Goal: Information Seeking & Learning: Learn about a topic

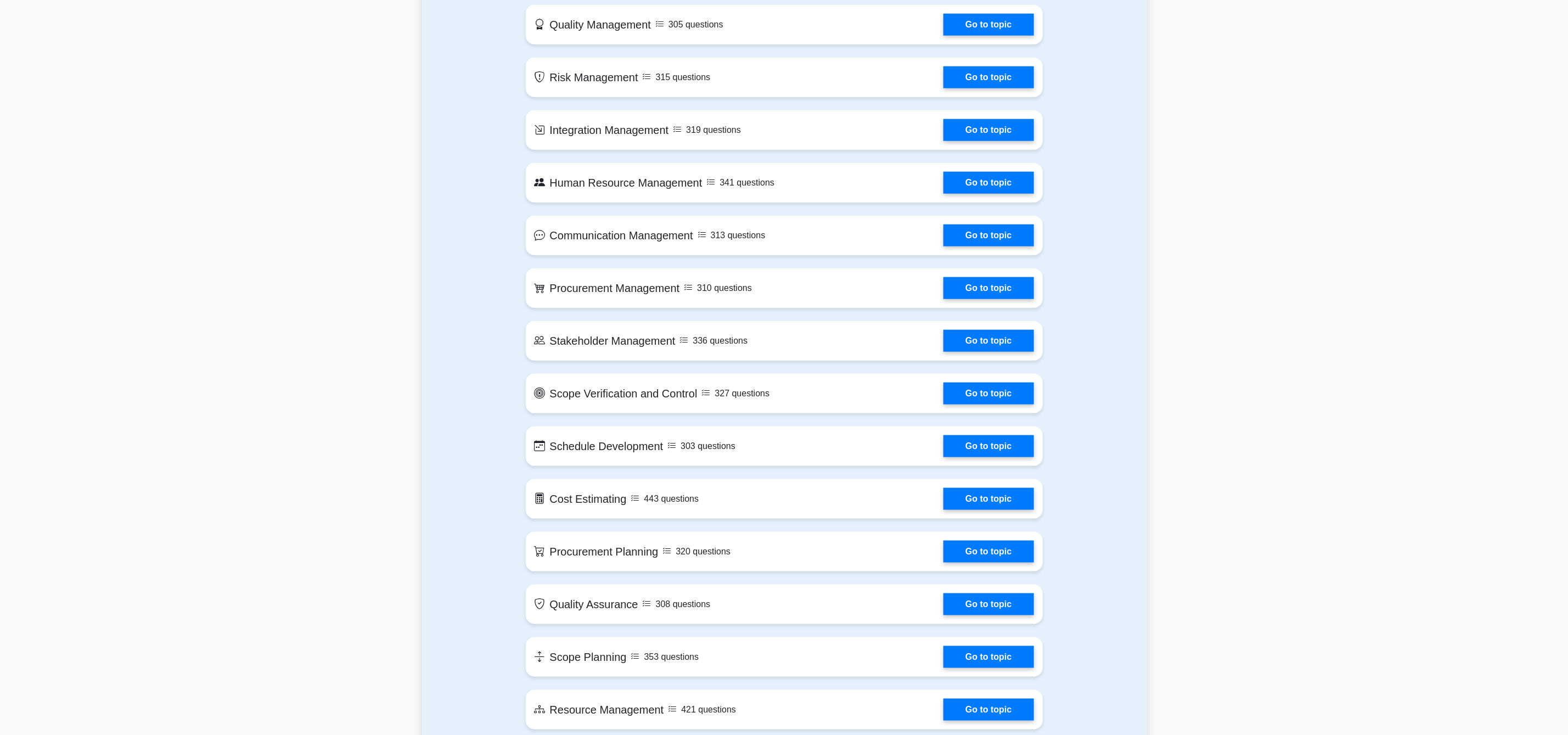
scroll to position [774, 0]
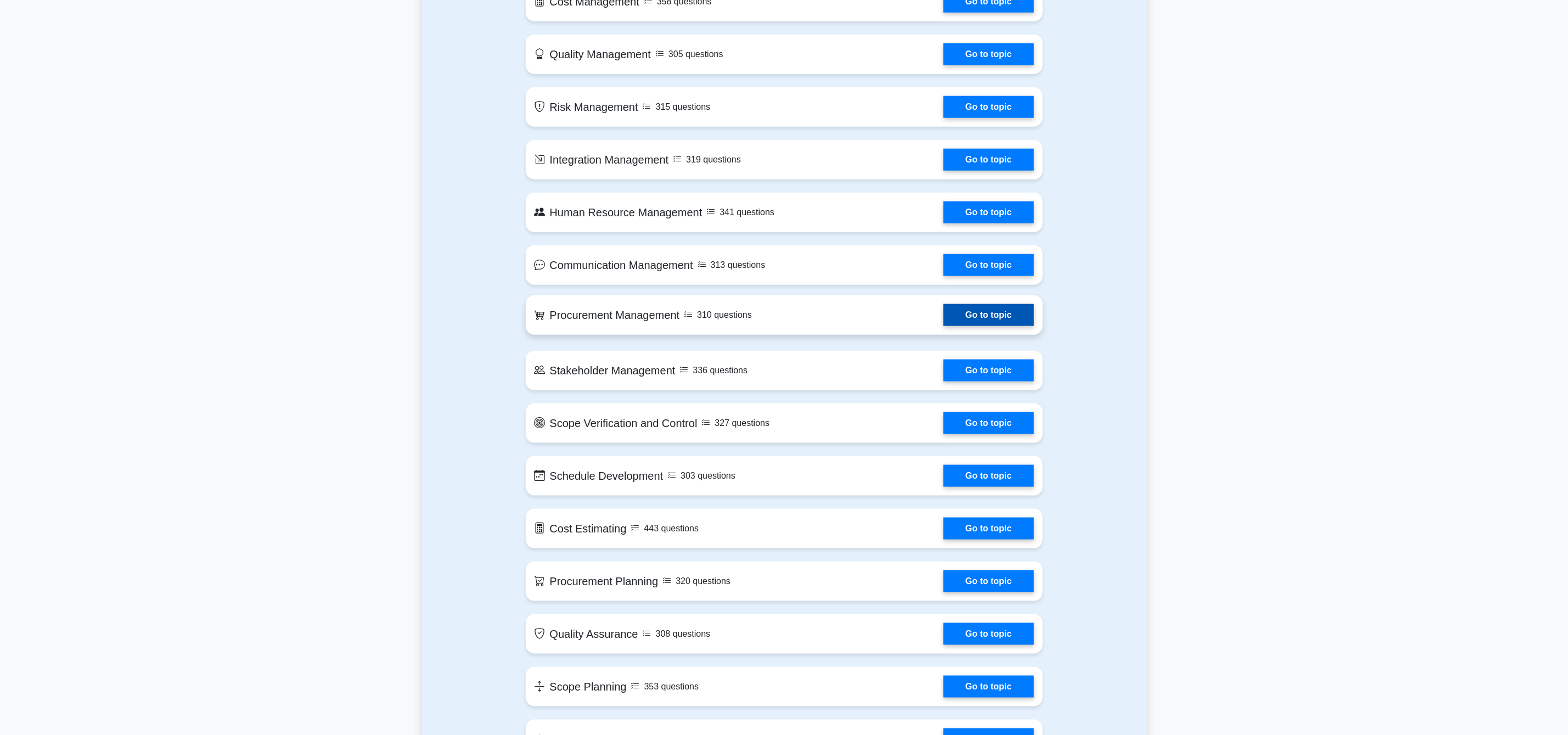
click at [995, 311] on link "Go to topic" at bounding box center [989, 315] width 90 height 22
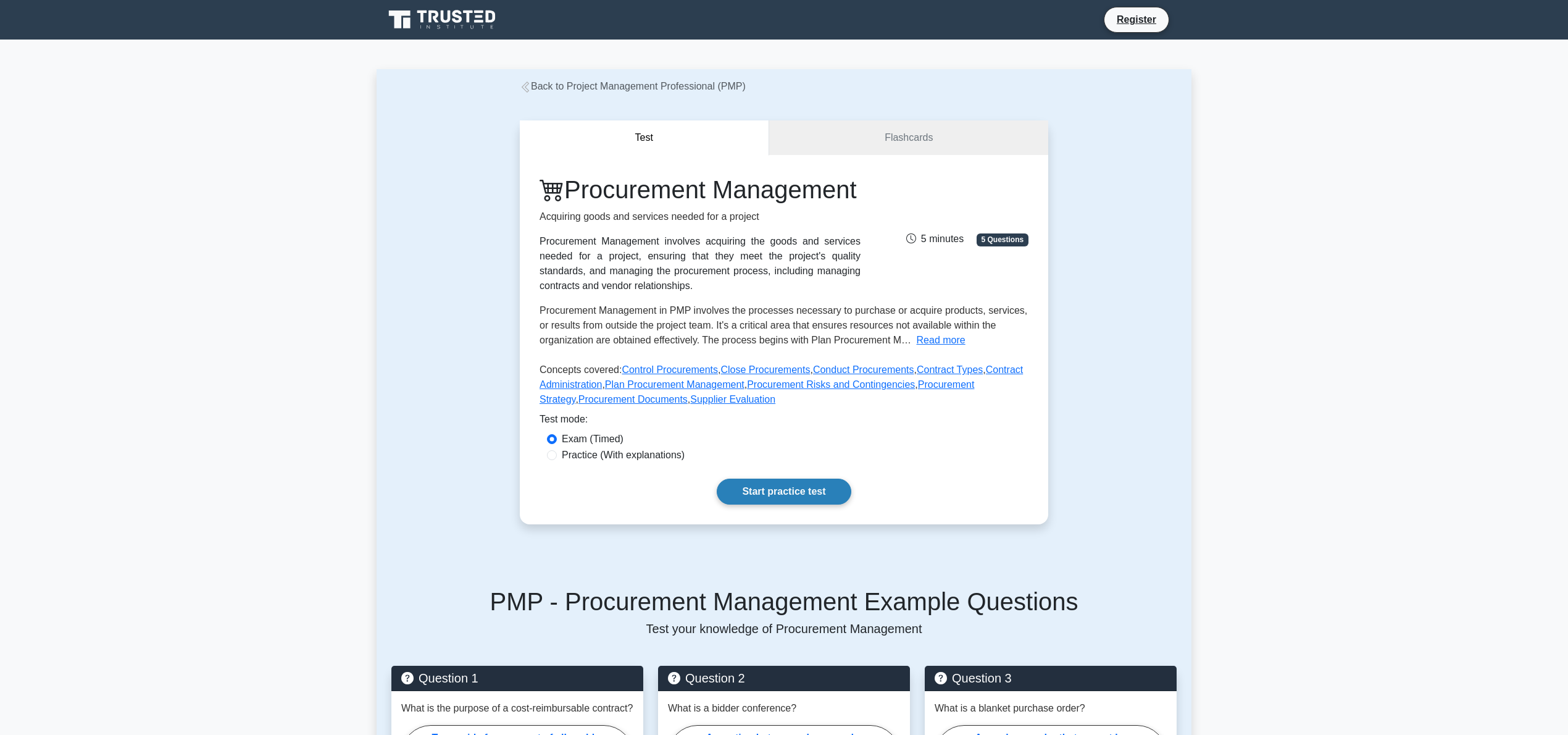
click at [785, 505] on link "Start practice test" at bounding box center [784, 492] width 134 height 26
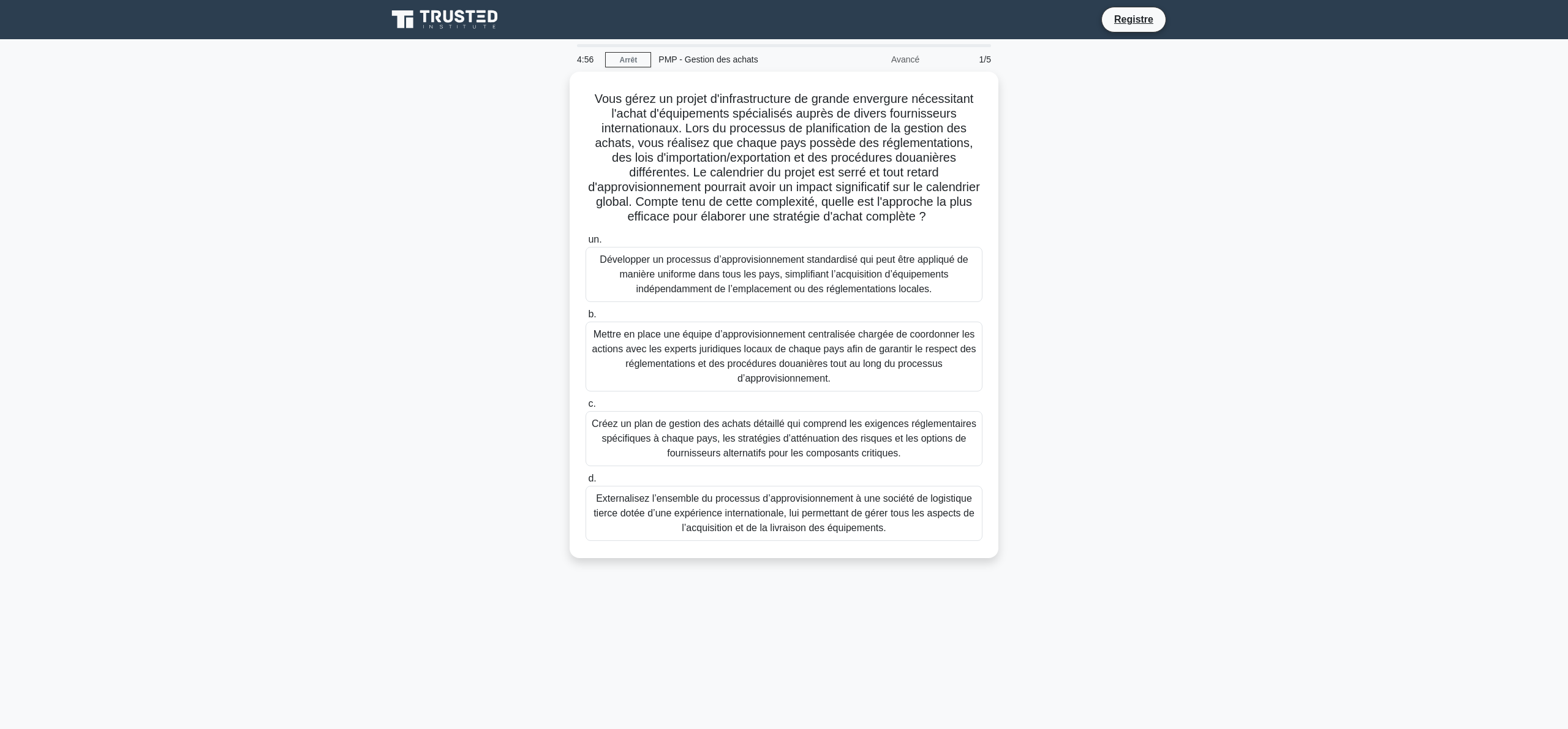
click at [1213, 244] on main "4:56 Arrêt PMP - Gestion des achats Avancé 1/5 Vous gérez un projet d'infrastru…" at bounding box center [784, 384] width 1568 height 690
click at [779, 455] on font "Créez un plan de gestion des achats détaillé qui comprend les exigences régleme…" at bounding box center [784, 435] width 385 height 40
click at [586, 405] on input "c. Créez un plan de gestion des achats détaillé qui comprend les exigences régl…" at bounding box center [586, 401] width 0 height 8
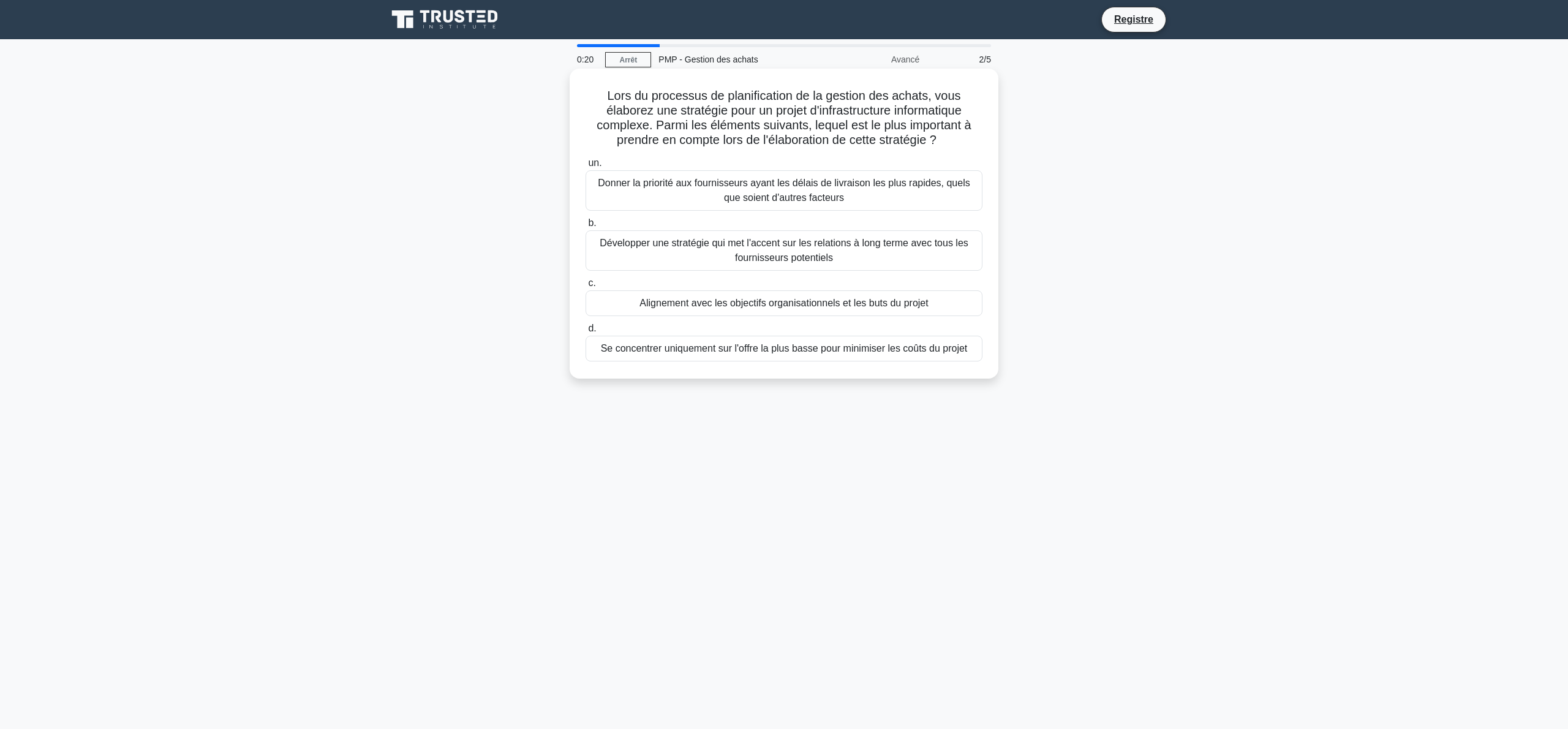
click at [785, 306] on font "Alignement avec les objectifs organisationnels et les buts du projet" at bounding box center [783, 302] width 289 height 10
click at [586, 287] on input "c. Alignement avec les objectifs organisationnels et les buts du projet" at bounding box center [586, 283] width 0 height 8
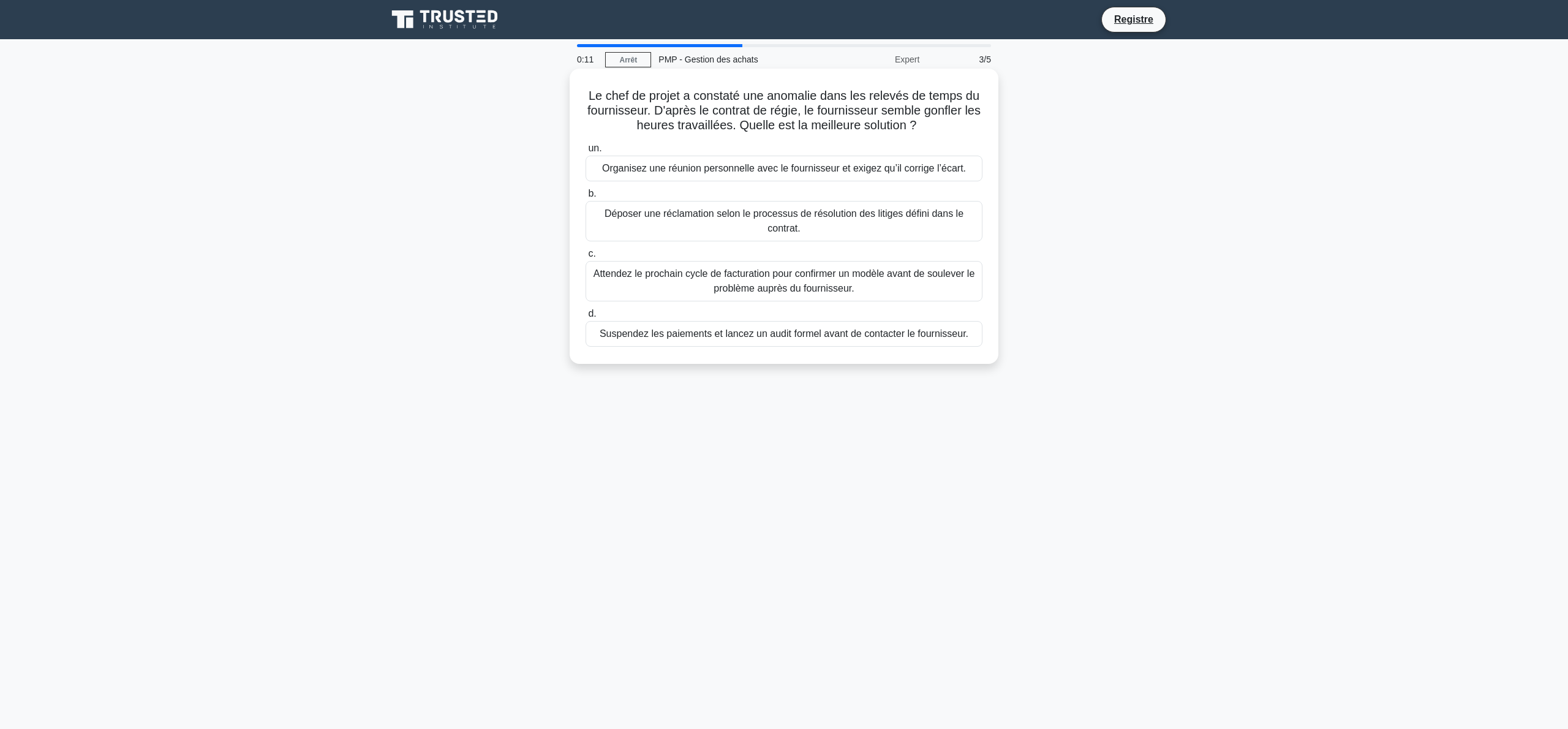
click at [778, 173] on font "Organisez une réunion personnelle avec le fournisseur et exigez qu’il corrige l…" at bounding box center [784, 168] width 364 height 10
click at [586, 153] on input "un. Organisez une réunion personnelle avec le fournisseur et exigez qu’il corri…" at bounding box center [586, 149] width 0 height 8
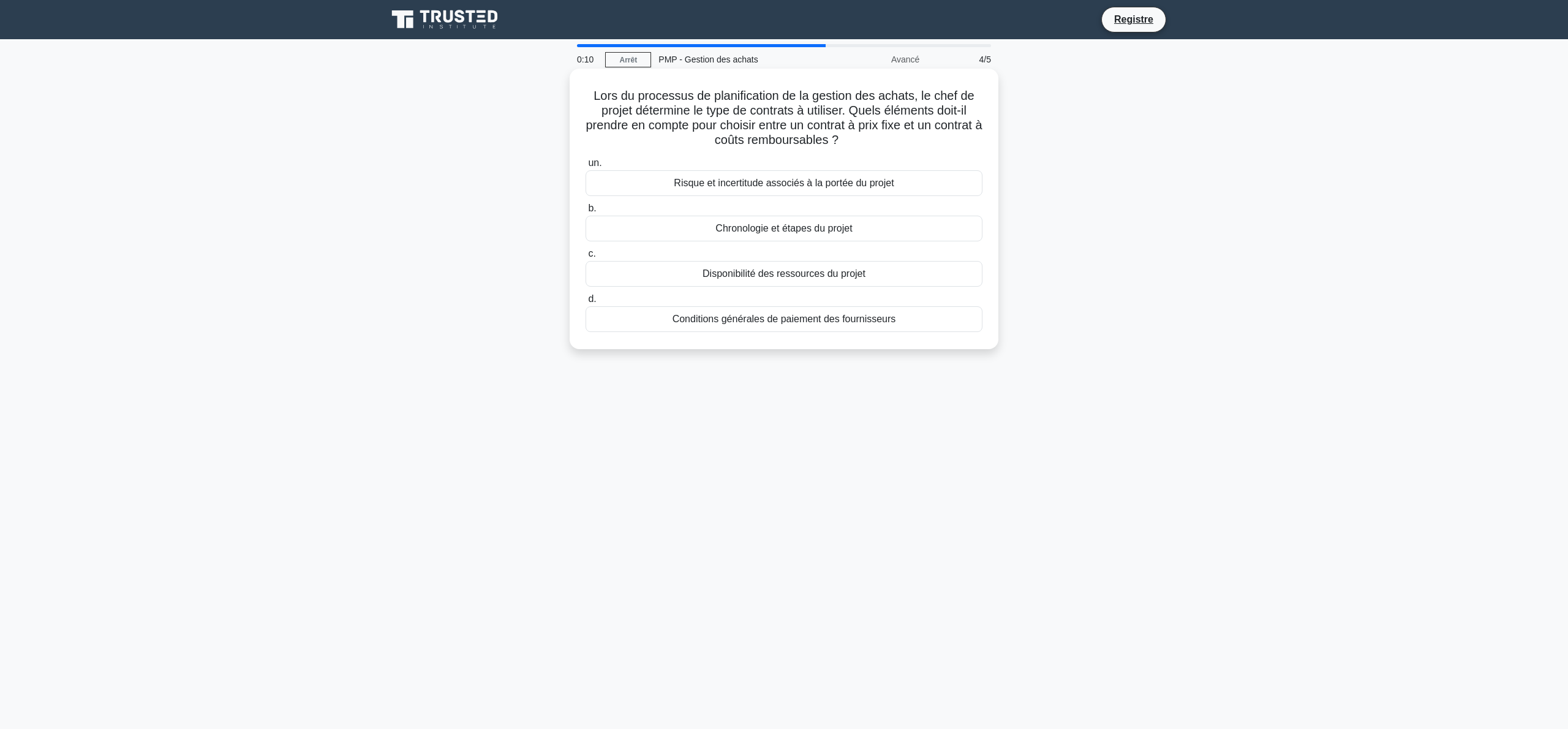
click at [775, 186] on font "Risque et incertitude associés à la portée du projet" at bounding box center [784, 182] width 220 height 10
click at [586, 167] on input "un. Risque et incertitude associés à la portée du projet" at bounding box center [586, 163] width 0 height 8
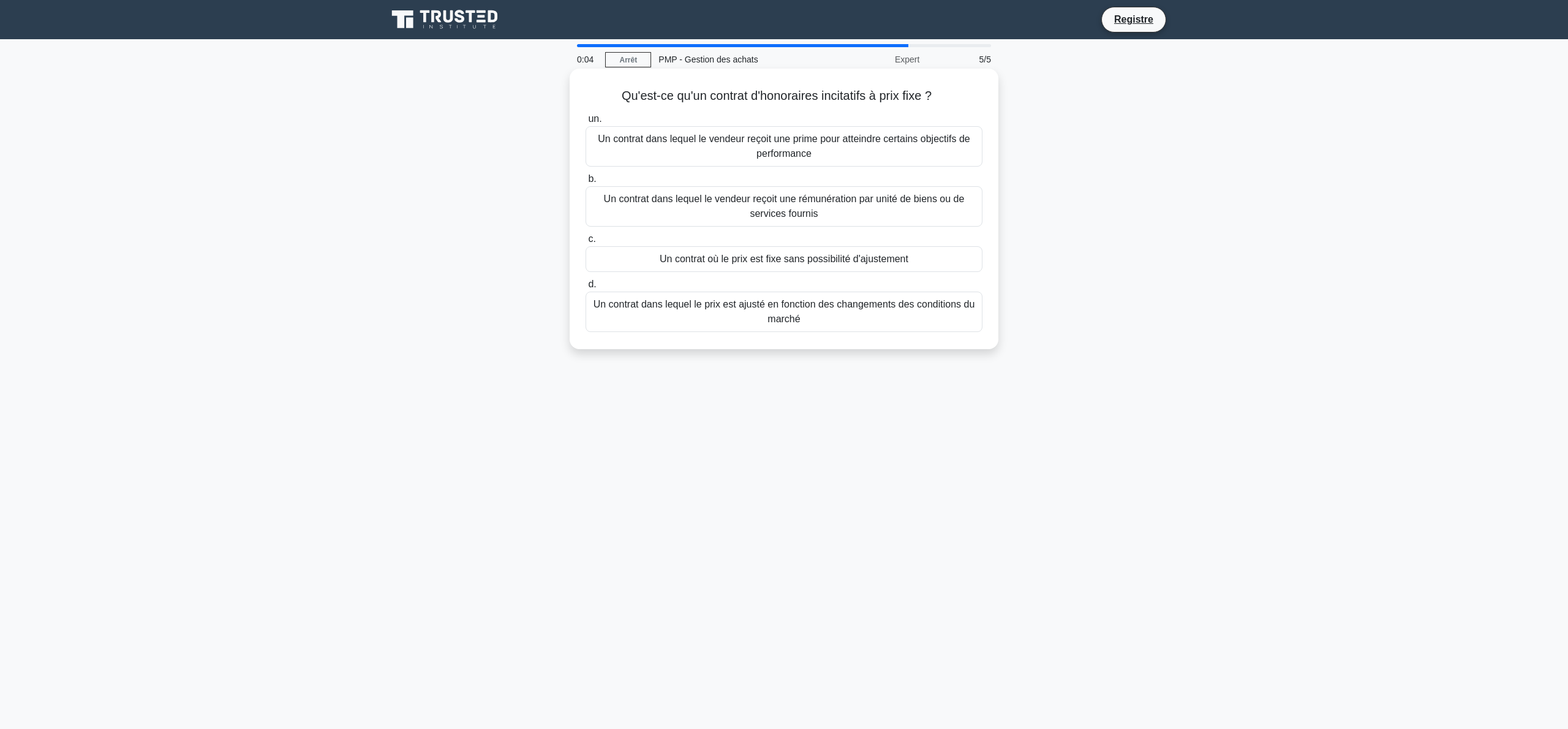
click at [765, 152] on font "Un contrat dans lequel le vendeur reçoit une prime pour atteindre certains obje…" at bounding box center [783, 146] width 372 height 25
click at [586, 123] on input "un. Un contrat dans lequel le vendeur reçoit une prime pour atteindre certains …" at bounding box center [586, 120] width 0 height 8
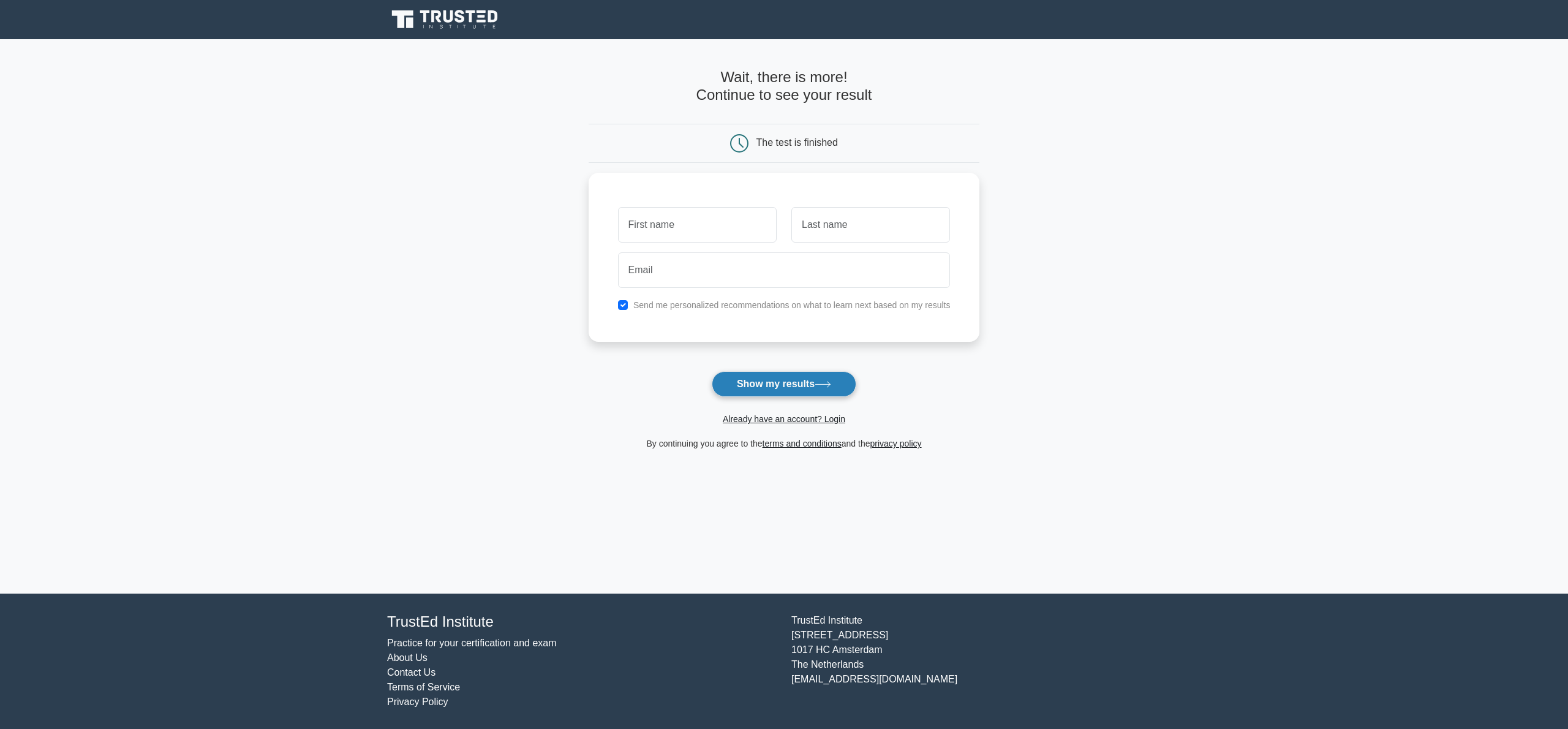
click at [781, 387] on button "Show my results" at bounding box center [784, 384] width 145 height 26
click at [677, 227] on input "text" at bounding box center [698, 221] width 159 height 35
type input "[PERSON_NAME]"
click at [840, 232] on input "text" at bounding box center [871, 221] width 159 height 35
type input "HAMIDELILLAH"
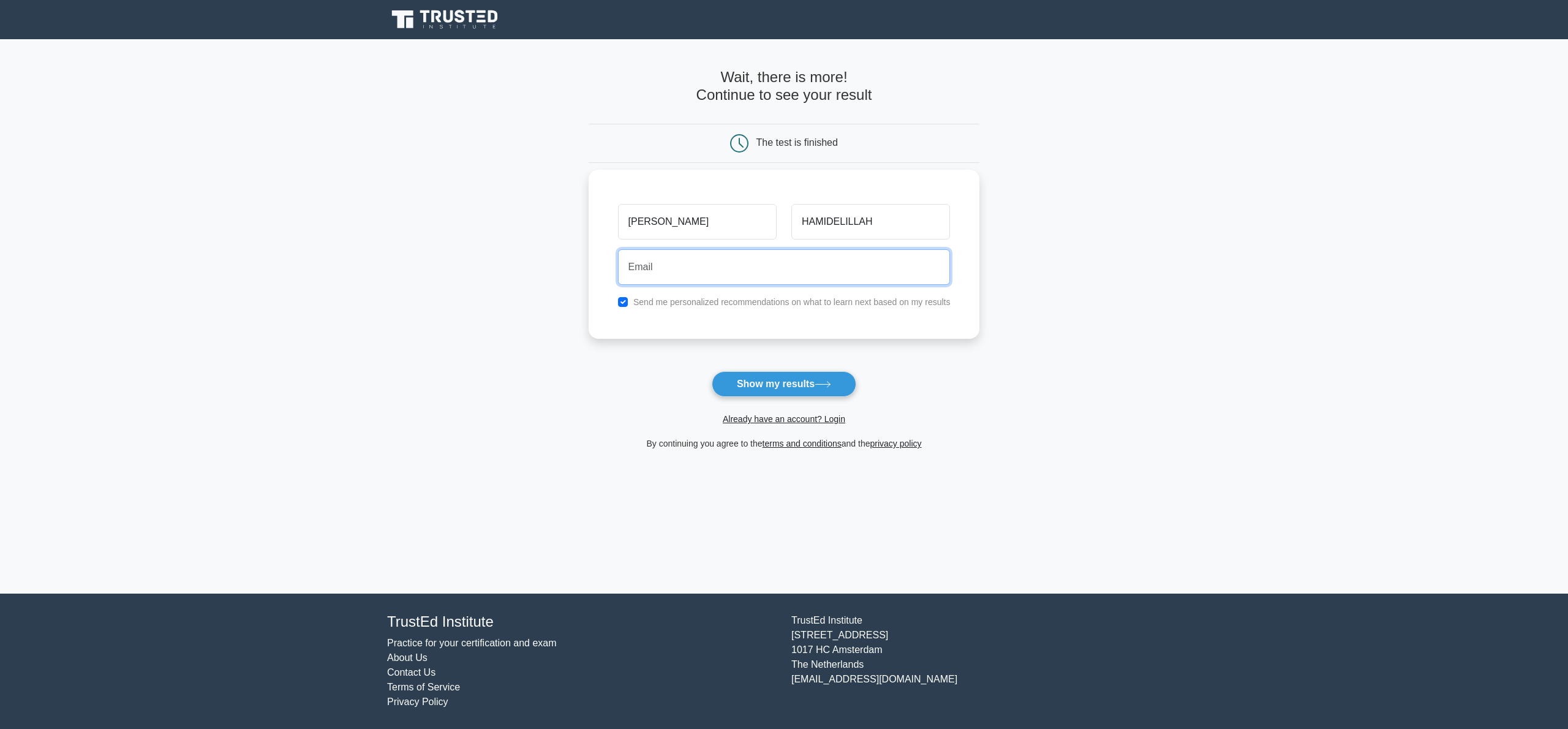
click at [777, 265] on input "email" at bounding box center [785, 267] width 333 height 35
type input "adam.hamidelillah@gmail.com"
click at [781, 390] on button "Show my results" at bounding box center [784, 384] width 145 height 26
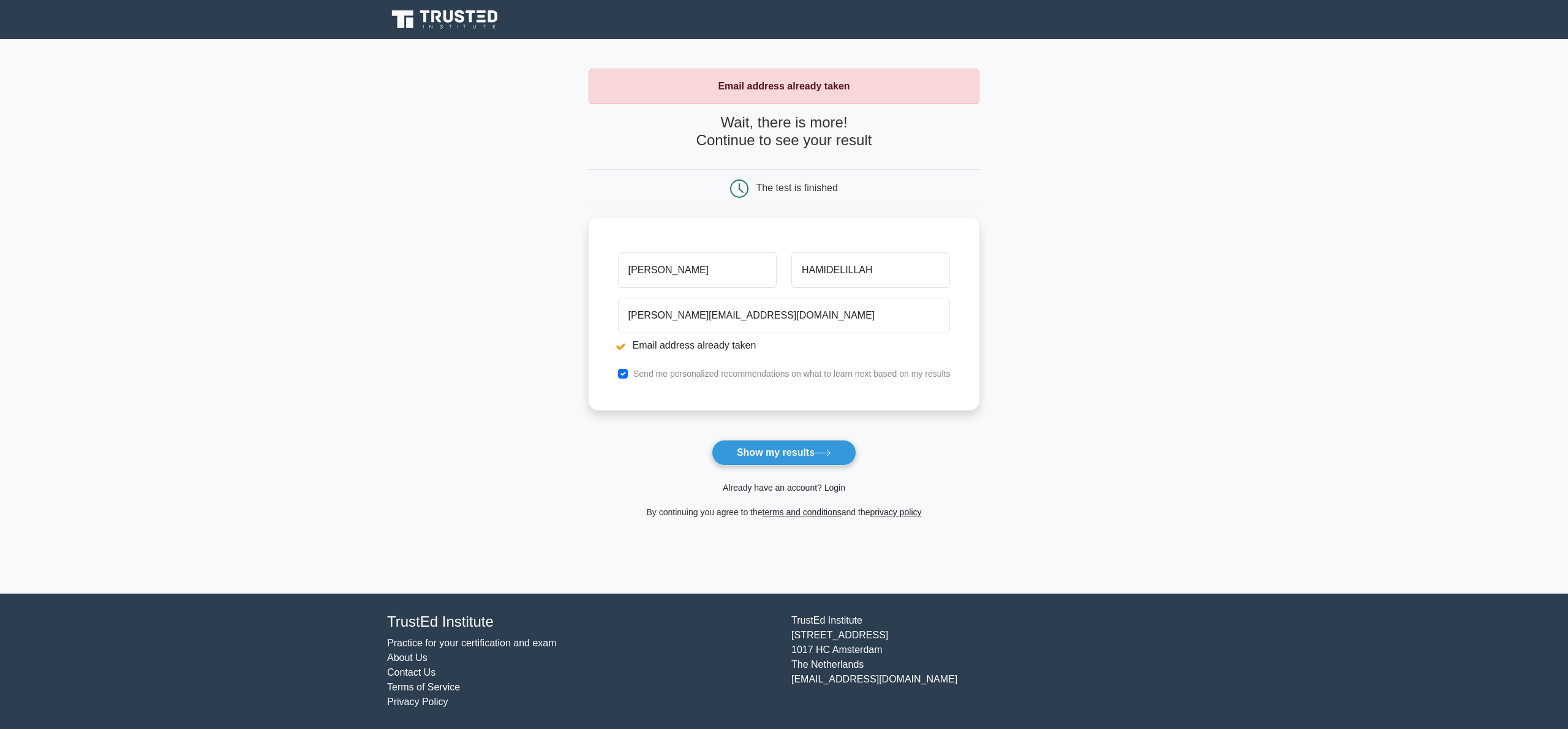
click at [774, 488] on link "Already have an account? Login" at bounding box center [784, 487] width 122 height 10
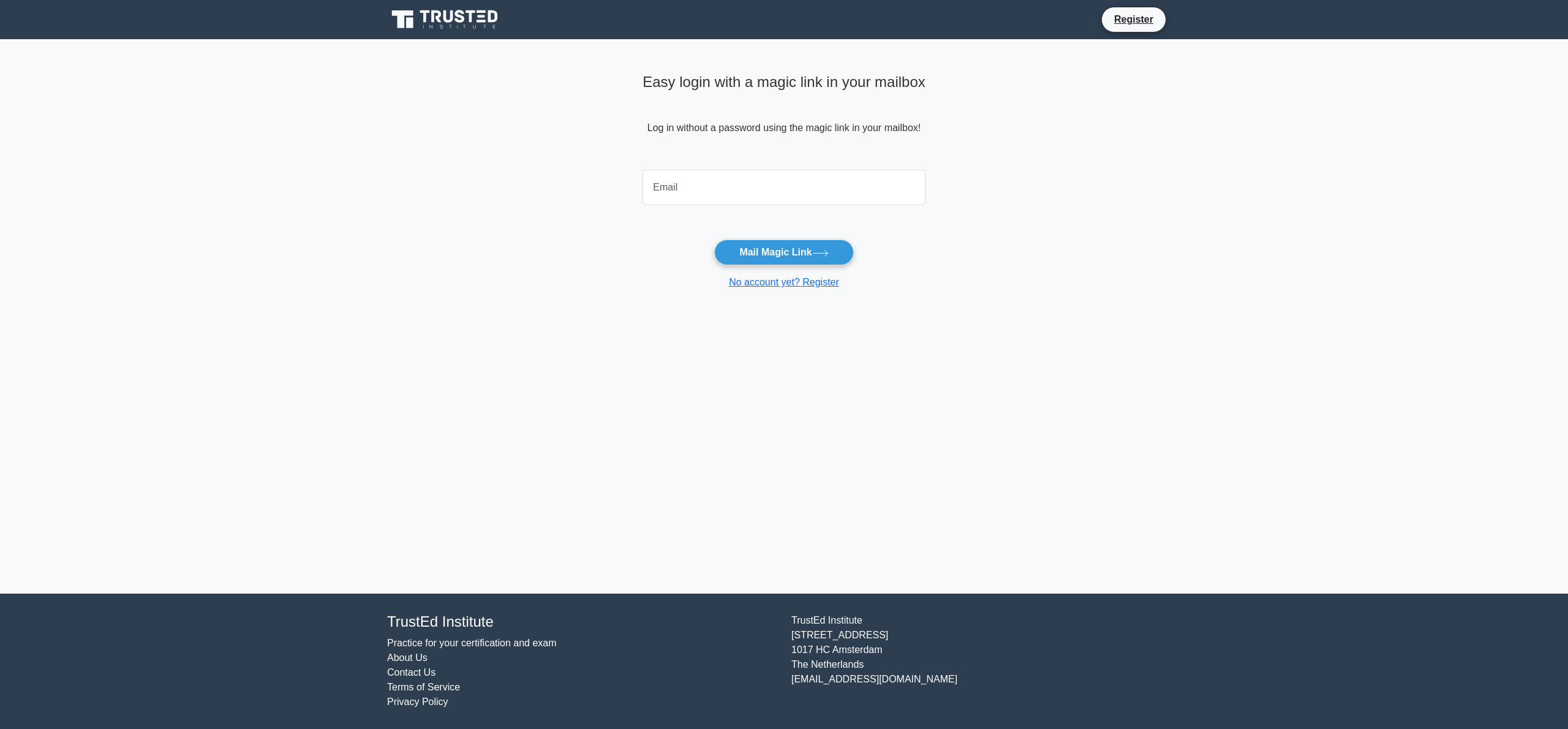
click at [715, 190] on input "email" at bounding box center [784, 188] width 283 height 35
type input "adam.hamidelillah@gmail.com"
click at [753, 255] on button "Mail Magic Link" at bounding box center [783, 253] width 139 height 26
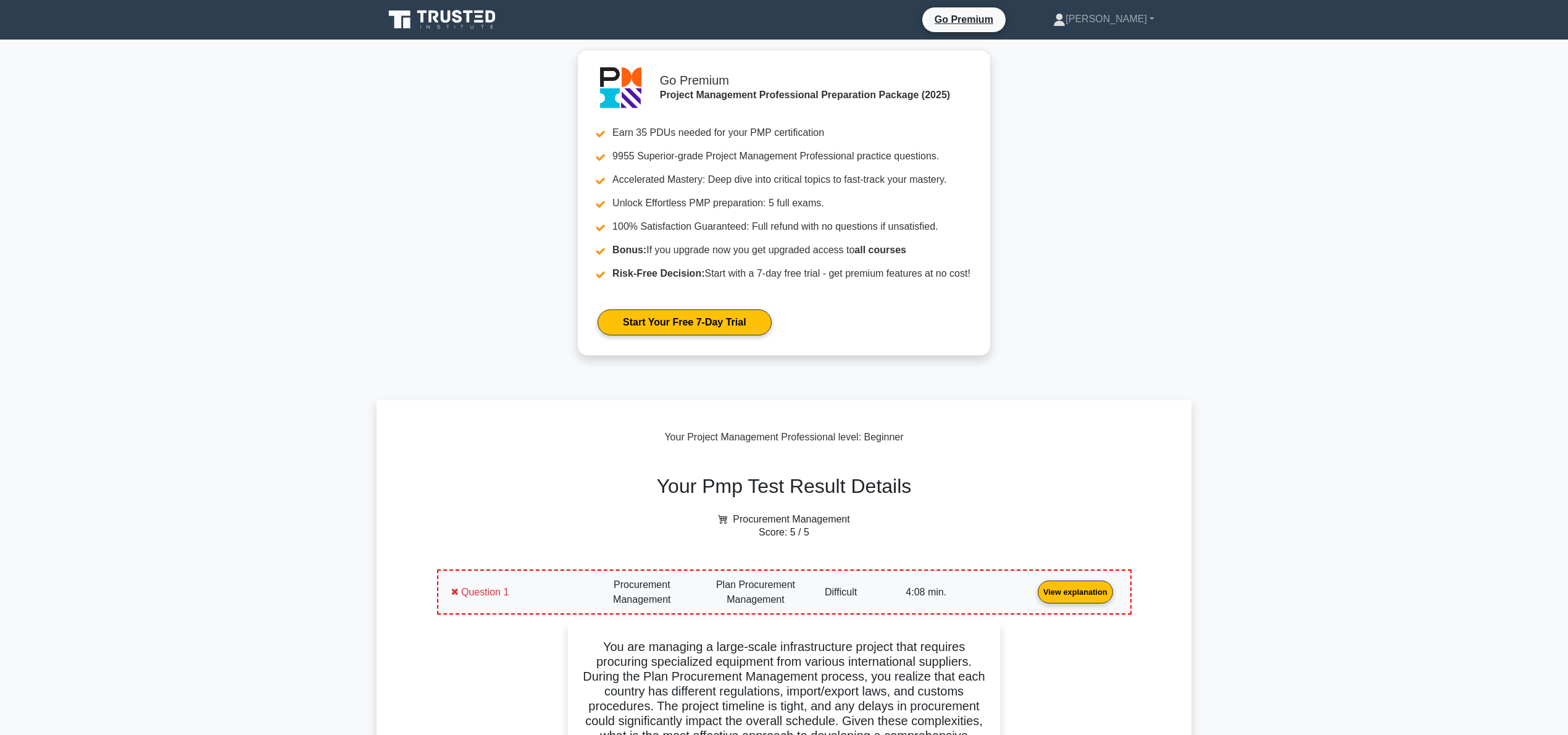
click at [1033, 597] on link "View explanation" at bounding box center [1075, 591] width 85 height 10
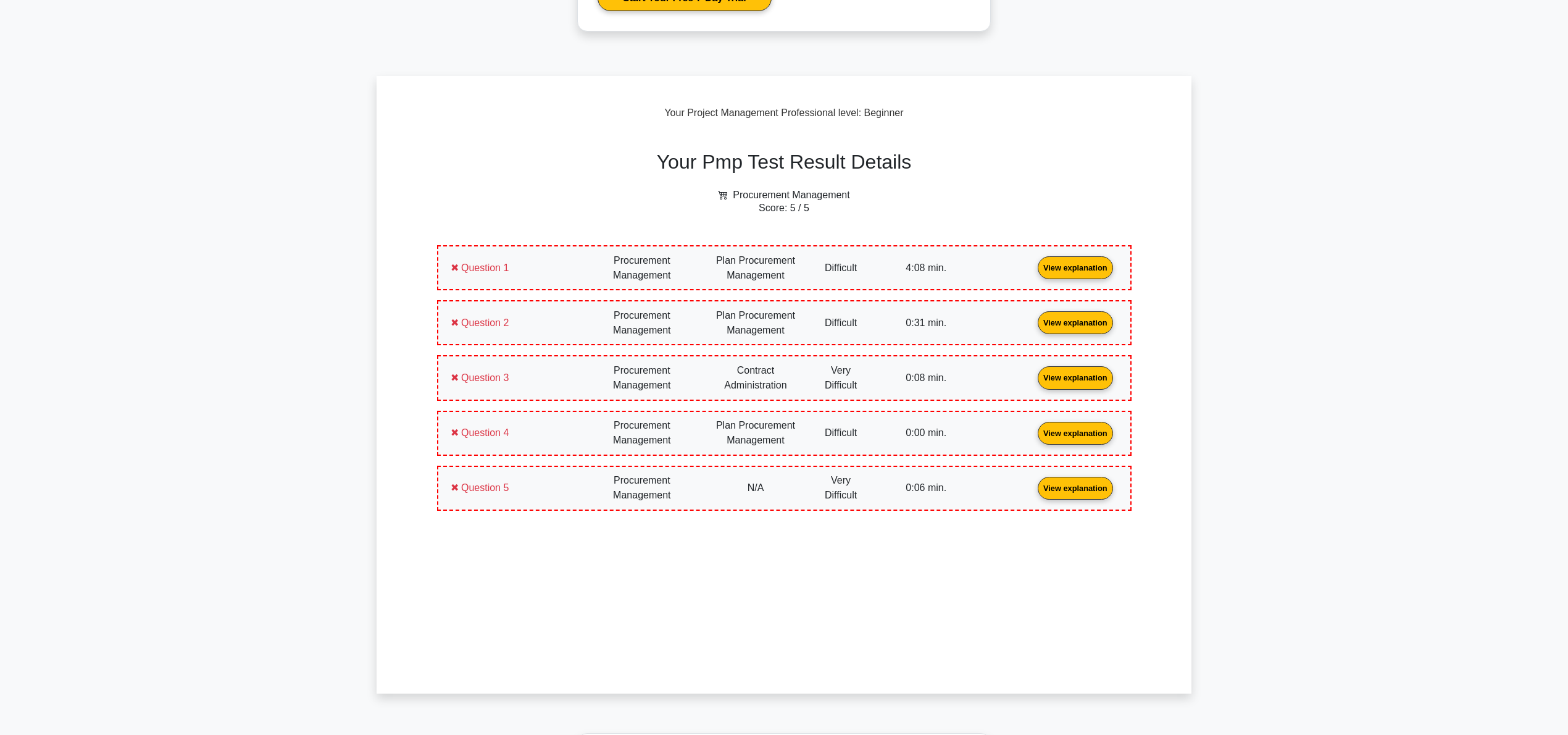
scroll to position [329, 0]
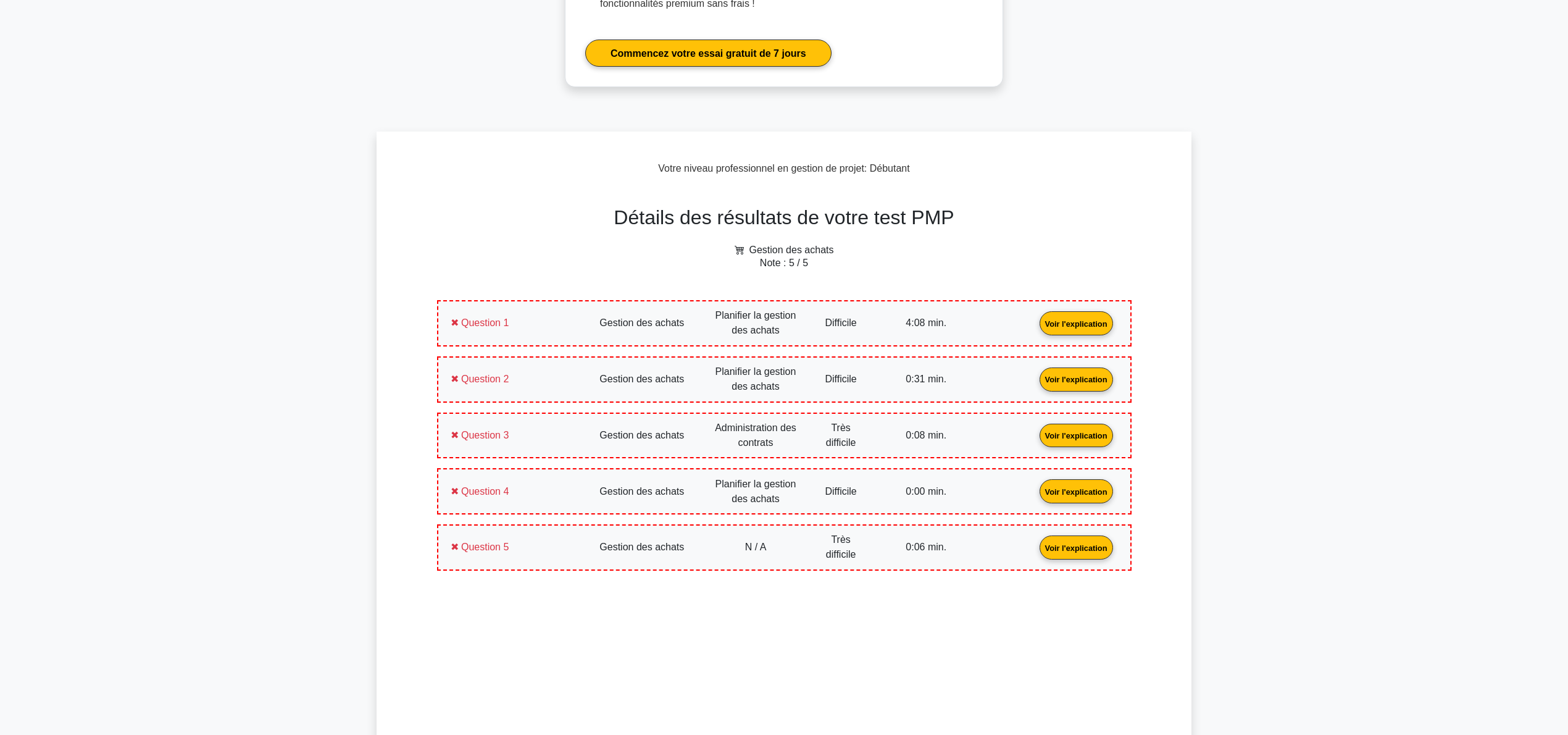
click at [1356, 164] on main "Devenir Premium Pack de préparation professionnelle en gestion de projet (2025)…" at bounding box center [784, 468] width 1568 height 1515
click at [1035, 317] on link "Voir l'explication" at bounding box center [1076, 322] width 84 height 10
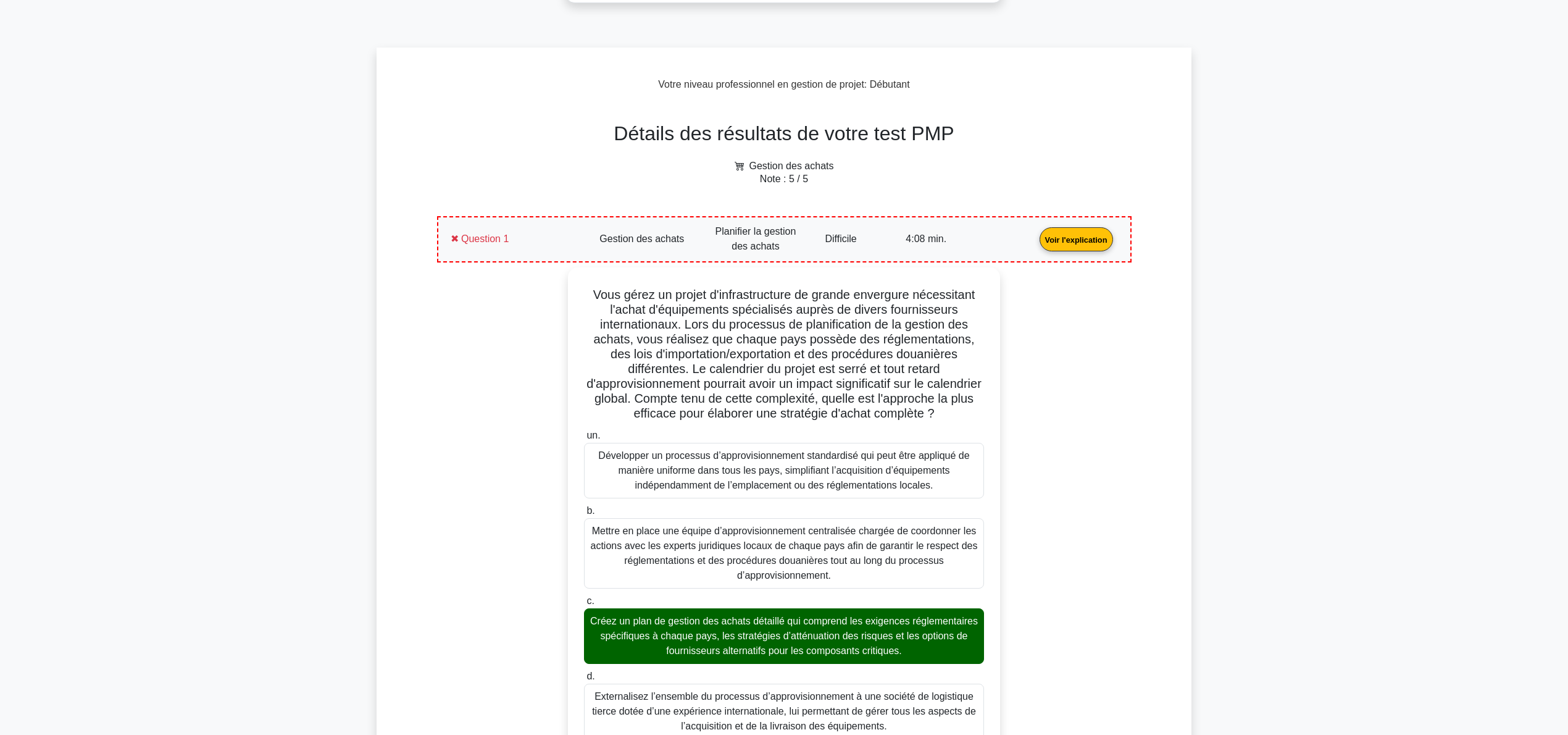
scroll to position [411, 0]
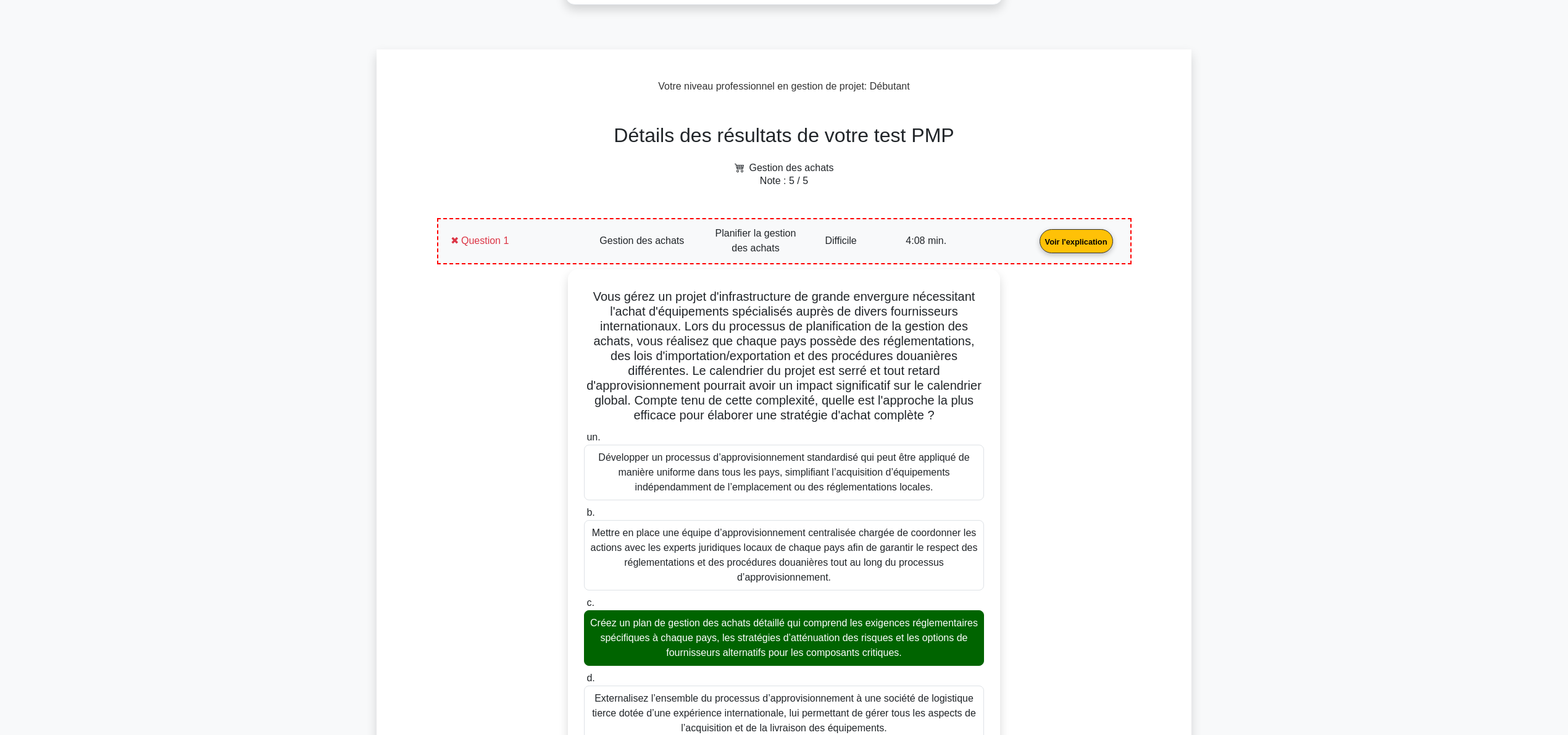
click at [1035, 246] on link "Voir l'explication" at bounding box center [1076, 240] width 84 height 10
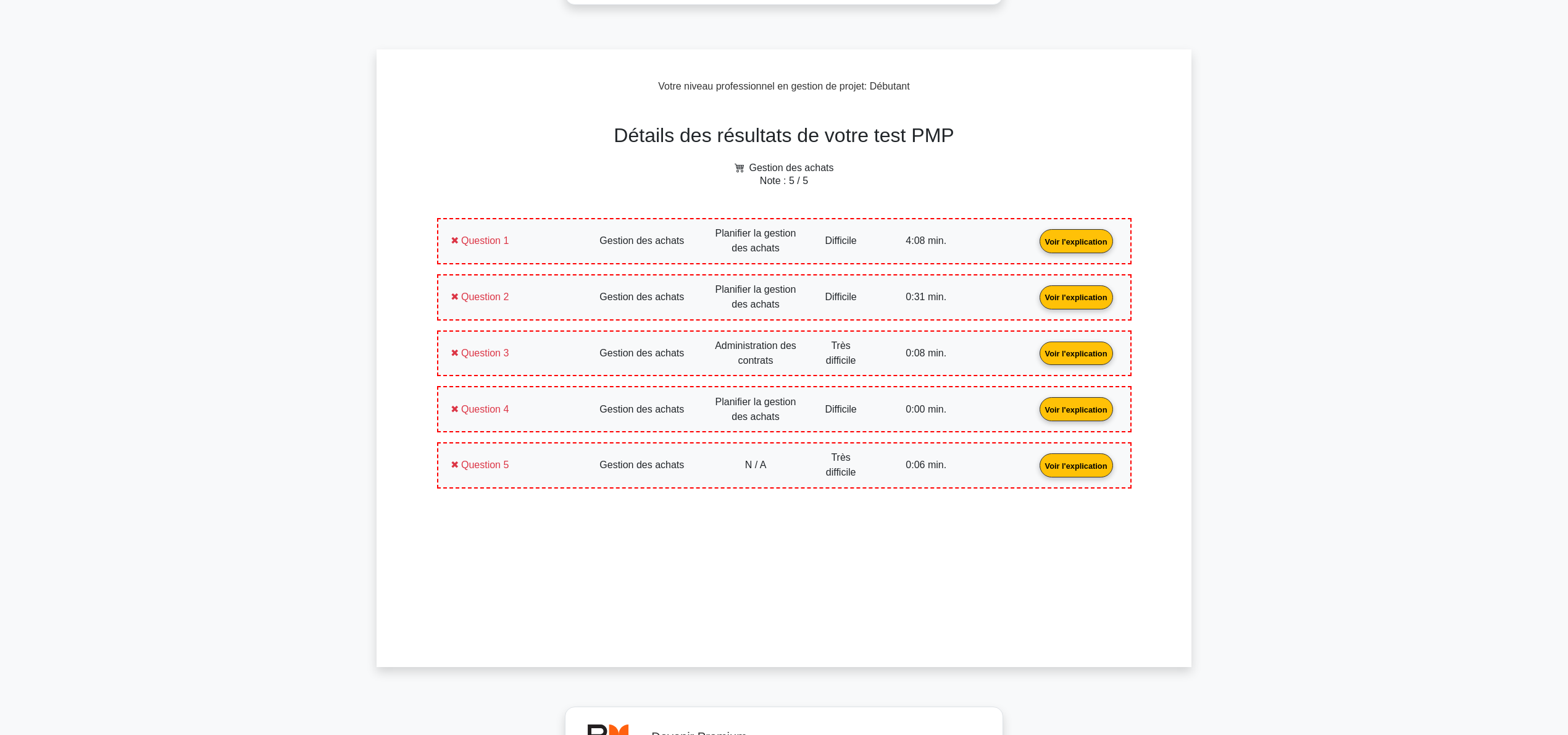
click at [1035, 301] on link "Voir l'explication" at bounding box center [1076, 296] width 84 height 10
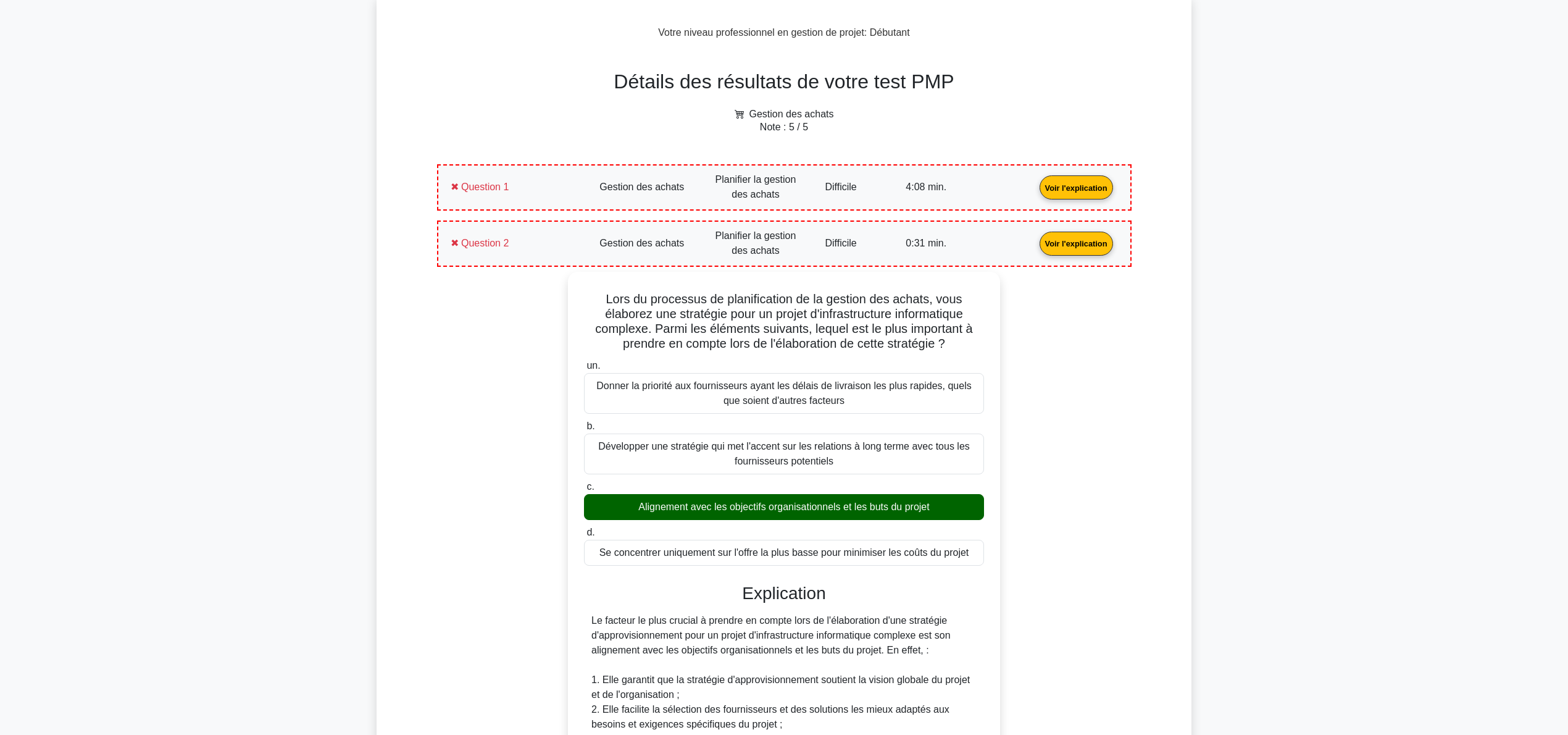
scroll to position [494, 0]
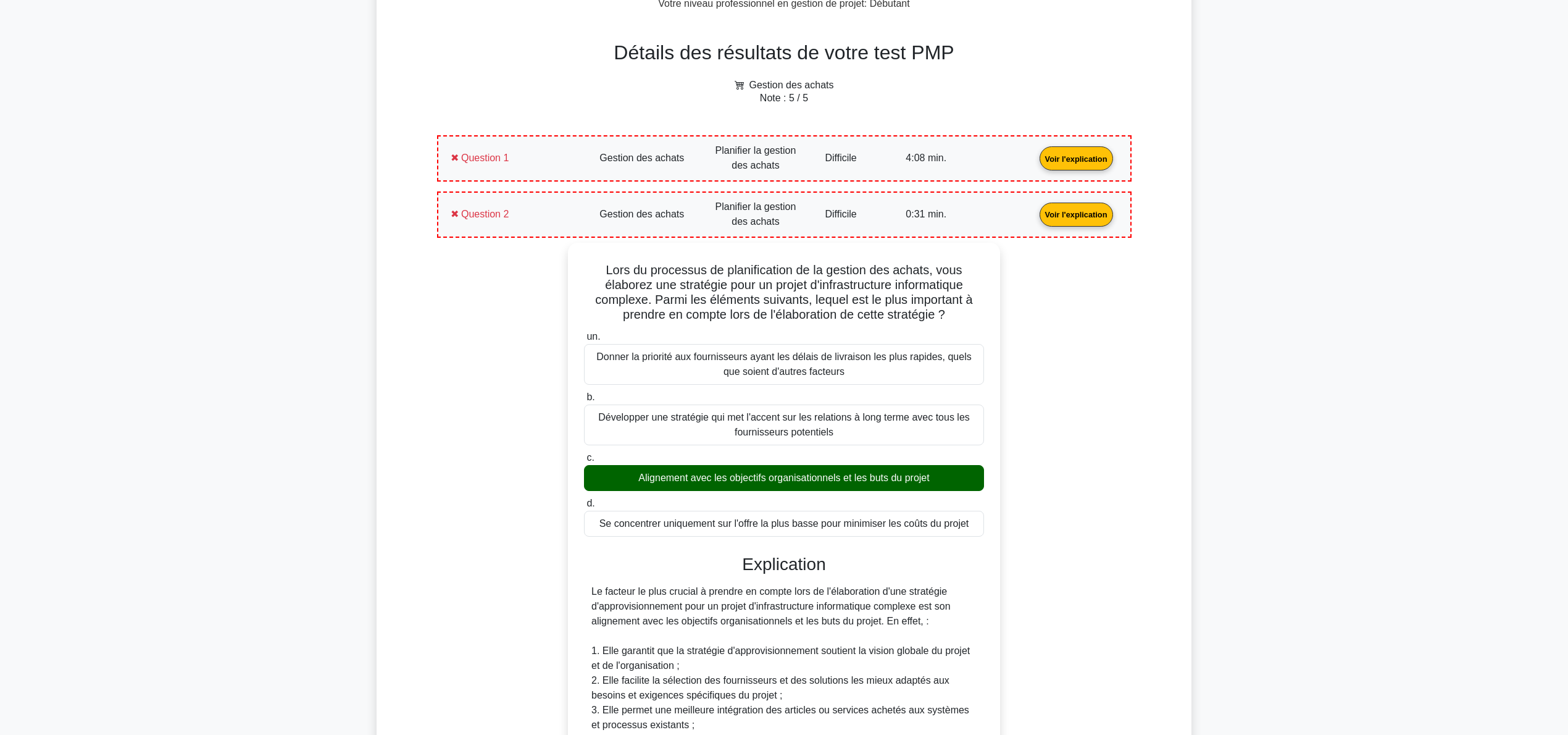
click at [1035, 212] on link "Voir l'explication" at bounding box center [1076, 213] width 84 height 10
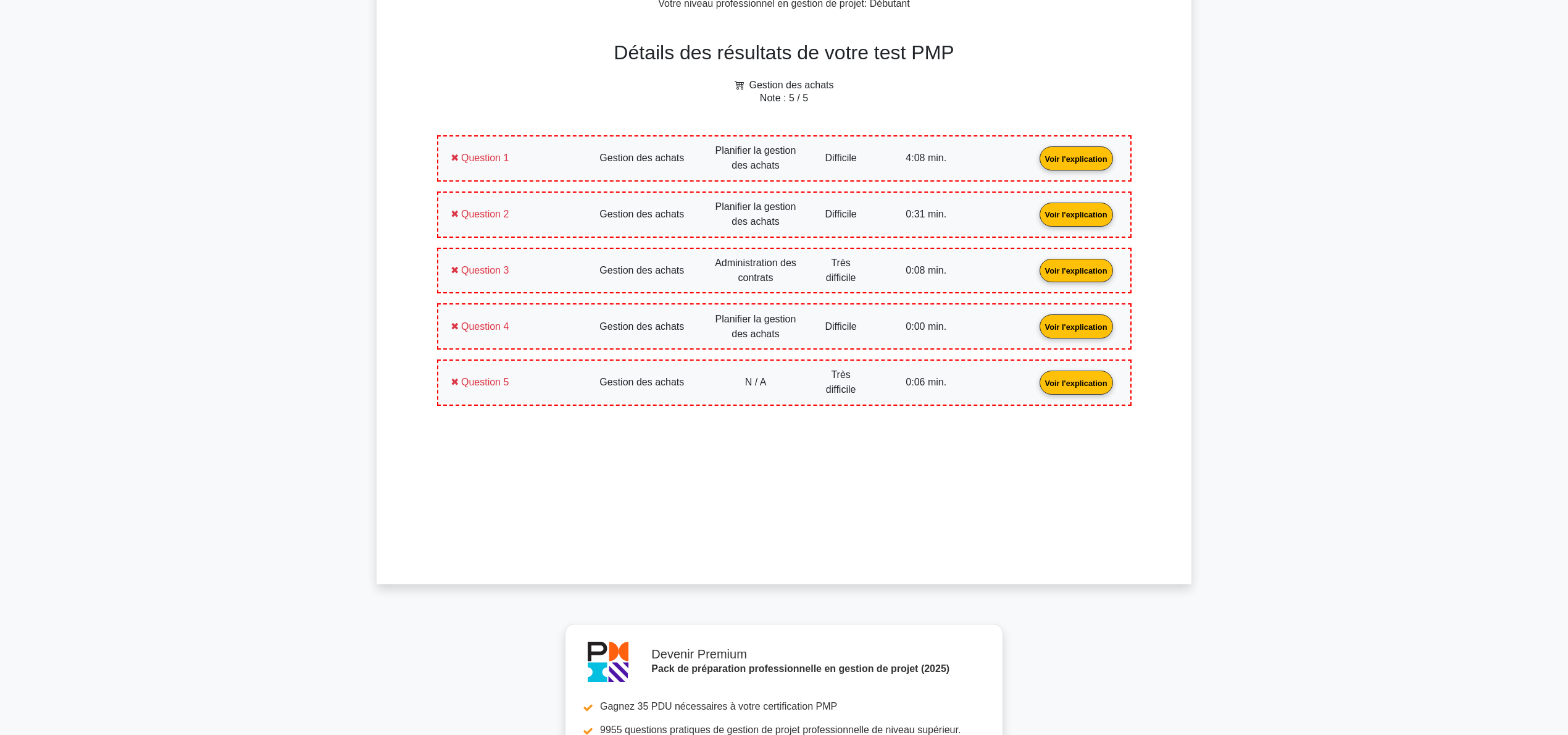
click at [1035, 163] on link "Voir l'explication" at bounding box center [1076, 158] width 84 height 10
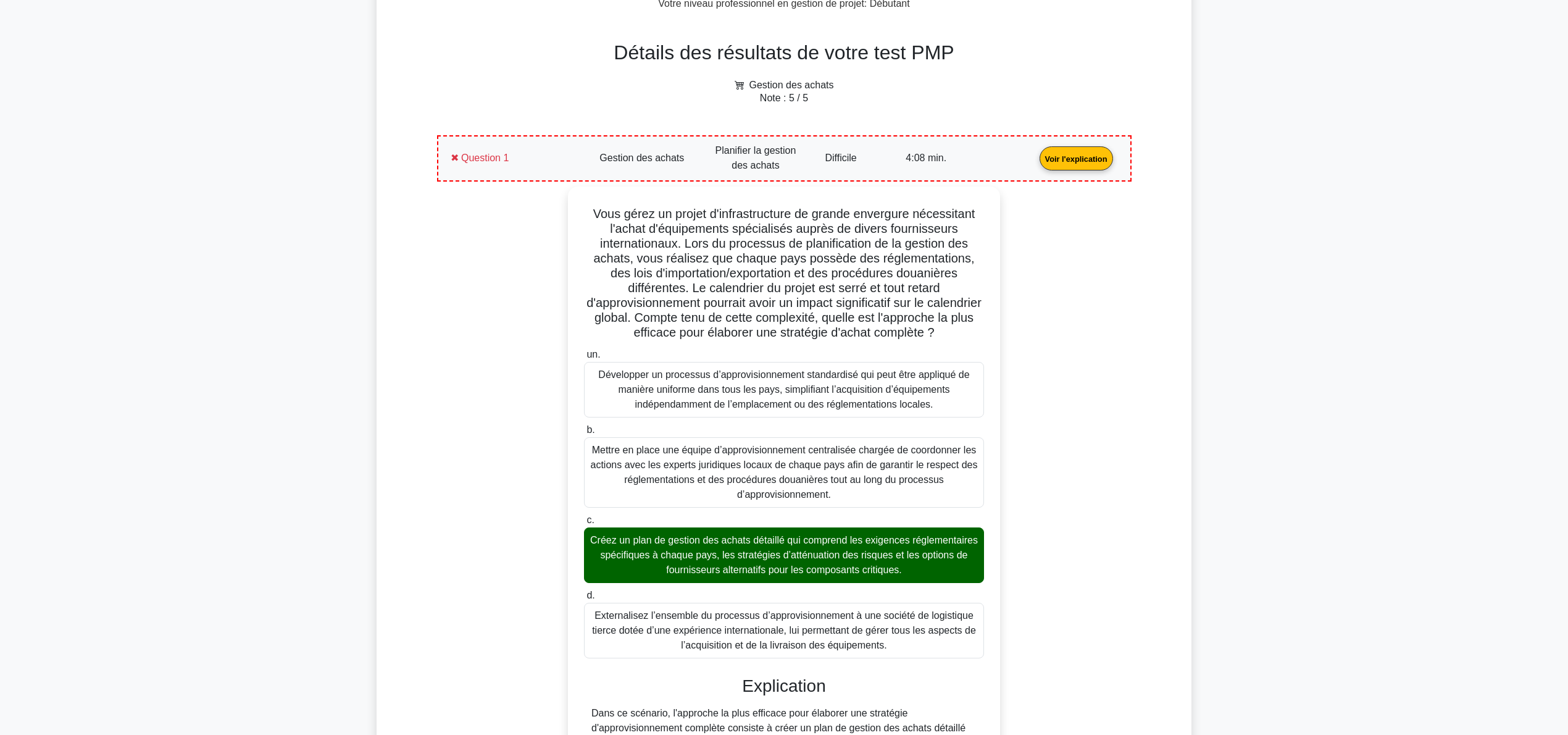
click at [459, 369] on div "Vous gérez un projet d'infrastructure de grande envergure nécessitant l'achat d…" at bounding box center [784, 740] width 680 height 1108
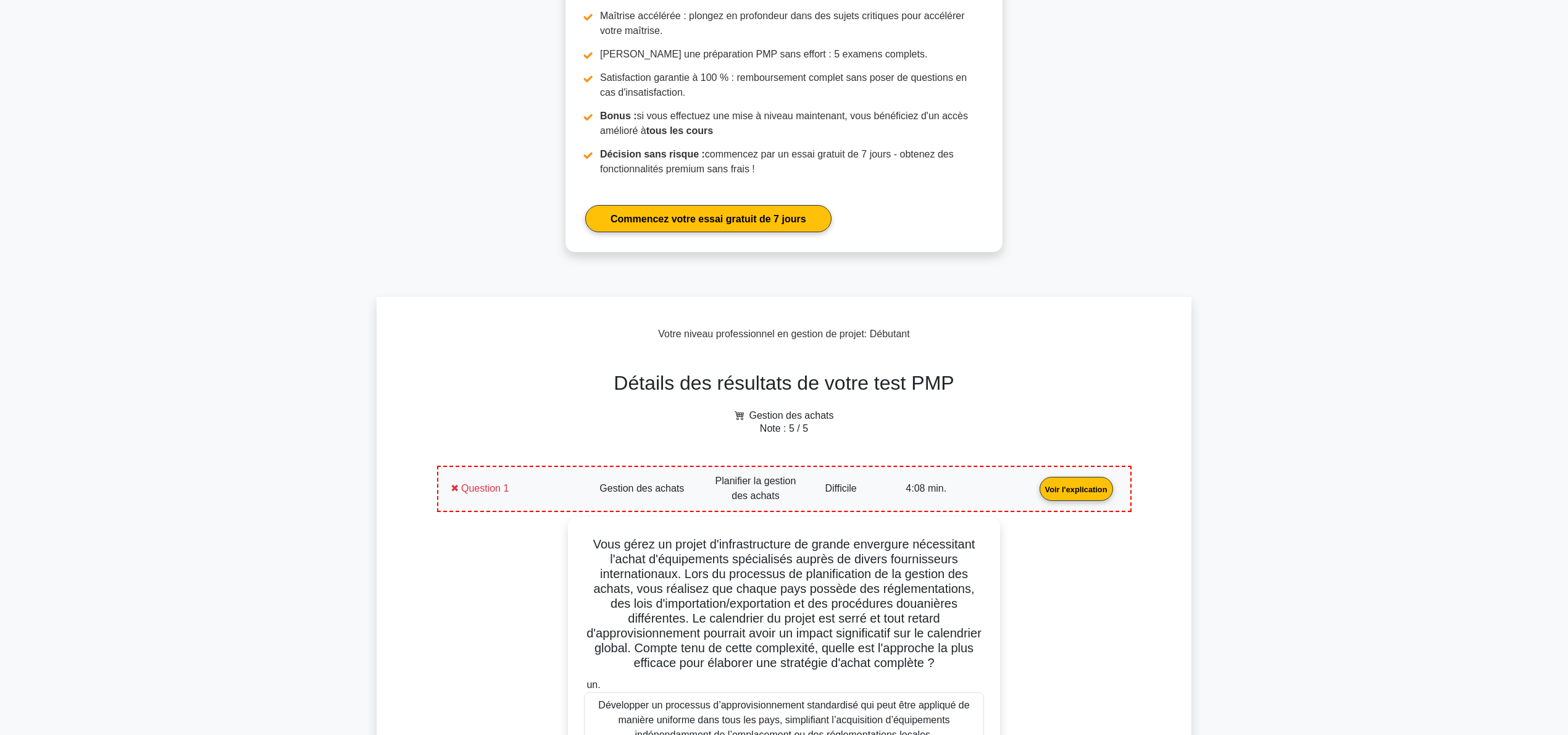
scroll to position [0, 0]
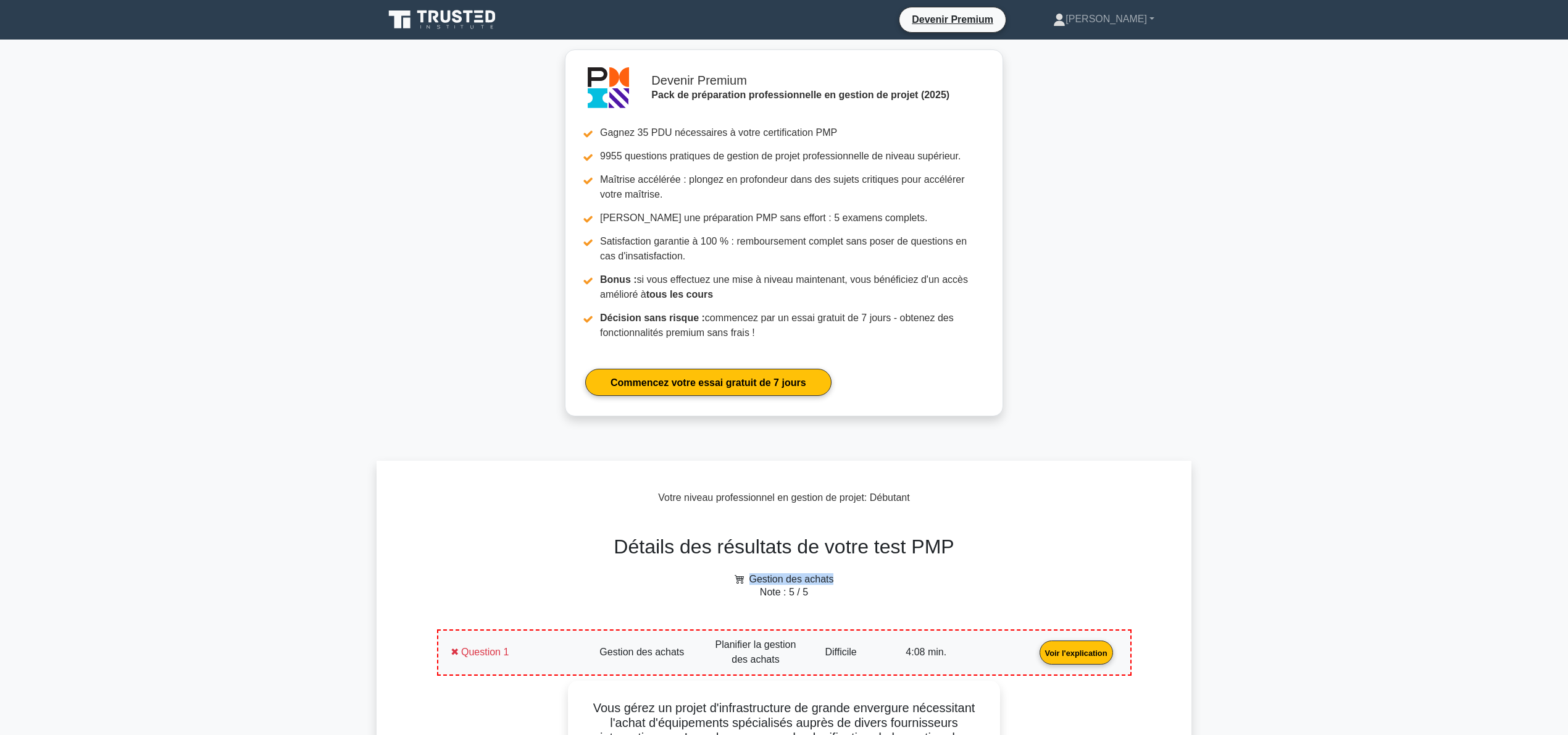
drag, startPoint x: 840, startPoint y: 579, endPoint x: 733, endPoint y: 577, distance: 107.0
click at [733, 577] on h6 "Gestion des achats" at bounding box center [785, 579] width 709 height 12
copy font "Gestion des achats"
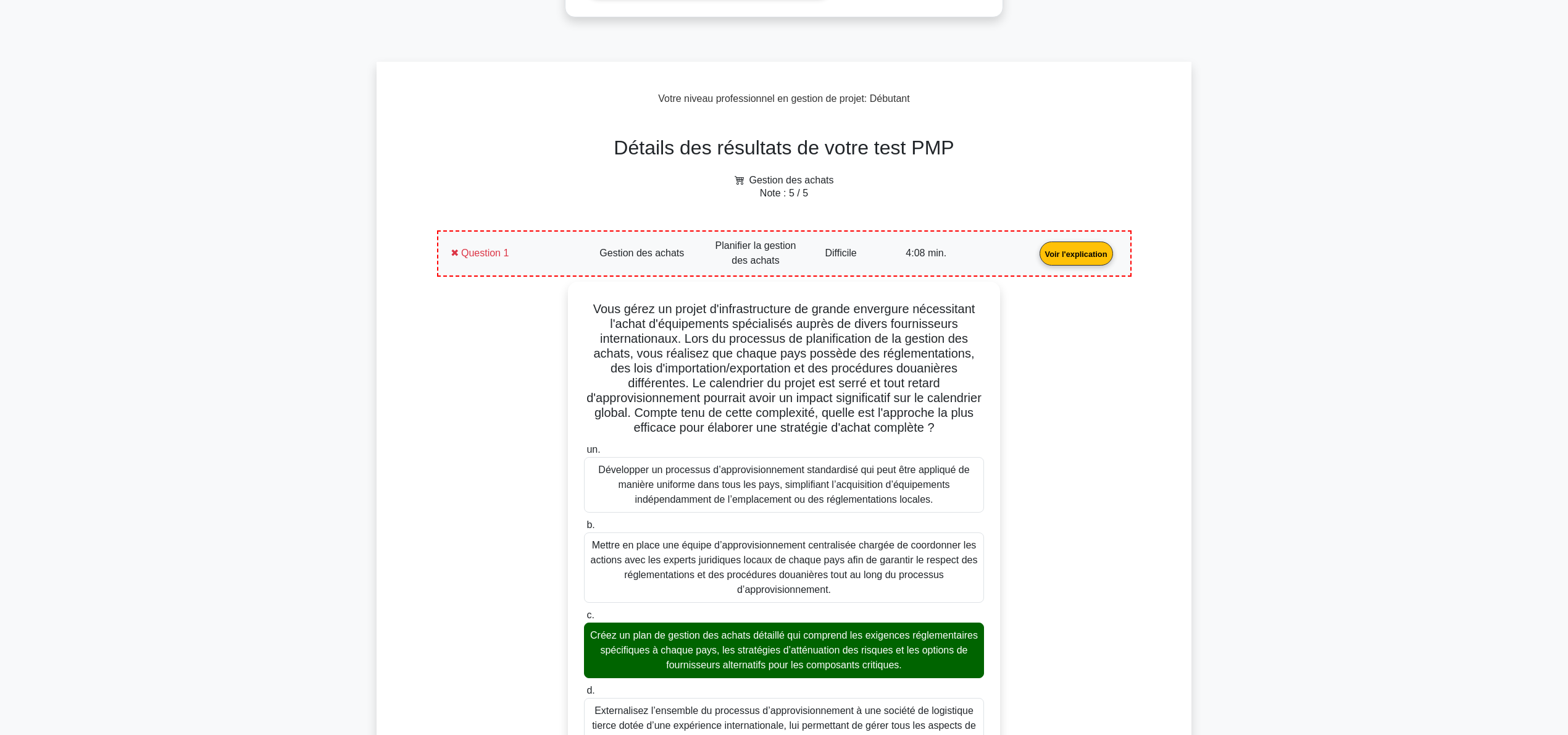
scroll to position [494, 0]
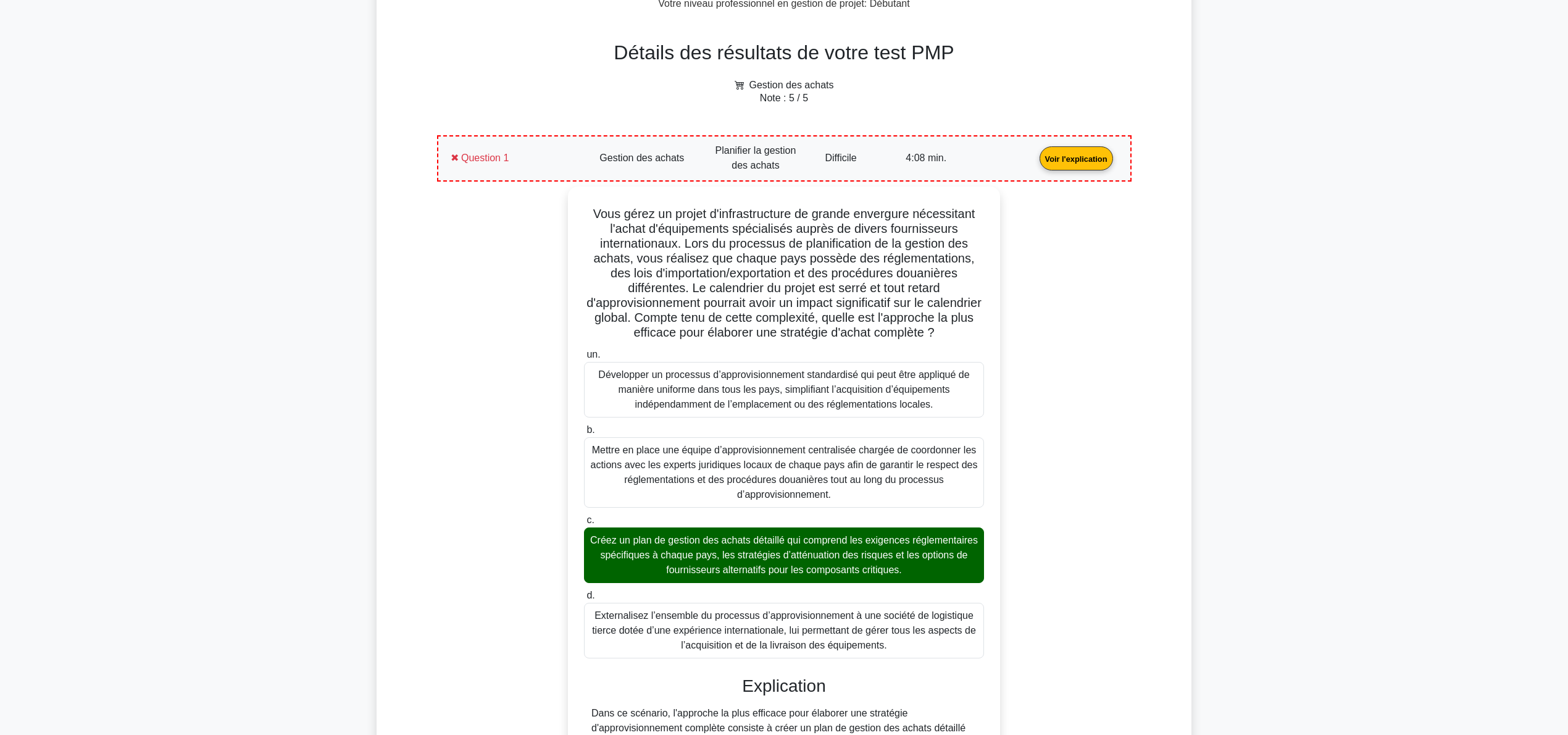
click at [1035, 153] on link "Voir l'explication" at bounding box center [1076, 158] width 84 height 10
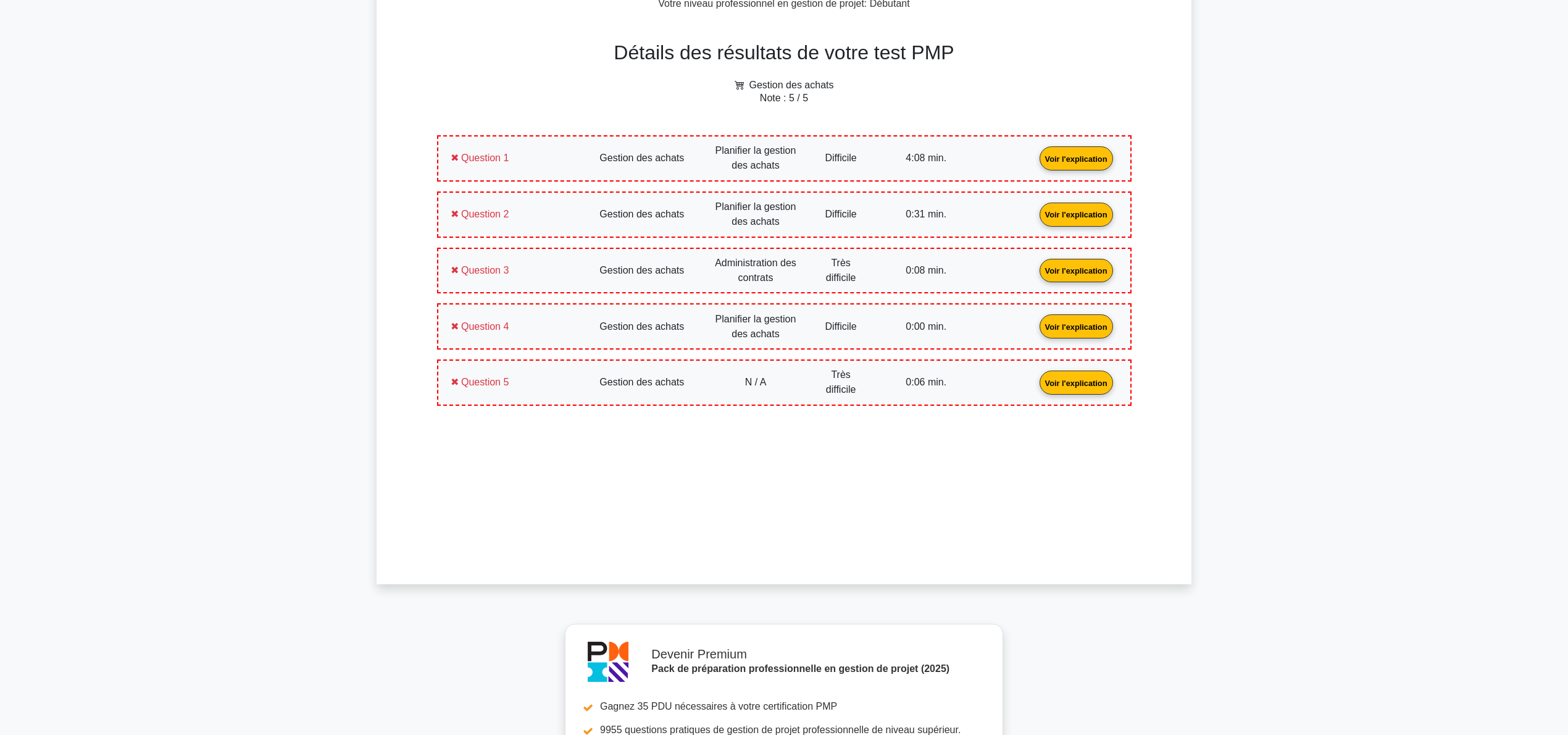
click at [1035, 210] on link "Voir l'explication" at bounding box center [1076, 213] width 84 height 10
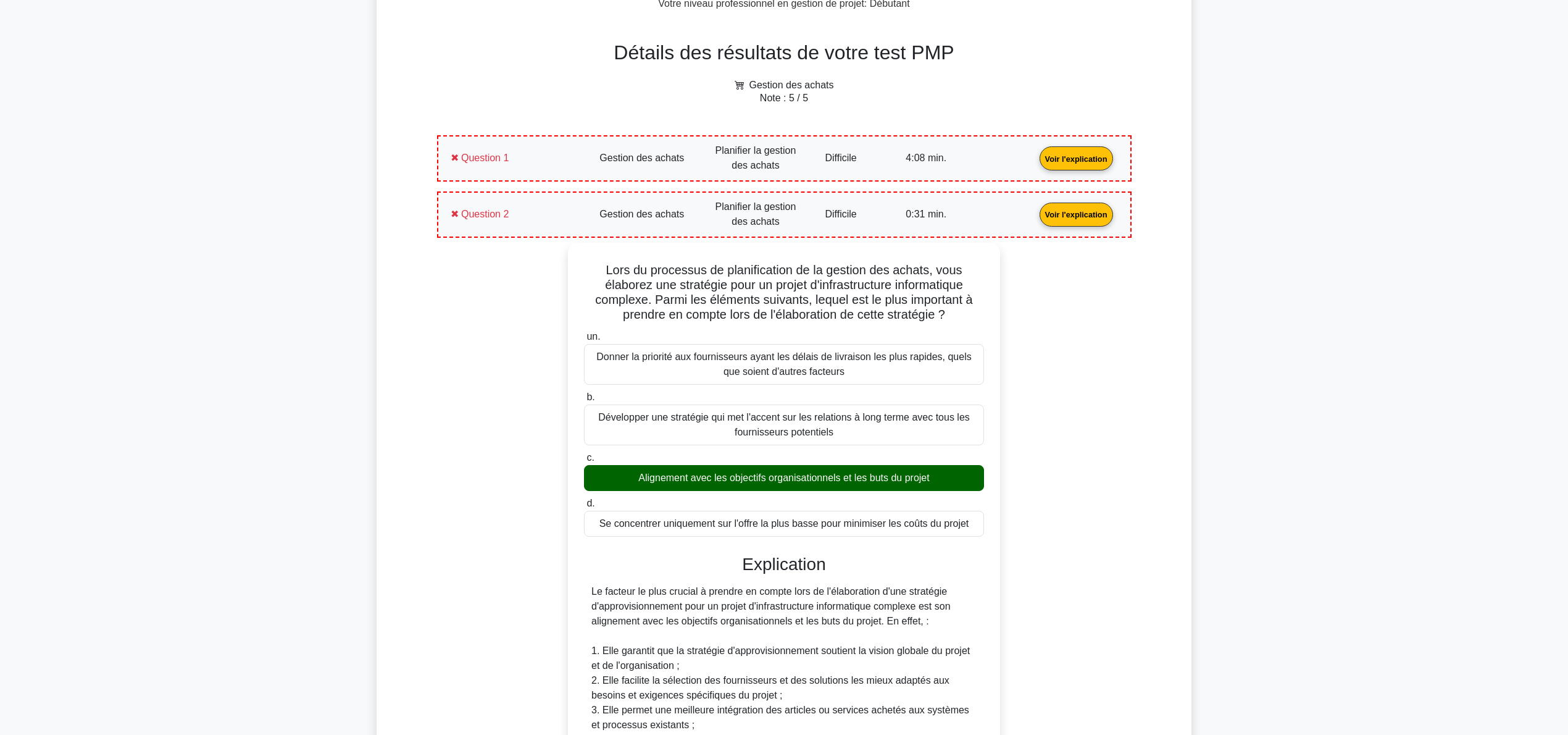
drag, startPoint x: 763, startPoint y: 210, endPoint x: 720, endPoint y: 229, distance: 47.0
click at [1035, 210] on link "Voir l'explication" at bounding box center [1076, 213] width 84 height 10
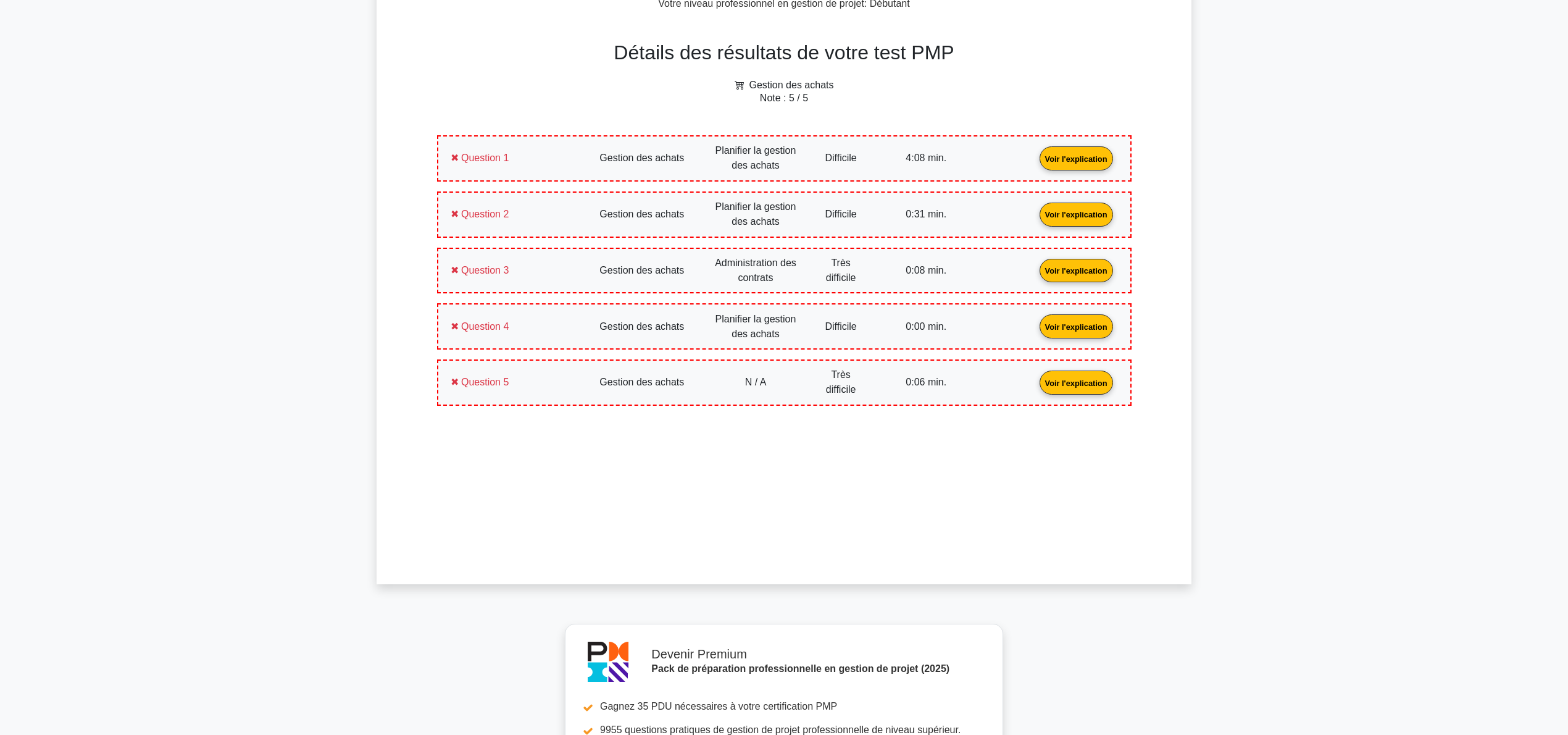
click at [1035, 272] on link "Voir l'explication" at bounding box center [1076, 269] width 84 height 10
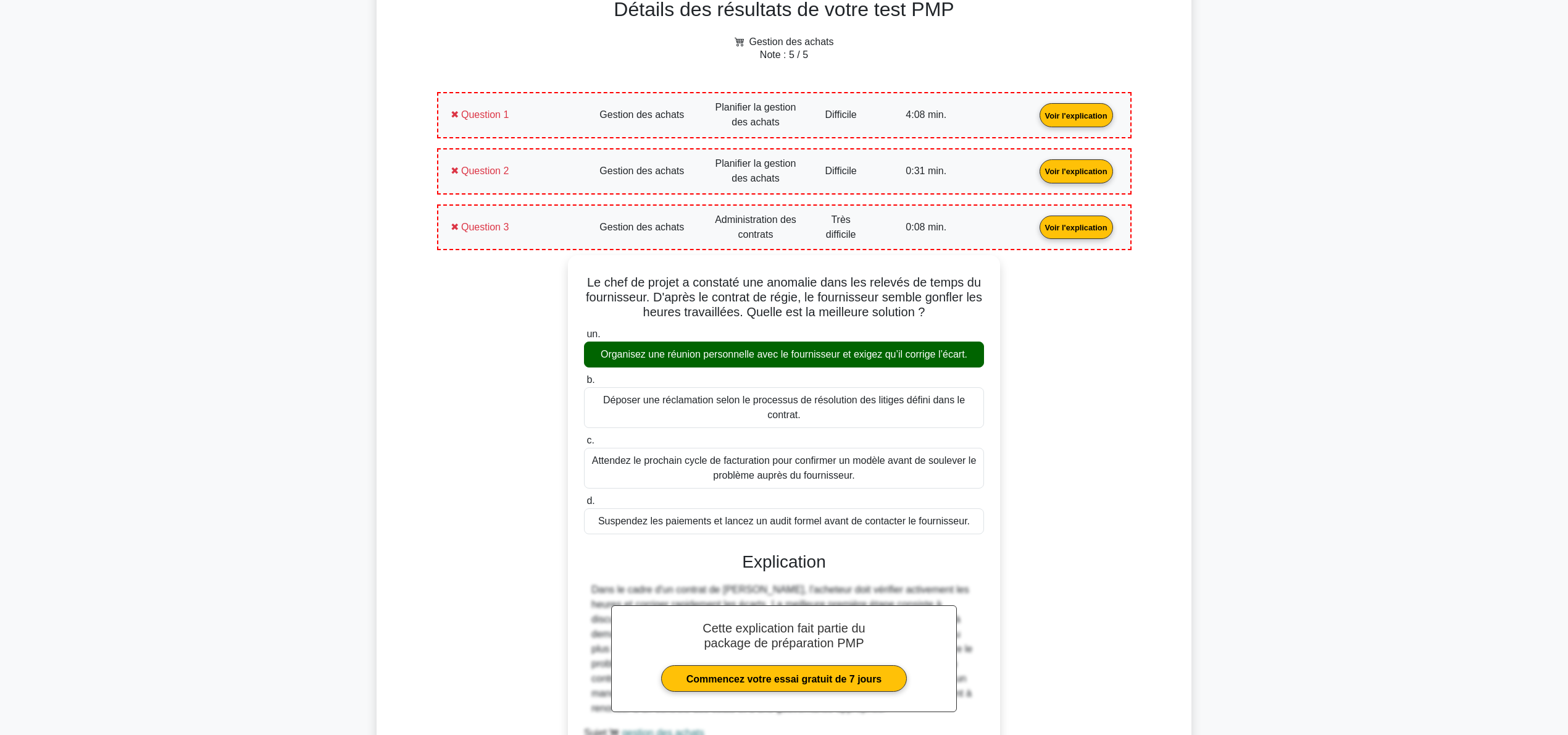
scroll to position [576, 0]
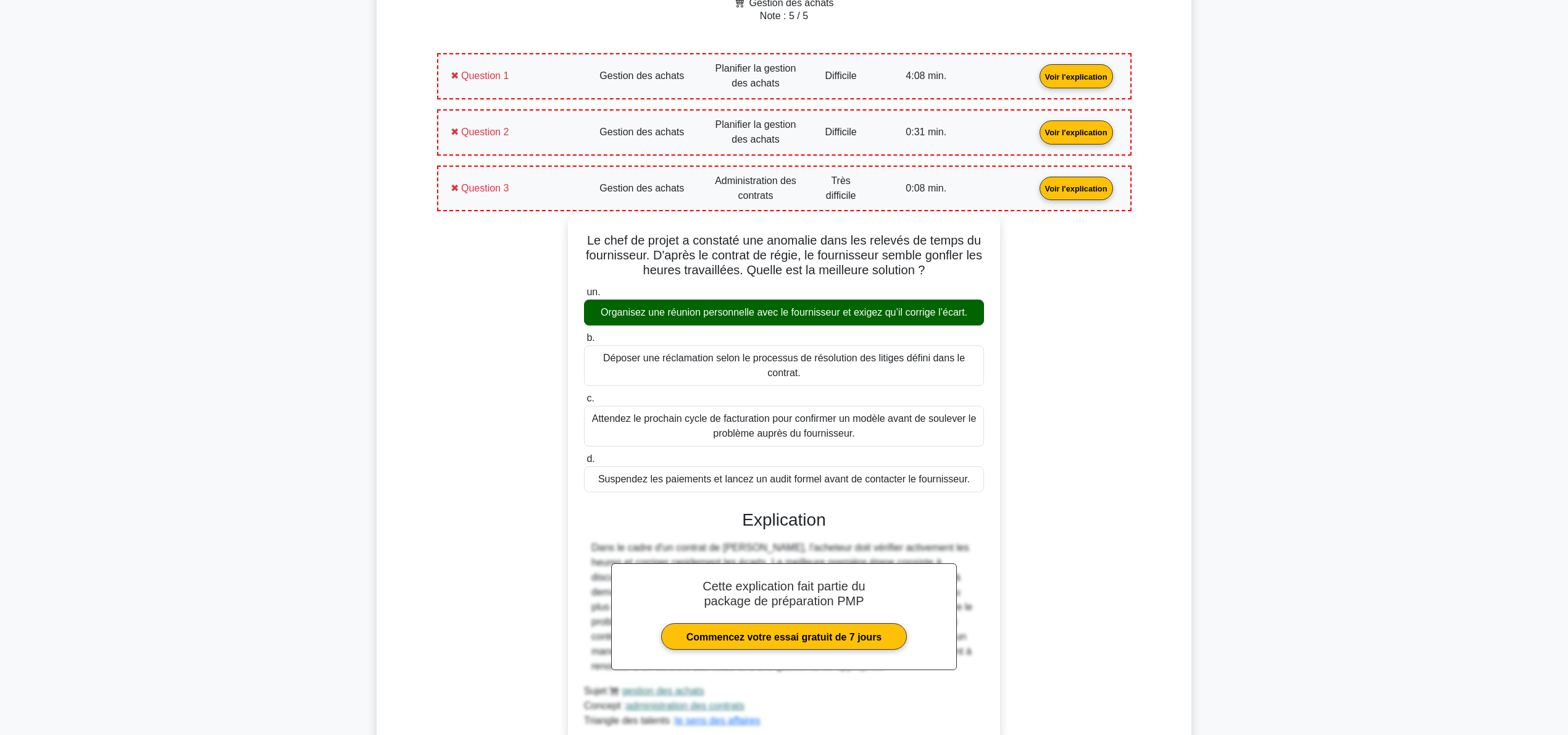
drag, startPoint x: 588, startPoint y: 543, endPoint x: 973, endPoint y: 665, distance: 403.9
click at [973, 665] on div "Dans le cadre d'un contrat de régie horaire, l'acheteur doit vérifier activemen…" at bounding box center [784, 607] width 400 height 134
copy font "Dans le cadre d'un contrat de régie horaire, l'acheteur doit vérifier activemen…"
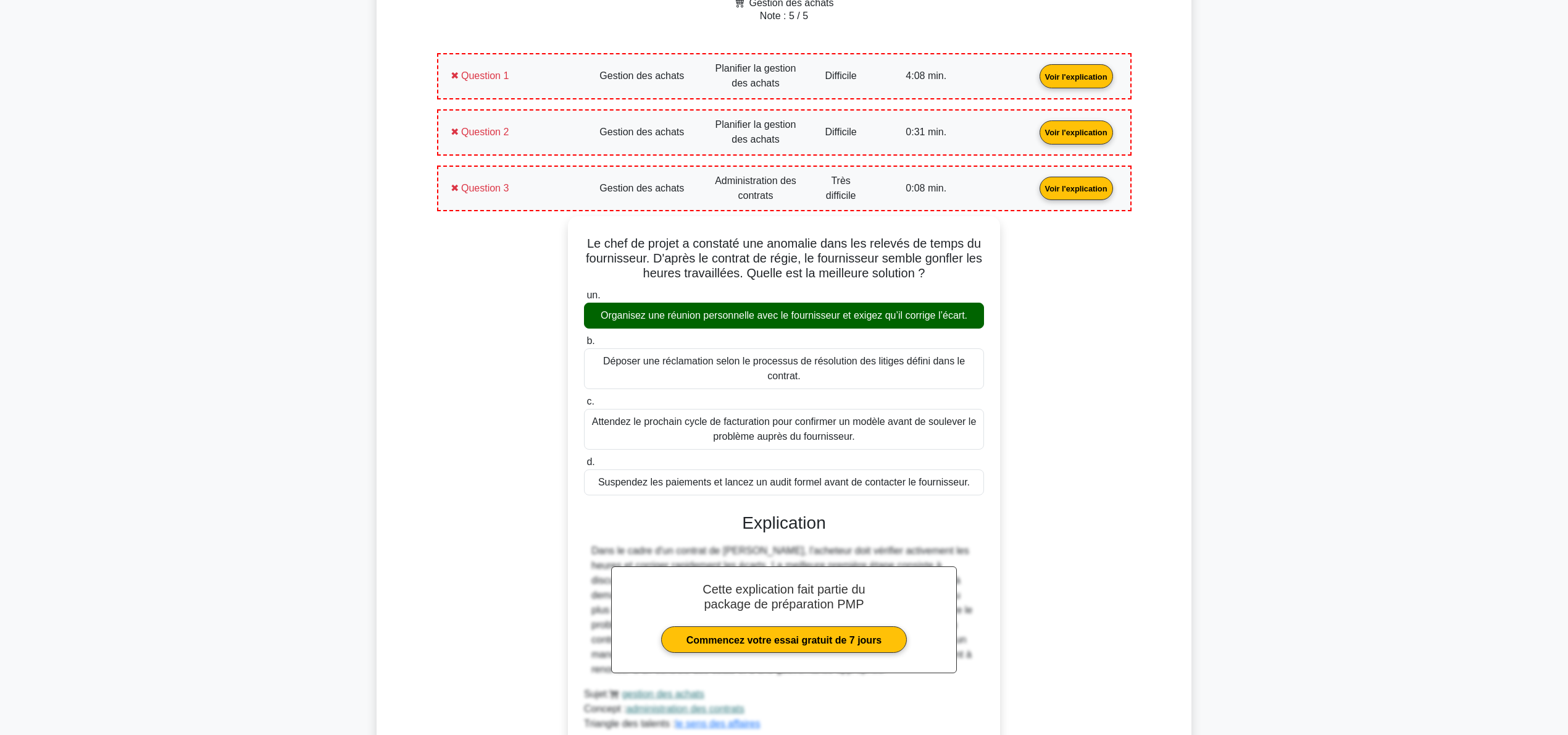
click at [1035, 192] on link "Voir l'explication" at bounding box center [1076, 187] width 84 height 10
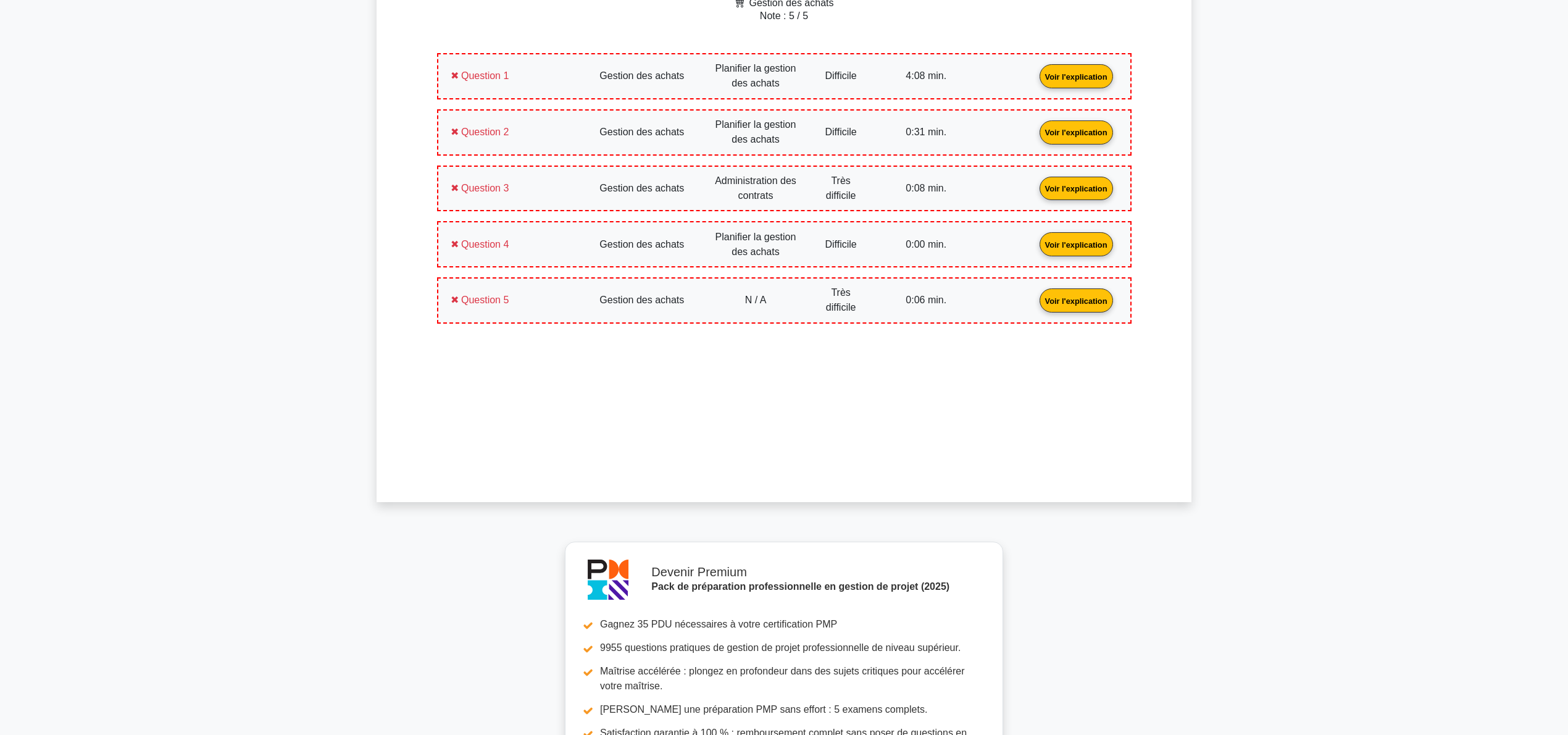
click at [1035, 249] on link "Voir l'explication" at bounding box center [1076, 243] width 84 height 10
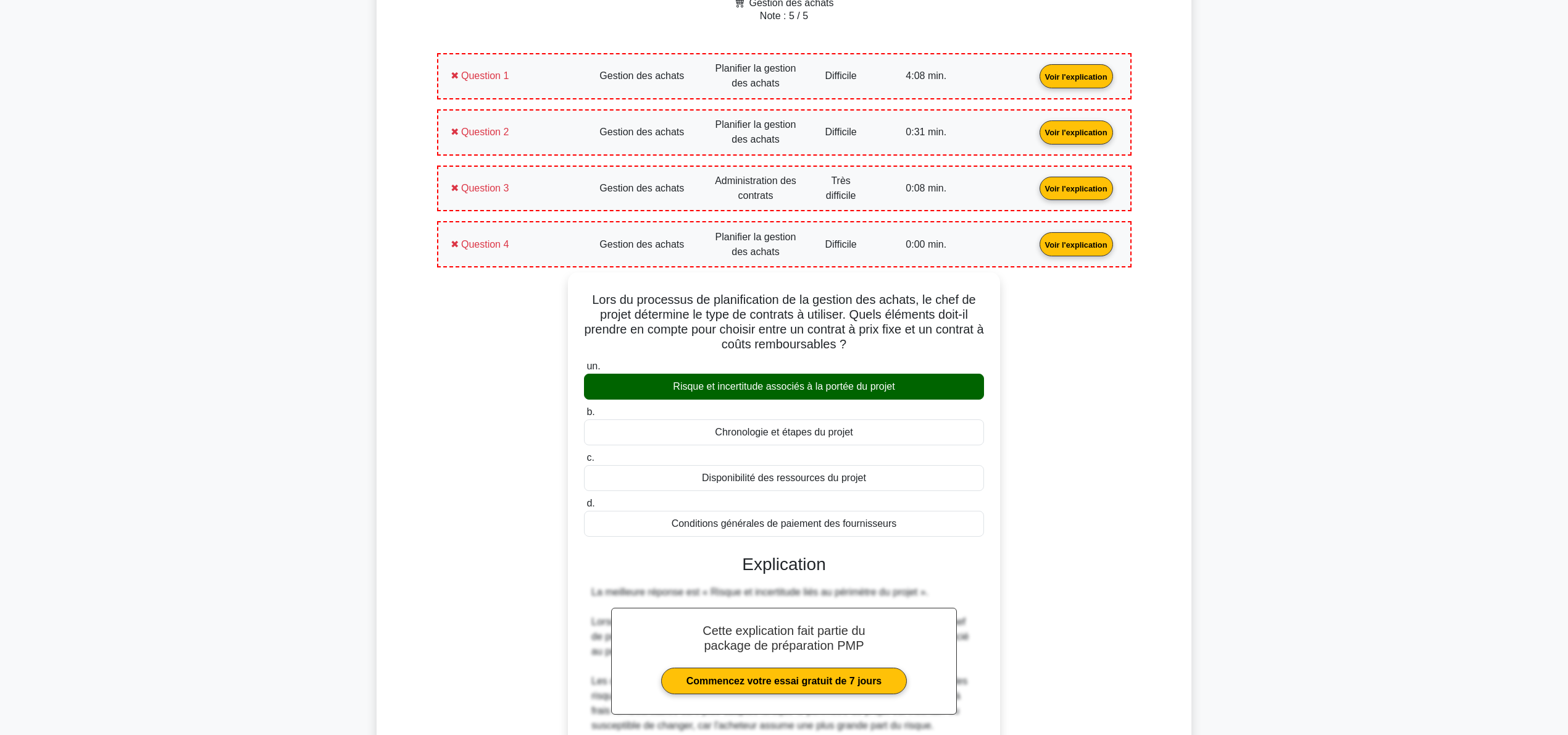
click at [1035, 249] on link "Voir l'explication" at bounding box center [1076, 243] width 84 height 10
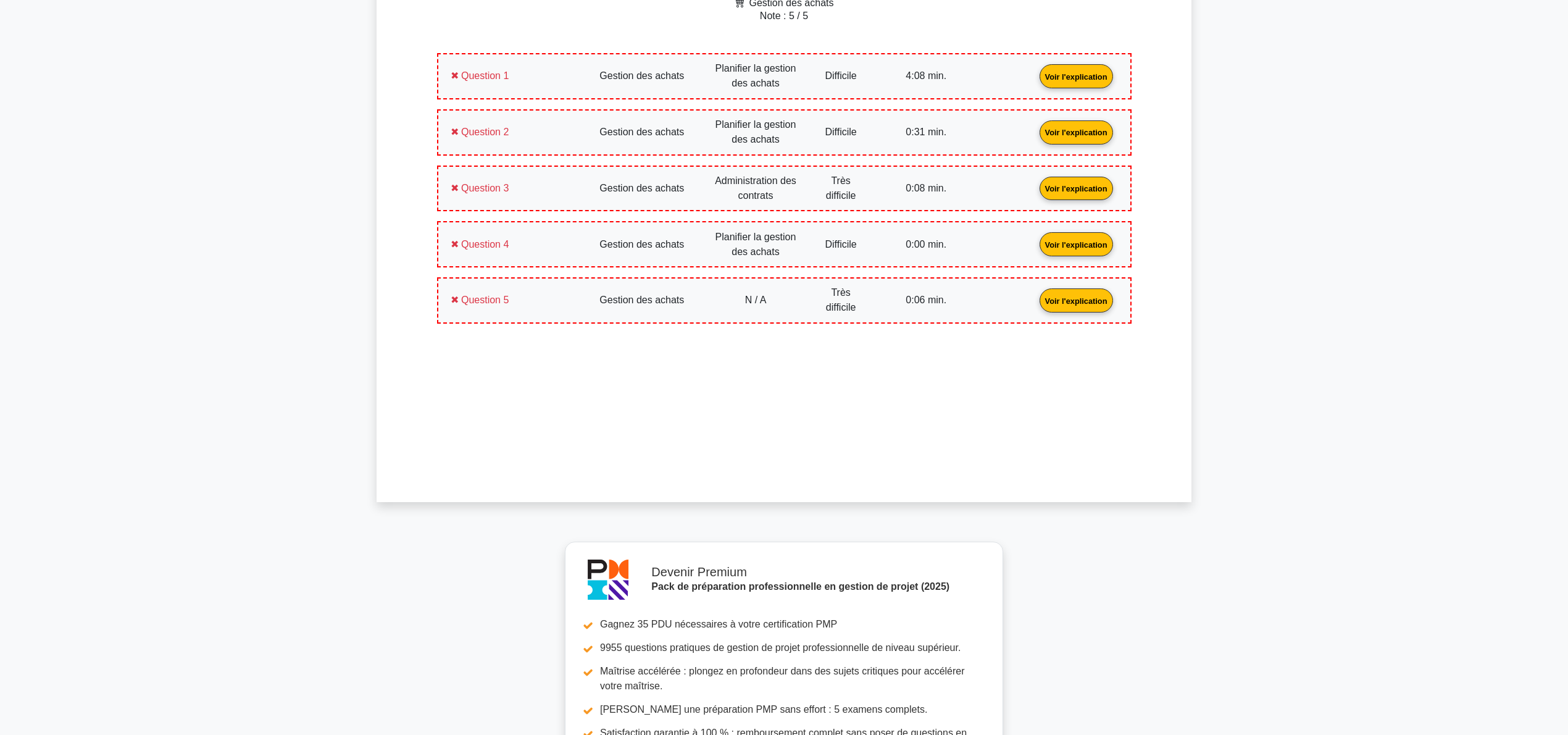
click at [1035, 295] on link "Voir l'explication" at bounding box center [1076, 299] width 84 height 10
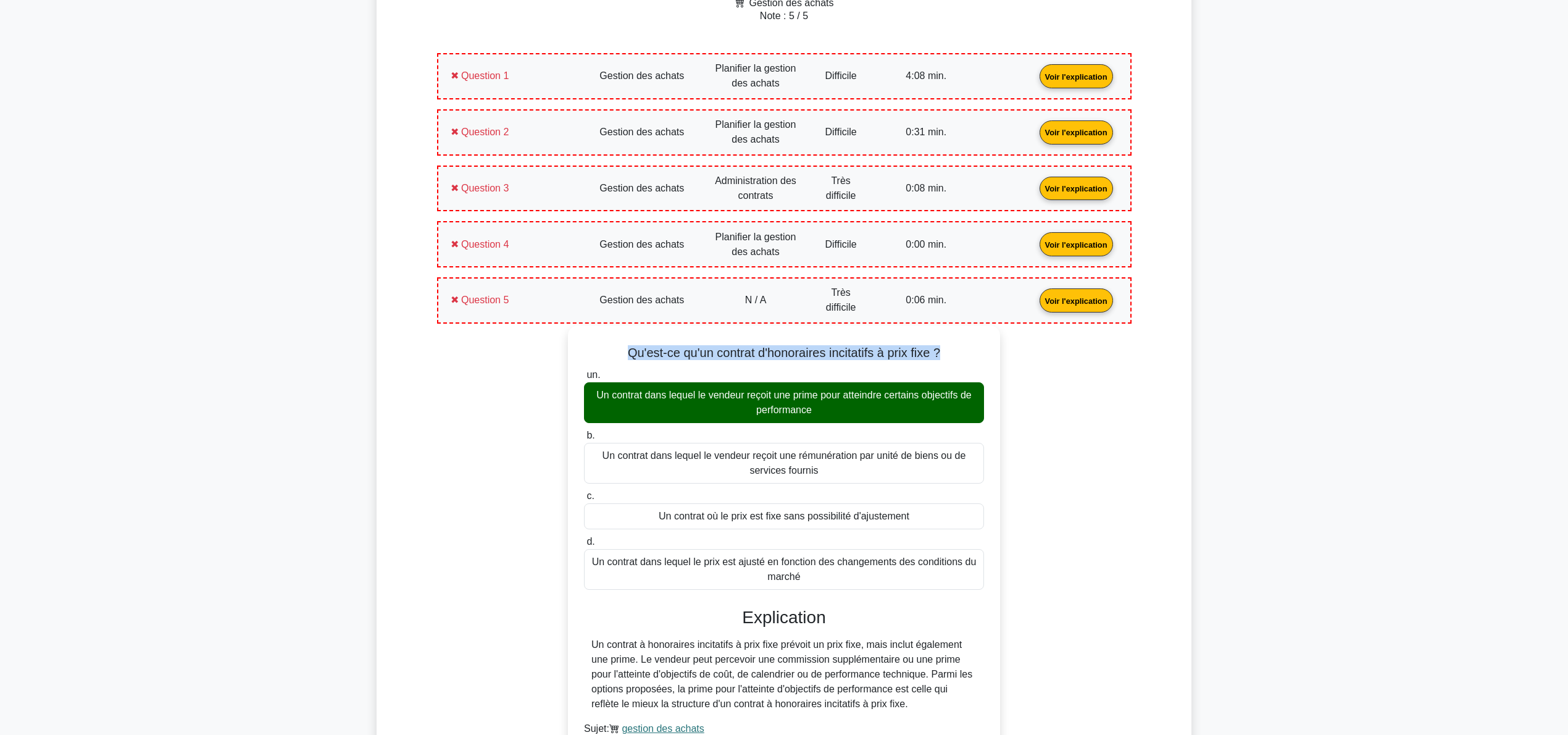
drag, startPoint x: 954, startPoint y: 351, endPoint x: 620, endPoint y: 357, distance: 334.1
click at [620, 357] on div "Qu'est-ce qu'un contrat d'honoraires incitatifs à prix fixe ? un. Un contrat da…" at bounding box center [784, 545] width 422 height 431
copy font "Qu'est-ce qu'un contrat d'honoraires incitatifs à prix fixe ?"
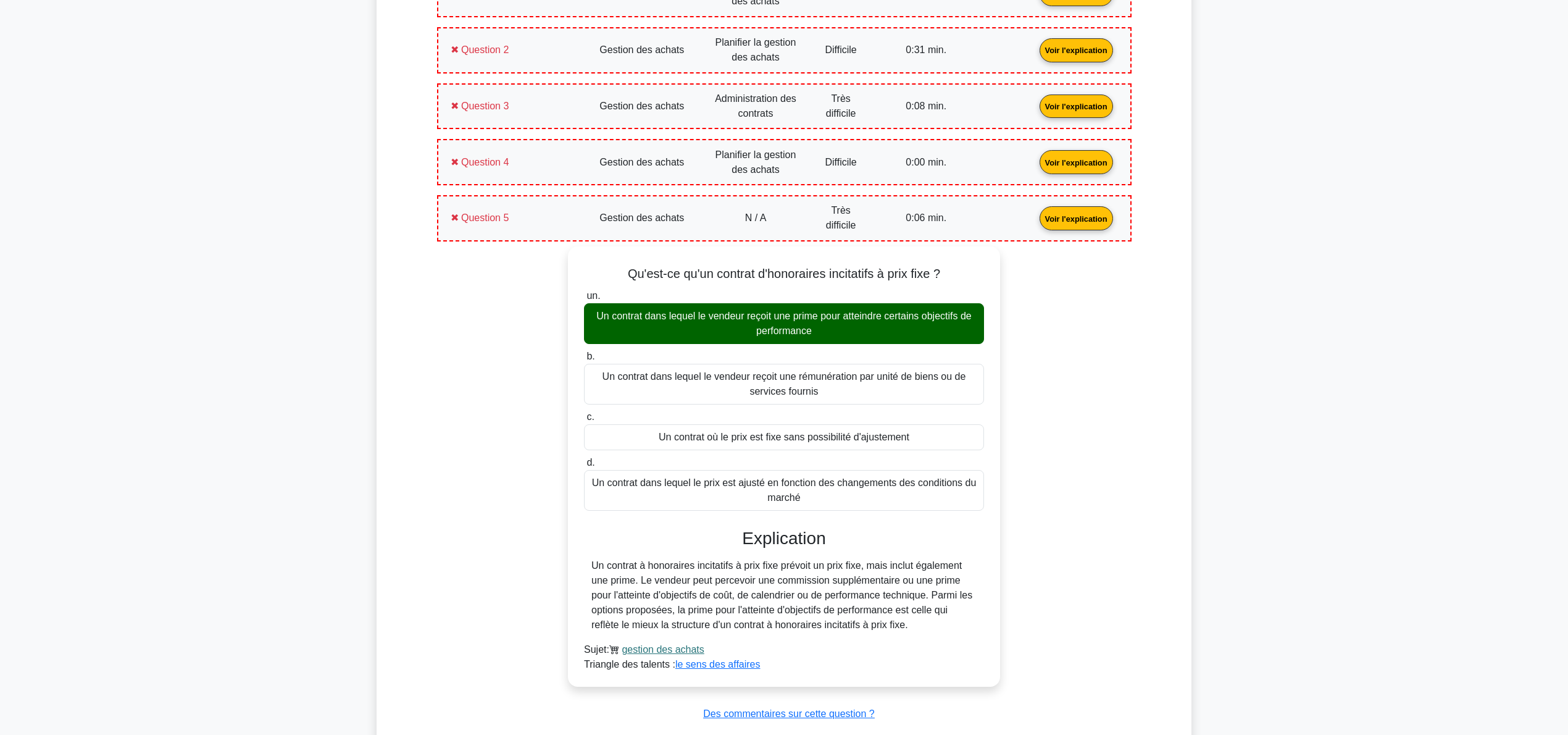
click at [1035, 217] on link "Voir l'explication" at bounding box center [1076, 217] width 84 height 10
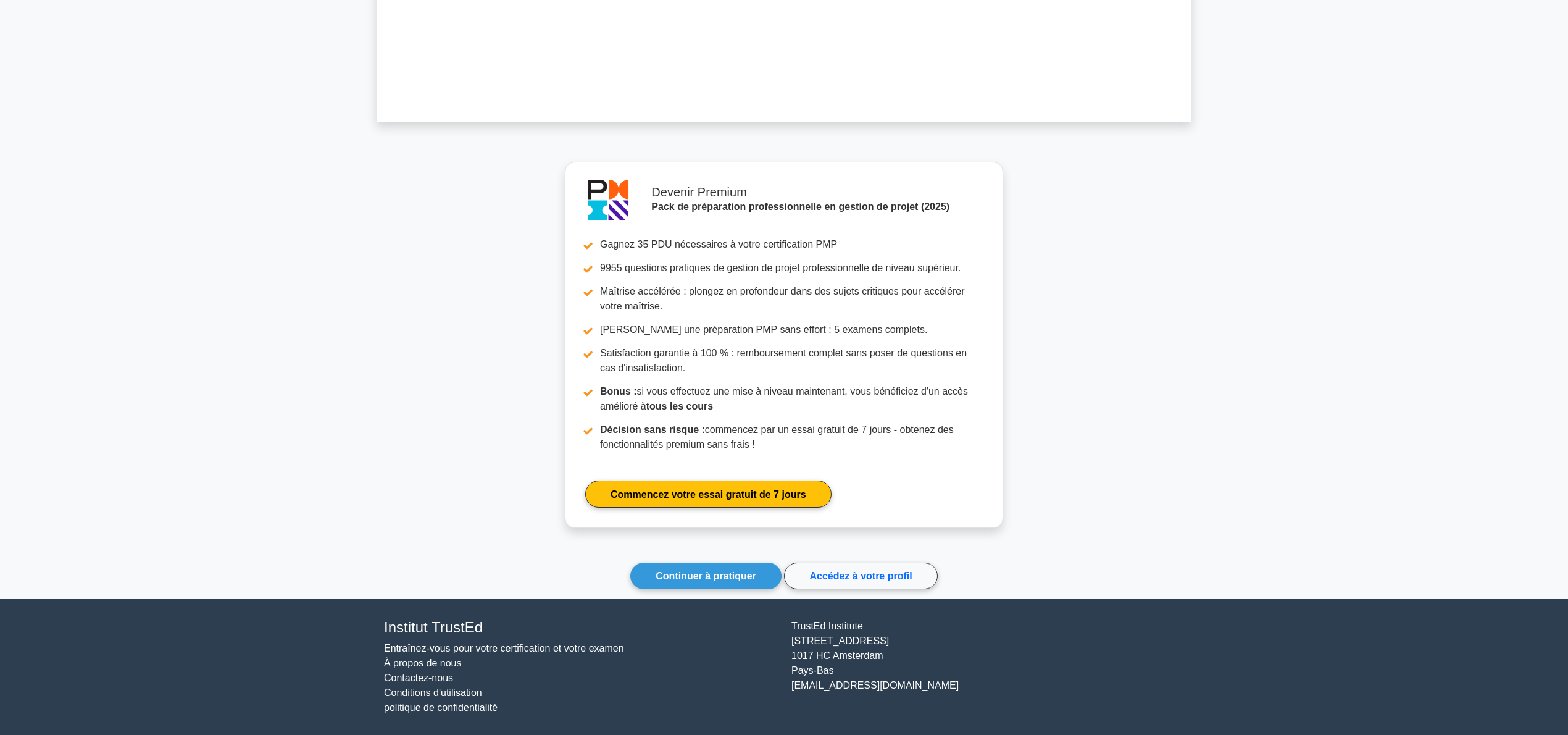
scroll to position [959, 0]
click at [719, 567] on link "Continuer à pratiquer" at bounding box center [706, 575] width 151 height 27
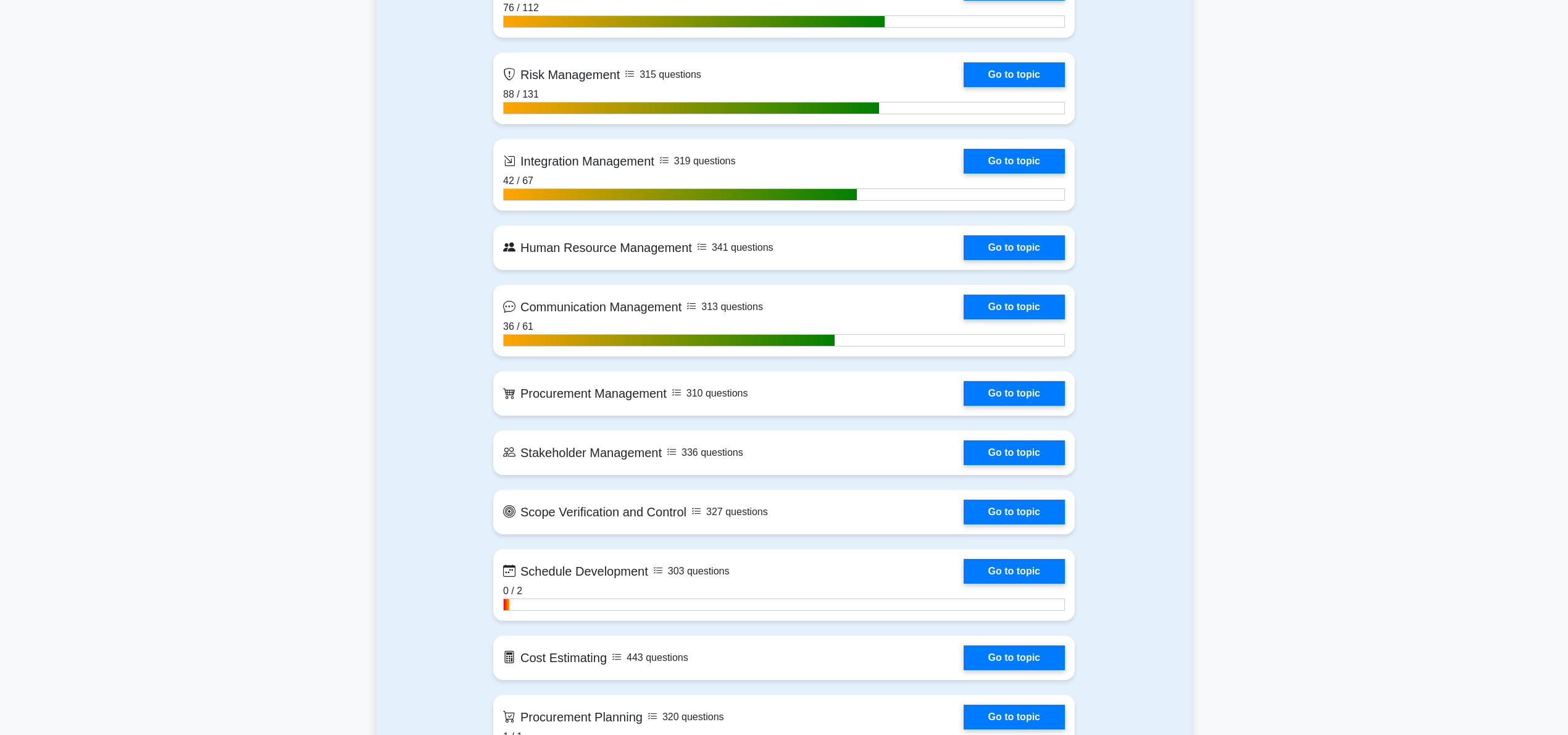
scroll to position [1235, 0]
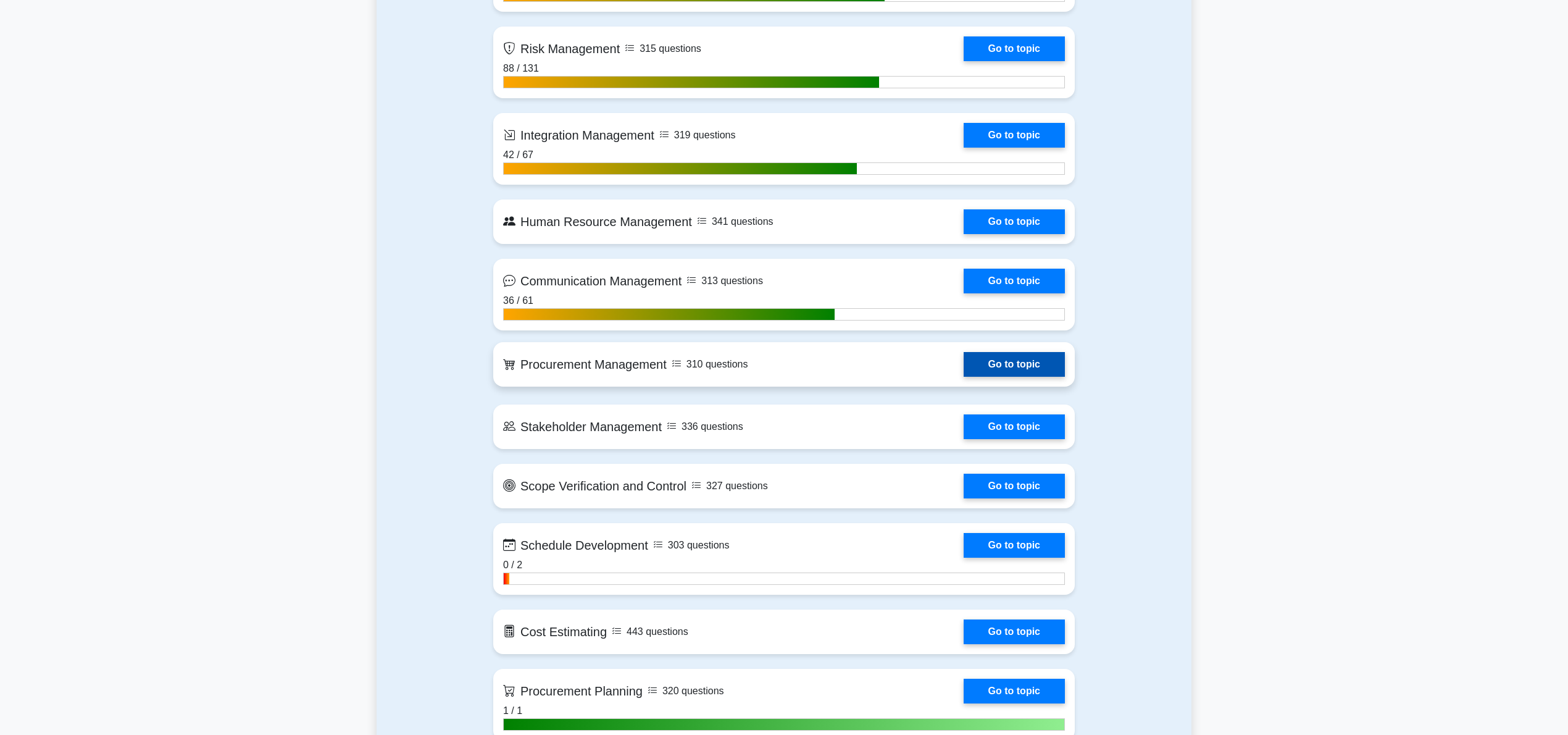
click at [988, 368] on link "Go to topic" at bounding box center [1014, 364] width 101 height 25
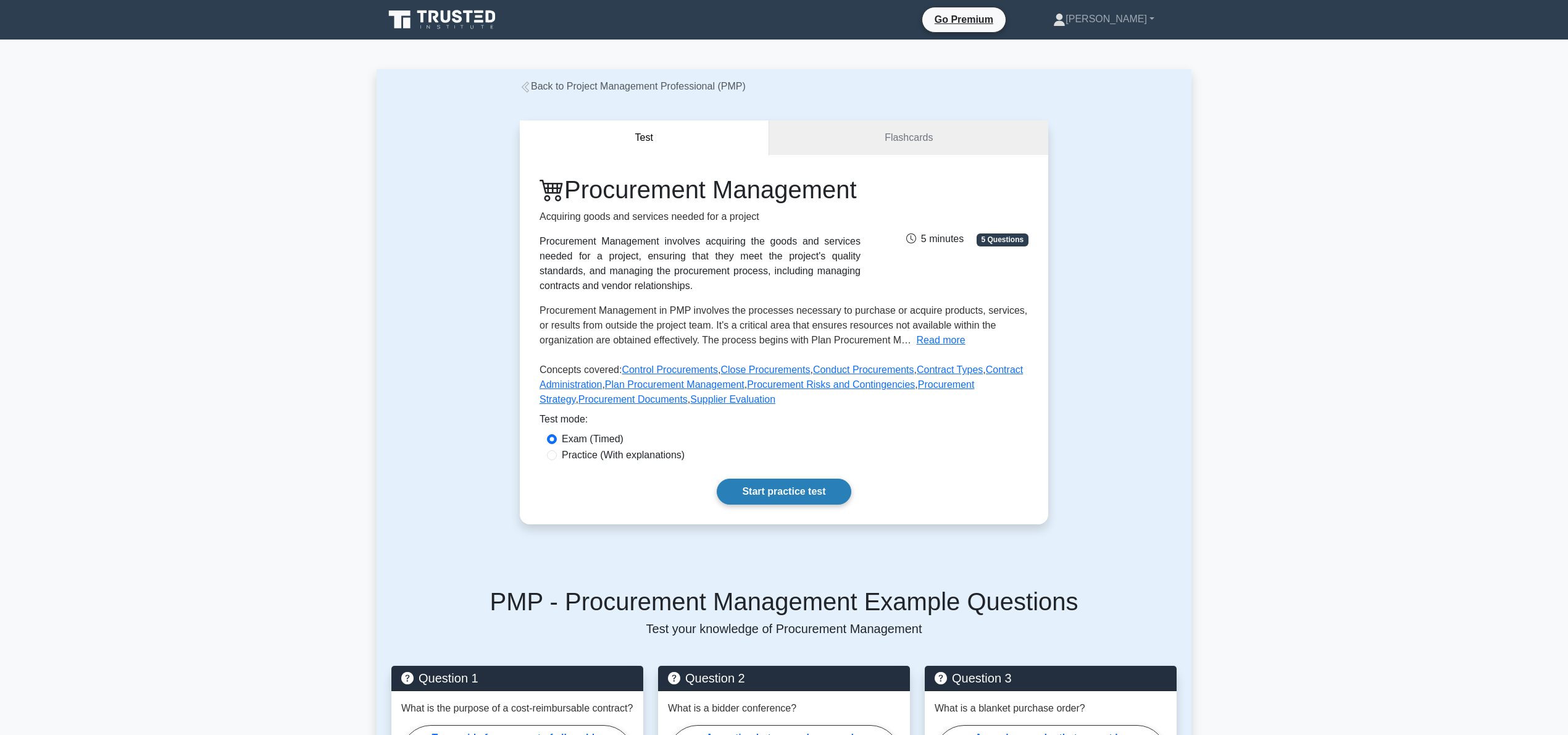
click at [800, 505] on link "Start practice test" at bounding box center [784, 492] width 134 height 26
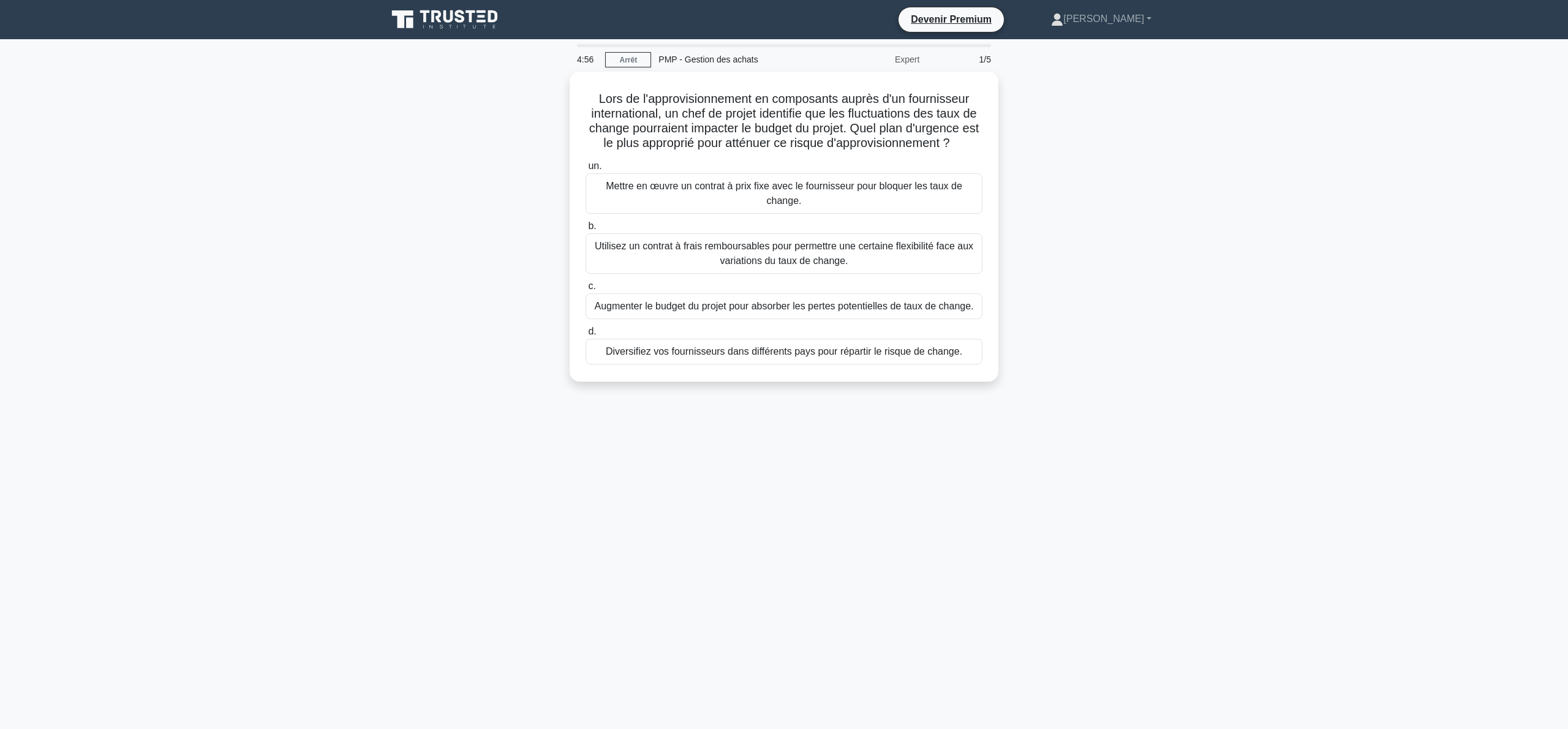
click at [1229, 243] on main "4:56 [GEOGRAPHIC_DATA] PMP - Gestion des achats Expert 1/5 Lors de l'approvisio…" at bounding box center [784, 384] width 1568 height 690
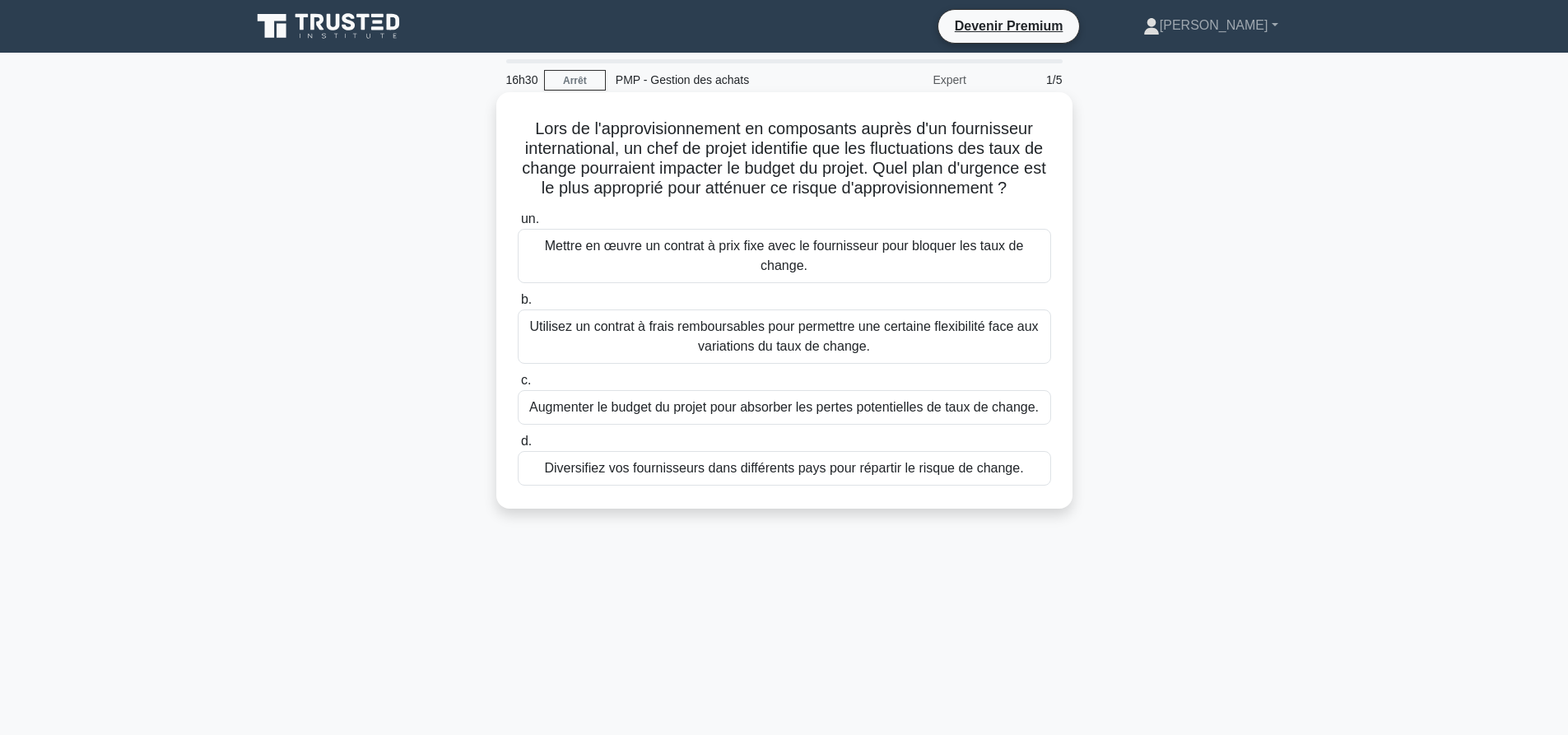
click at [774, 272] on font "Mettre en œuvre un contrat à prix fixe avec le fournisseur pour bloquer les tau…" at bounding box center [784, 255] width 479 height 34
click at [517, 225] on input "un. Mettre en œuvre un contrat à prix fixe avec le fournisseur pour bloquer les…" at bounding box center [517, 219] width 0 height 11
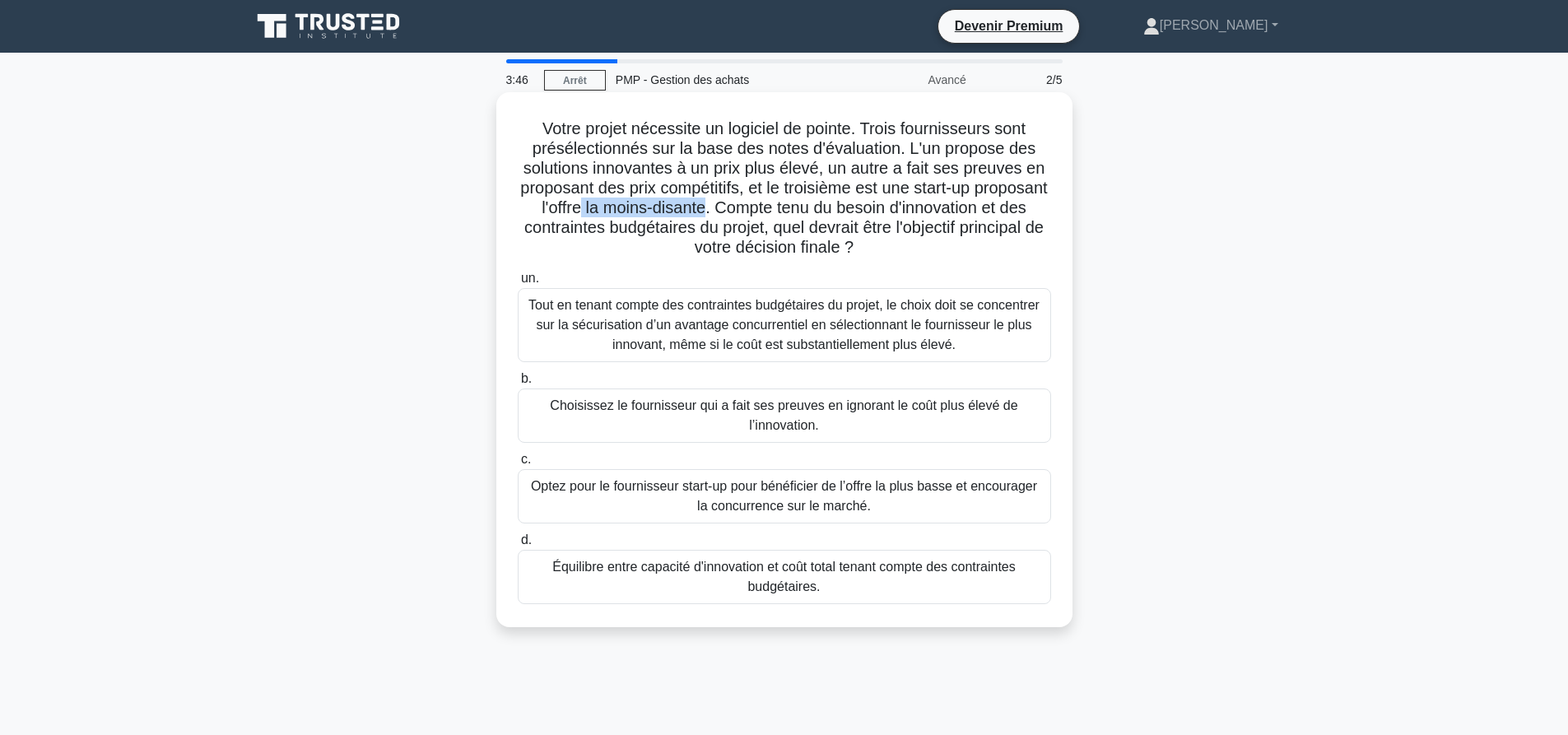
drag, startPoint x: 770, startPoint y: 205, endPoint x: 638, endPoint y: 203, distance: 132.0
click at [638, 203] on font "Votre projet nécessite un logiciel de pointe. Trois fournisseurs sont présélect…" at bounding box center [783, 188] width 527 height 137
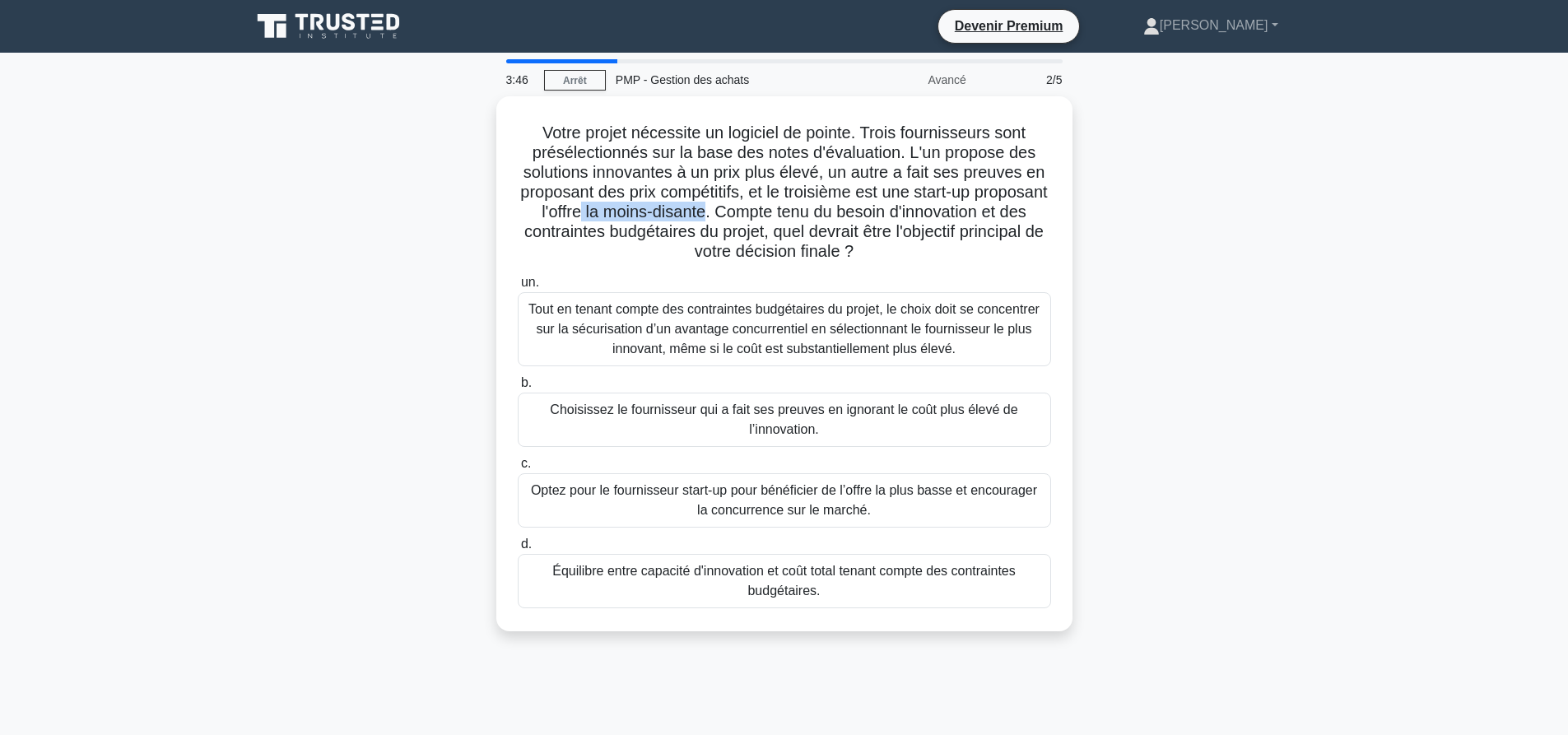
copy font "la moins-disante"
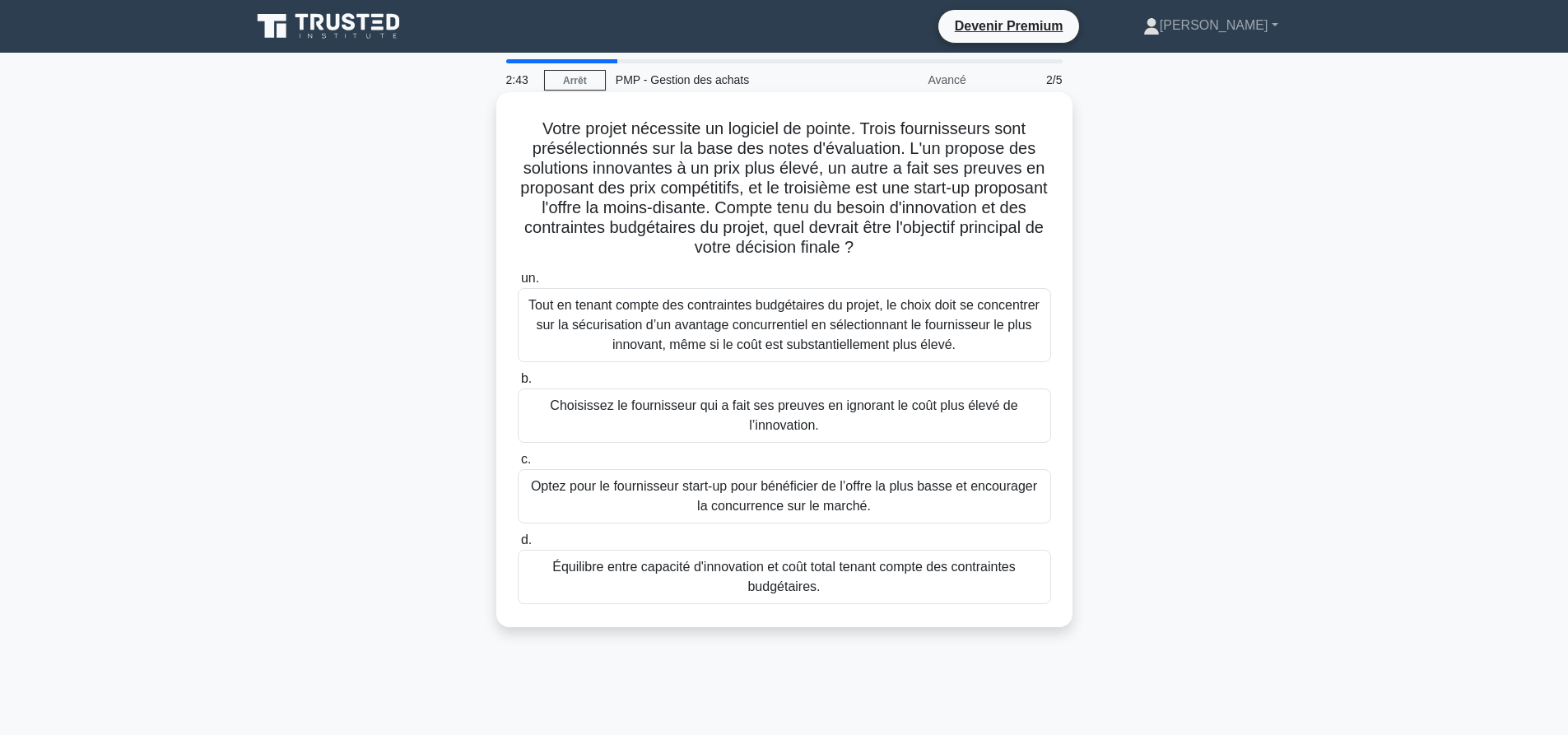
click at [740, 584] on font "Équilibre entre capacité d'innovation et coût total tenant compte des contraint…" at bounding box center [784, 576] width 518 height 39
click at [517, 546] on input "d. Équilibre entre capacité d'innovation et coût total tenant compte des contra…" at bounding box center [517, 541] width 0 height 11
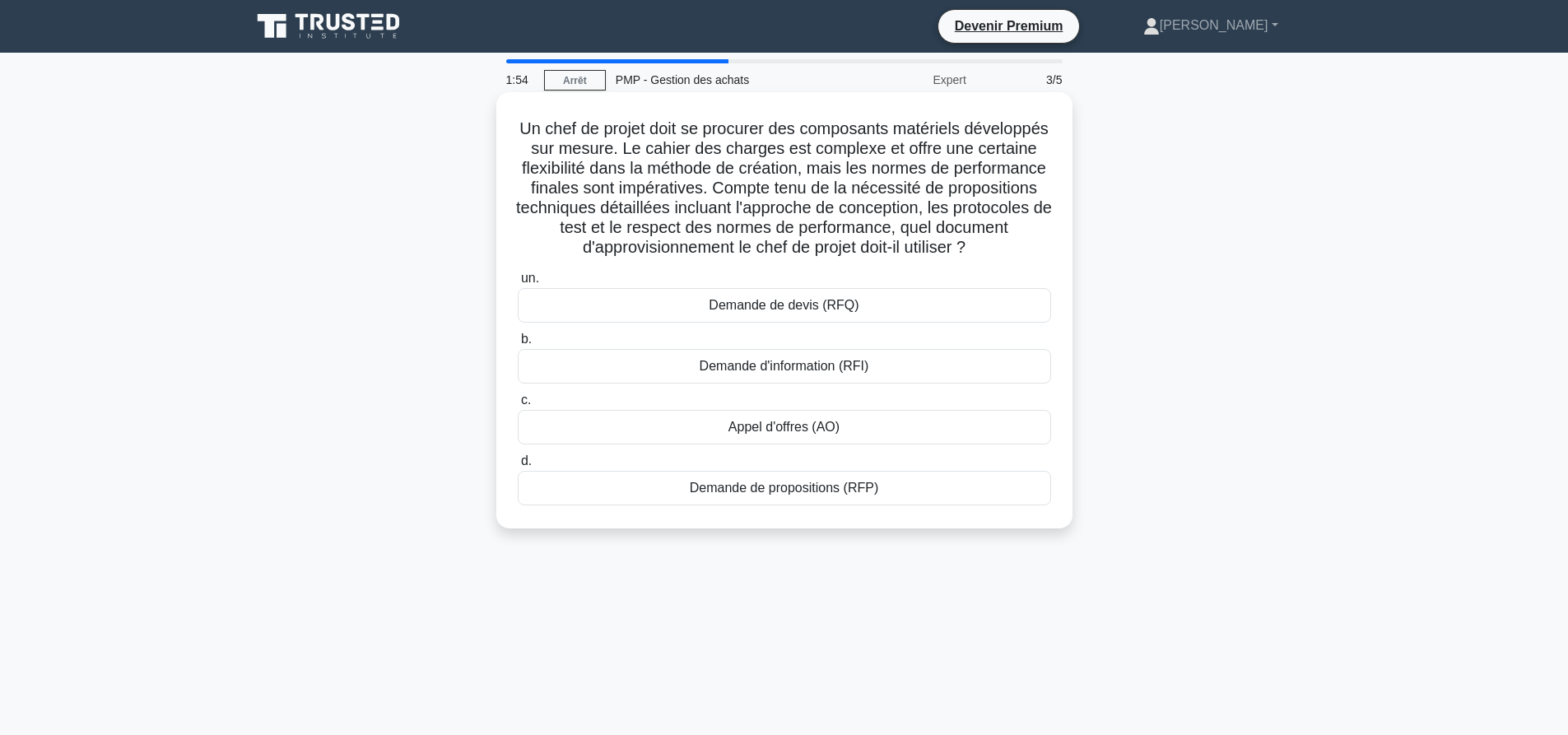
click at [801, 495] on font "Demande de propositions (RFP)" at bounding box center [784, 488] width 188 height 14
click at [517, 467] on input "d. Demande de propositions (RFP)" at bounding box center [517, 462] width 0 height 11
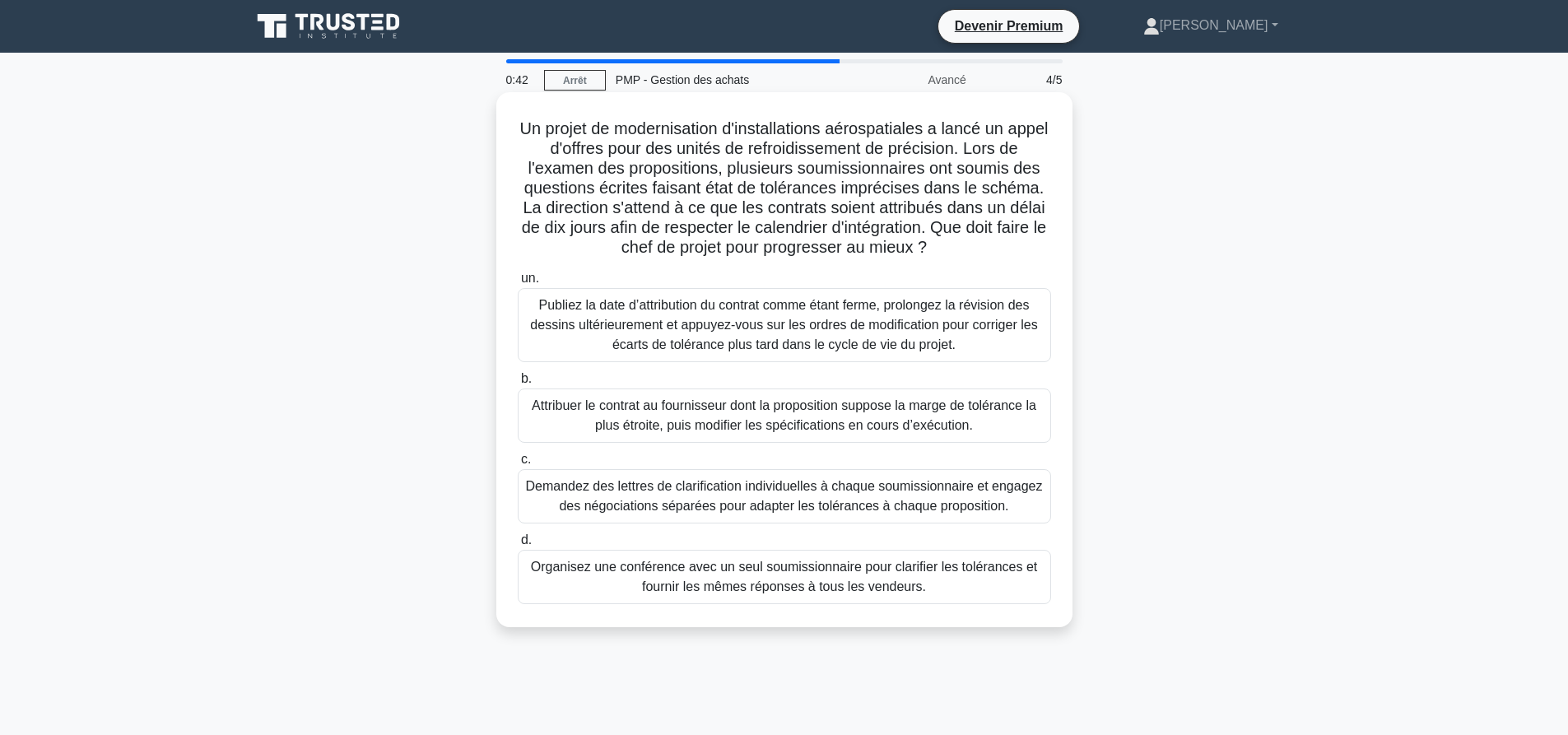
click at [824, 487] on font "Demandez des lettres de clarification individuelles à chaque soumissionnaire et…" at bounding box center [784, 496] width 517 height 34
click at [517, 465] on input "c. Demandez des lettres de clarification individuelles à chaque soumissionnaire…" at bounding box center [517, 460] width 0 height 11
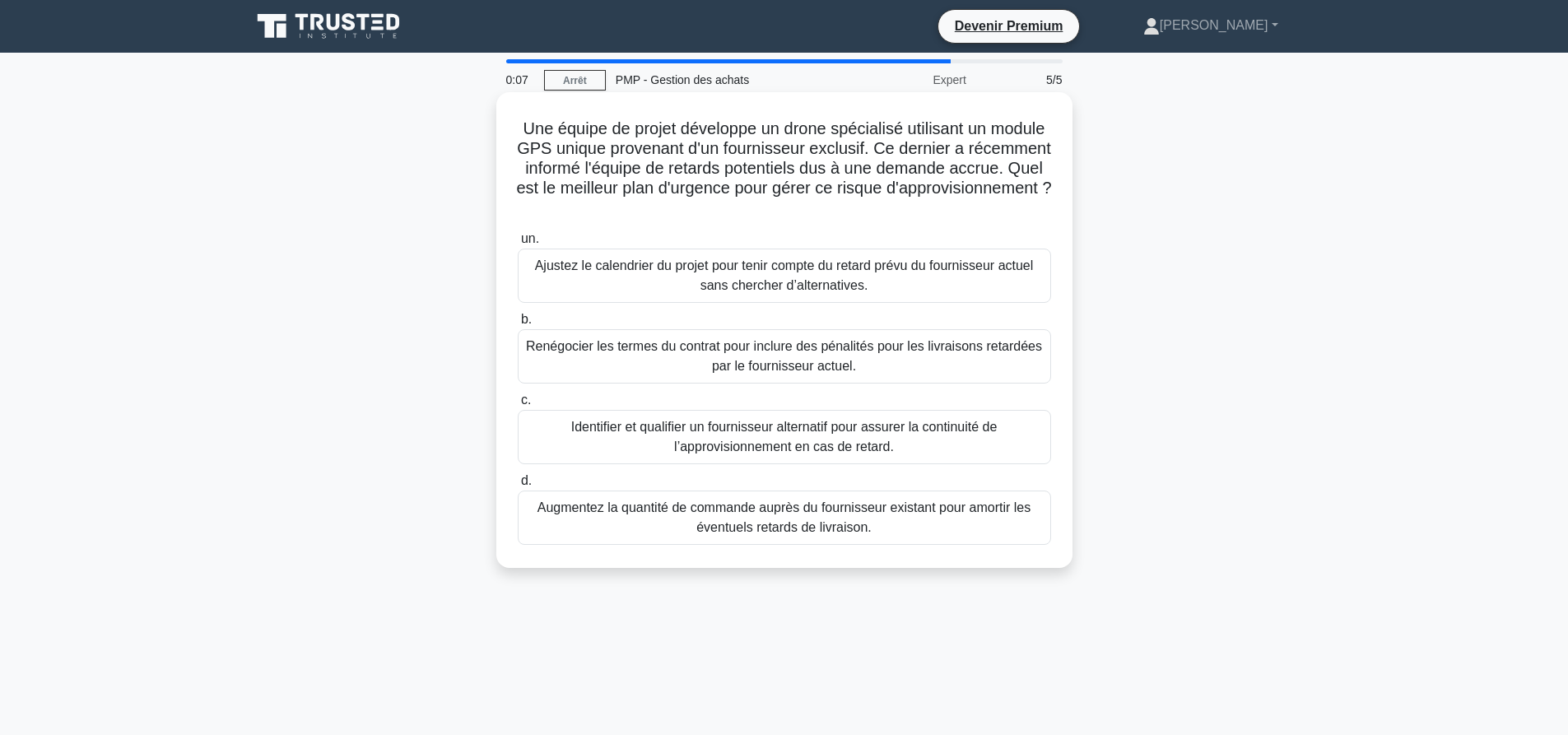
click at [819, 446] on font "Identifier et qualifier un fournisseur alternatif pour assurer la continuité de…" at bounding box center [784, 436] width 426 height 34
click at [517, 406] on input "c. Identifier et qualifier un fournisseur alternatif pour assurer la continuité…" at bounding box center [517, 401] width 0 height 11
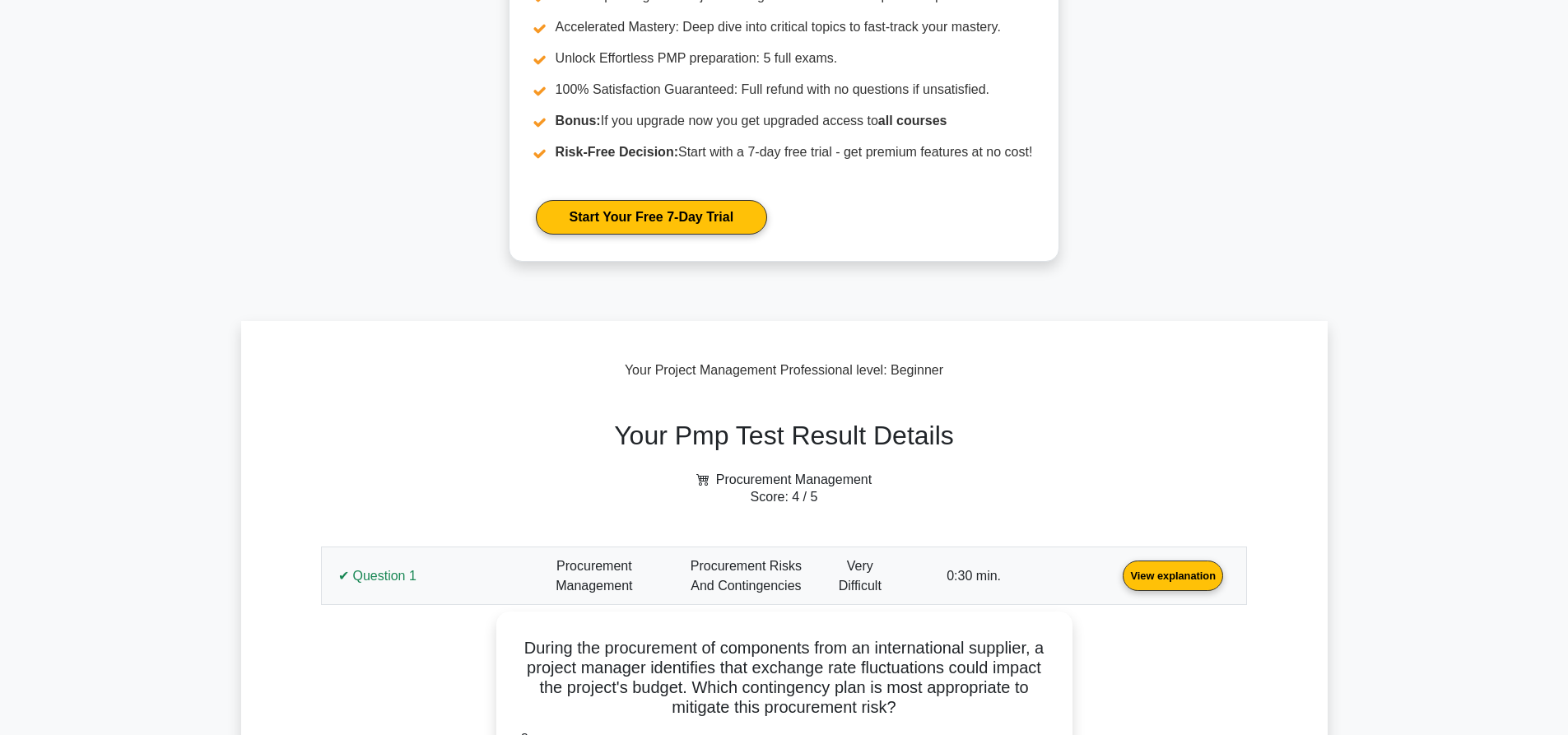
scroll to position [576, 0]
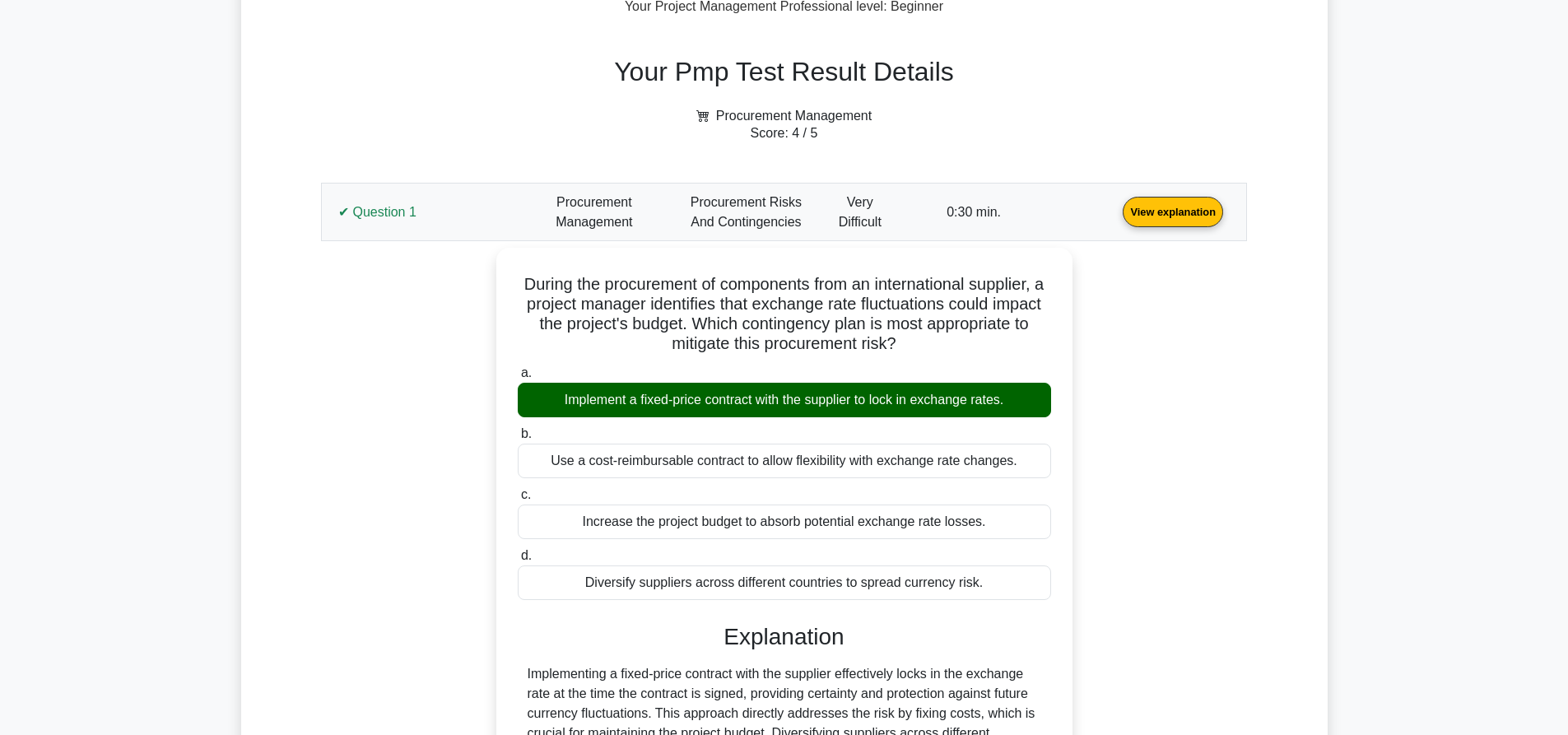
click at [1116, 218] on link "View explanation" at bounding box center [1173, 211] width 113 height 14
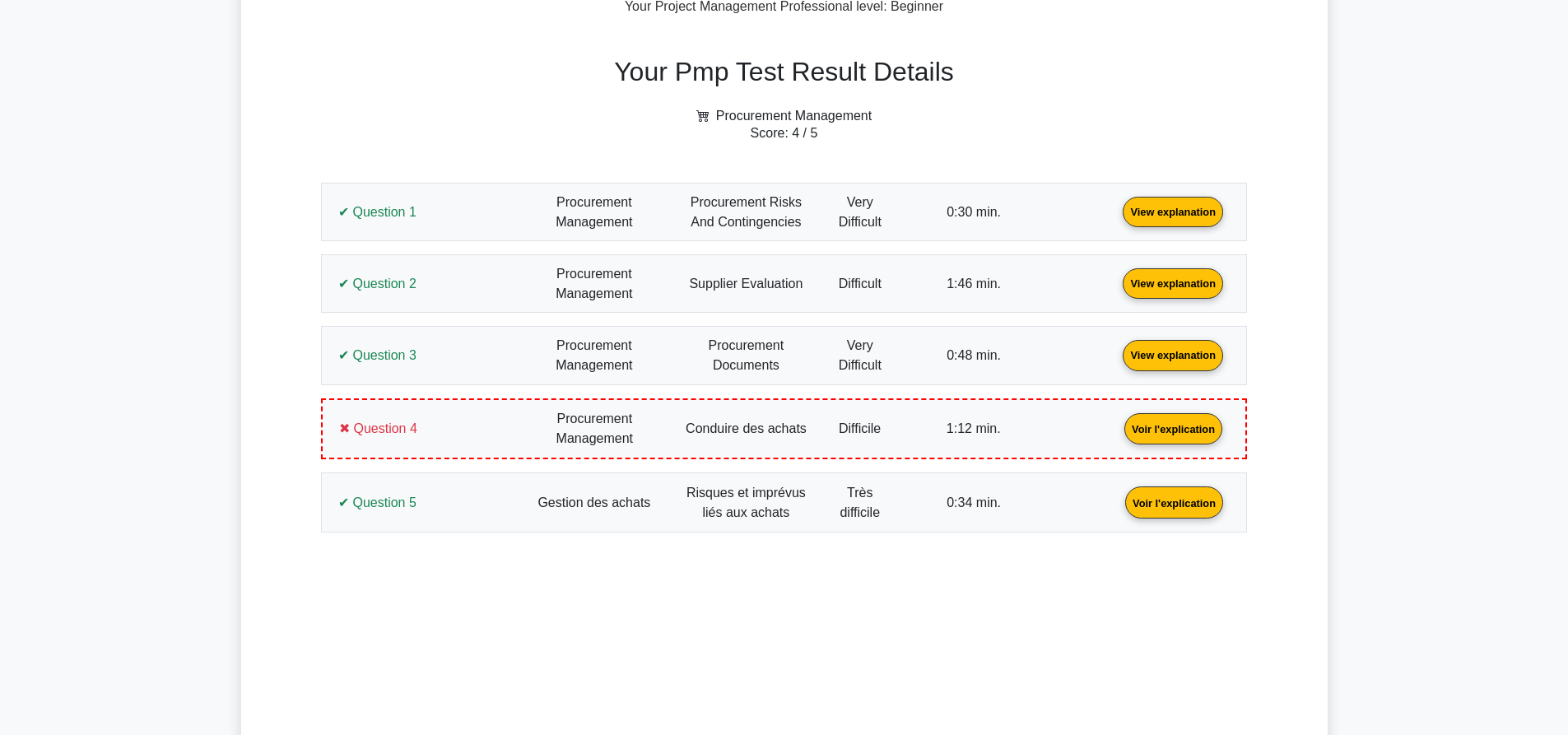
scroll to position [657, 0]
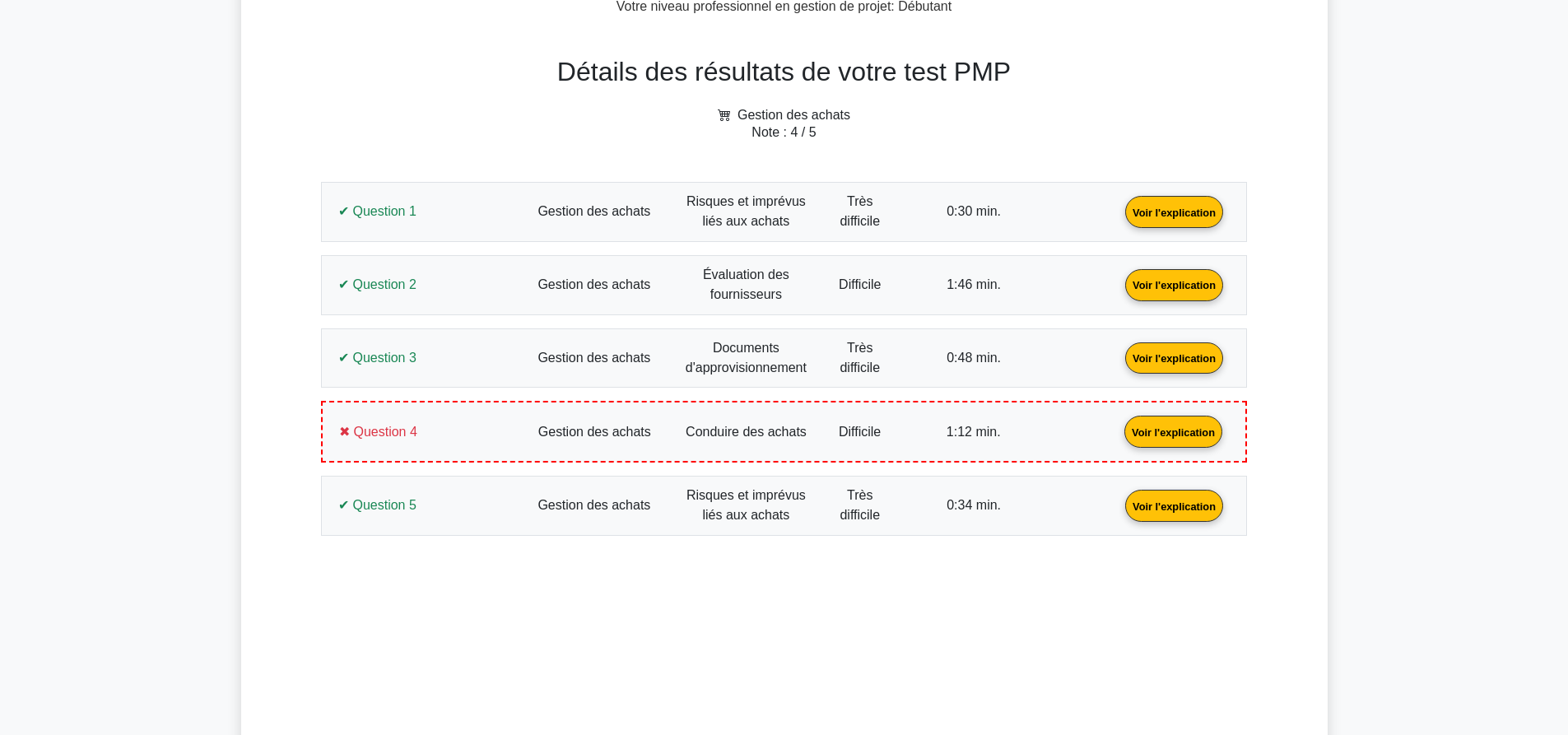
click at [1306, 184] on div "Détails des résultats de votre test PMP Gestion des achats Note : 4 / 5 Questio…" at bounding box center [784, 331] width 1086 height 618
click at [1118, 218] on link "Voir l'explication" at bounding box center [1174, 211] width 111 height 14
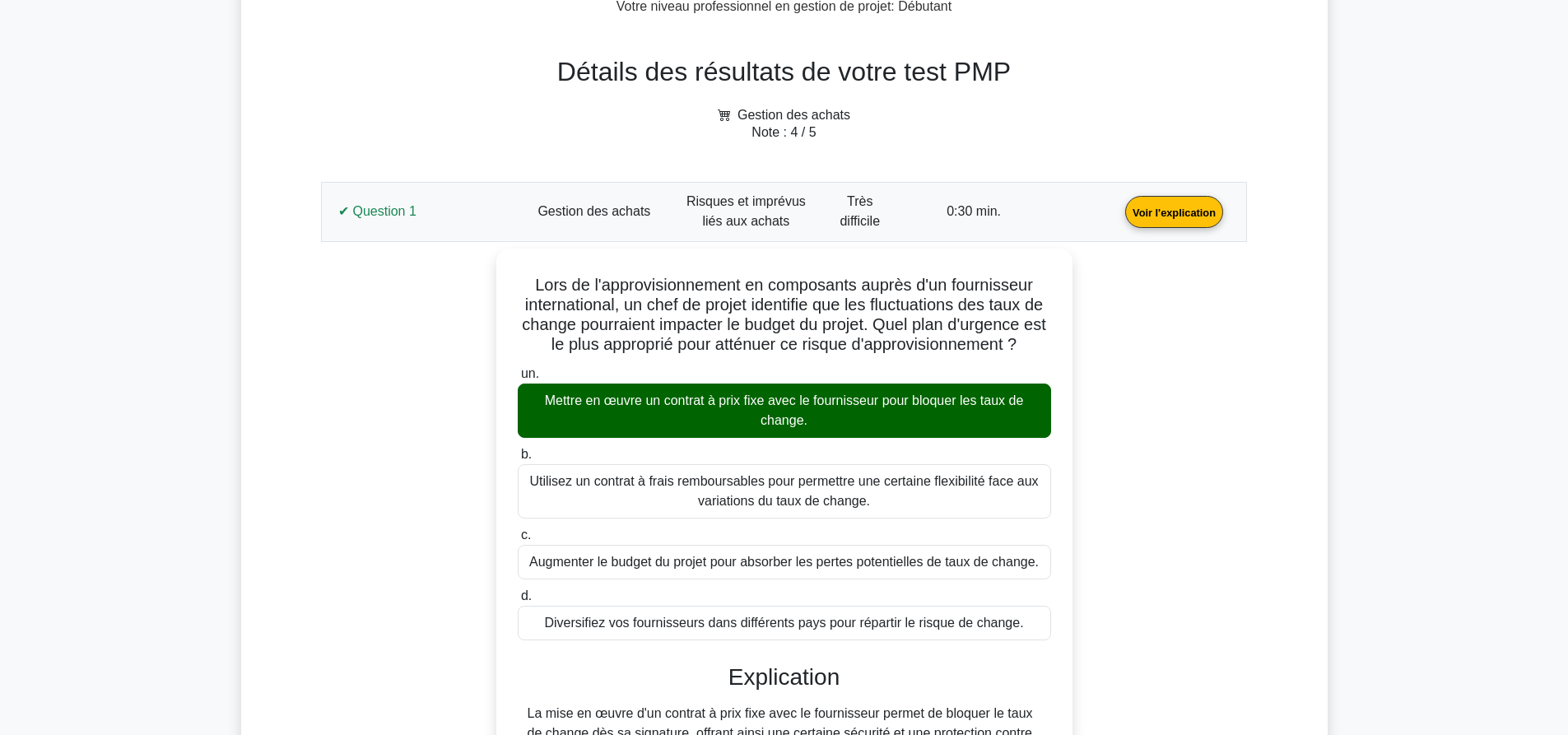
click at [1118, 218] on link "Voir l'explication" at bounding box center [1174, 211] width 111 height 14
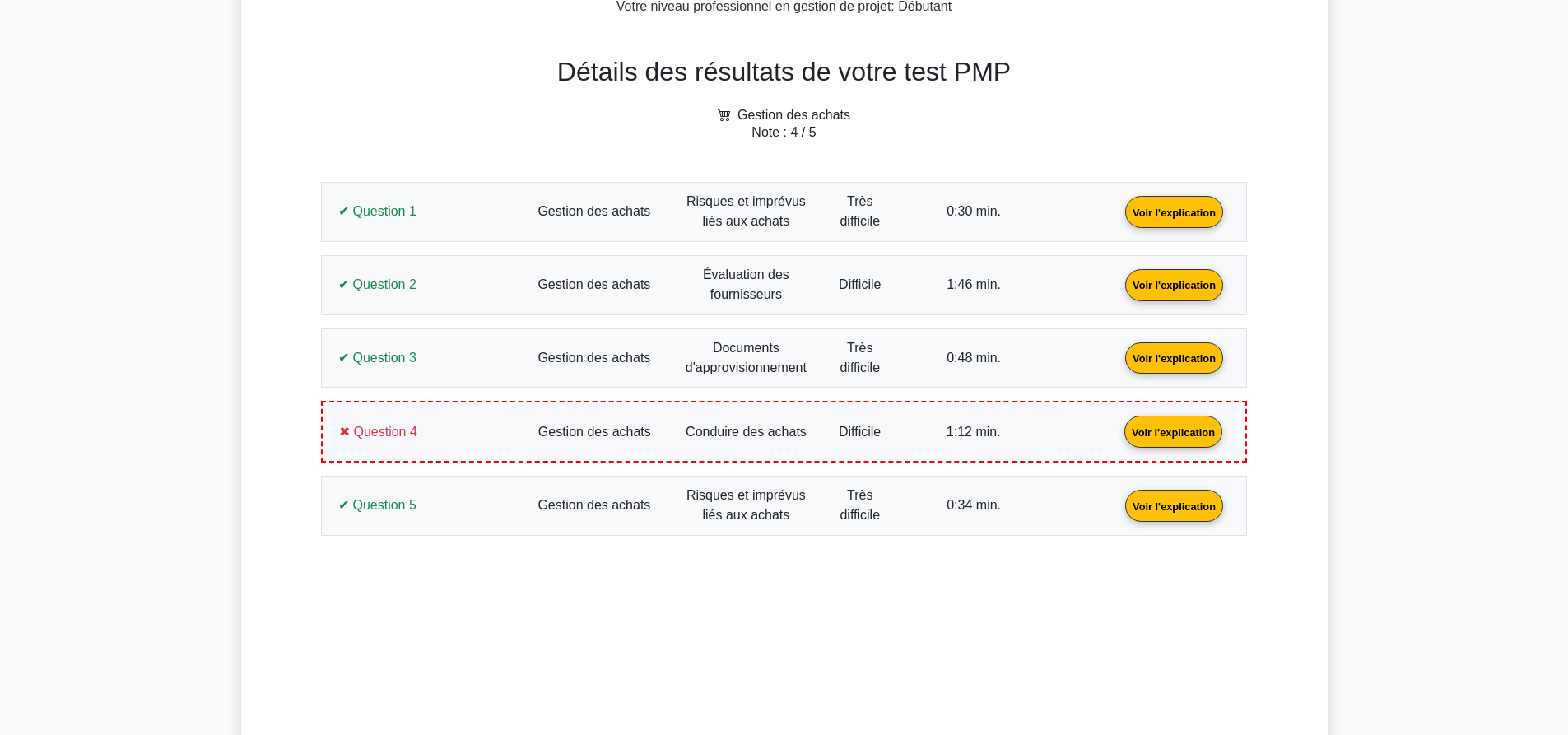
click at [1118, 290] on link "Voir l'explication" at bounding box center [1174, 283] width 111 height 14
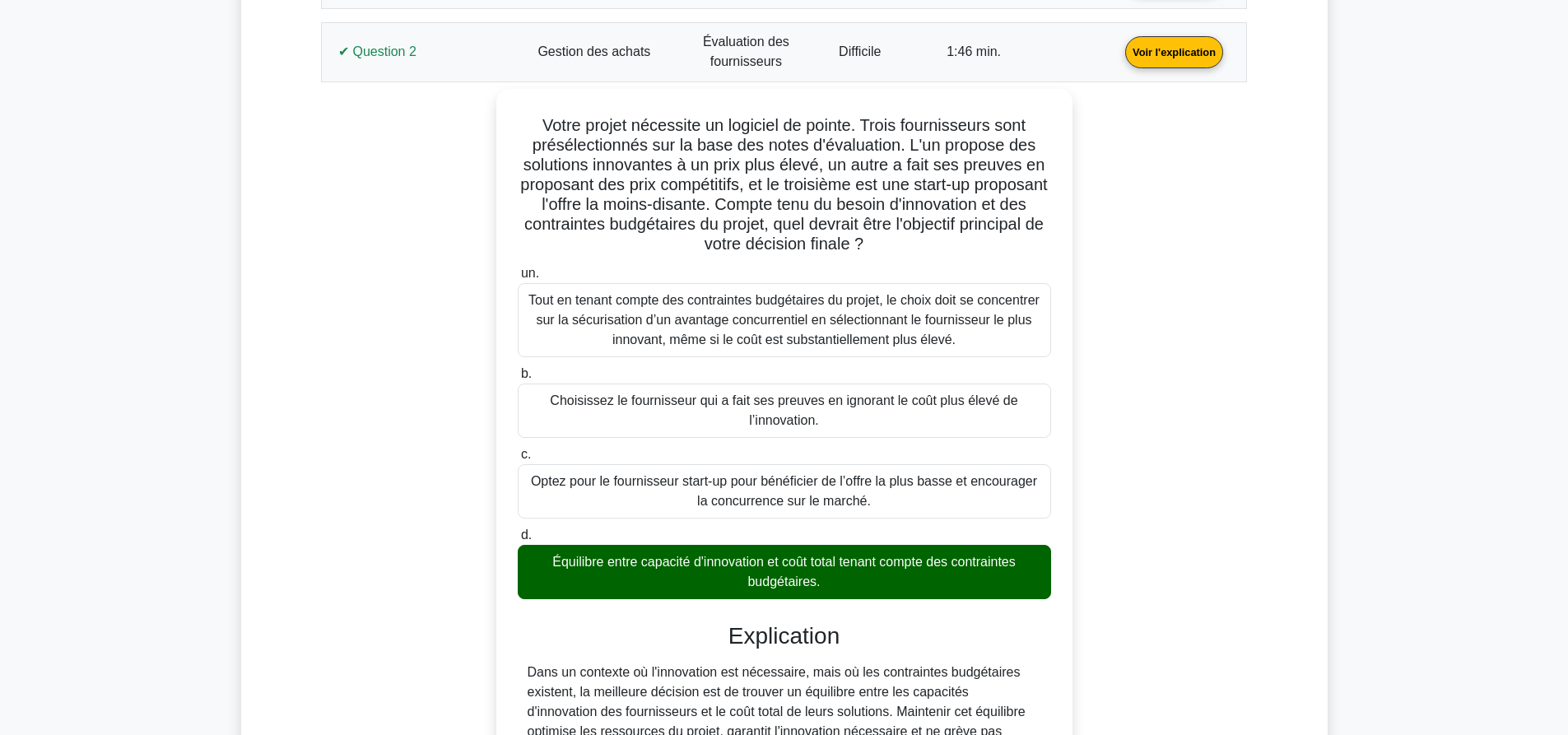
scroll to position [904, 0]
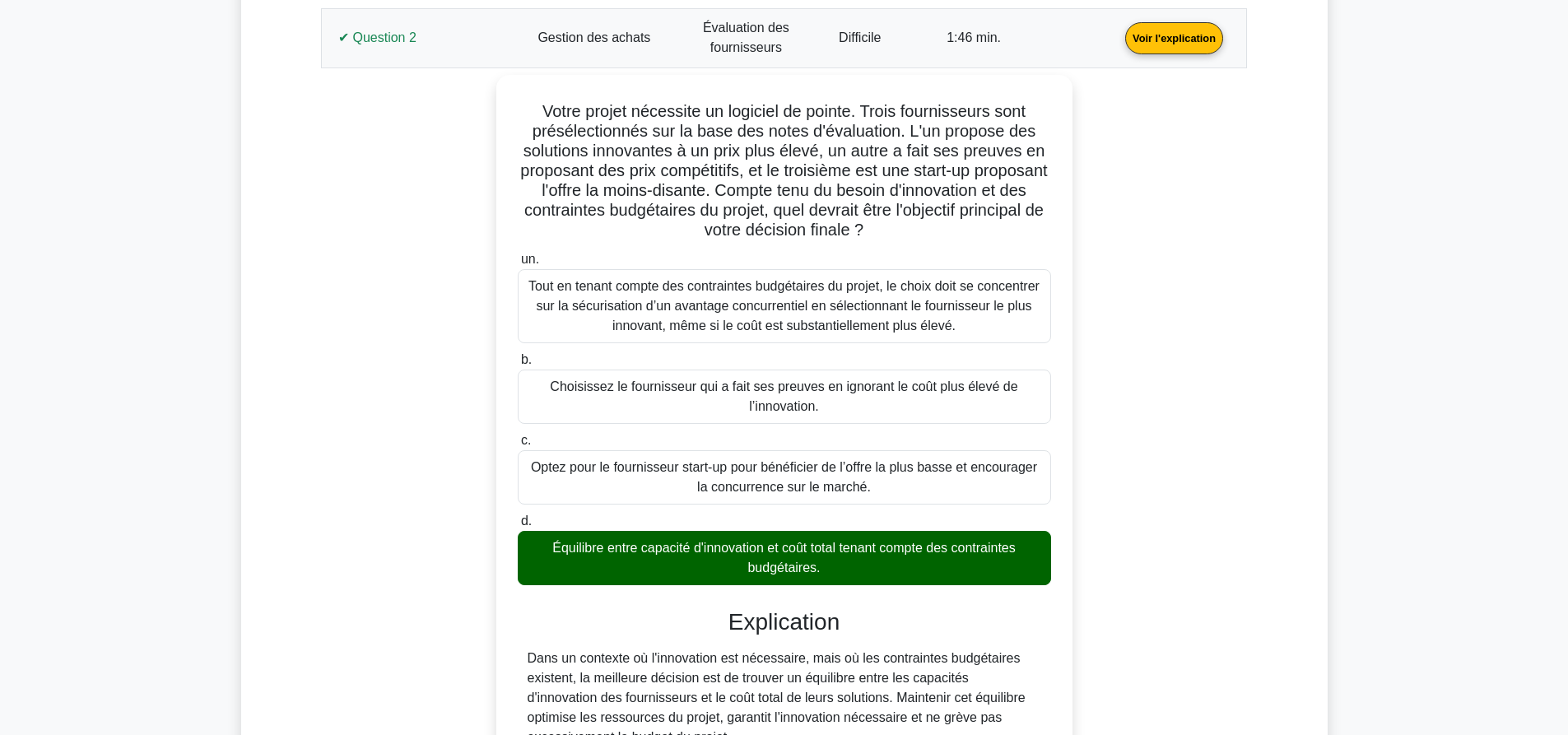
click at [1118, 44] on link "Voir l'explication" at bounding box center [1174, 36] width 111 height 14
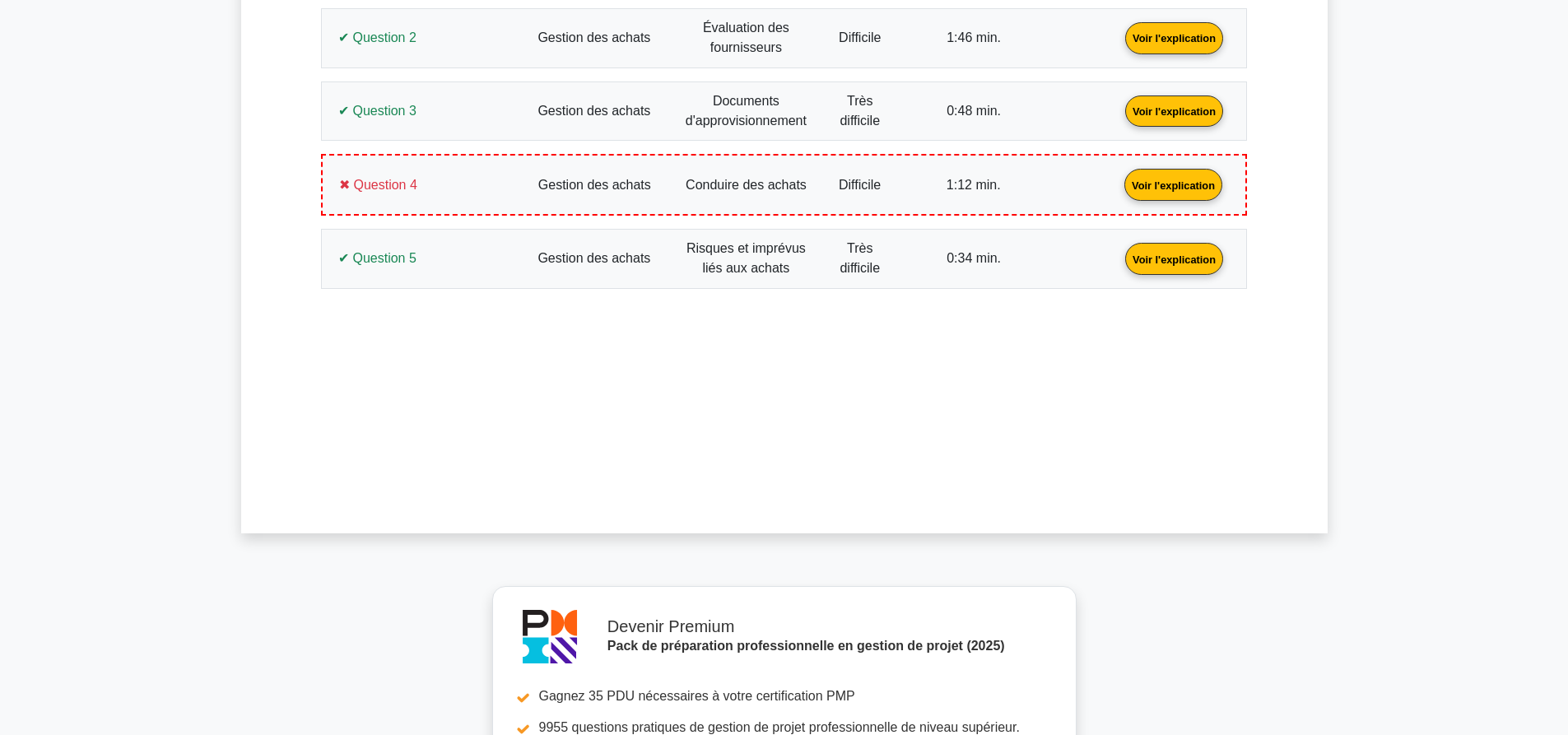
click at [1118, 117] on link "Voir l'explication" at bounding box center [1174, 110] width 111 height 14
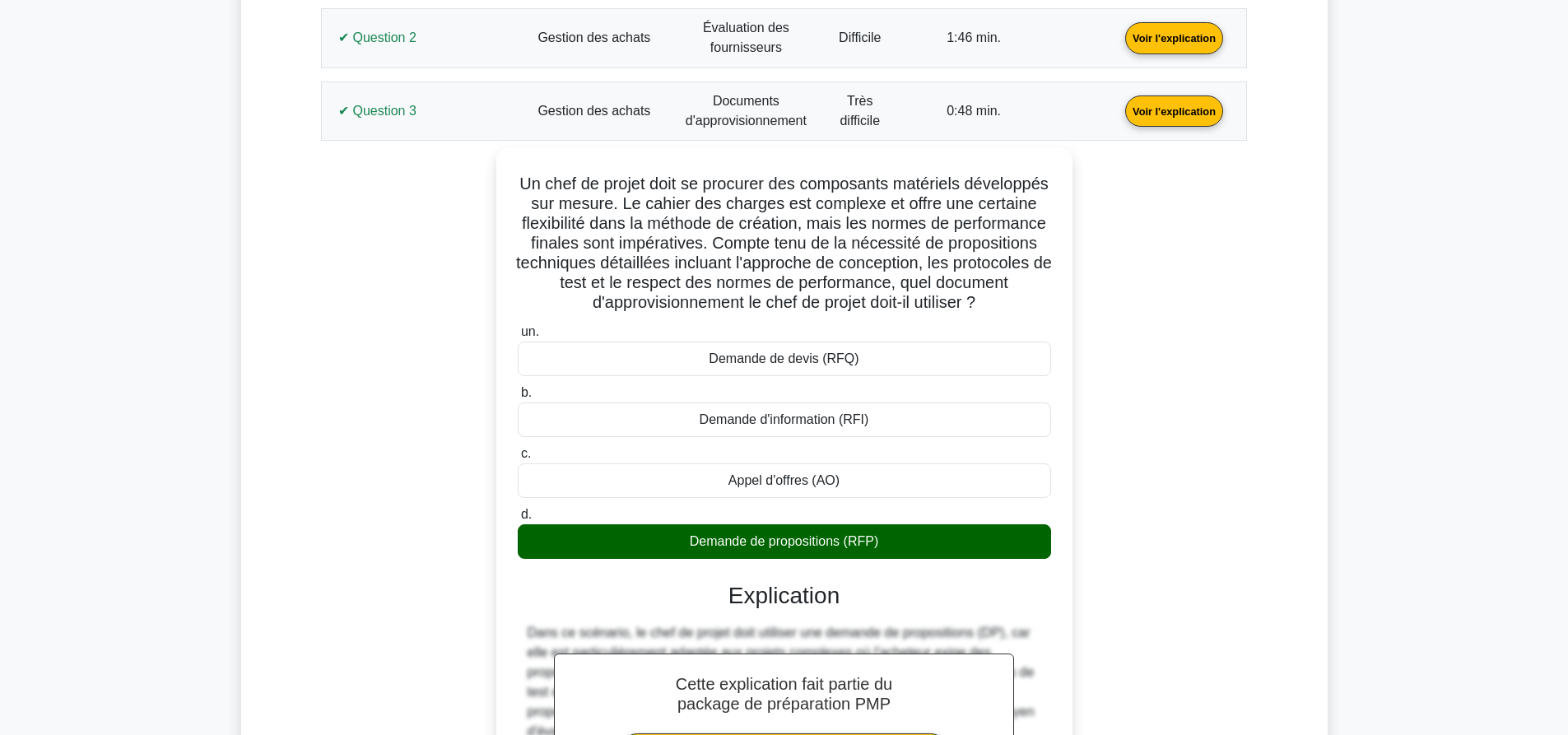
click at [1118, 103] on link "Voir l'explication" at bounding box center [1174, 110] width 111 height 14
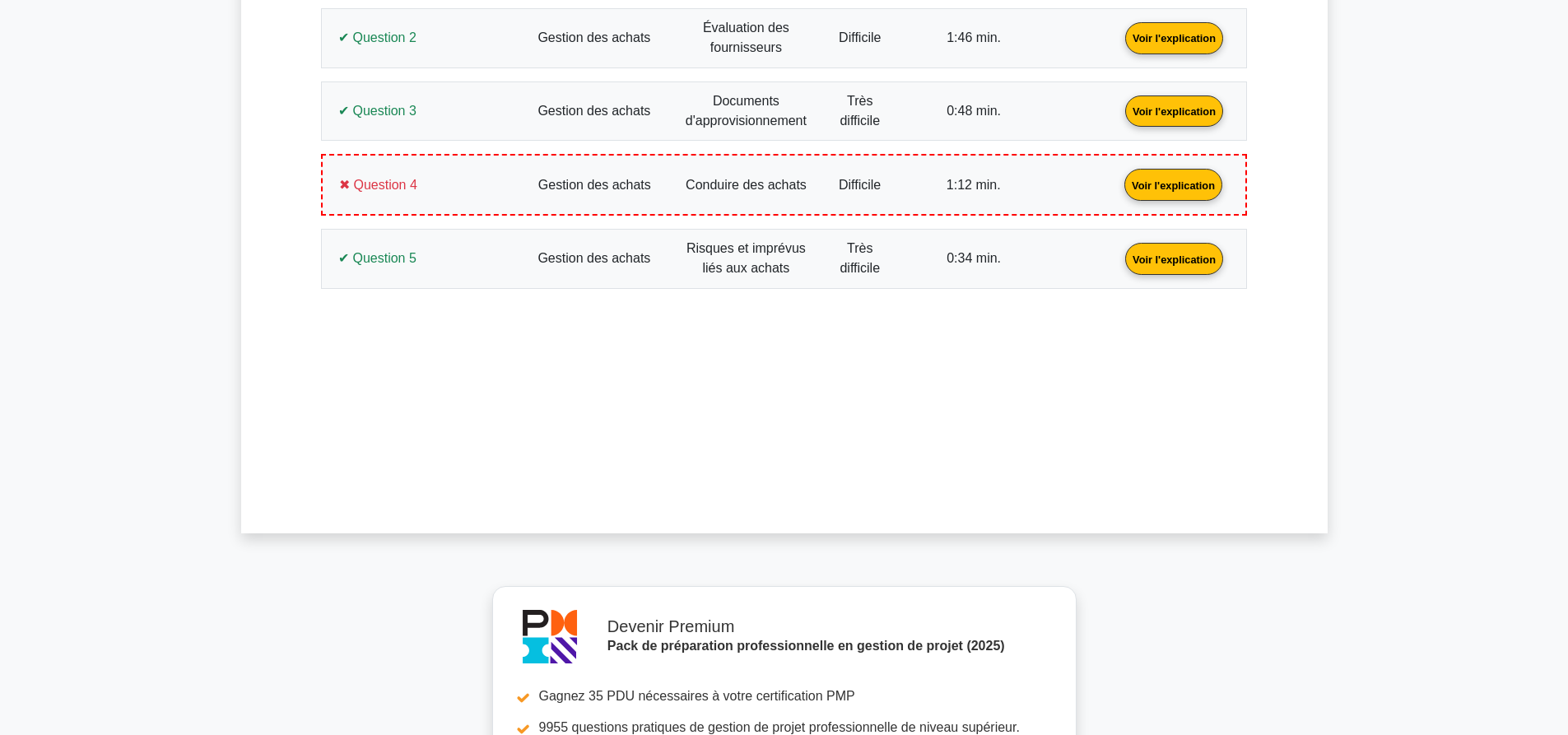
click at [1117, 177] on link "Voir l'explication" at bounding box center [1173, 184] width 111 height 14
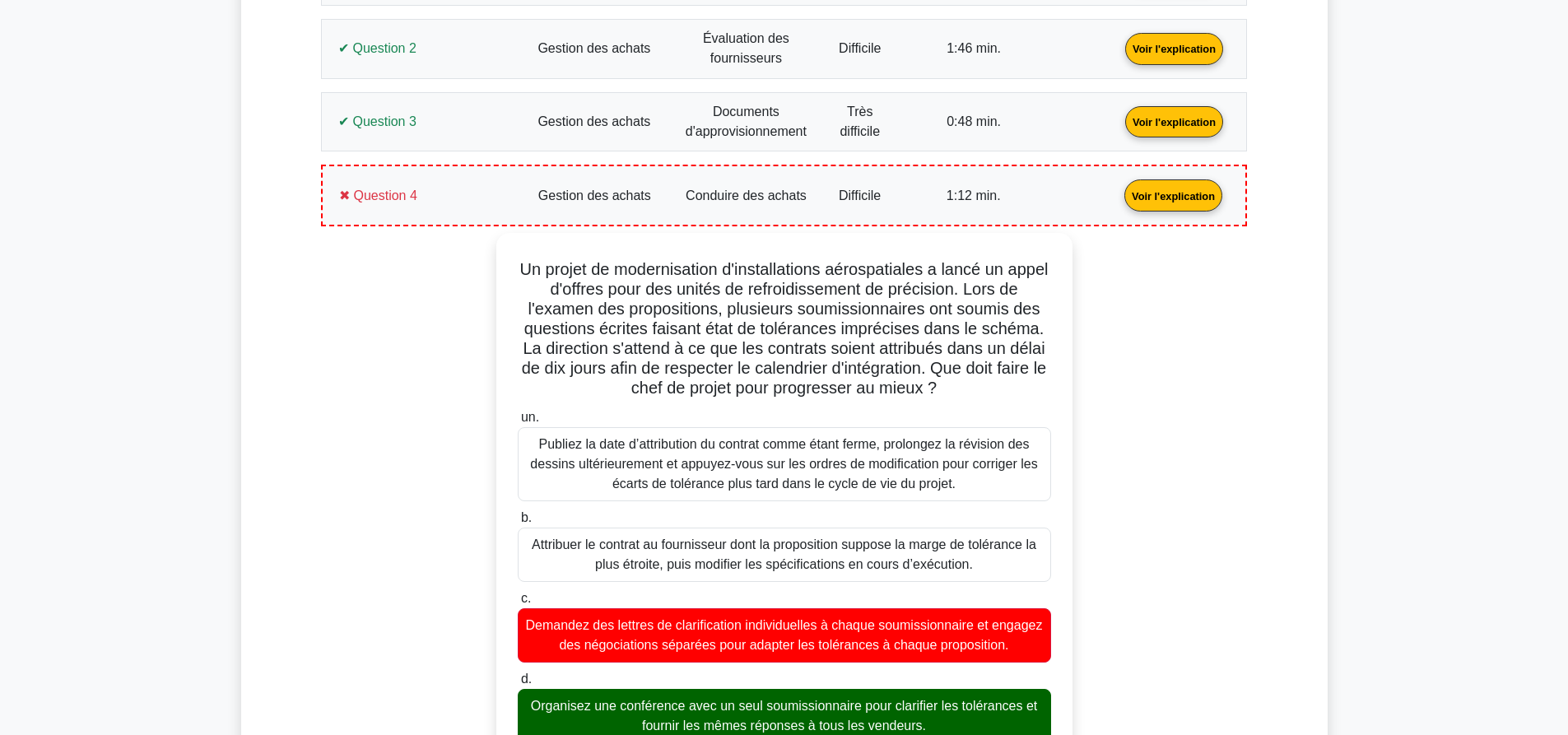
scroll to position [724, 0]
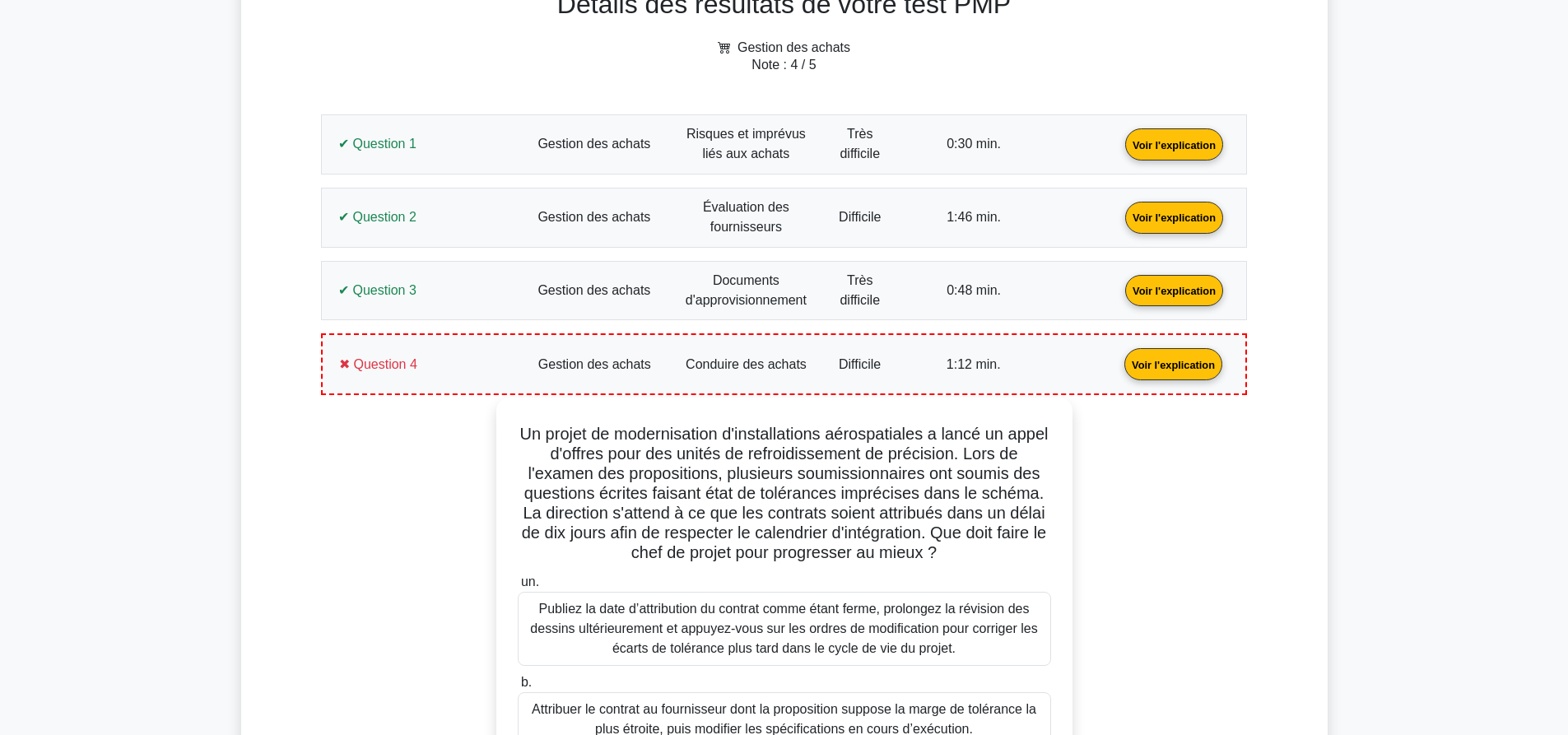
drag, startPoint x: 955, startPoint y: 393, endPoint x: 521, endPoint y: 424, distance: 435.1
copy div "Un projet de modernisation d'installations aérospatiales a lancé un appel d'off…"
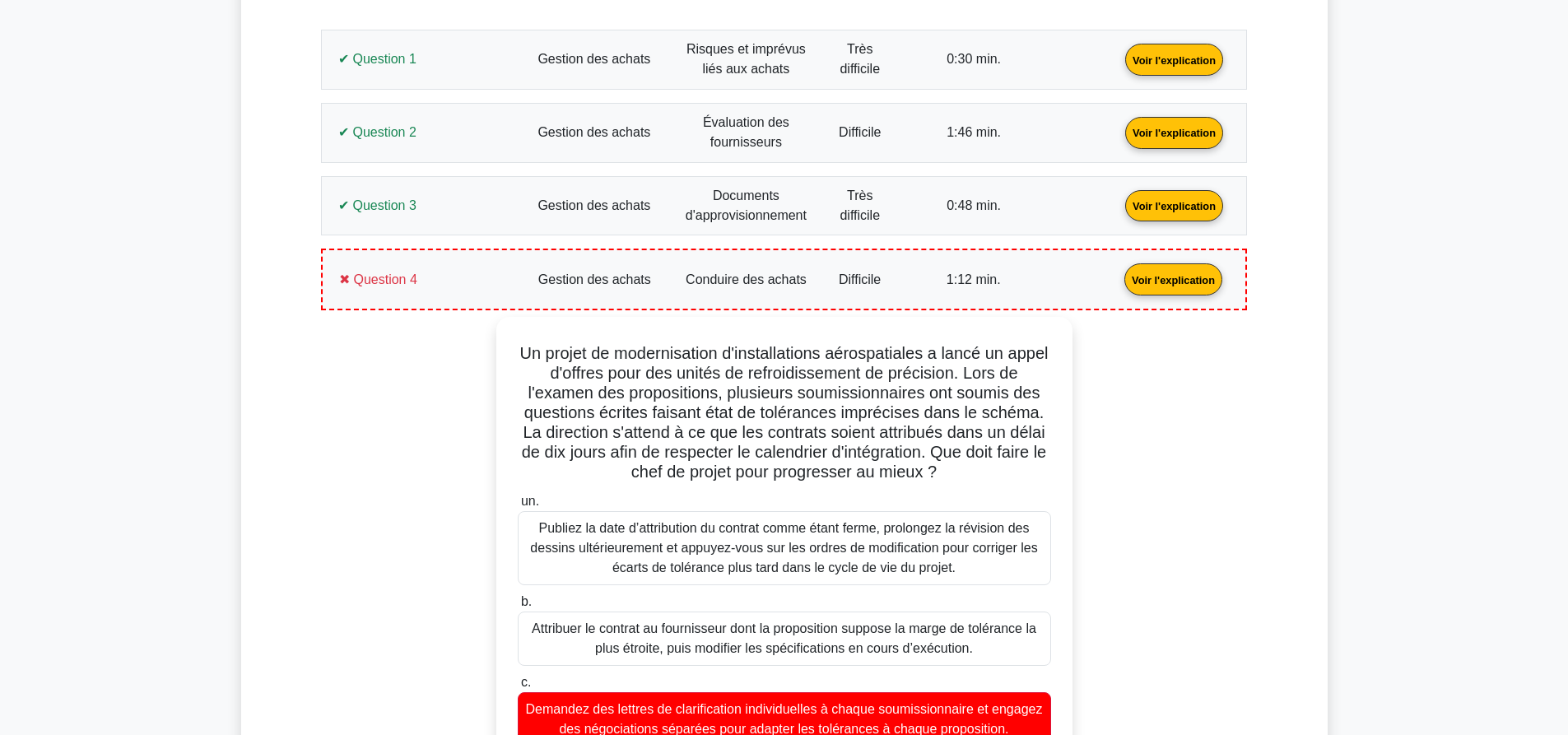
scroll to position [807, 0]
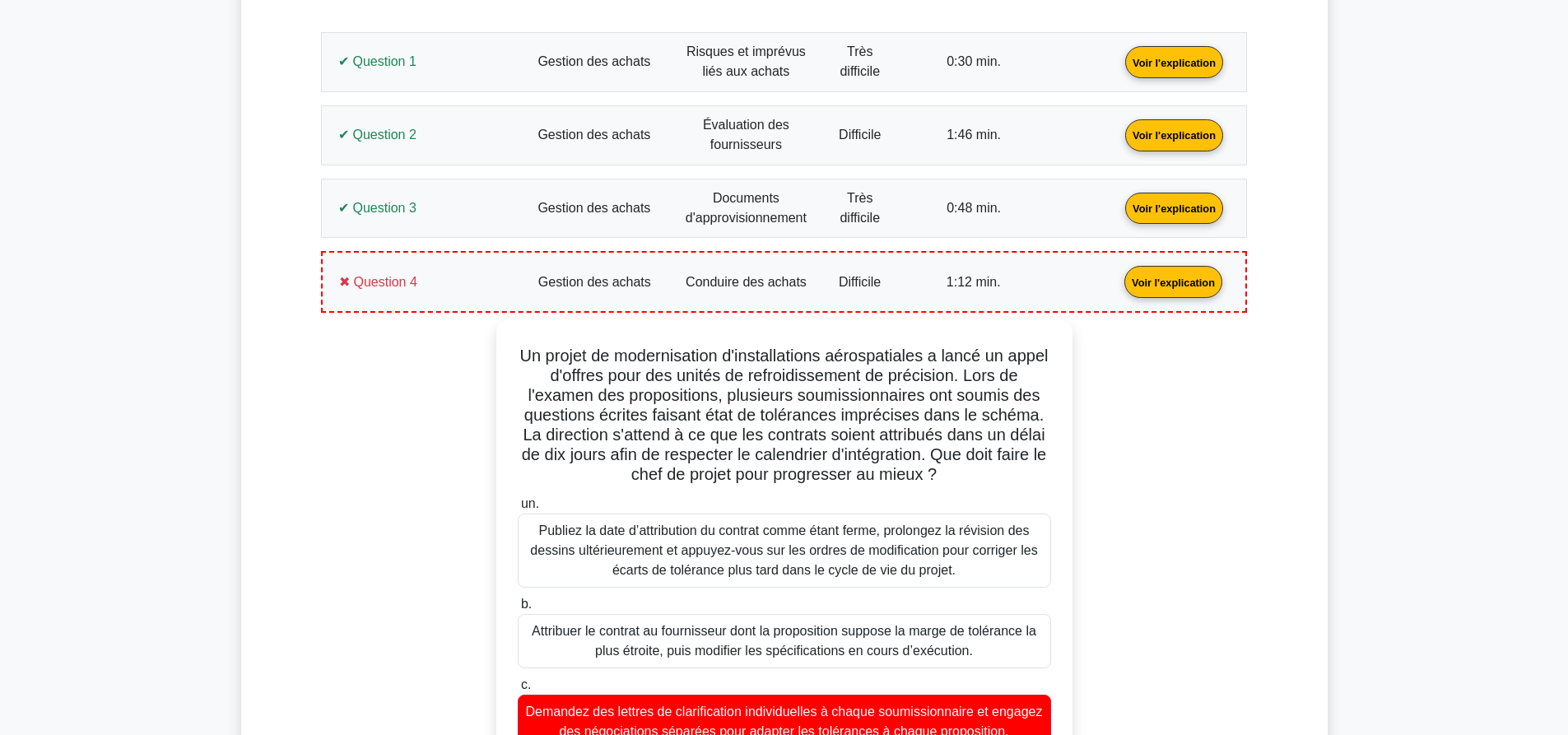
click at [1117, 289] on link "Voir l'explication" at bounding box center [1173, 280] width 111 height 14
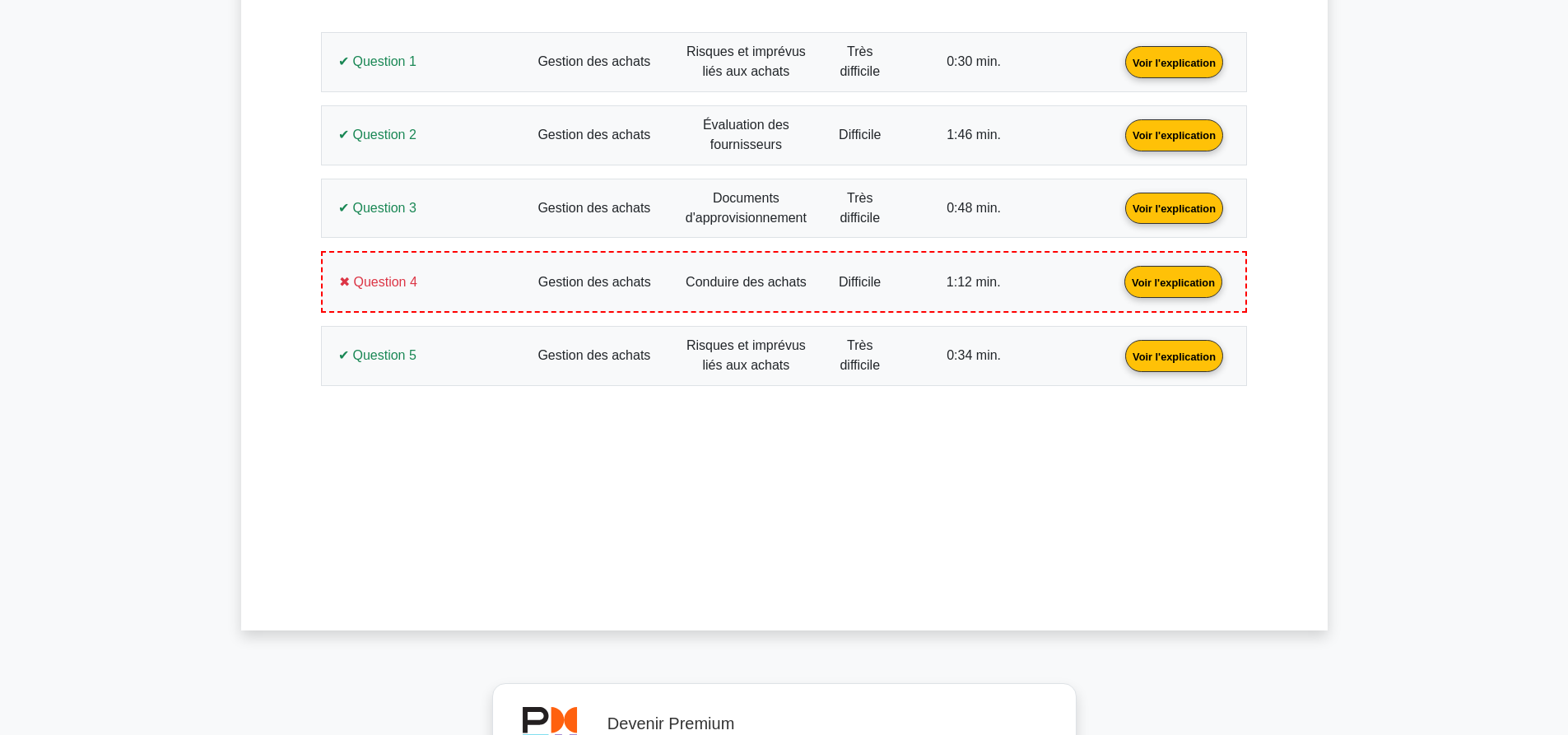
click at [1118, 355] on link "Voir l'explication" at bounding box center [1174, 354] width 111 height 14
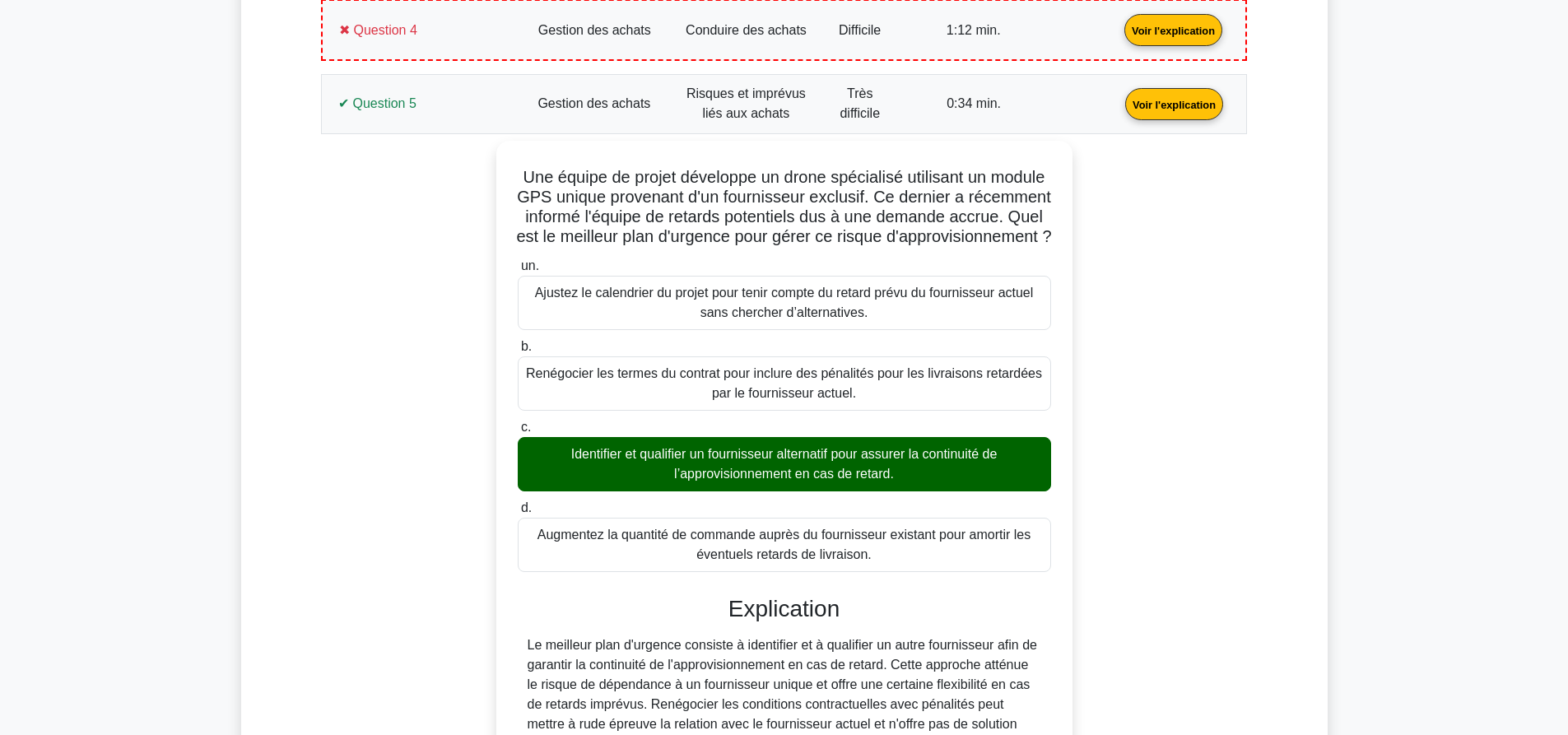
scroll to position [1136, 0]
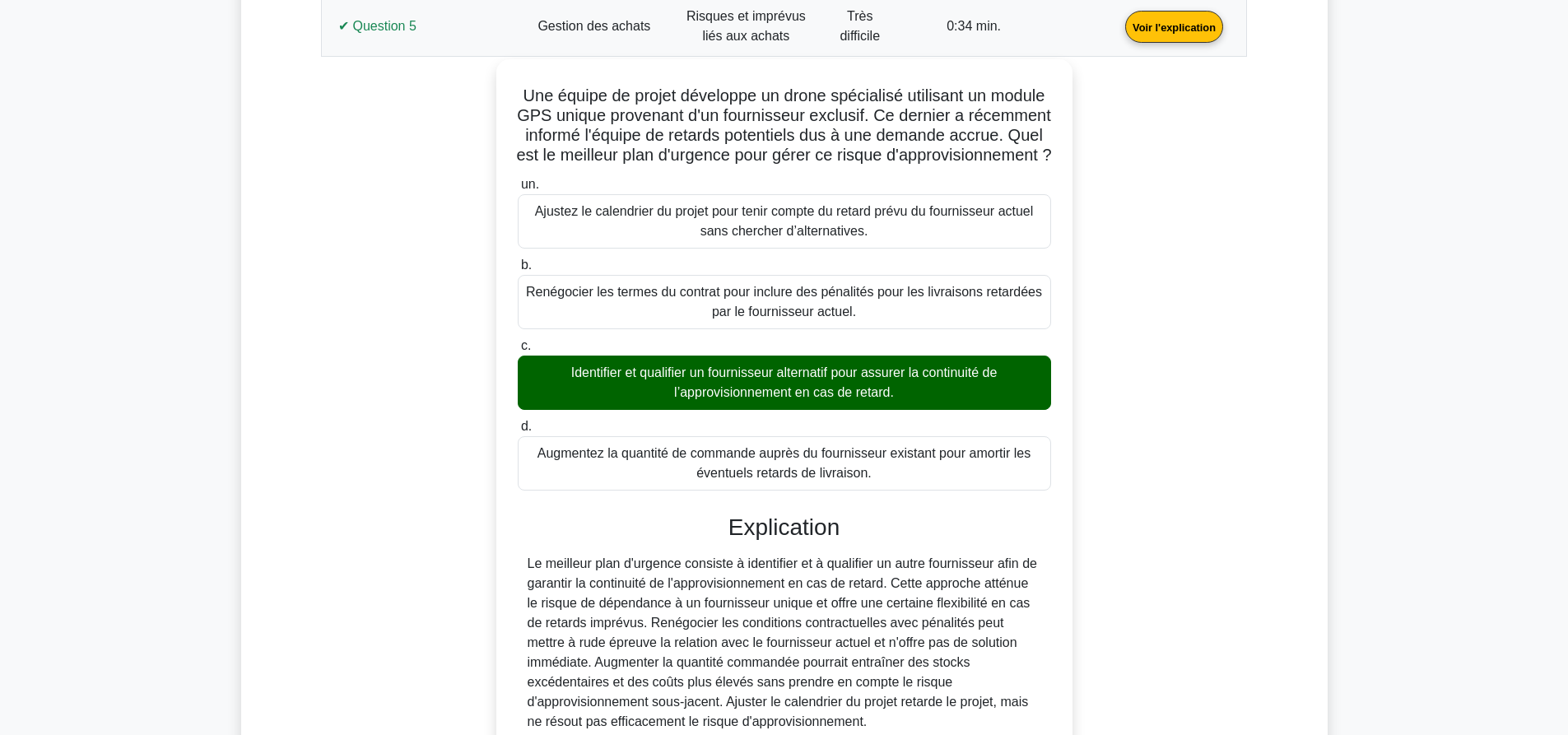
drag, startPoint x: 884, startPoint y: 499, endPoint x: 545, endPoint y: 100, distance: 523.6
click at [545, 100] on div "Une équipe de projet développe un drone spécialisé utilisant un module GPS uniq…" at bounding box center [784, 442] width 563 height 752
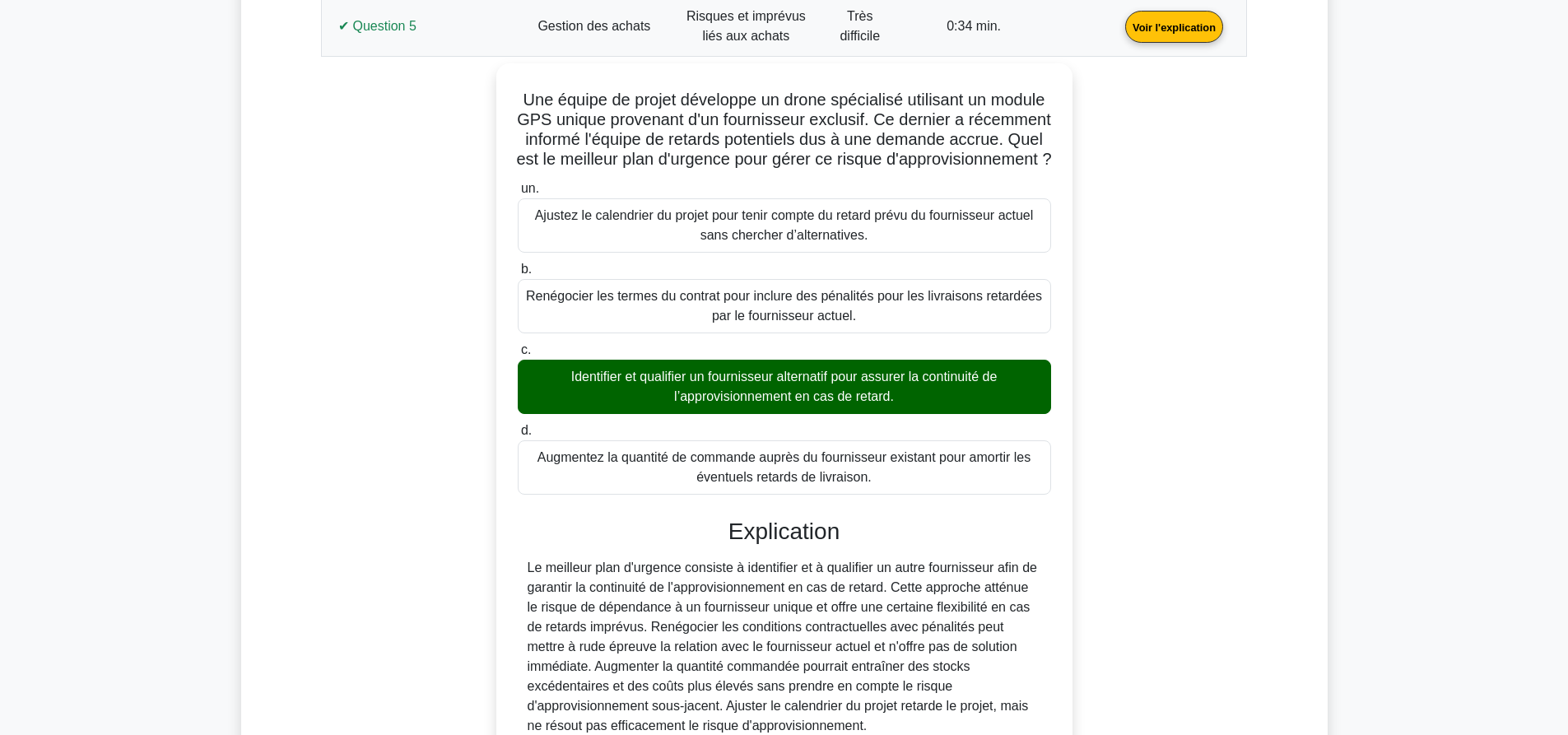
copy div "Une équipe de projet développe un drone spécialisé utilisant un module GPS uniq…"
click at [1118, 32] on link "Voir l'explication" at bounding box center [1174, 26] width 111 height 14
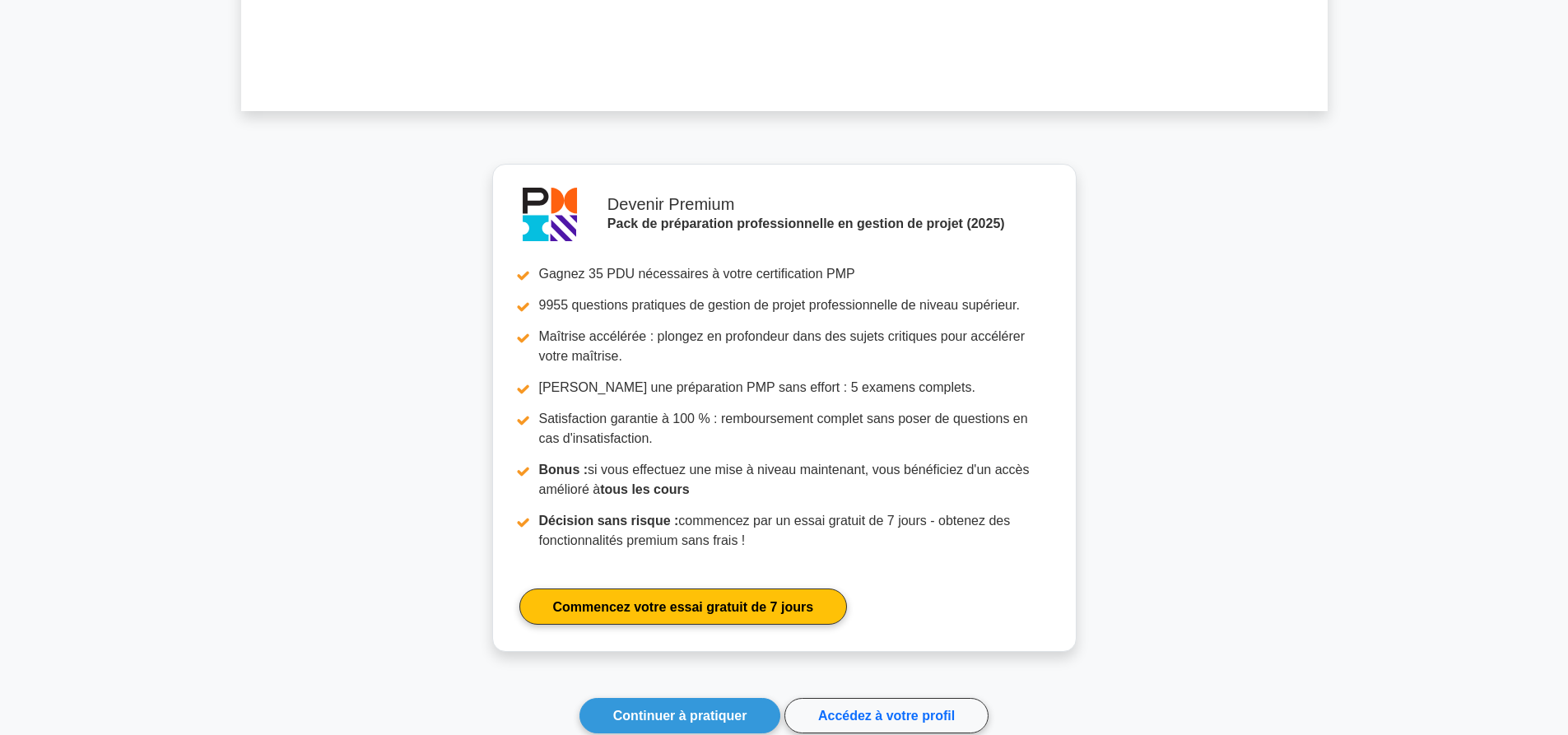
scroll to position [1519, 0]
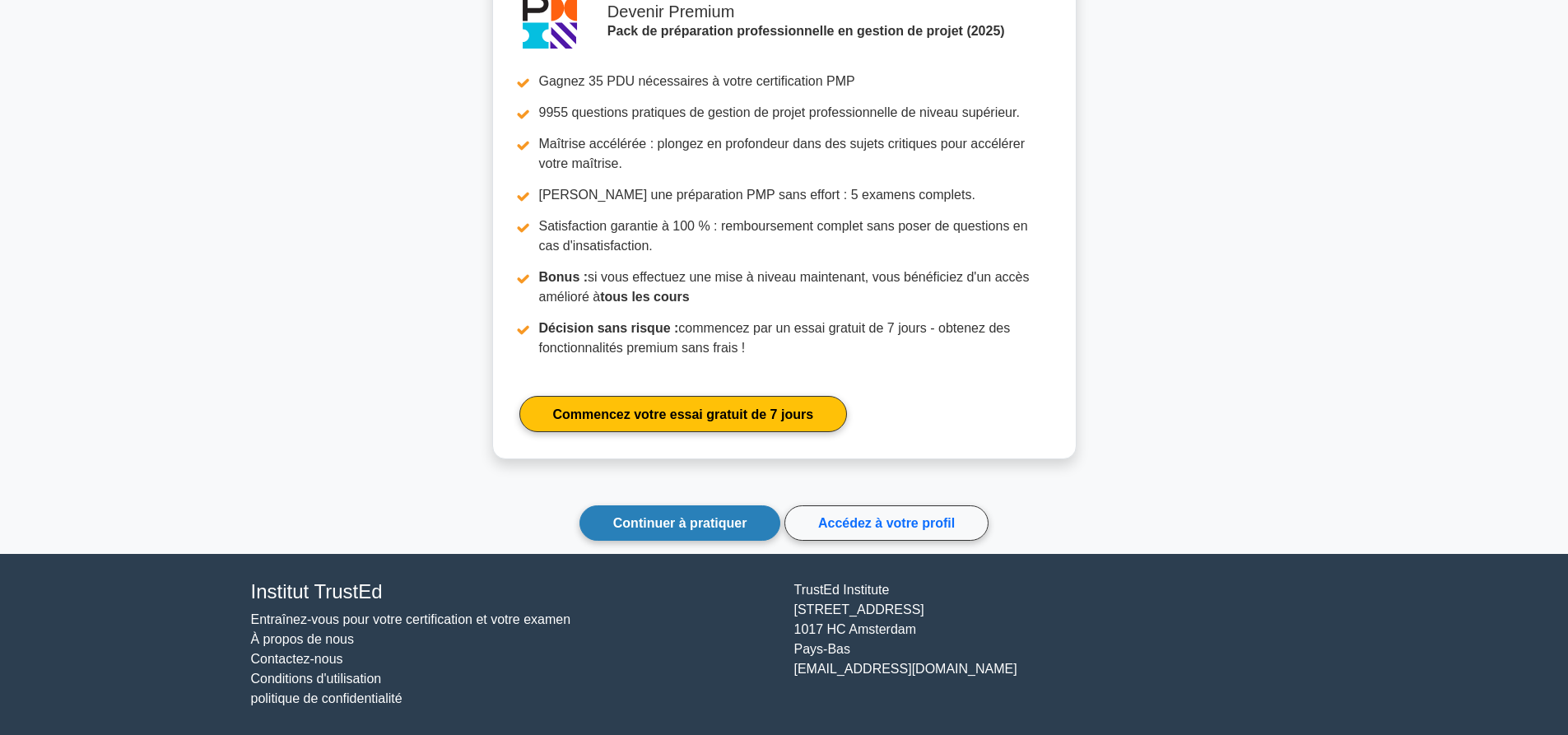
click at [670, 531] on link "Continuer à pratiquer" at bounding box center [680, 523] width 202 height 36
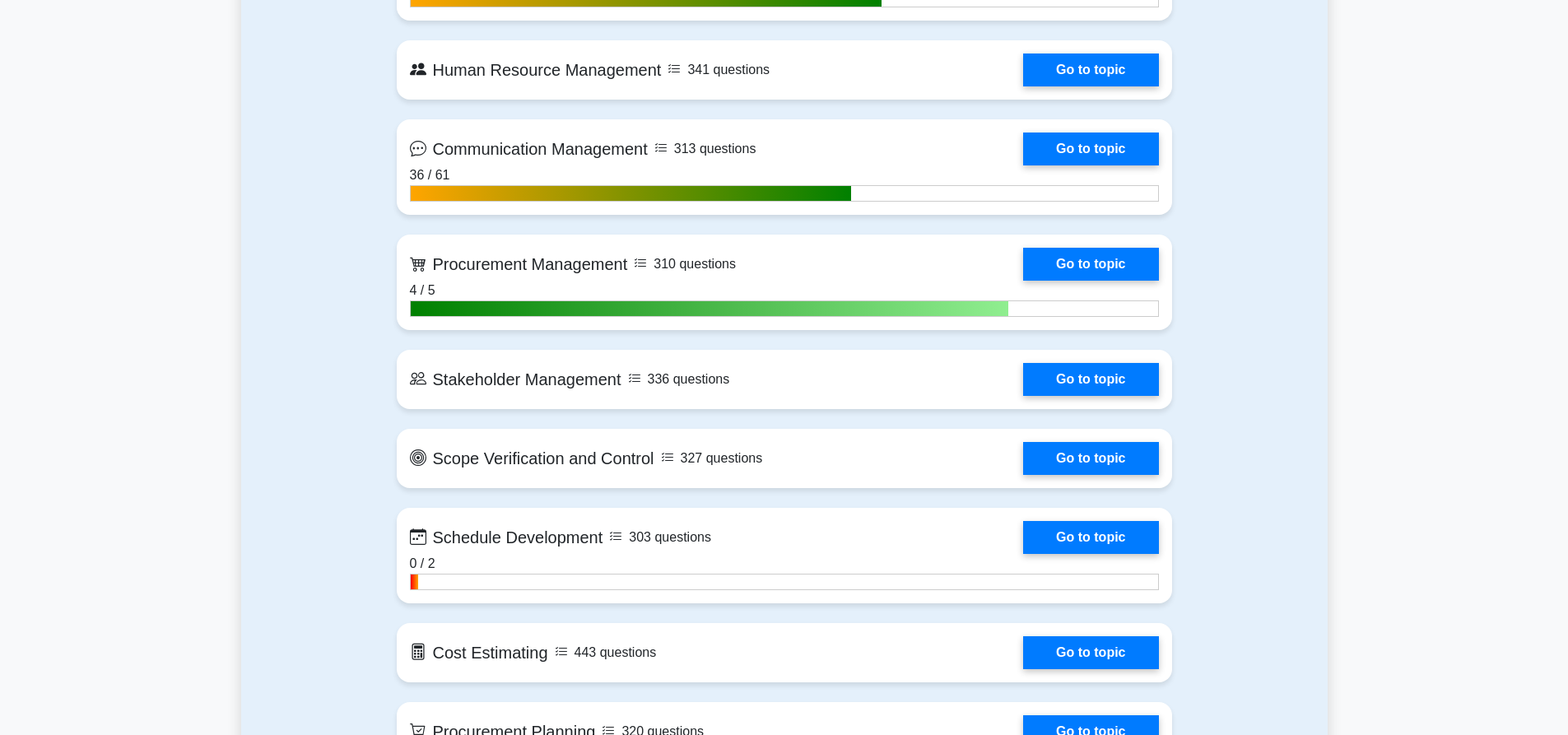
scroll to position [1894, 0]
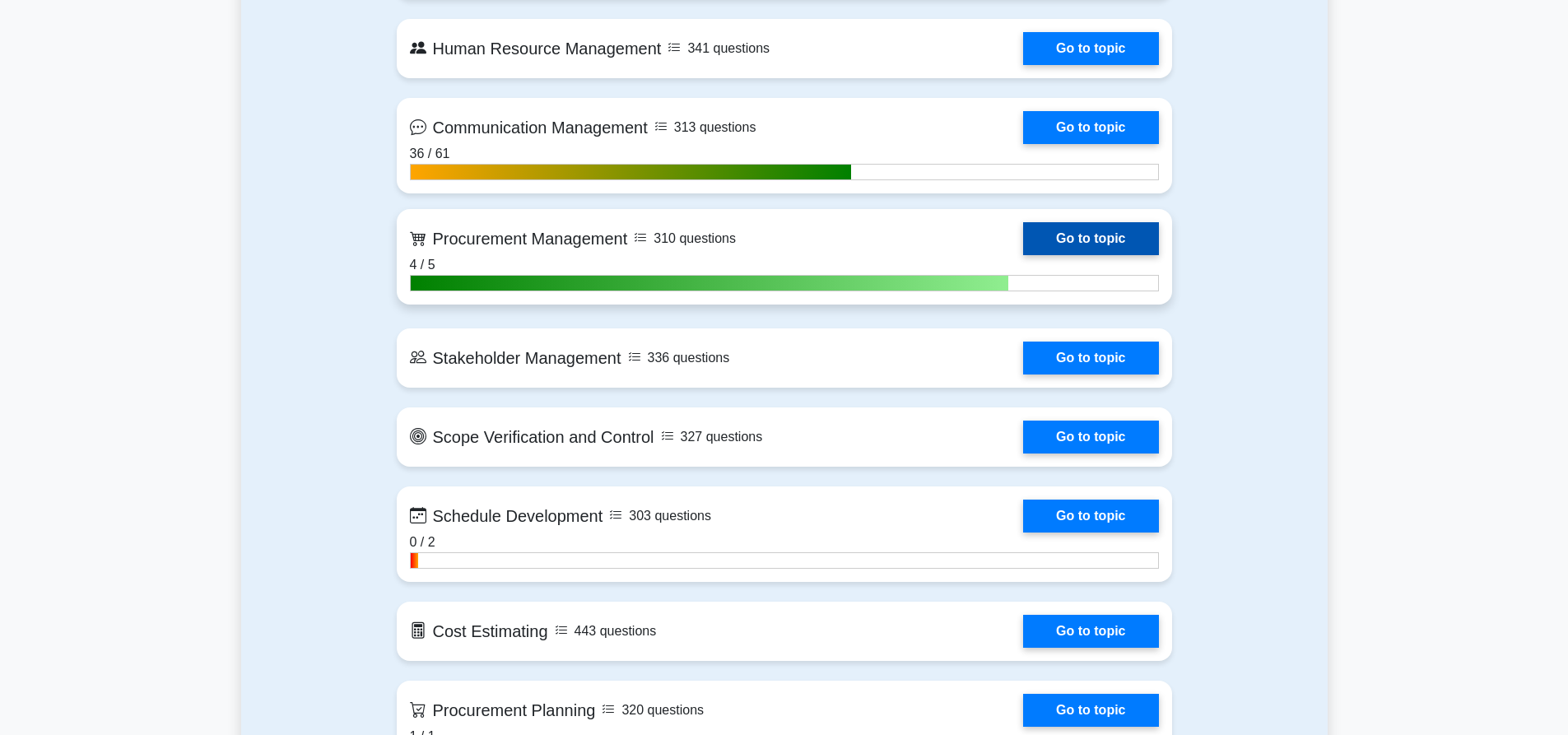
click at [1063, 242] on link "Go to topic" at bounding box center [1091, 238] width 135 height 33
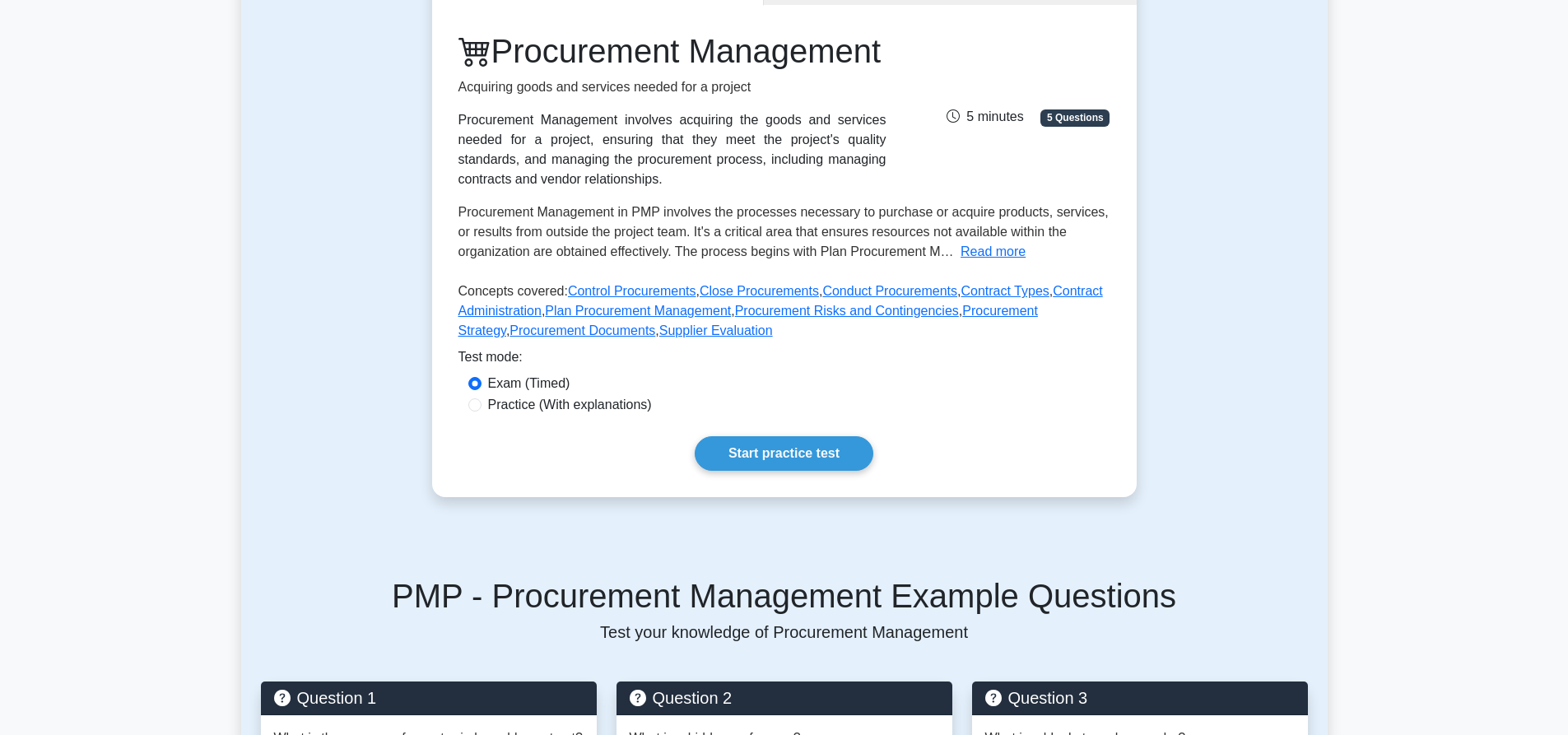
scroll to position [412, 0]
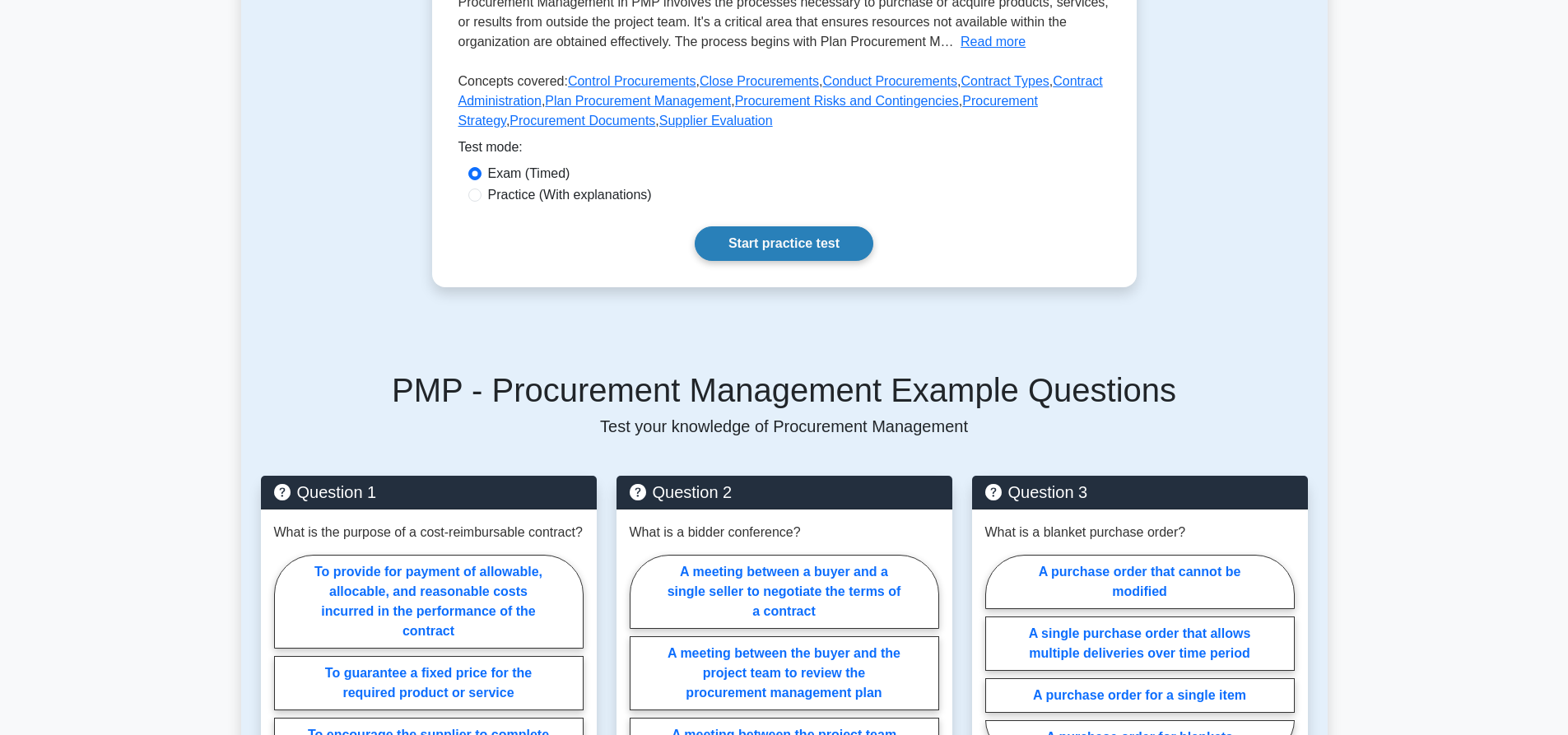
click at [779, 261] on link "Start practice test" at bounding box center [784, 244] width 179 height 35
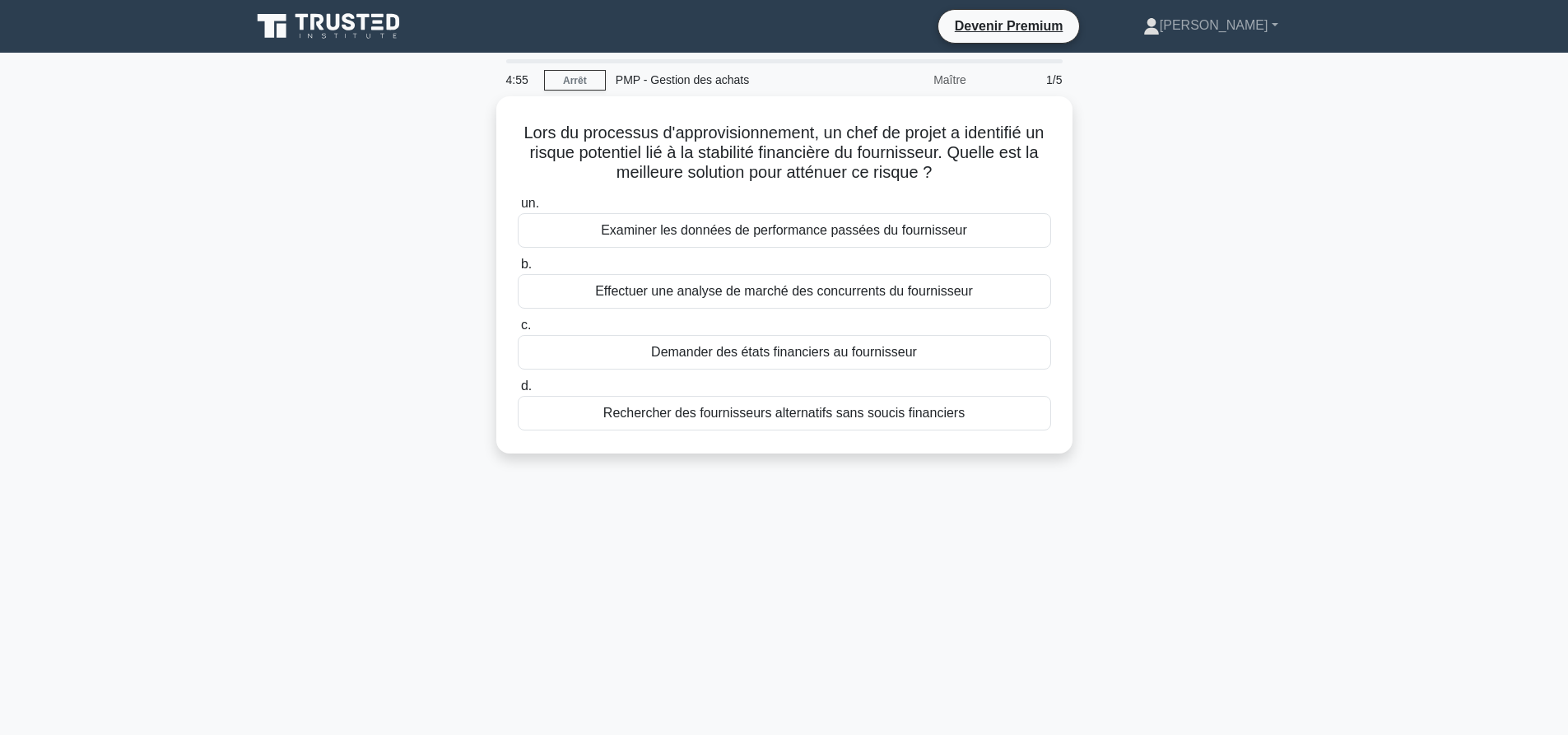
click at [1333, 415] on main "4:55 Arrêt PMP - Gestion des achats Maître 1/5 Lors du processus d'approvisionn…" at bounding box center [784, 471] width 1568 height 836
click at [369, 368] on div "Lors du processus d'approvisionnement, un chef de projet a identifié un risque …" at bounding box center [784, 284] width 1086 height 377
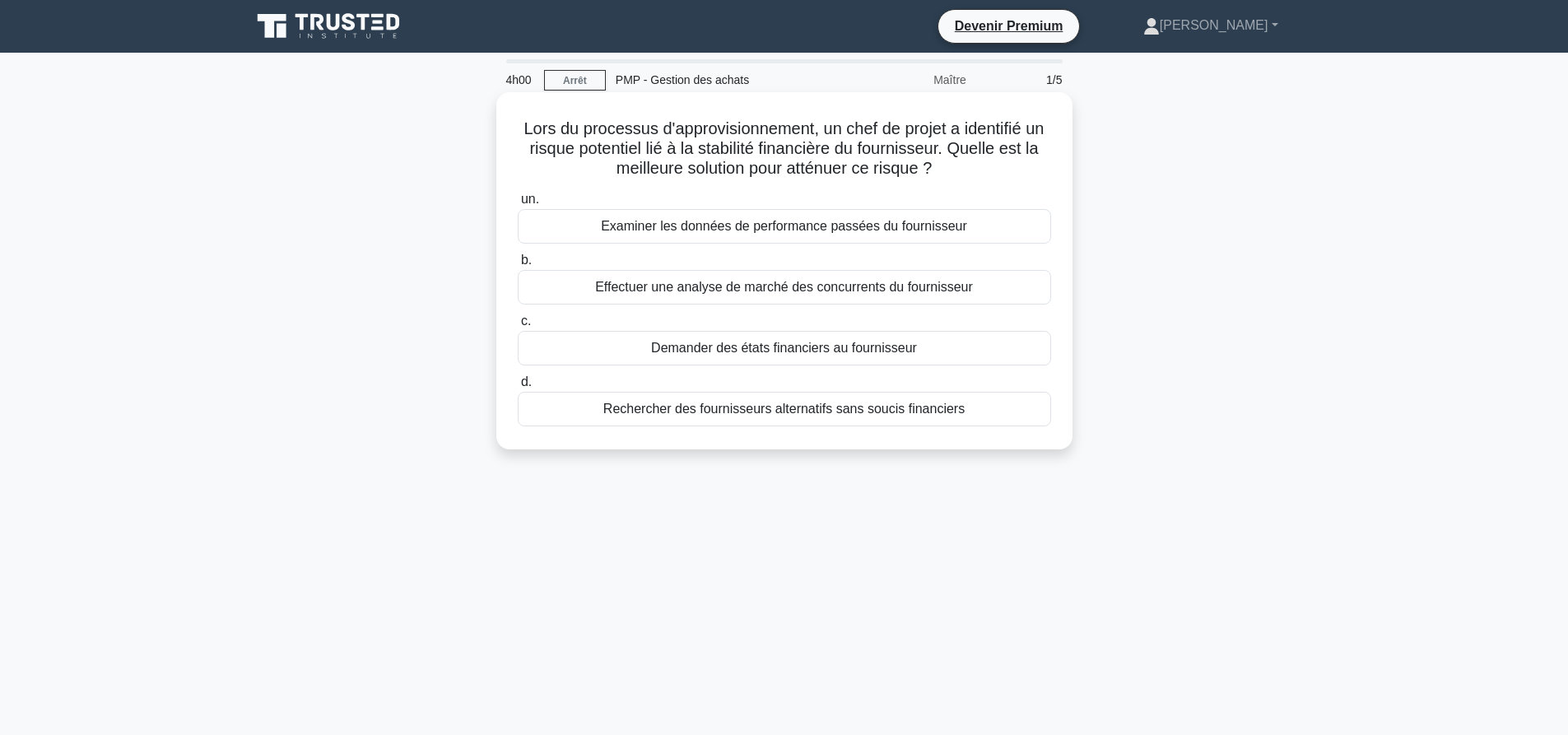
click at [799, 415] on font "Rechercher des fournisseurs alternatifs sans soucis financiers" at bounding box center [784, 408] width 361 height 14
click at [517, 388] on input "d. Rechercher des fournisseurs alternatifs sans soucis financiers" at bounding box center [517, 383] width 0 height 11
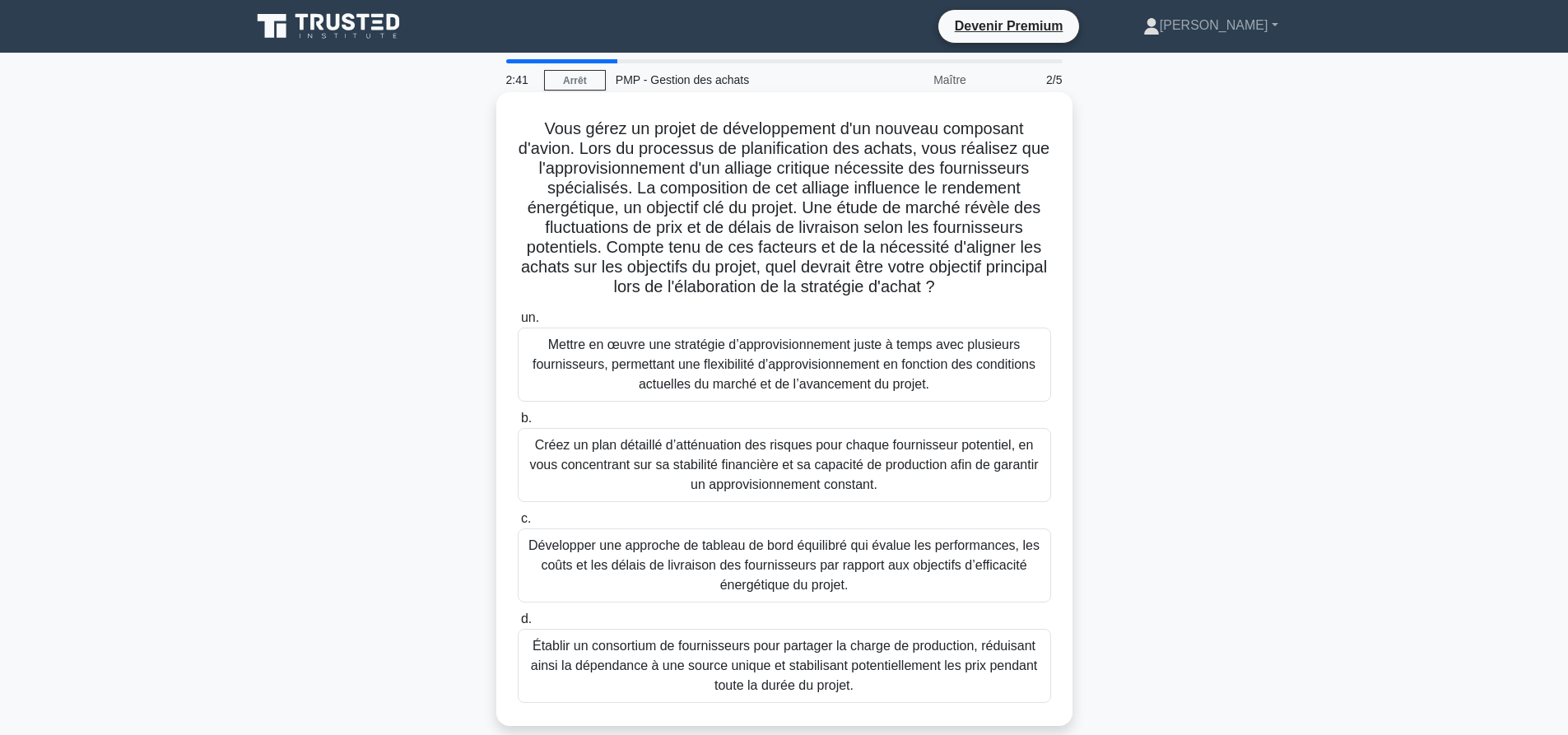
click at [656, 578] on font "Développer une approche de tableau de bord équilibré qui évalue les performance…" at bounding box center [784, 565] width 518 height 59
click at [517, 524] on input "c. Développer une approche de tableau de bord équilibré qui évalue les performa…" at bounding box center [517, 520] width 0 height 11
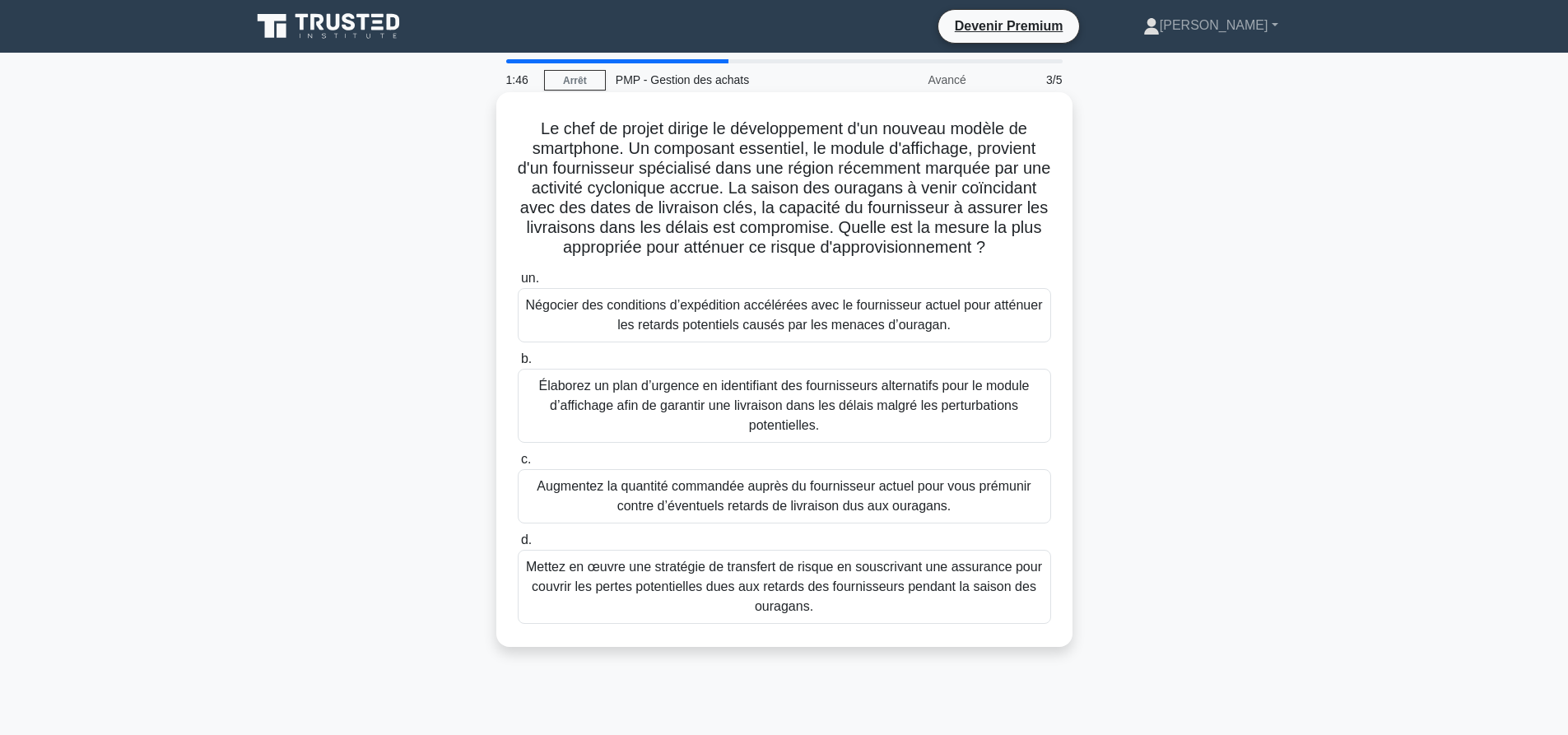
click at [698, 430] on font "Élaborez un plan d’urgence en identifiant des fournisseurs alternatifs pour le …" at bounding box center [784, 405] width 490 height 54
click at [517, 364] on input "b. Élaborez un plan d’urgence en identifiant des fournisseurs alternatifs pour …" at bounding box center [517, 360] width 0 height 11
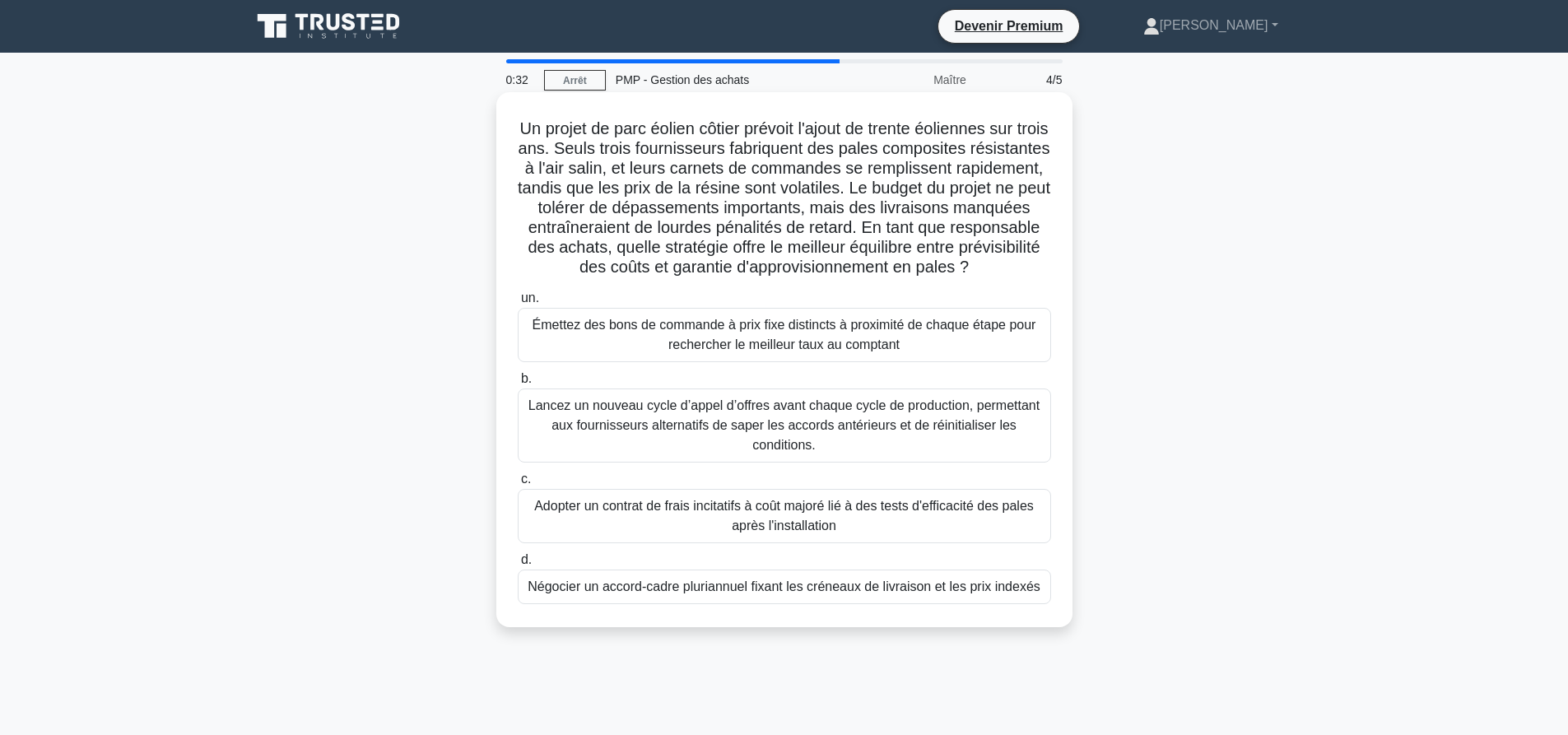
click at [832, 590] on font "Négocier un accord-cadre pluriannuel fixant les créneaux de livraison et les pr…" at bounding box center [784, 586] width 513 height 14
click at [517, 565] on input "d. Négocier un accord-cadre pluriannuel fixant les créneaux de livraison et les…" at bounding box center [517, 561] width 0 height 11
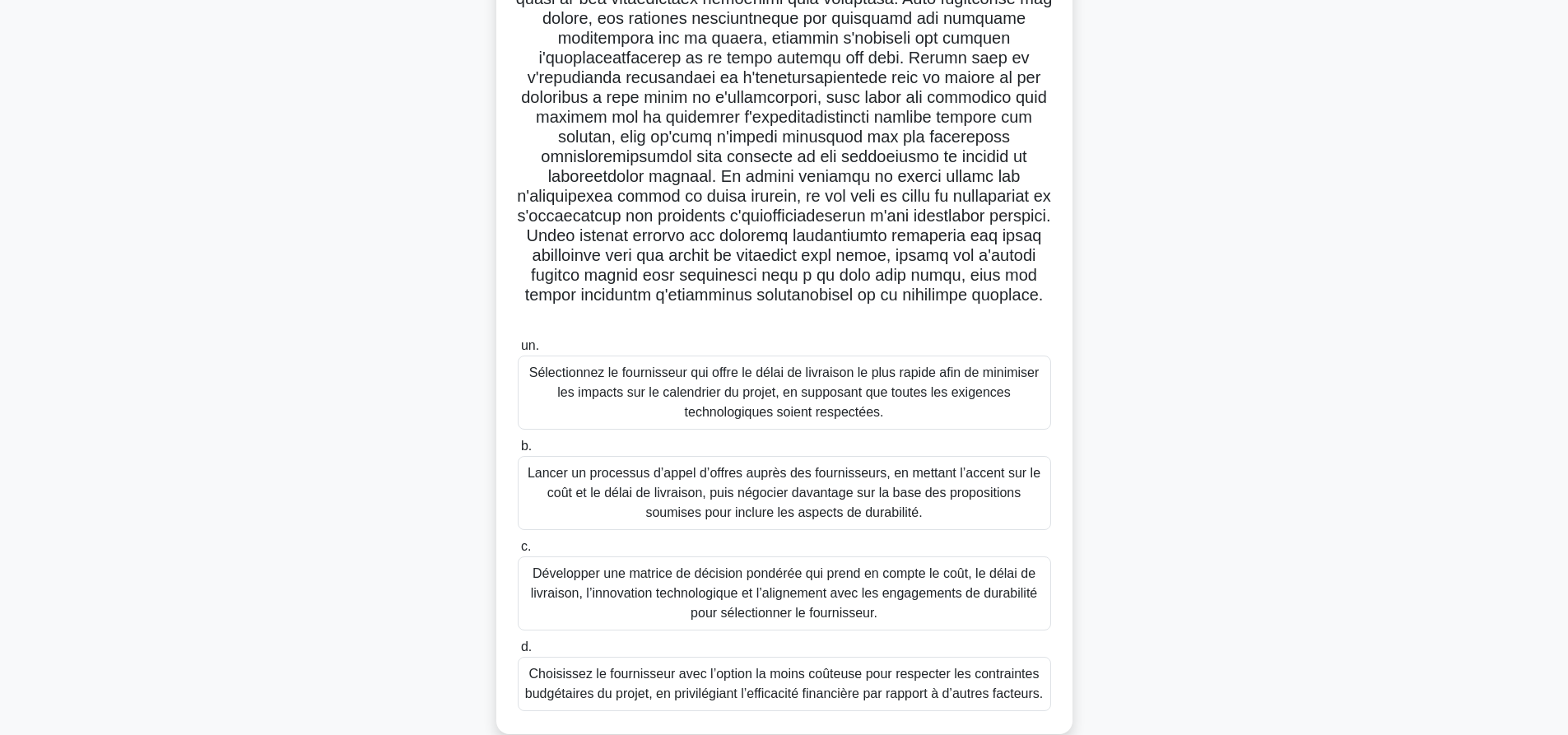
scroll to position [247, 0]
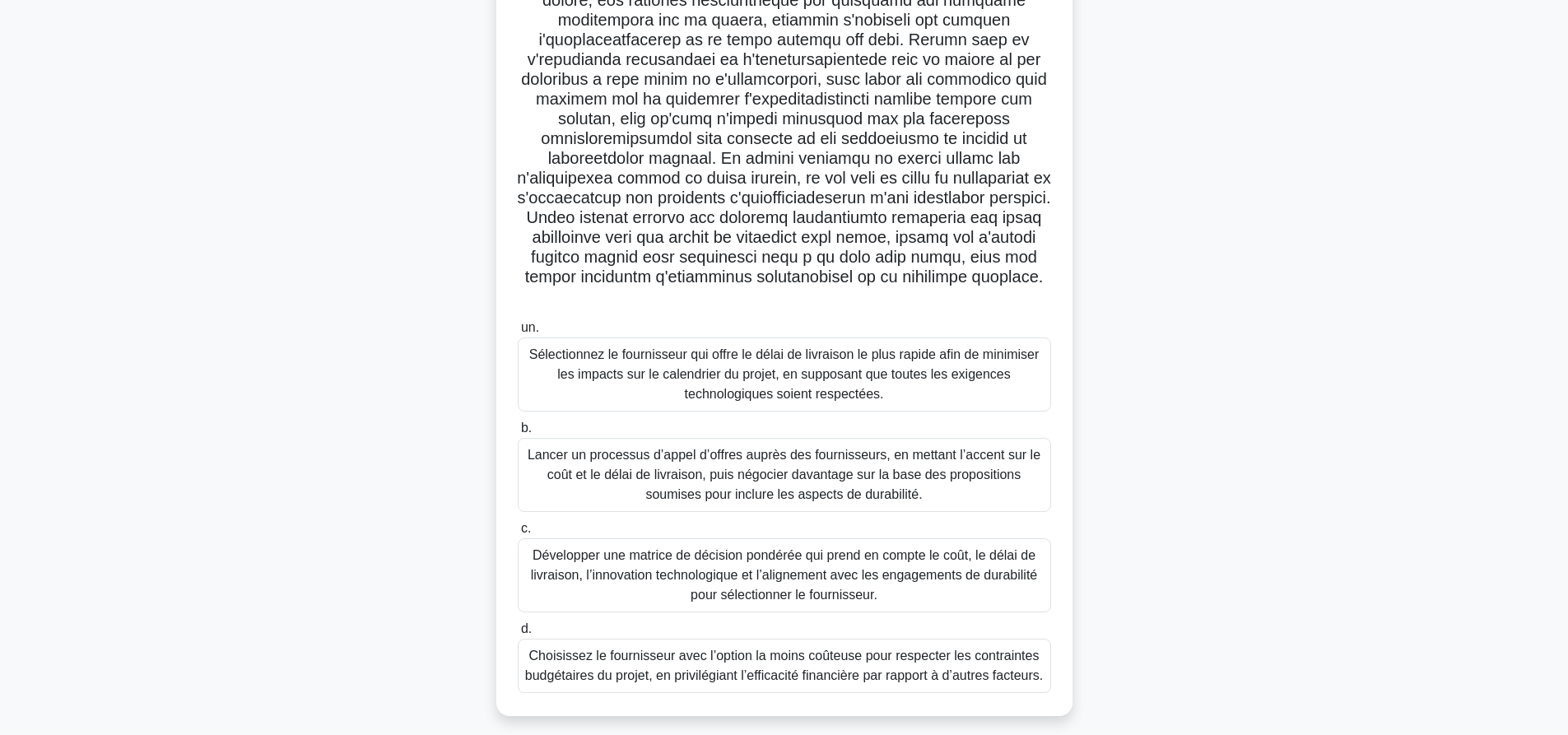
click at [639, 539] on div "Développer une matrice de décision pondérée qui prend en compte le coût, le dél…" at bounding box center [784, 575] width 533 height 74
click at [517, 523] on input "c. Développer une matrice de décision pondérée qui prend en compte le coût, le …" at bounding box center [517, 529] width 0 height 11
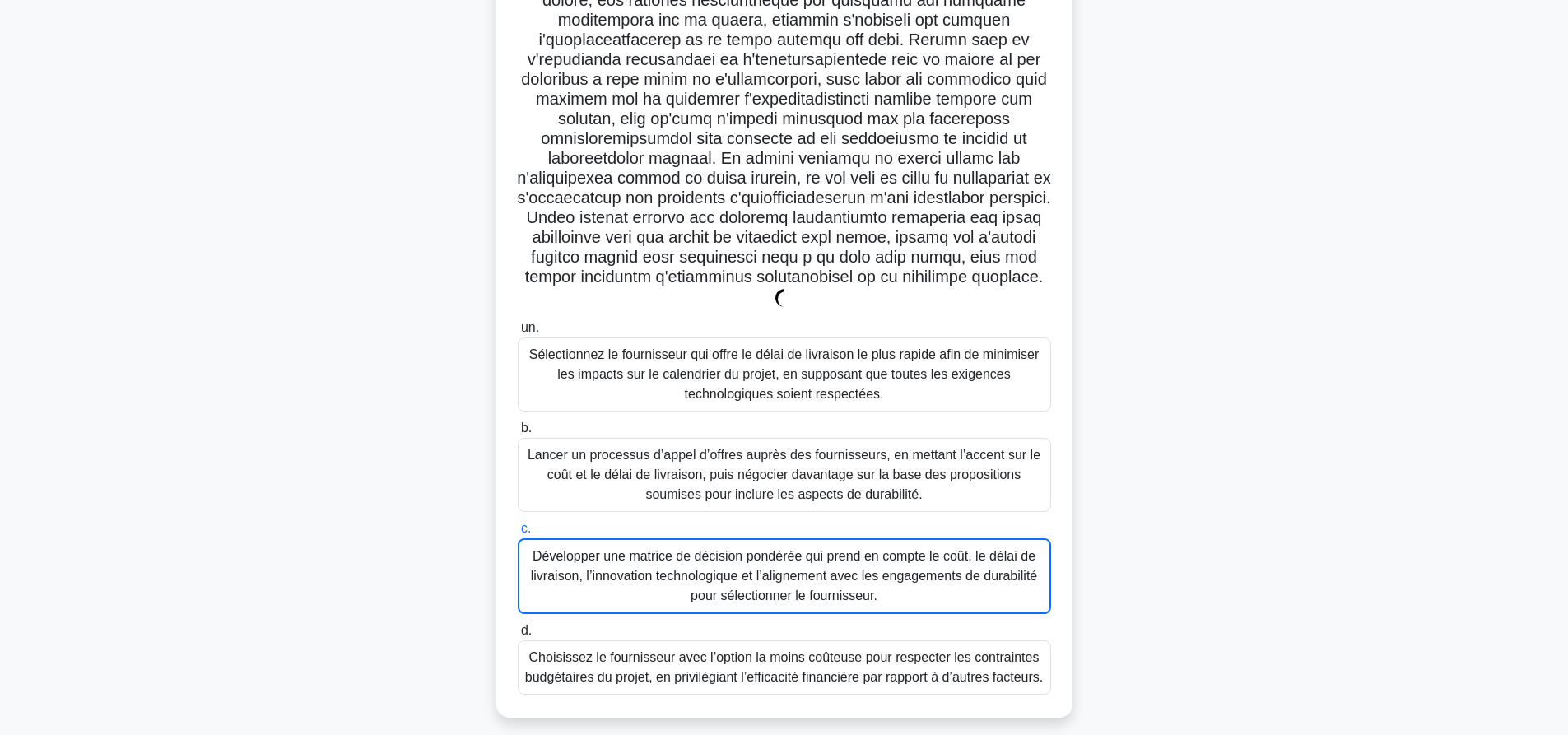
click at [642, 572] on font "Développer une matrice de décision pondérée qui prend en compte le coût, le dél…" at bounding box center [784, 576] width 517 height 59
click at [517, 534] on input "c. Développer une matrice de décision pondérée qui prend en compte le coût, le …" at bounding box center [517, 529] width 0 height 11
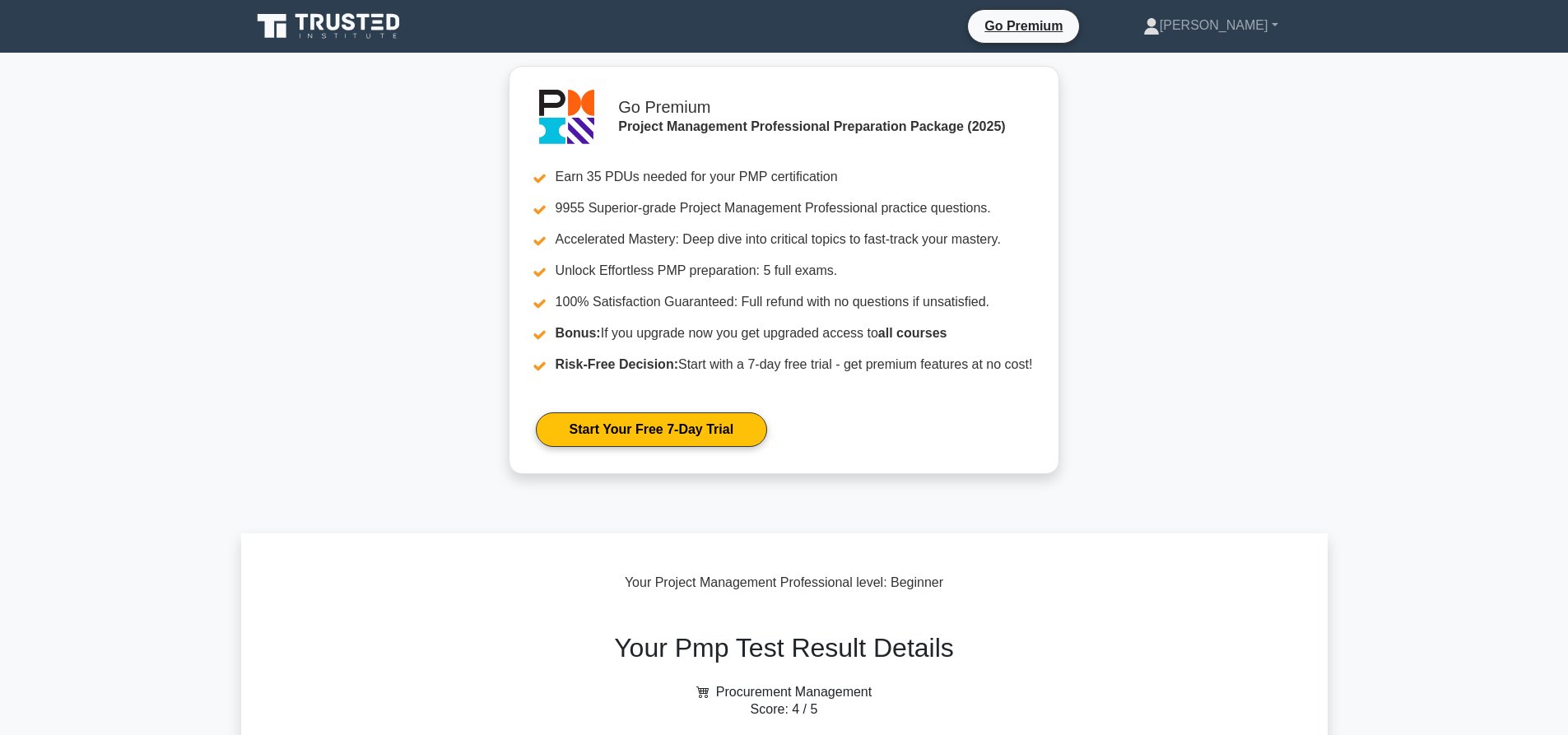
scroll to position [412, 0]
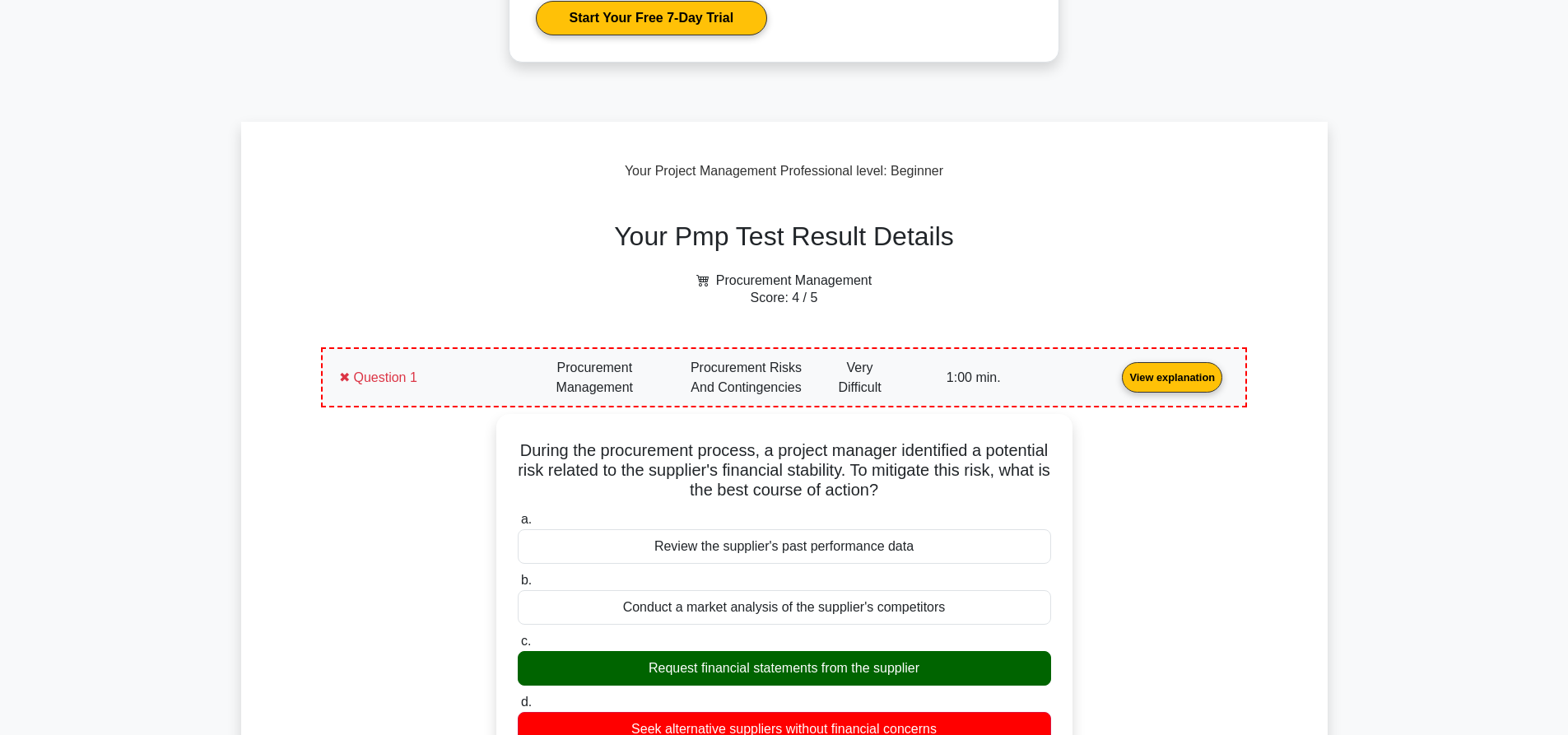
click at [1115, 383] on link "View explanation" at bounding box center [1172, 376] width 113 height 14
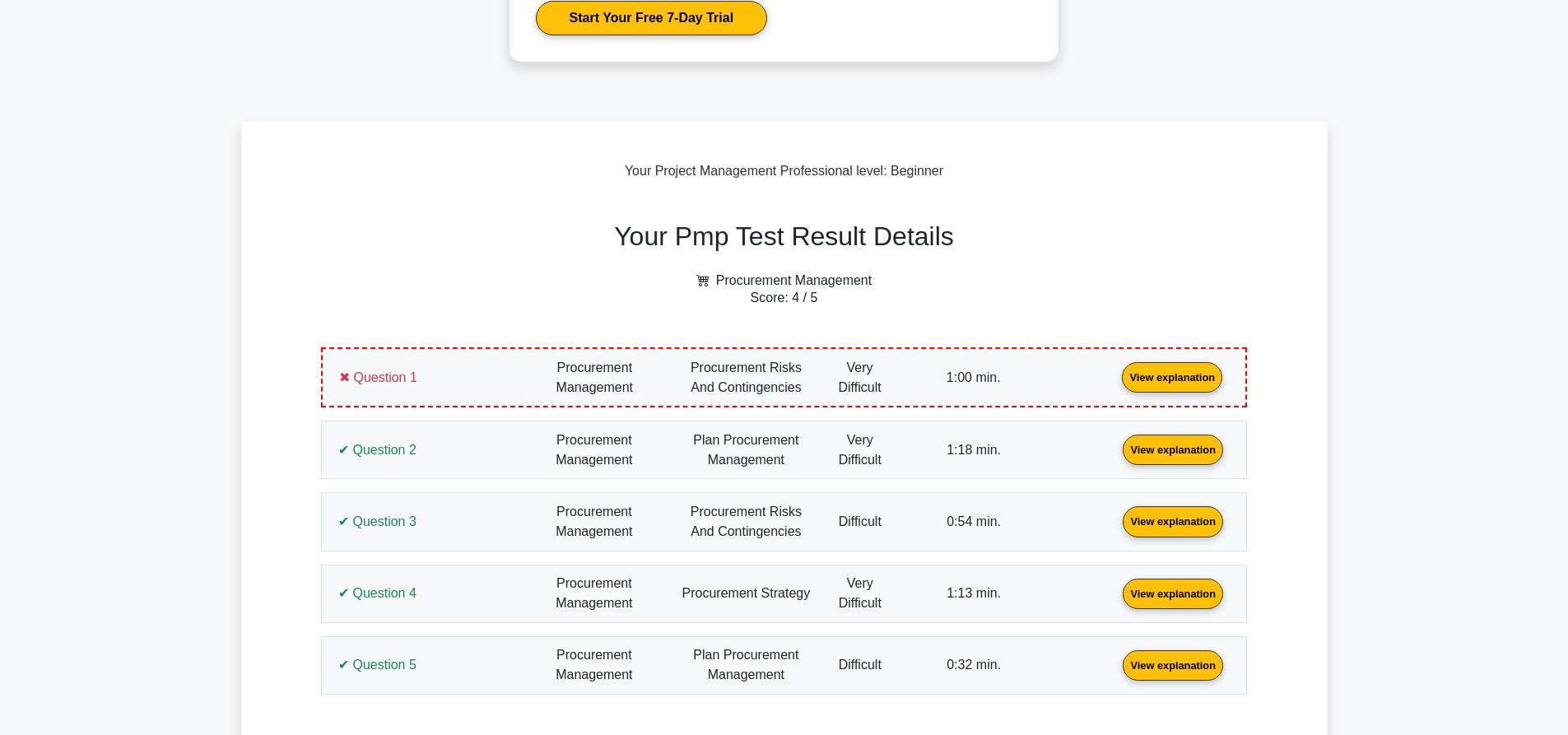
scroll to position [576, 0]
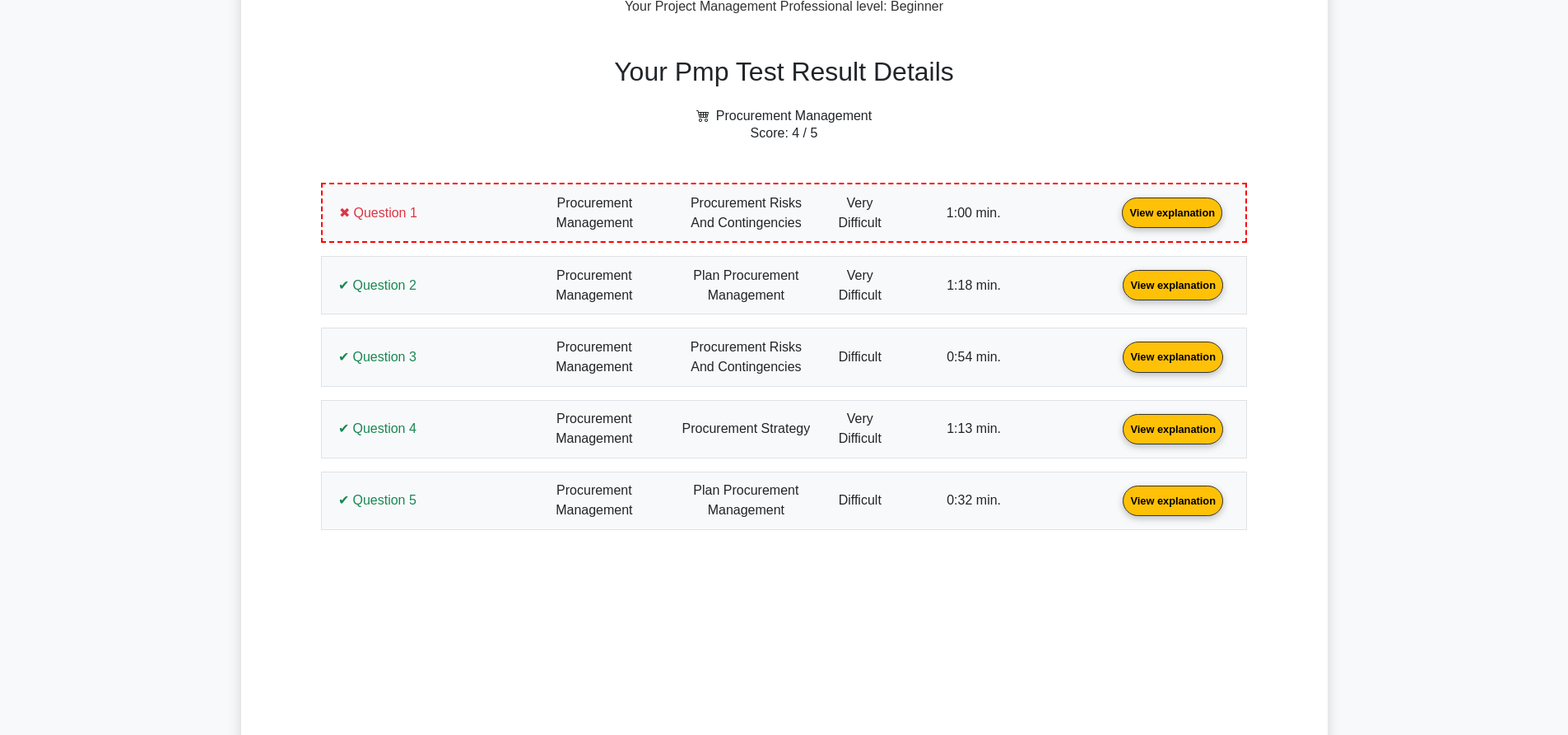
click at [1115, 219] on link "View explanation" at bounding box center [1172, 212] width 113 height 14
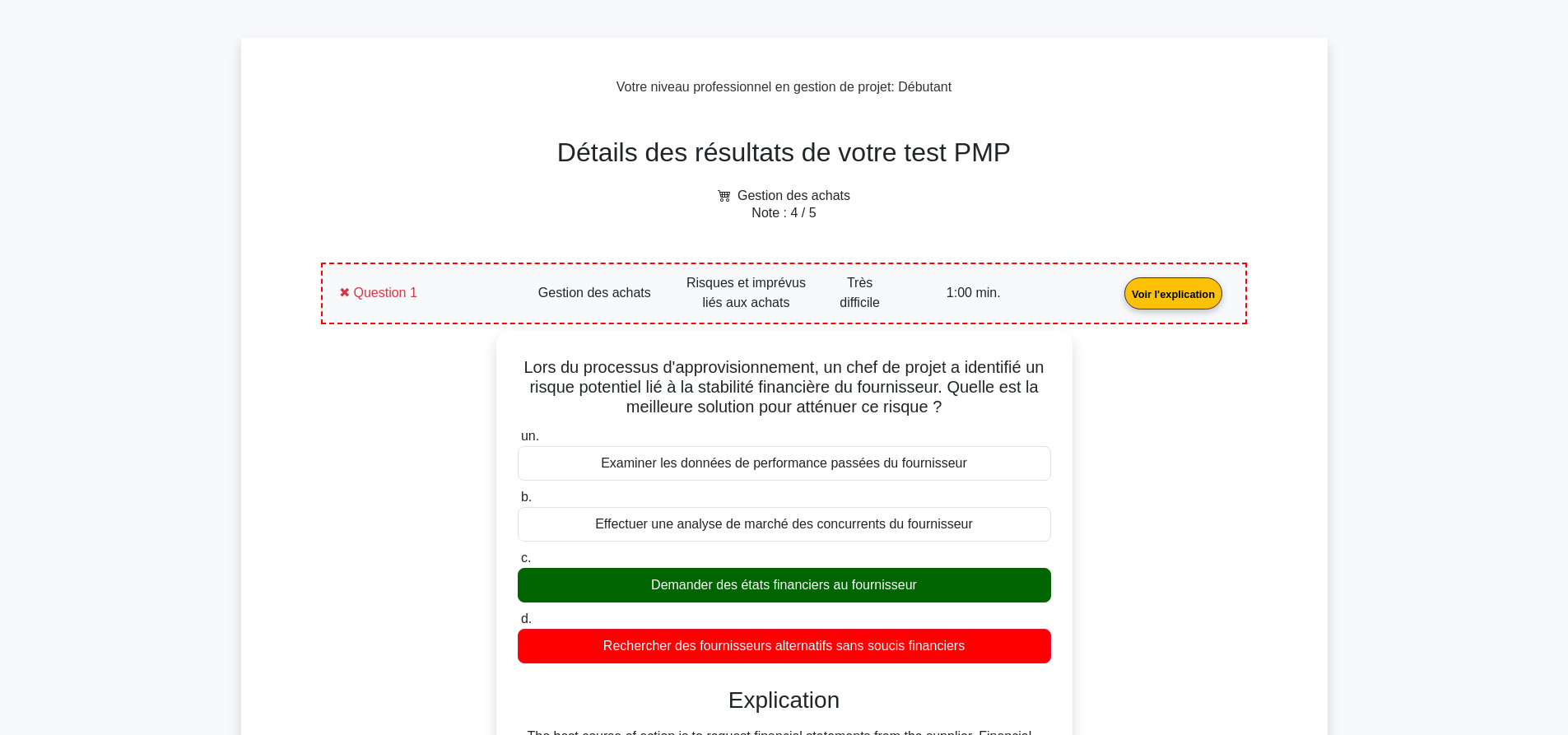
scroll to position [657, 0]
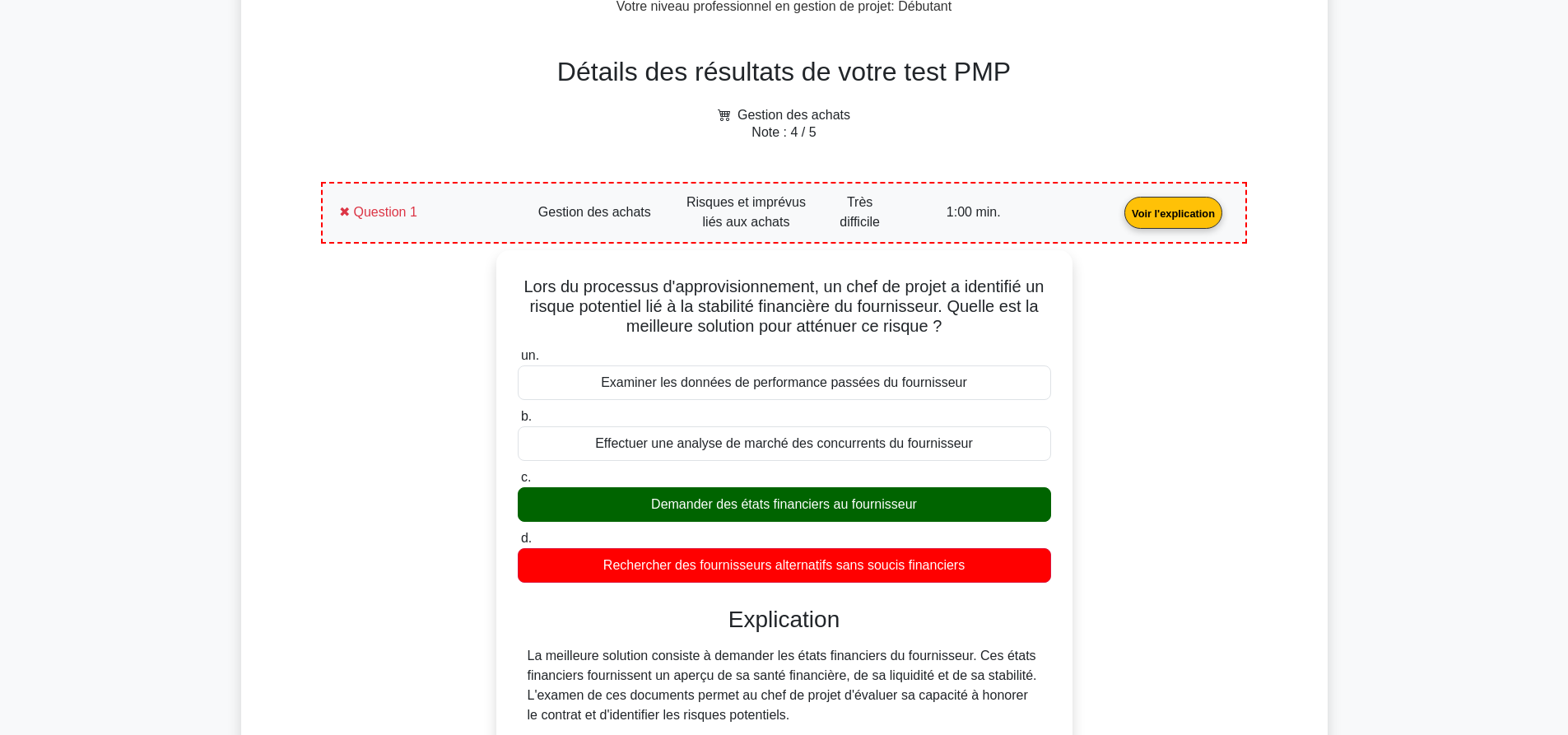
click at [1277, 330] on div "Détails des résultats de votre test PMP Gestion des achats Note : 4 / 5 Questio…" at bounding box center [784, 723] width 1025 height 1402
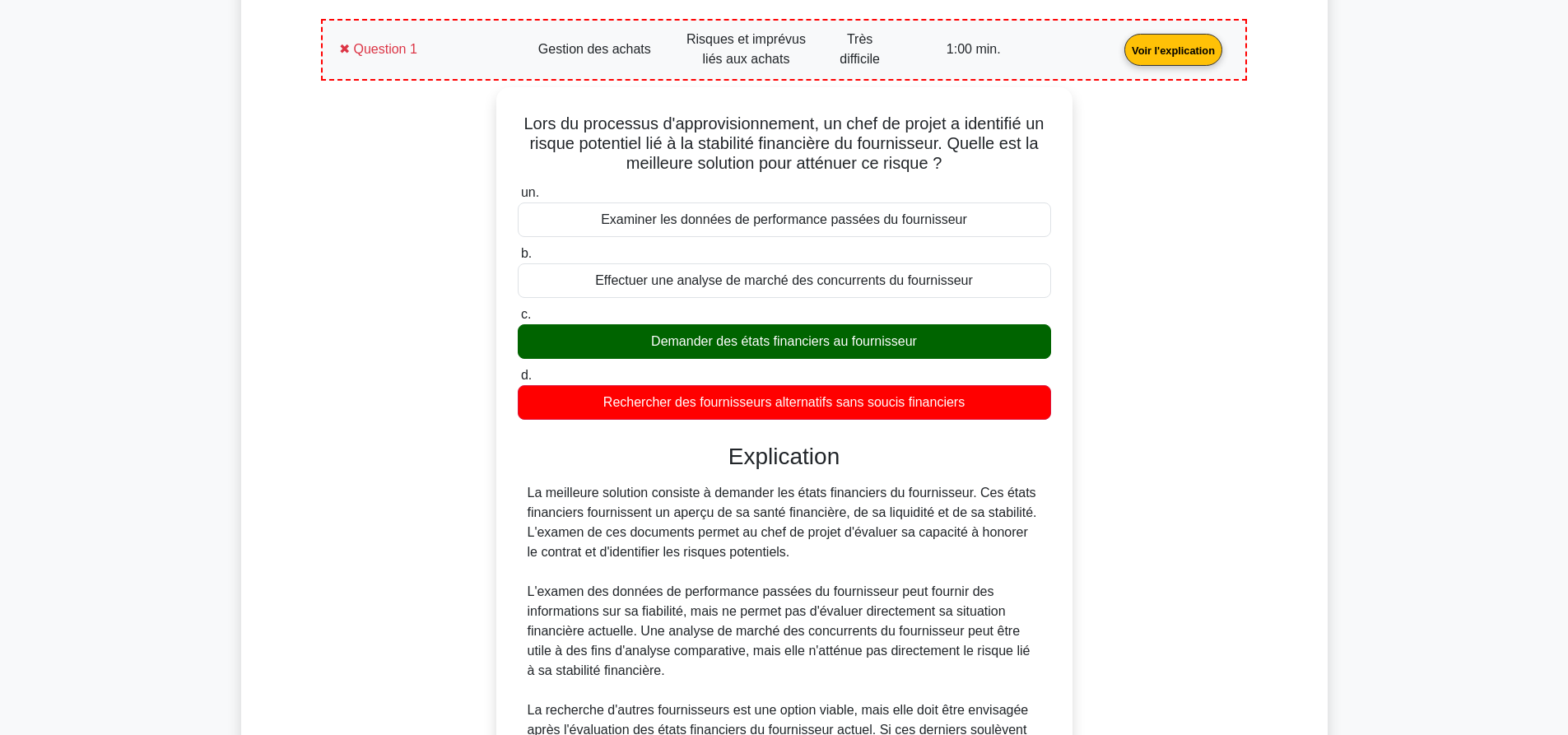
scroll to position [822, 0]
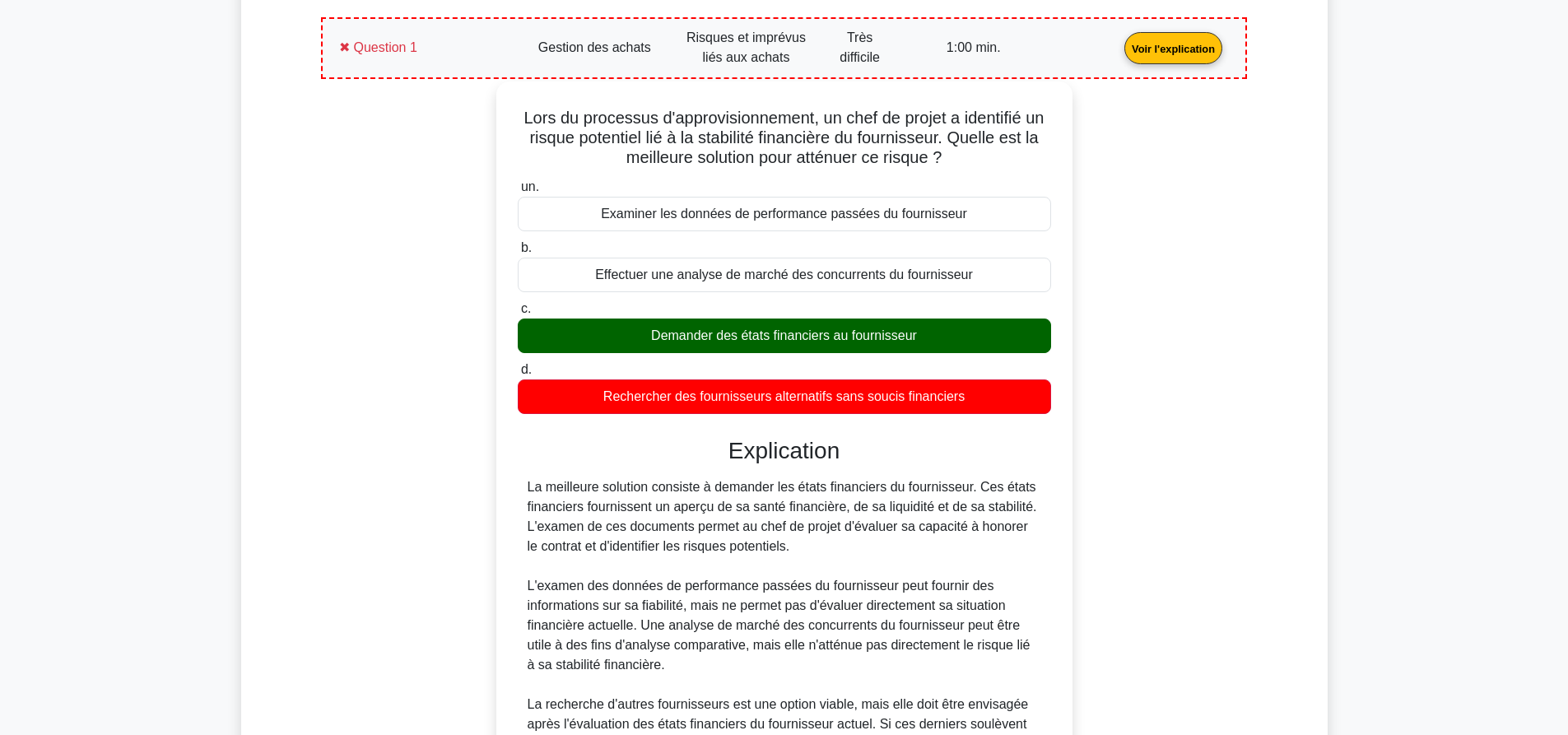
drag, startPoint x: 974, startPoint y: 398, endPoint x: 499, endPoint y: 128, distance: 546.4
click at [499, 128] on div "Lors du processus d'approvisionnement, un chef de projet a identifié un risque …" at bounding box center [784, 464] width 576 height 766
copy div "Lors du processus d'approvisionnement, un chef de projet a identifié un risque …"
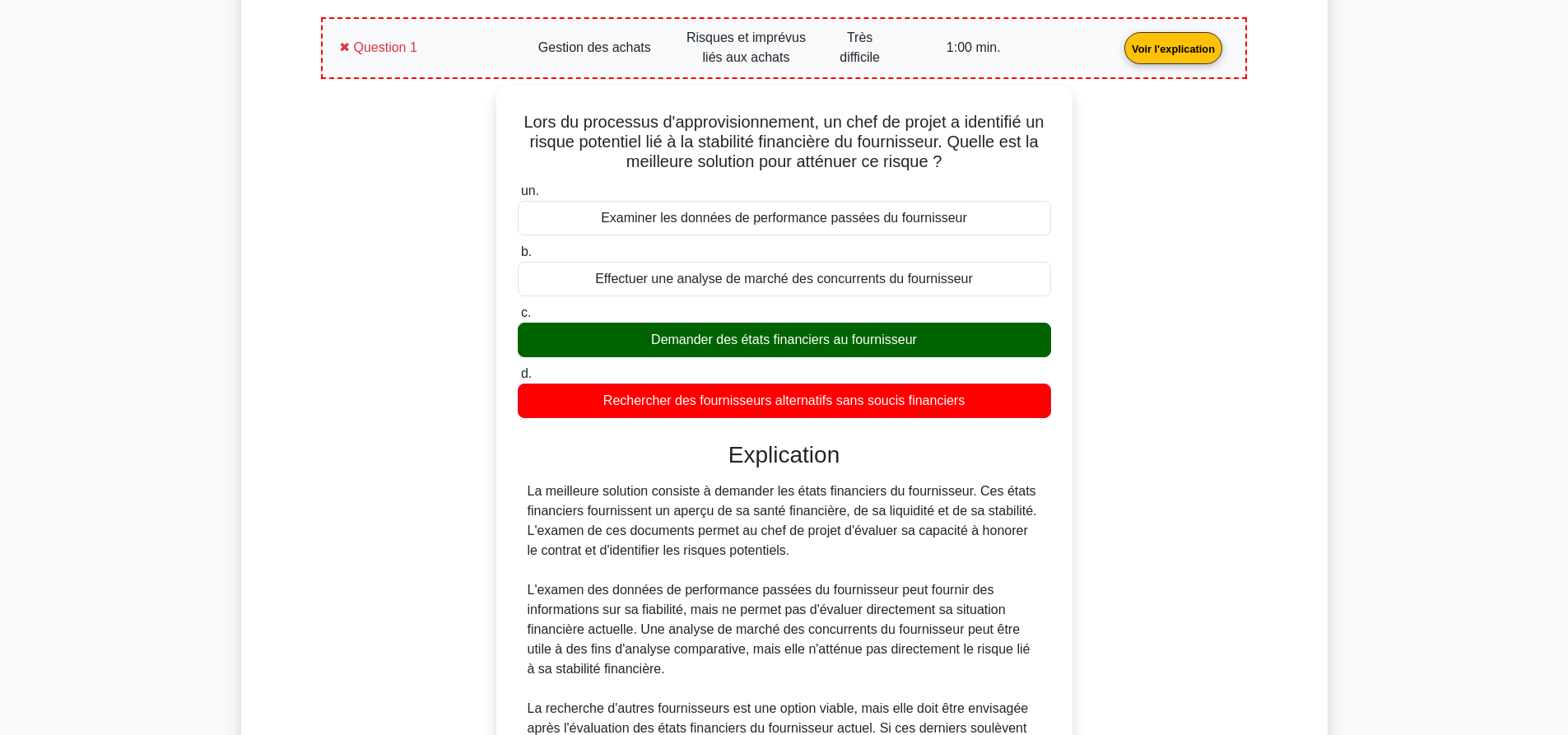
click at [289, 388] on div "Détails des résultats de votre test PMP Gestion des achats Note : 4 / 5 Questio…" at bounding box center [784, 559] width 1025 height 1402
click at [1117, 55] on link "Voir l'explication" at bounding box center [1173, 47] width 111 height 14
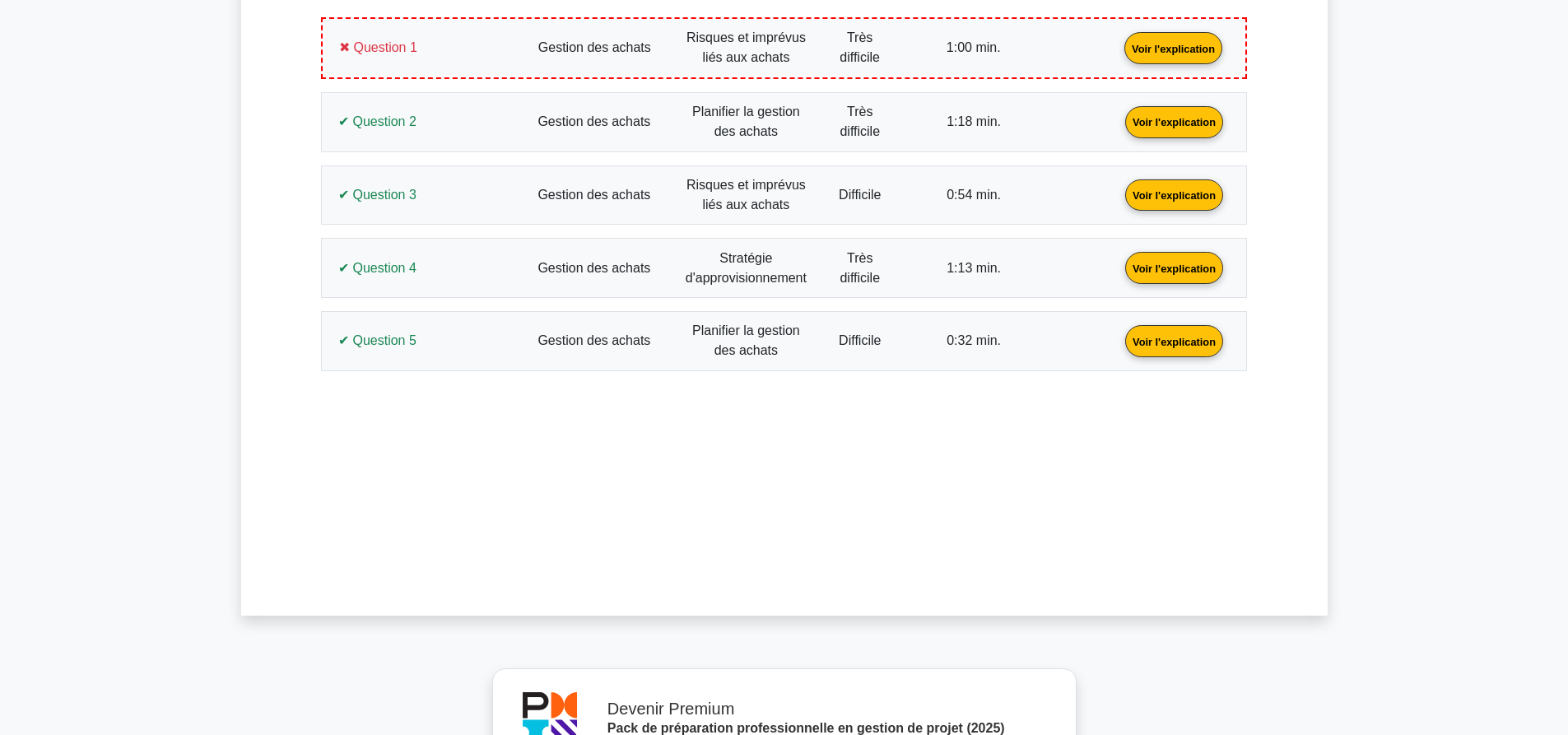
click at [1118, 121] on link "Voir l'explication" at bounding box center [1174, 120] width 111 height 14
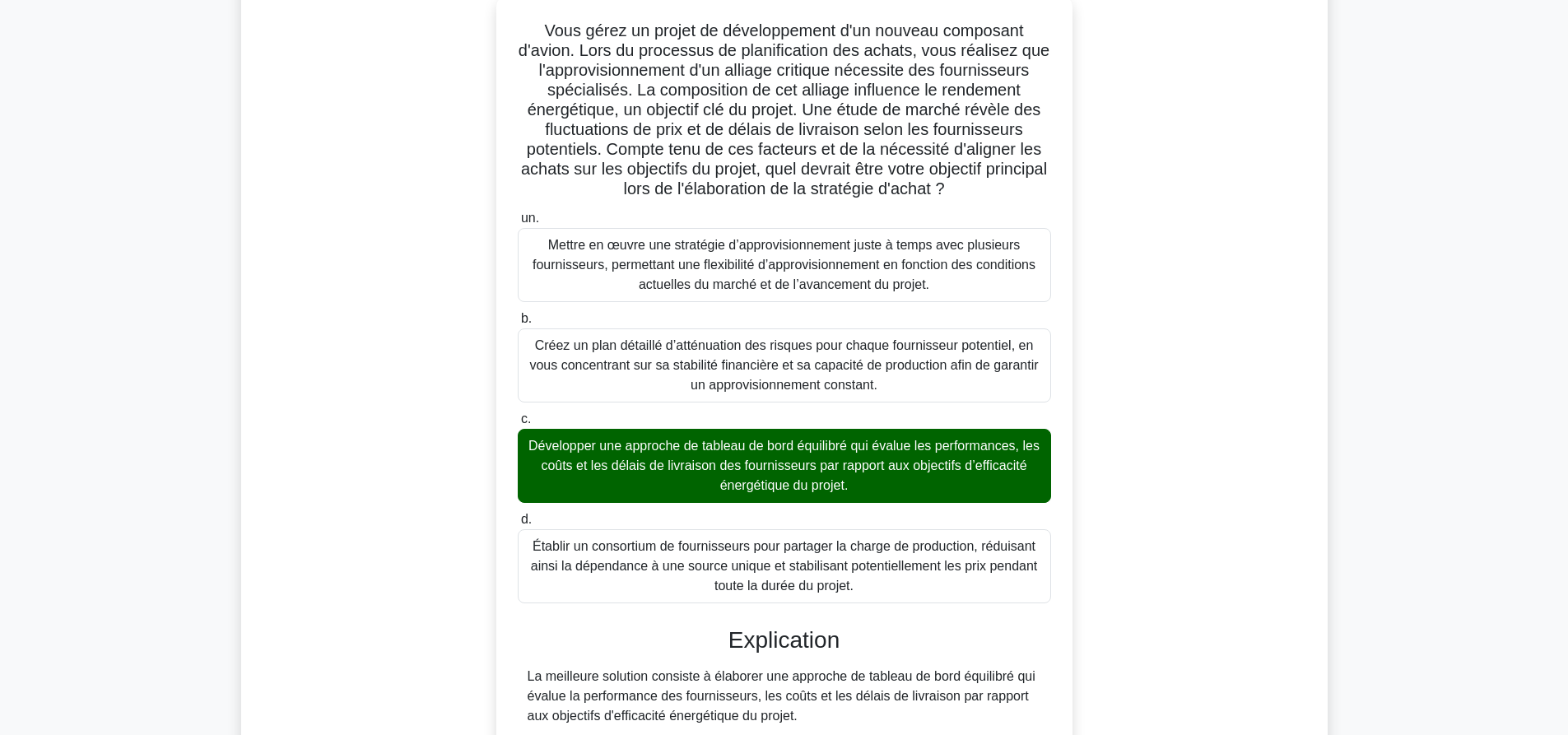
scroll to position [904, 0]
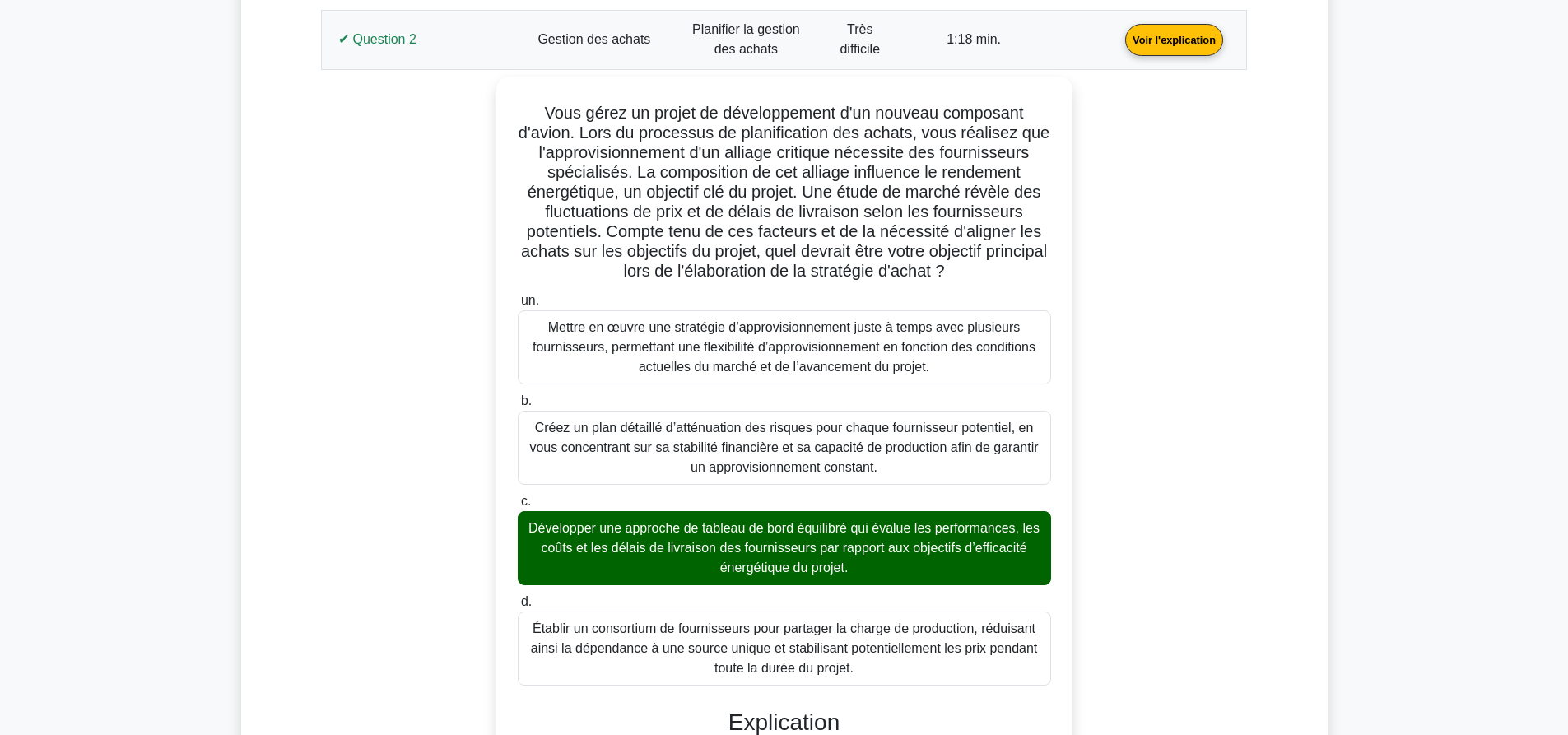
click at [1118, 46] on link "Voir l'explication" at bounding box center [1174, 37] width 111 height 14
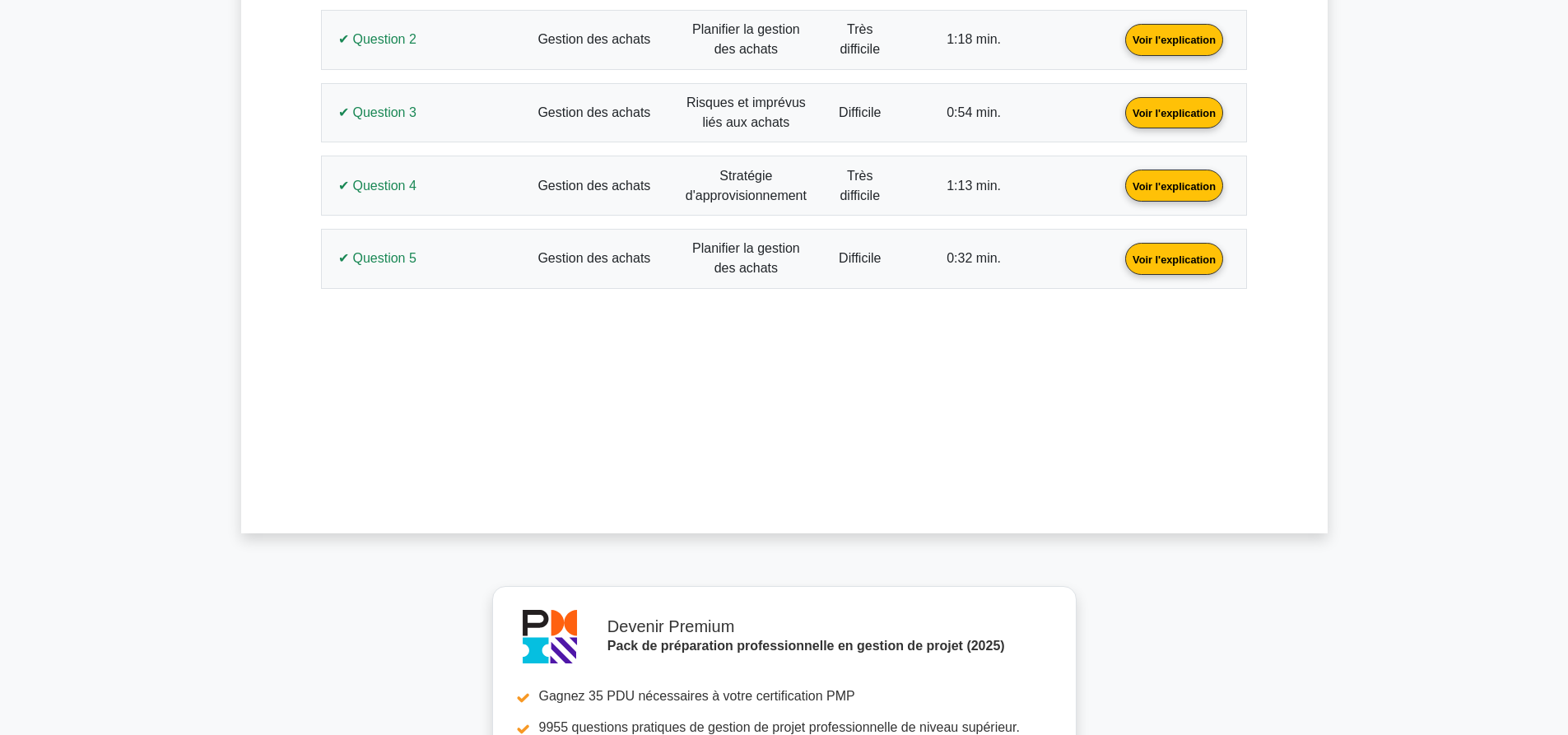
click at [1118, 116] on link "Voir l'explication" at bounding box center [1174, 111] width 111 height 14
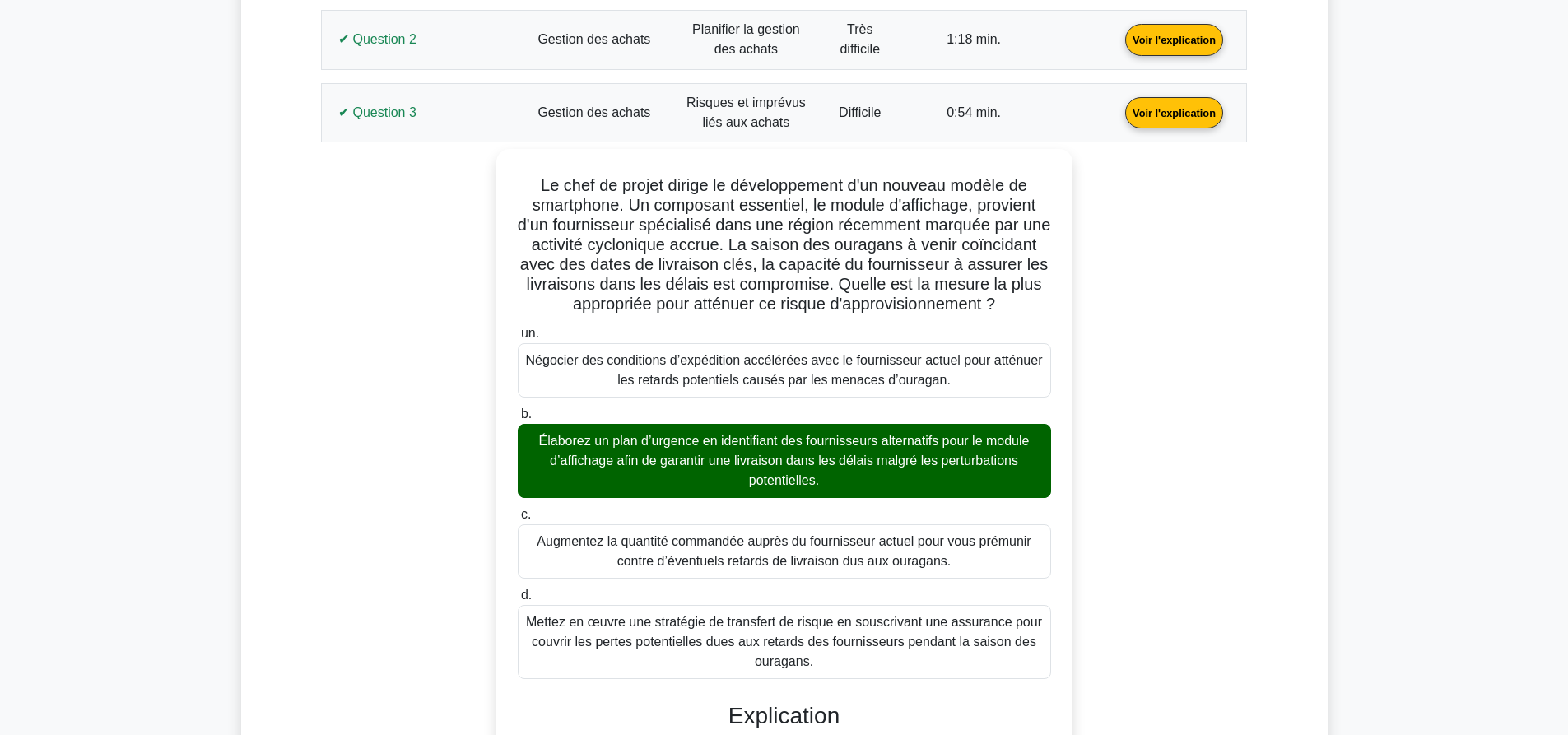
click at [1118, 116] on link "Voir l'explication" at bounding box center [1174, 111] width 111 height 14
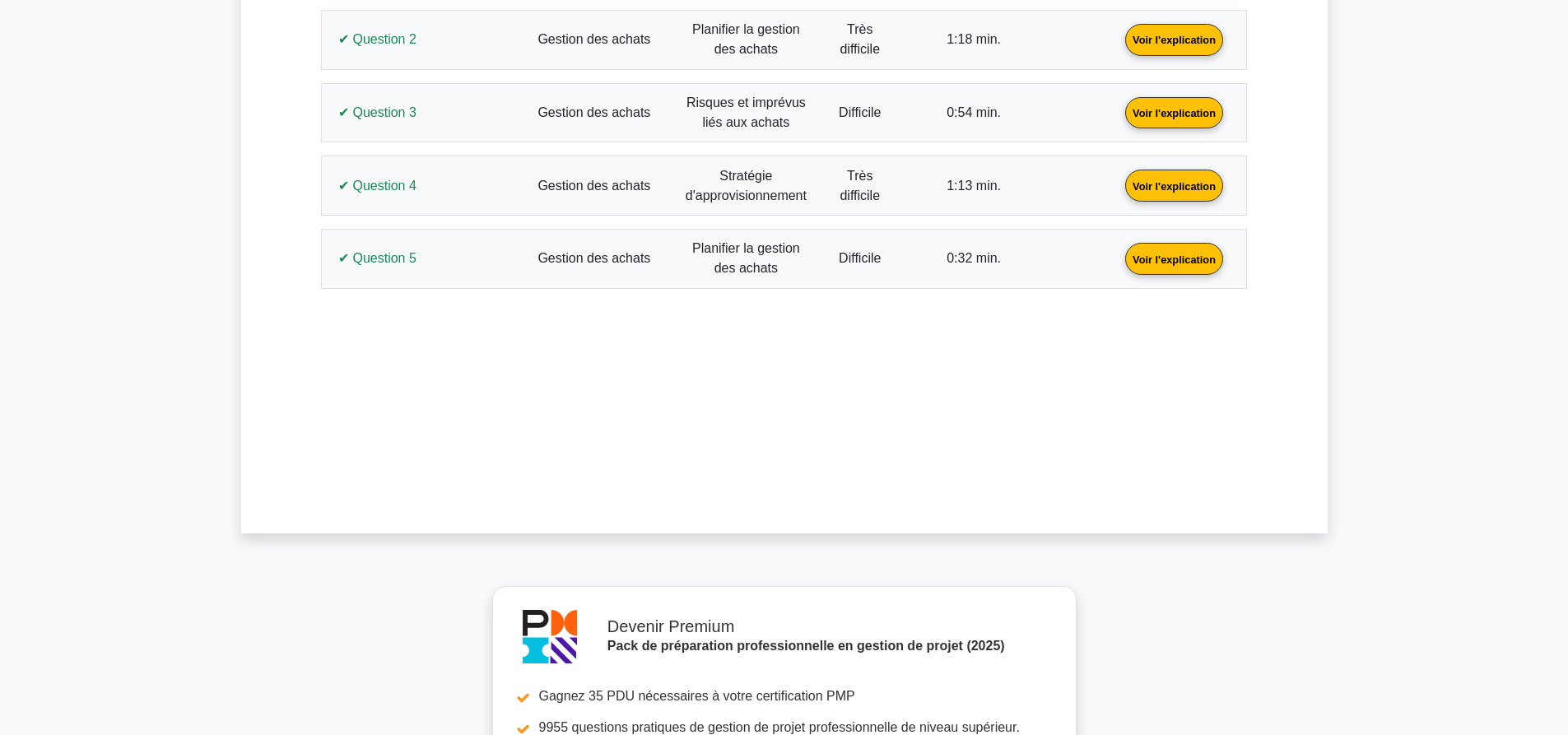
click at [1118, 188] on link "Voir l'explication" at bounding box center [1174, 184] width 111 height 14
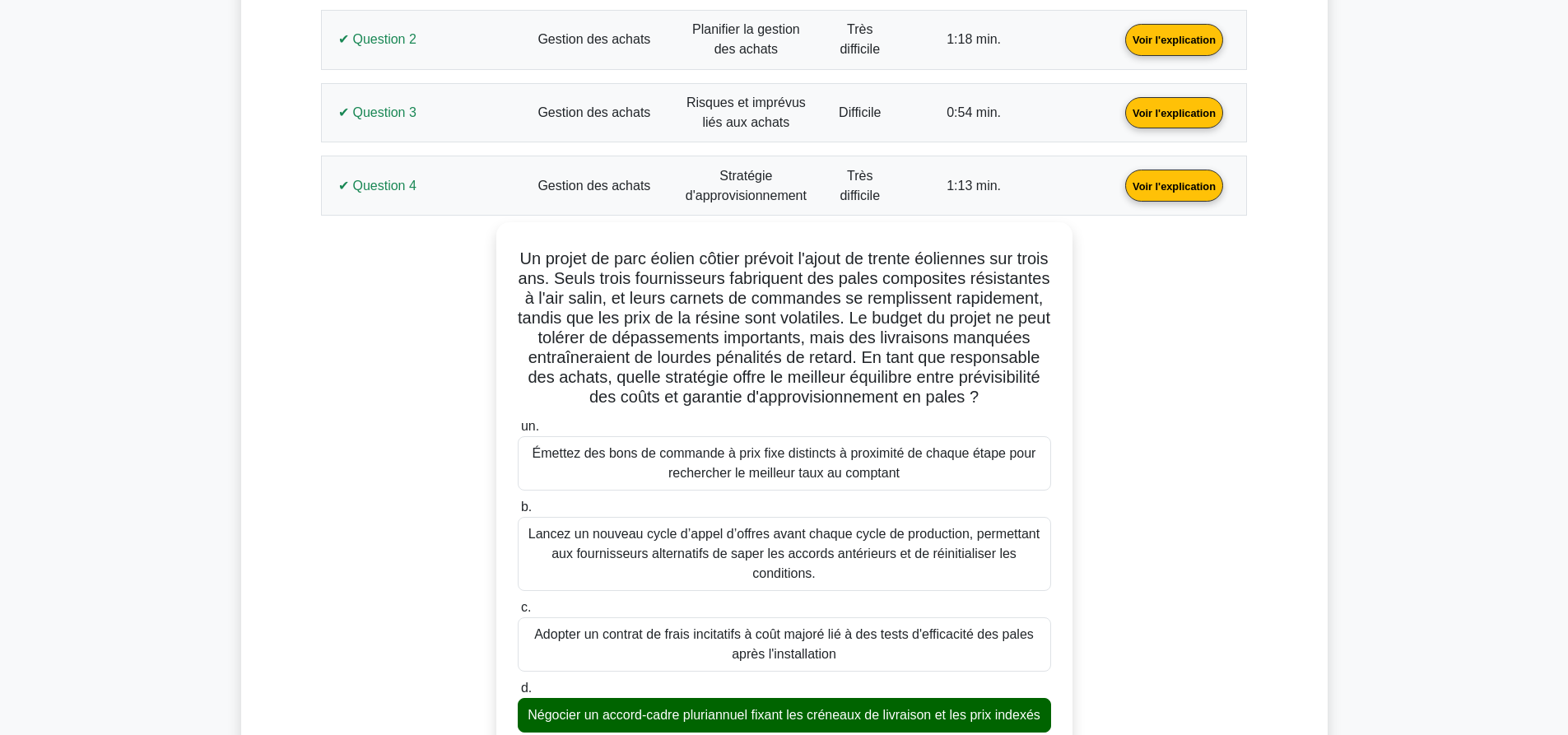
scroll to position [1068, 0]
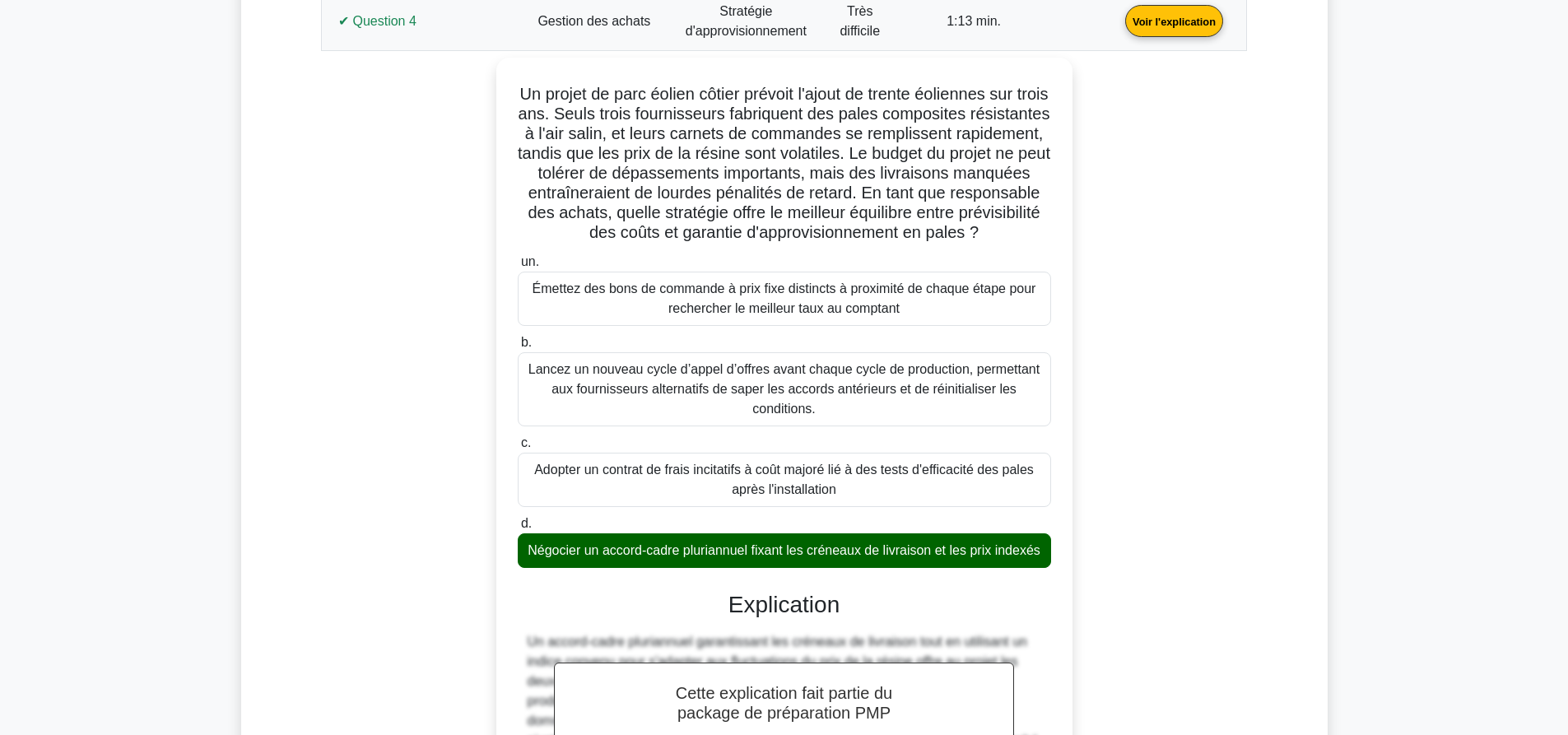
click at [1118, 27] on link "Voir l'explication" at bounding box center [1174, 19] width 111 height 14
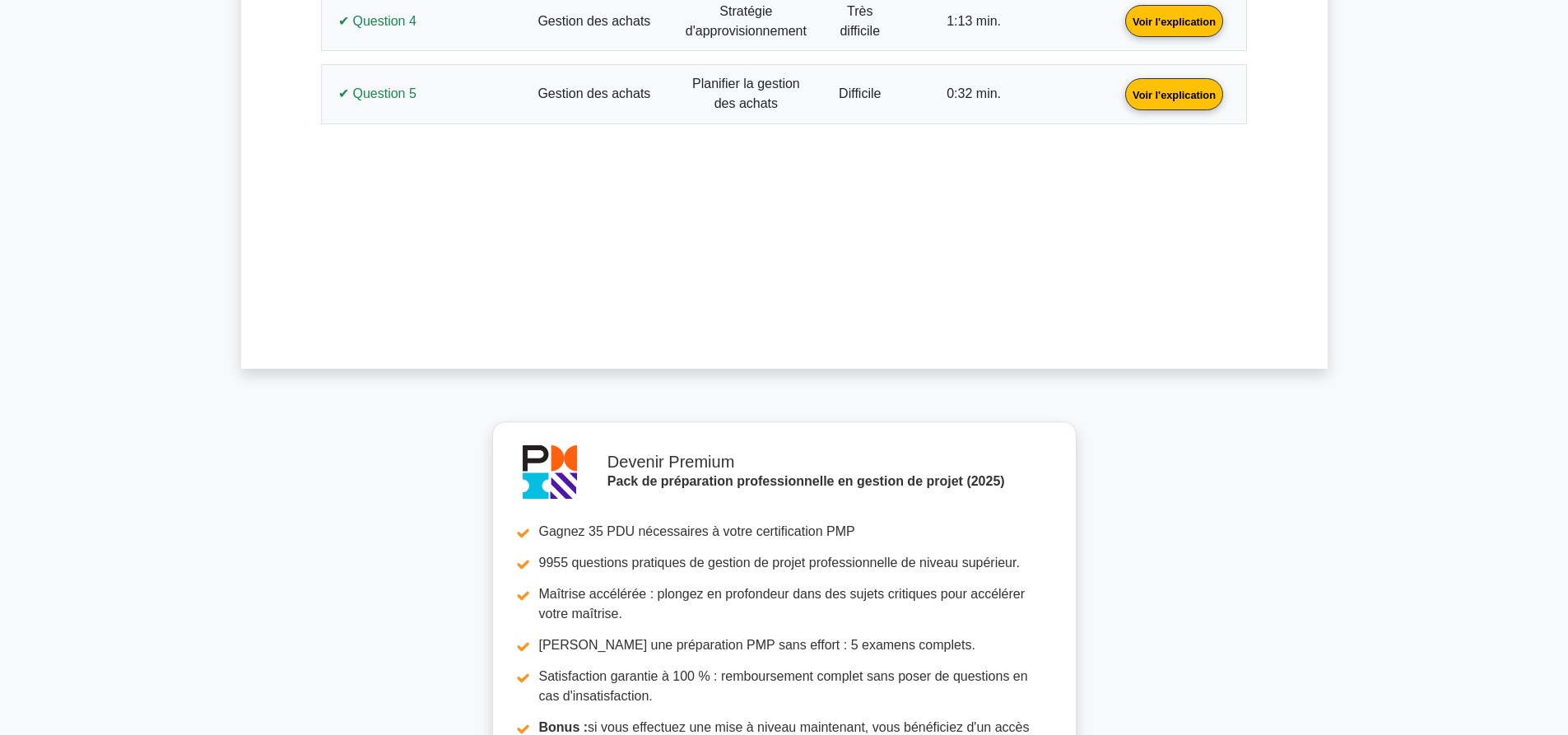
click at [1118, 98] on link "Voir l'explication" at bounding box center [1174, 93] width 111 height 14
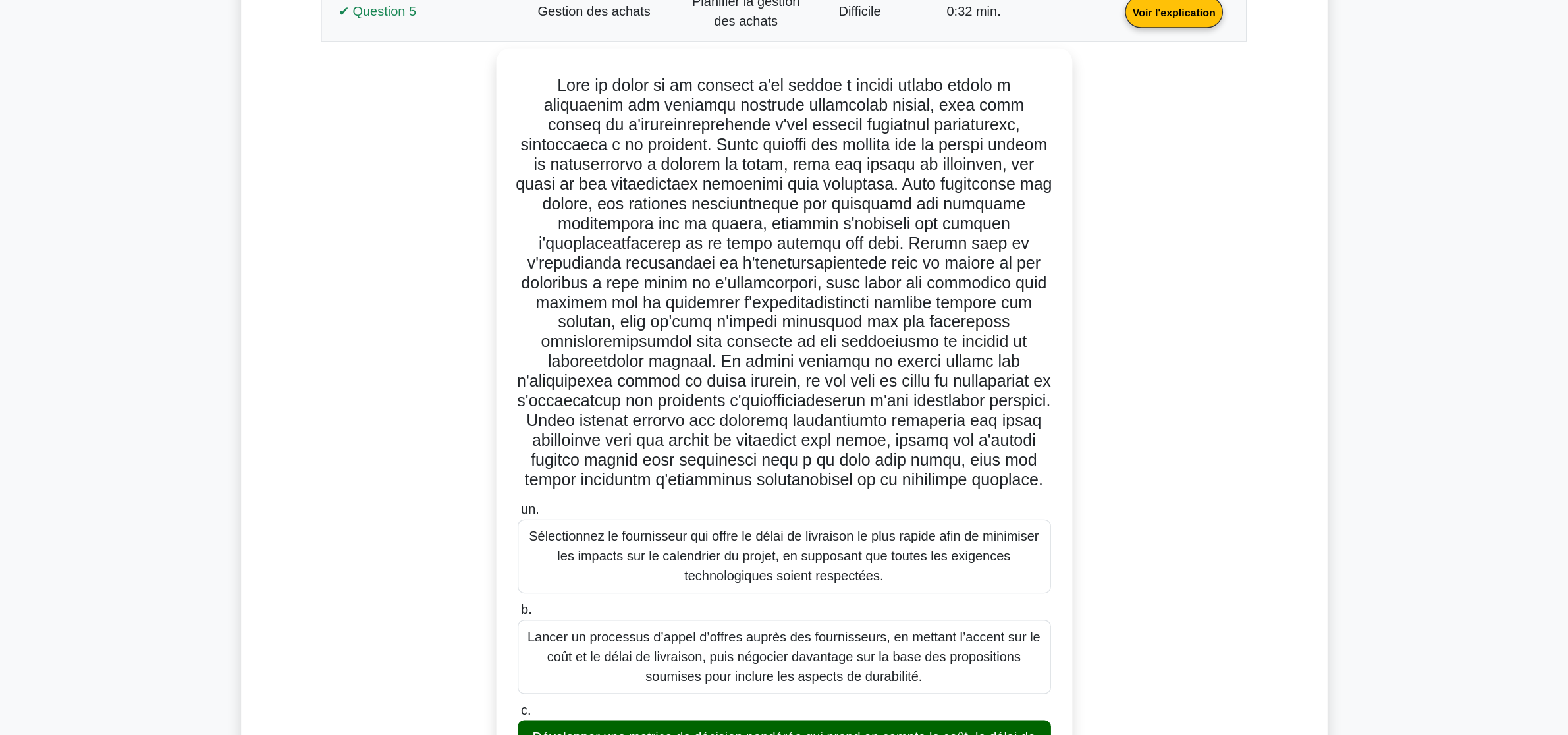
scroll to position [921, 0]
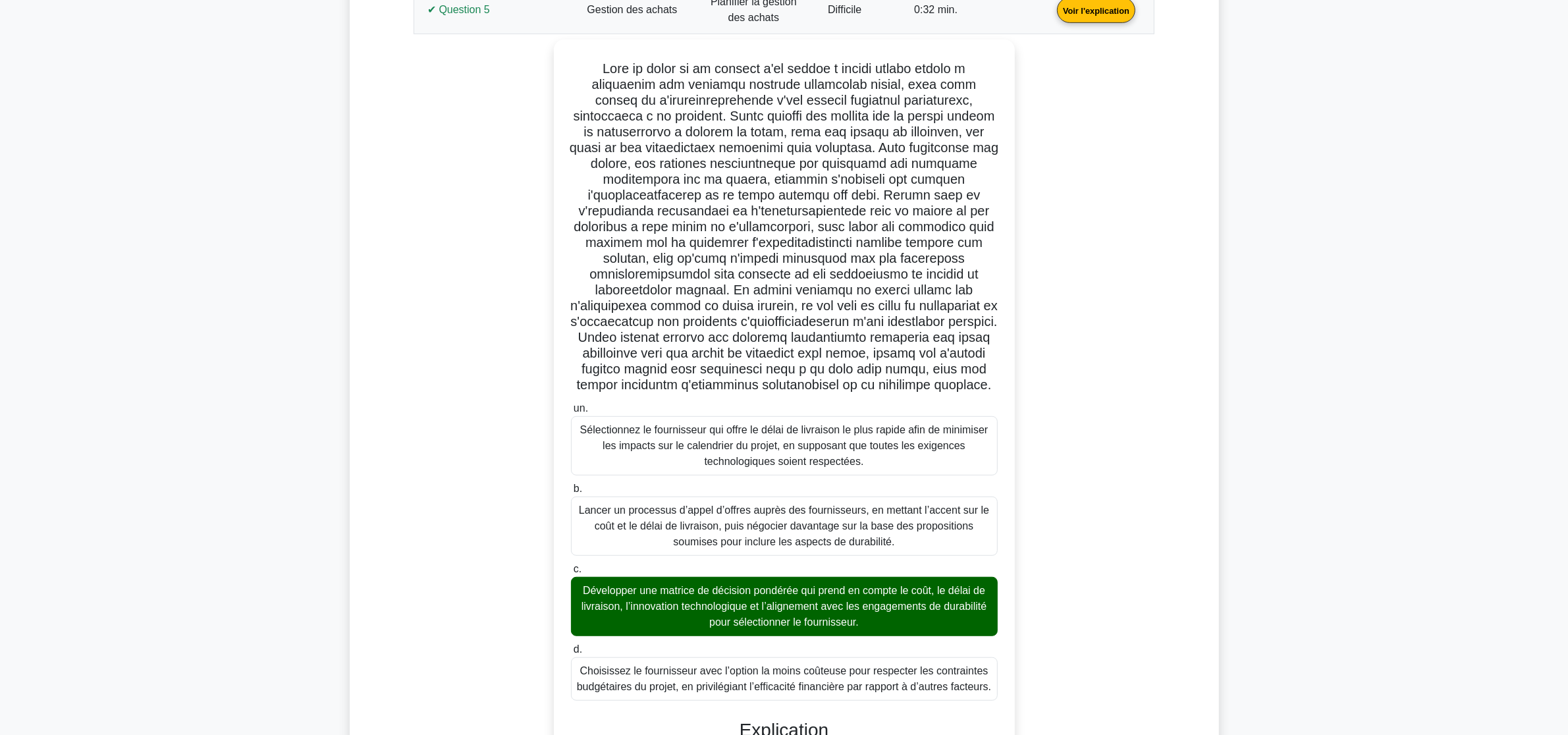
click at [1052, 15] on link "Voir l'explication" at bounding box center [1096, 9] width 89 height 11
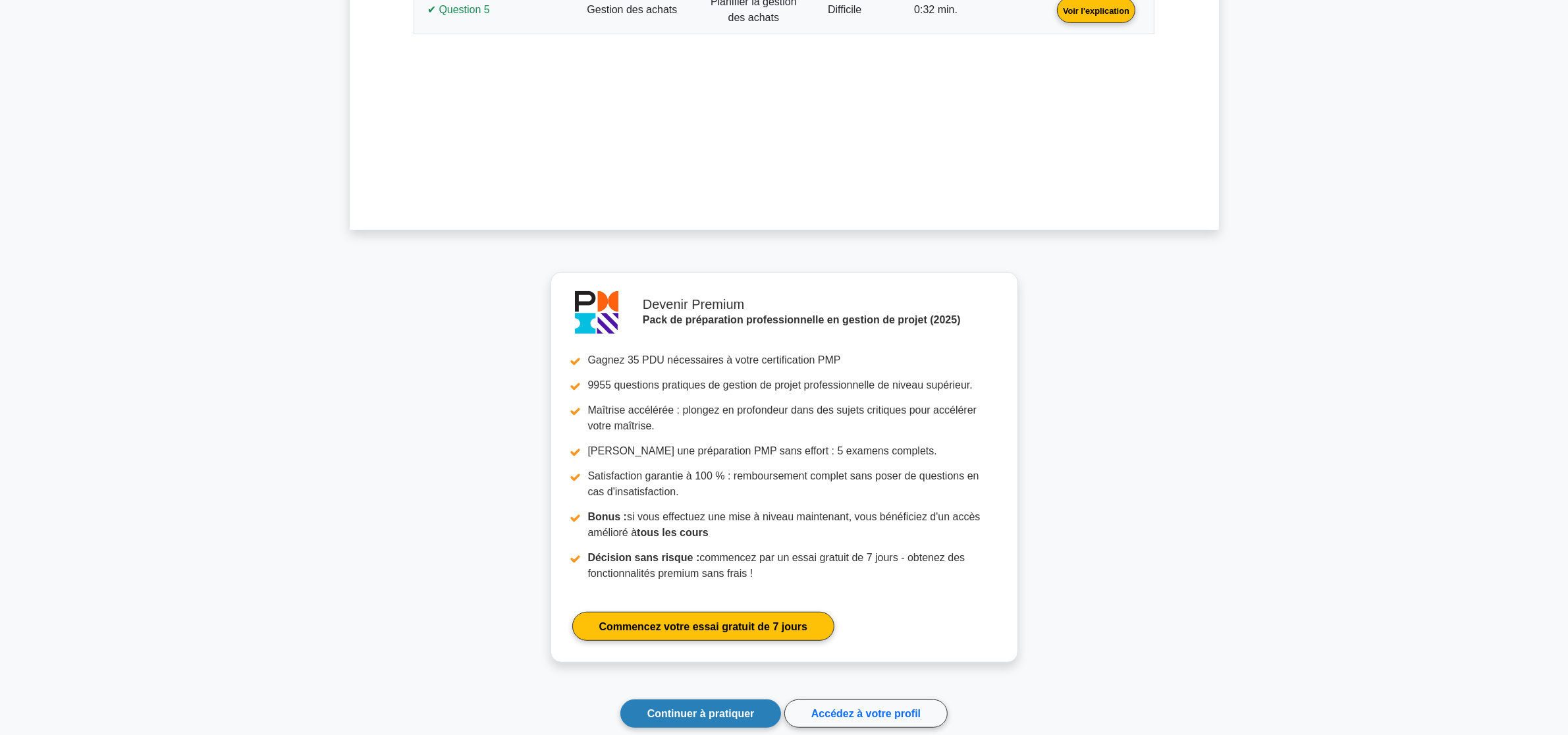
click at [713, 587] on font "Continuer à pratiquer" at bounding box center [700, 713] width 107 height 11
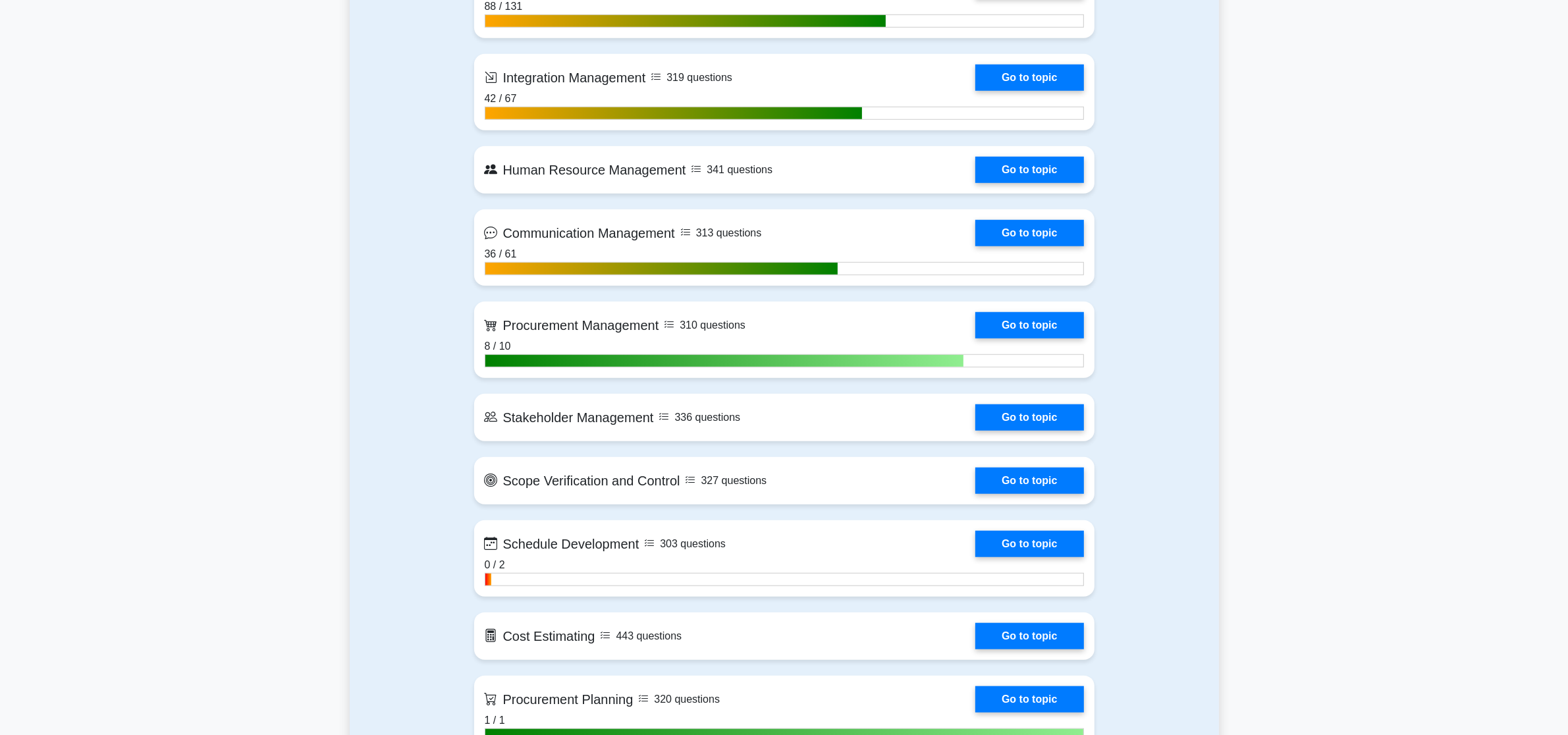
scroll to position [1400, 0]
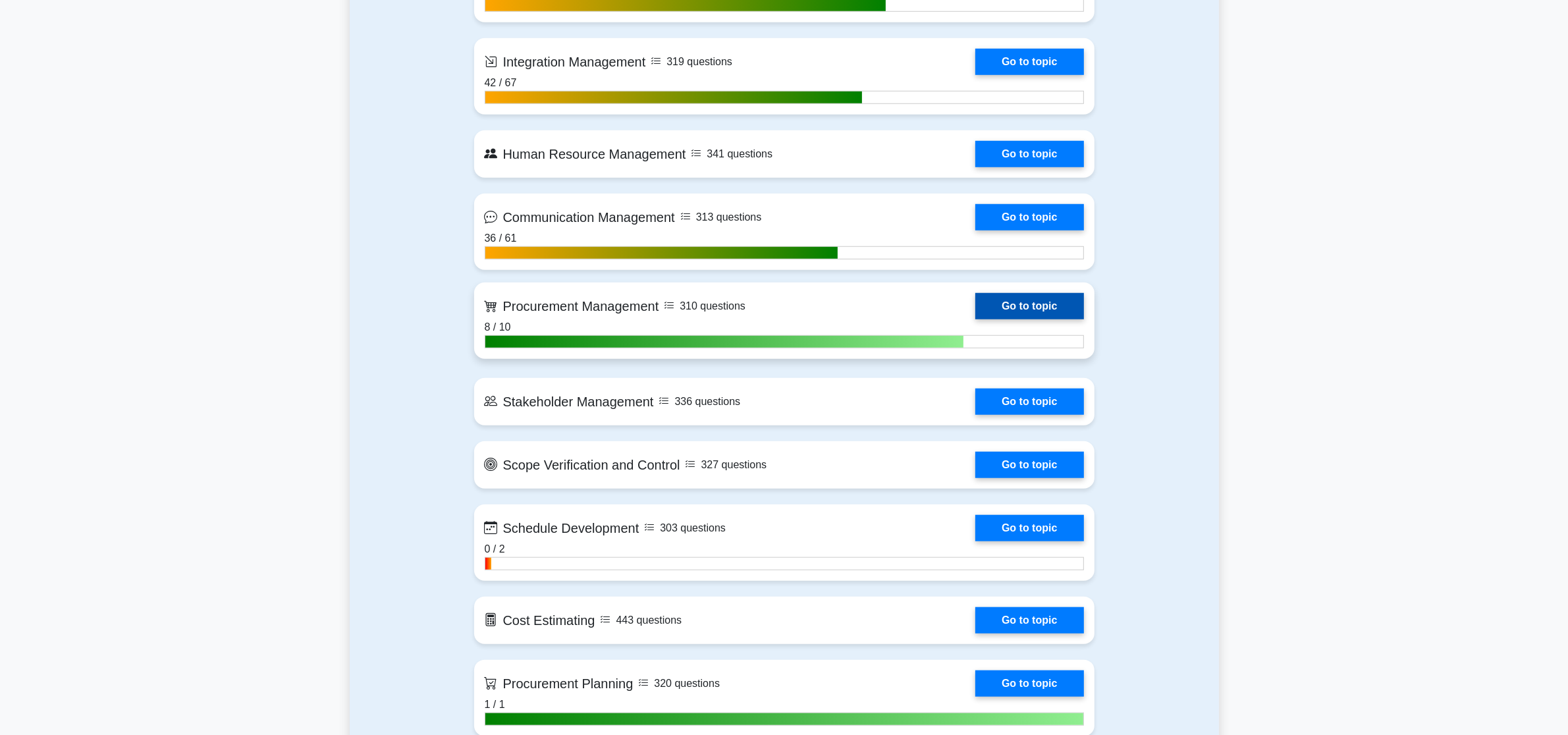
click at [1035, 300] on link "Go to topic" at bounding box center [1029, 306] width 108 height 26
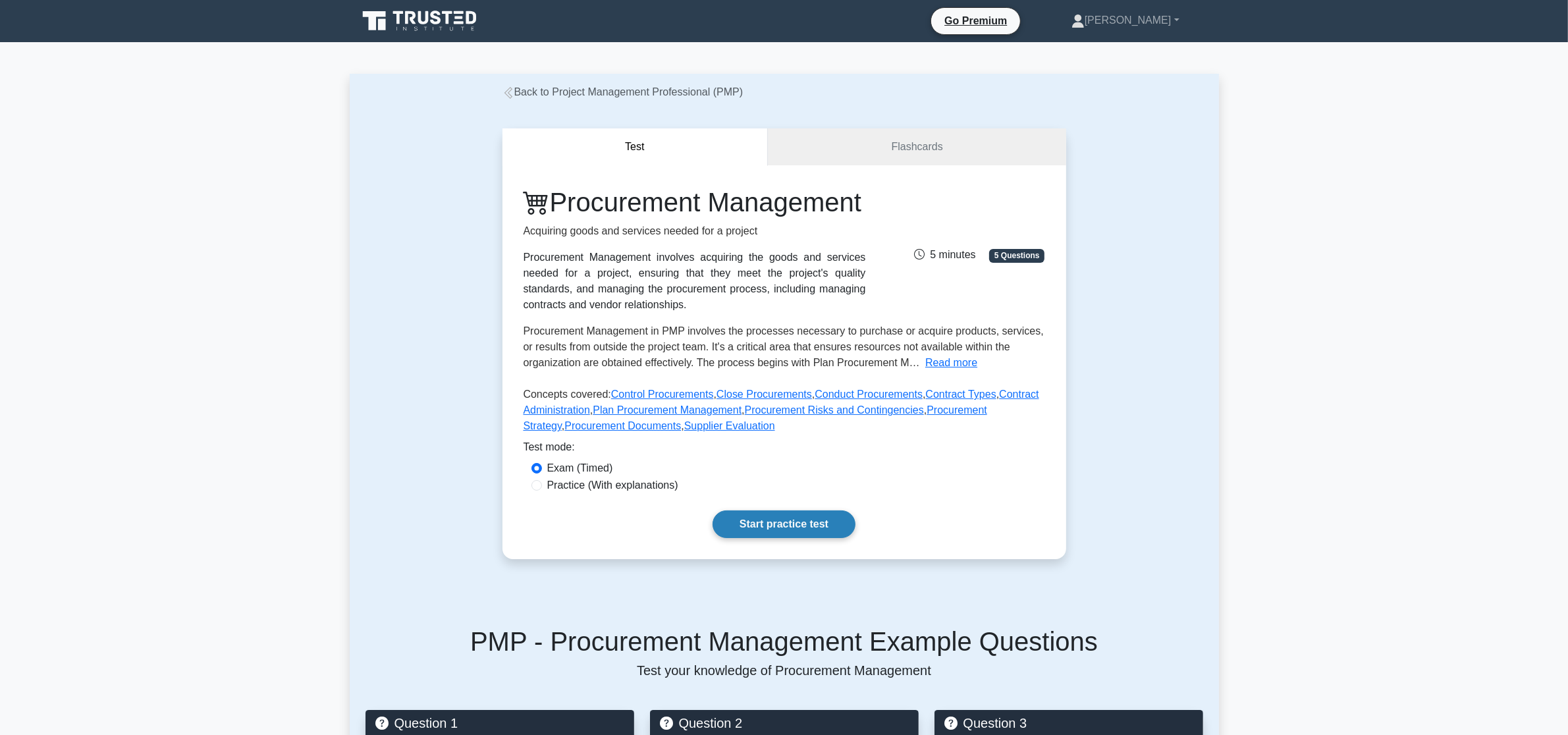
click at [802, 538] on link "Start practice test" at bounding box center [784, 525] width 143 height 28
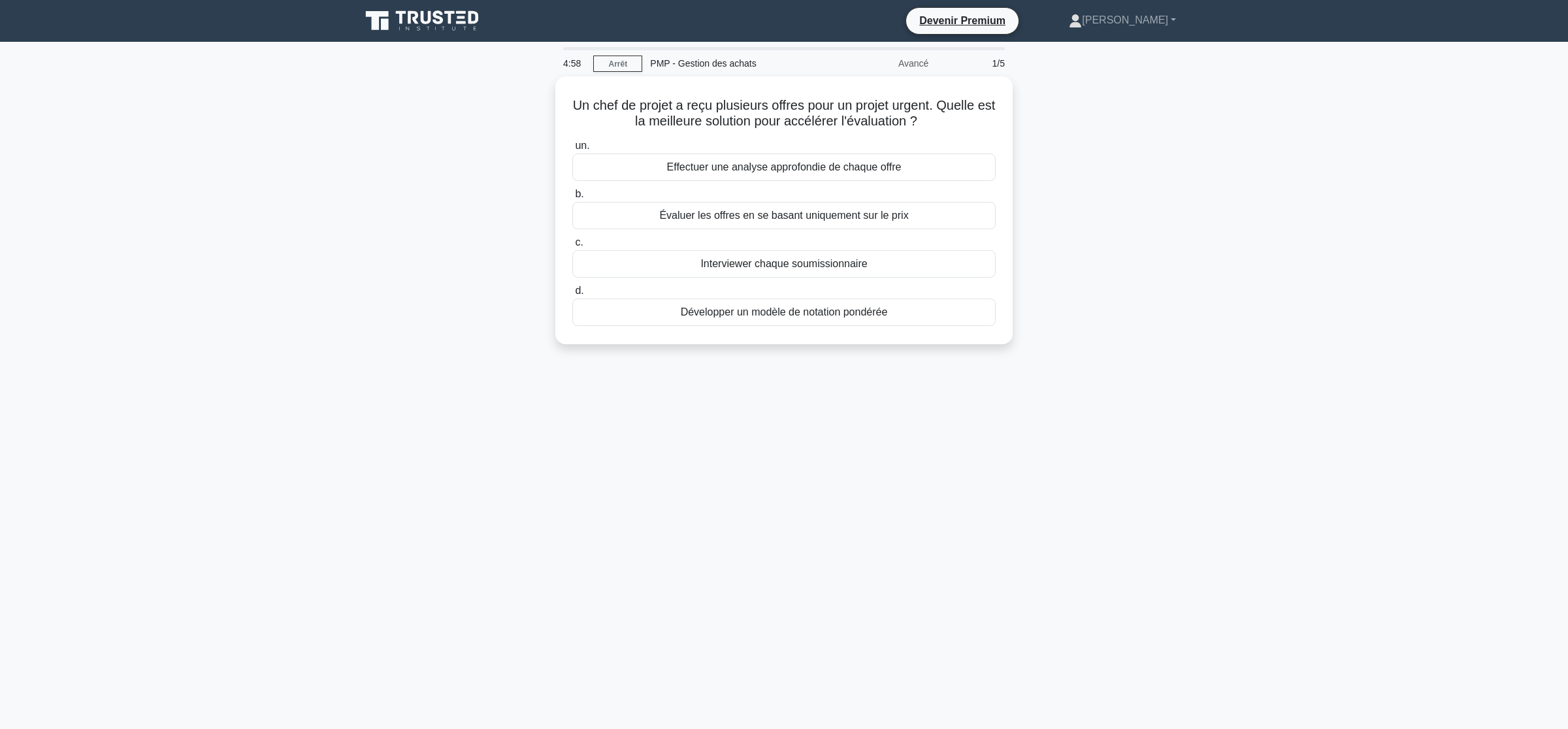
click at [1159, 284] on div "Un chef de projet a reçu plusieurs offres pour un projet urgent. Quelle est la …" at bounding box center [784, 217] width 862 height 283
click at [820, 312] on font "Développer un modèle de notation pondérée" at bounding box center [785, 308] width 207 height 11
click at [572, 292] on input "d. Développer un modèle de notation pondérée" at bounding box center [572, 288] width 0 height 9
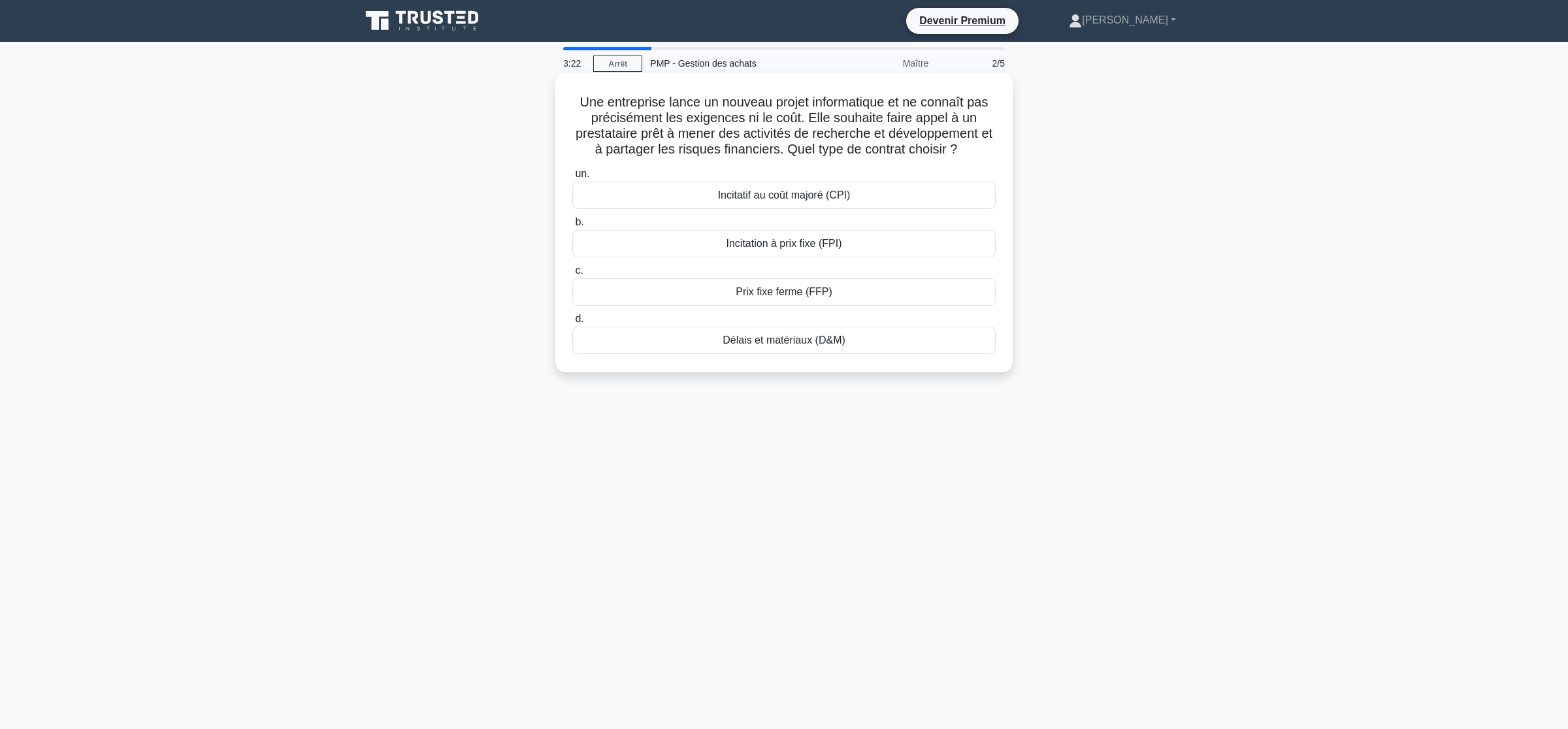
click at [775, 247] on font "Incitation à prix fixe (FPI)" at bounding box center [785, 243] width 116 height 11
click at [572, 227] on input "b. Incitation à prix fixe (FPI)" at bounding box center [572, 222] width 0 height 9
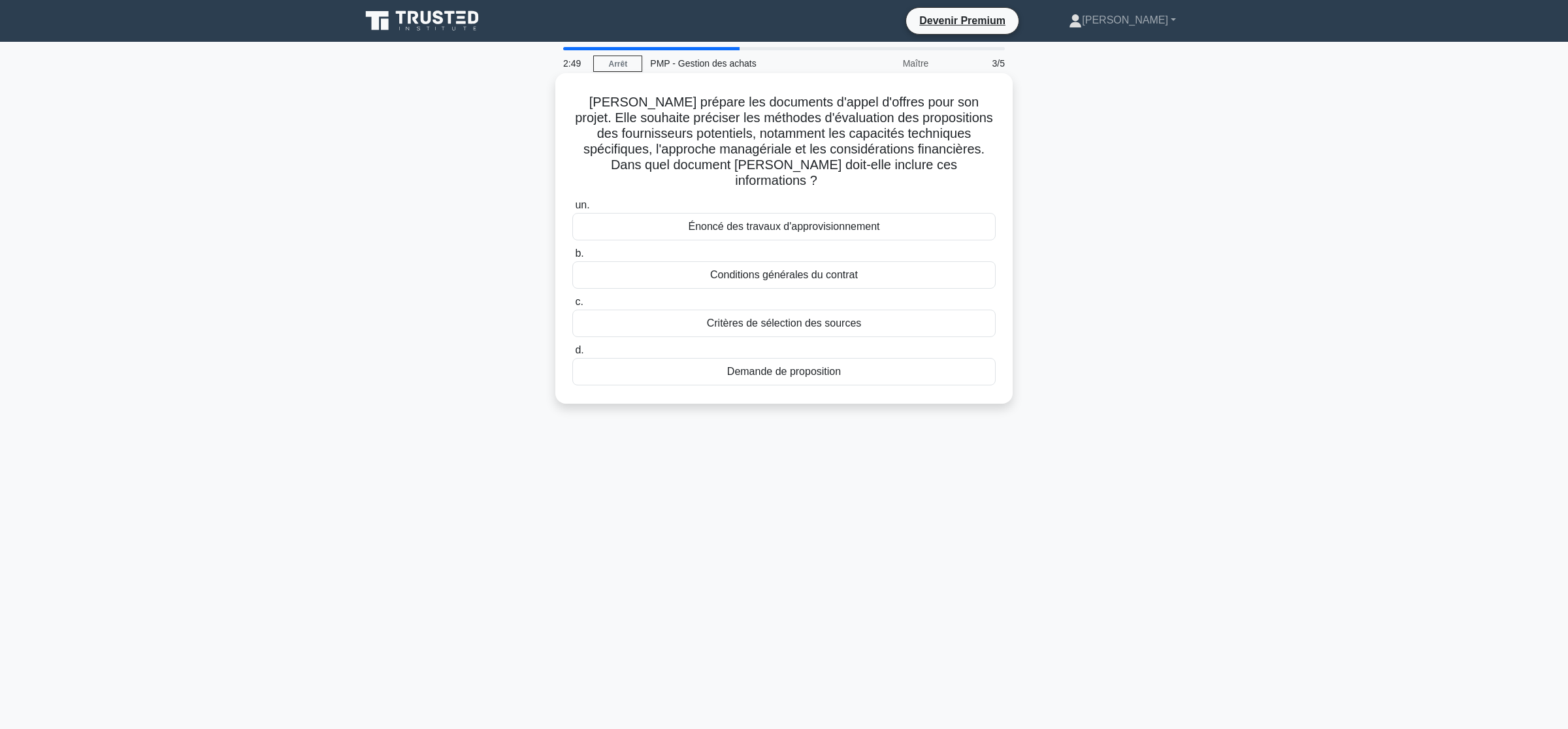
click at [780, 317] on font "Critères de sélection des sources" at bounding box center [785, 322] width 155 height 11
click at [572, 307] on input "c. Critères de sélection des sources" at bounding box center [572, 302] width 0 height 9
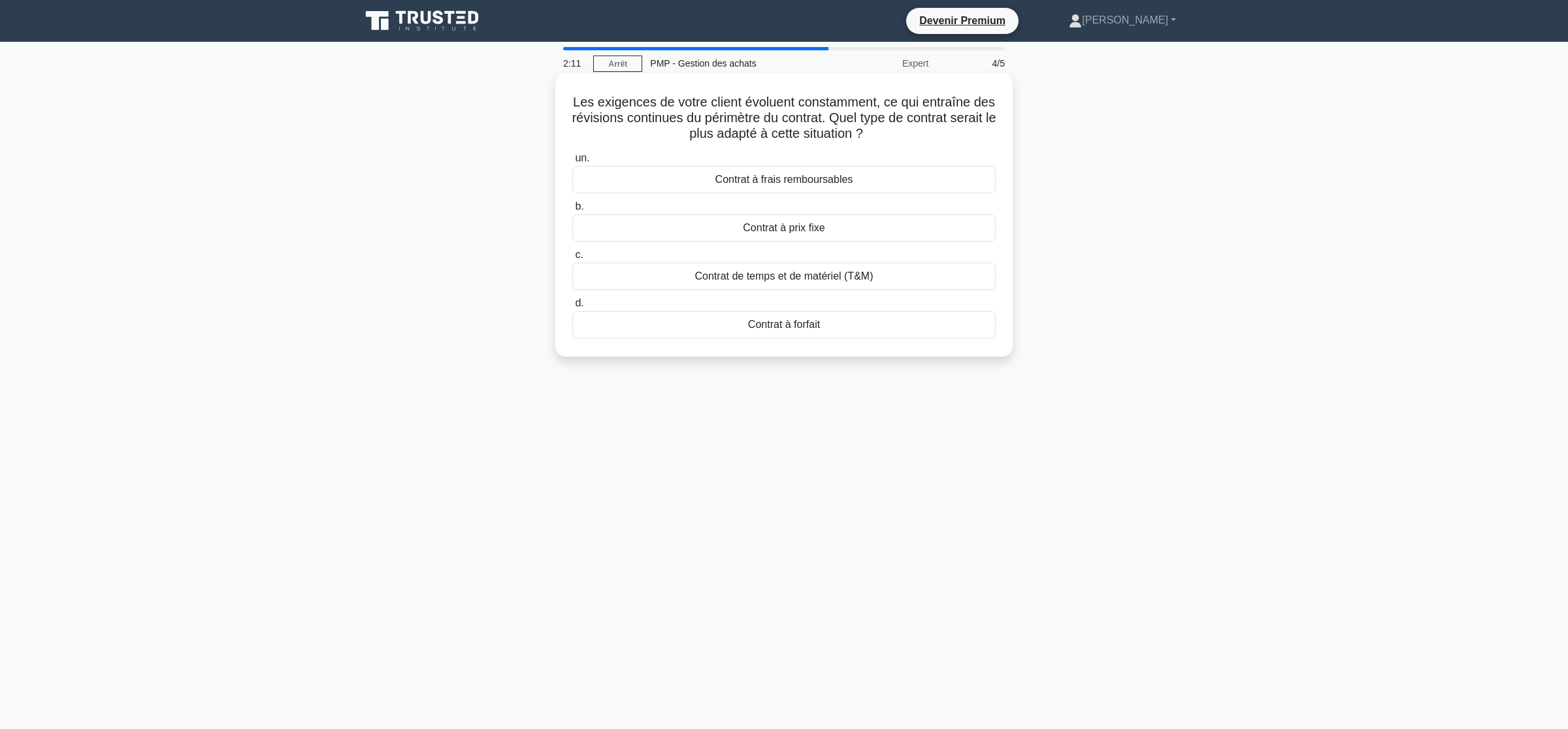
click at [746, 282] on font "Contrat de temps et de matériel (T&M)" at bounding box center [784, 275] width 178 height 11
click at [572, 259] on input "c. Contrat de temps et de matériel (T&M)" at bounding box center [572, 255] width 0 height 9
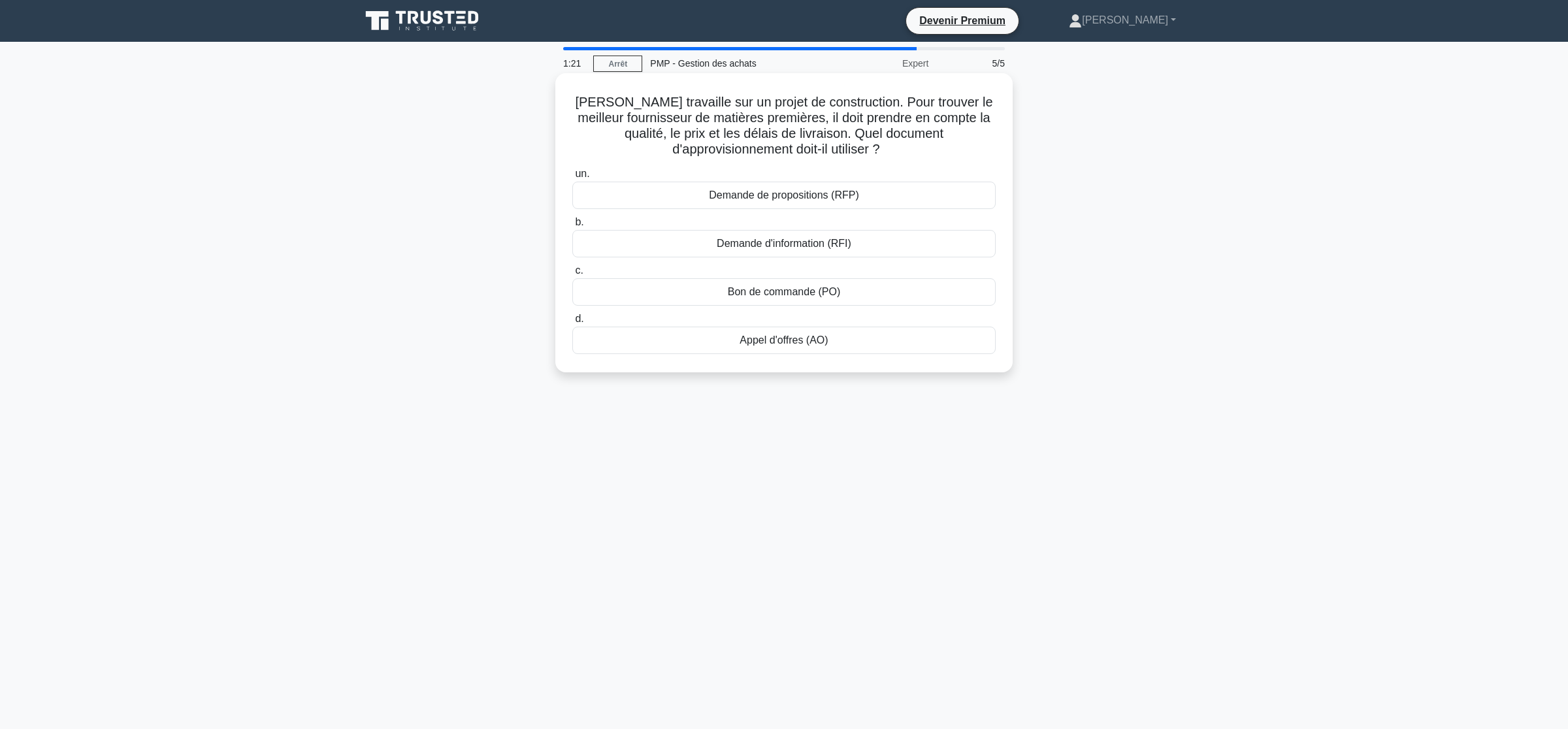
click at [782, 201] on font "Demande de propositions (RFP)" at bounding box center [783, 194] width 149 height 11
click at [572, 178] on input "un. Demande de propositions (RFP)" at bounding box center [572, 174] width 0 height 9
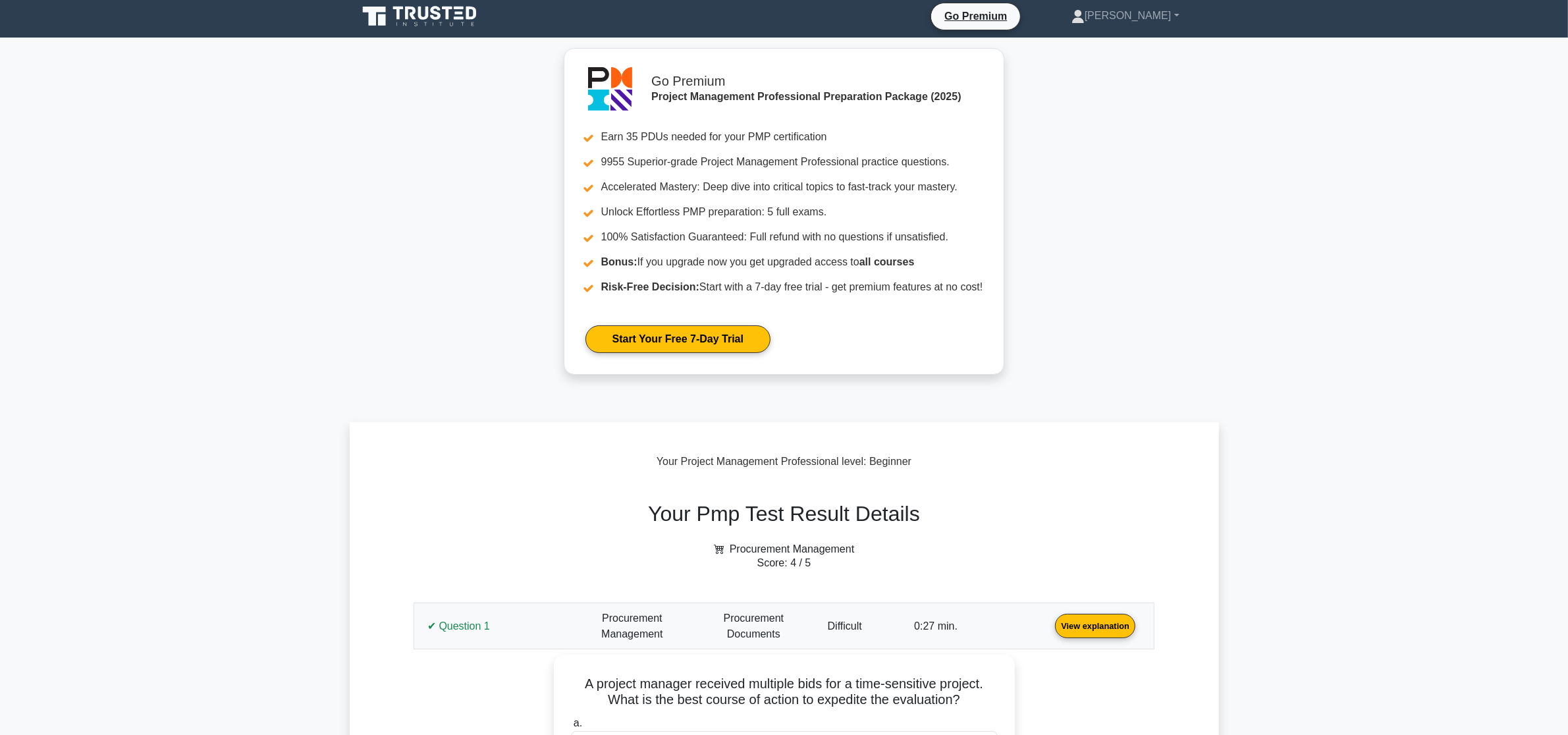
scroll to position [164, 0]
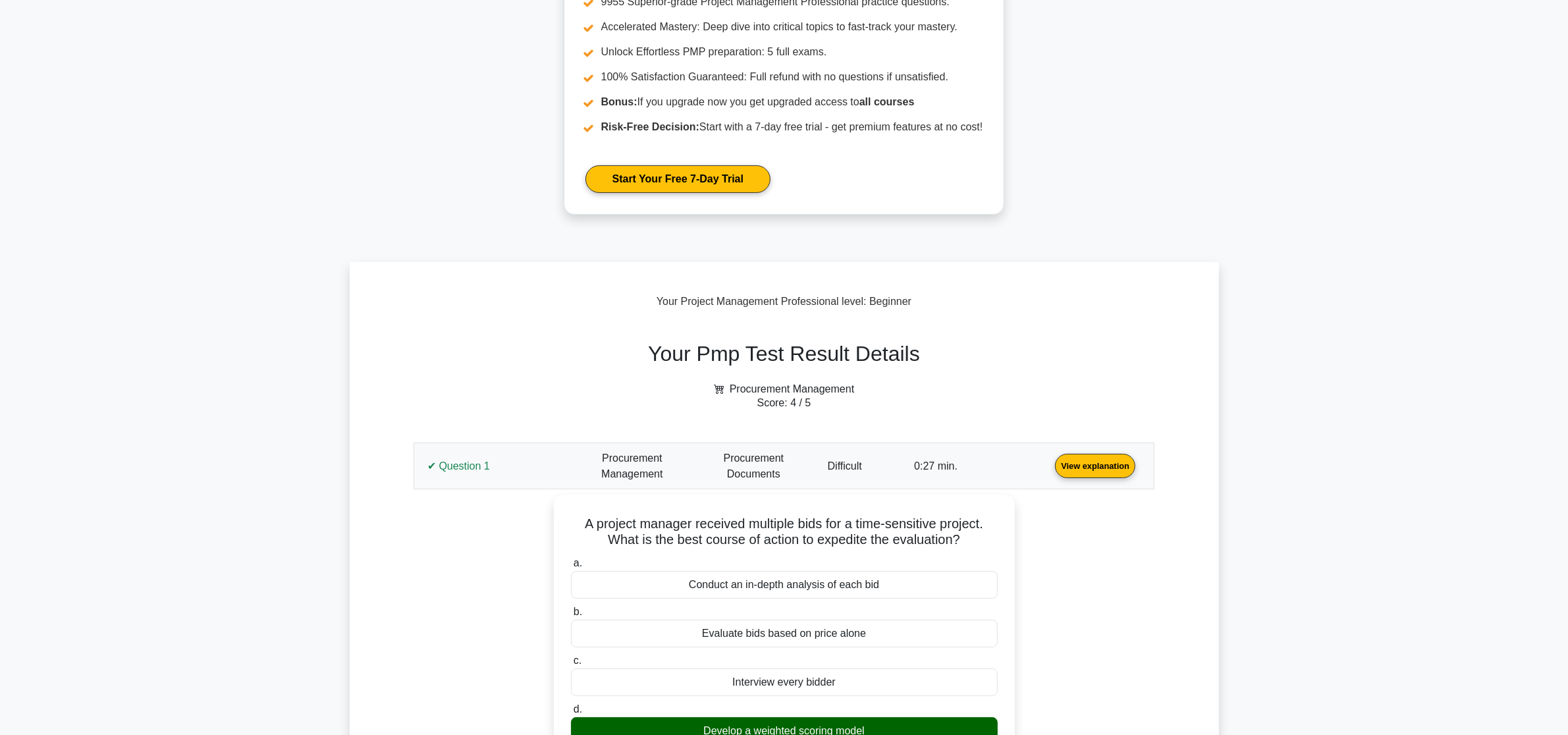
click at [1049, 462] on link "View explanation" at bounding box center [1095, 465] width 91 height 11
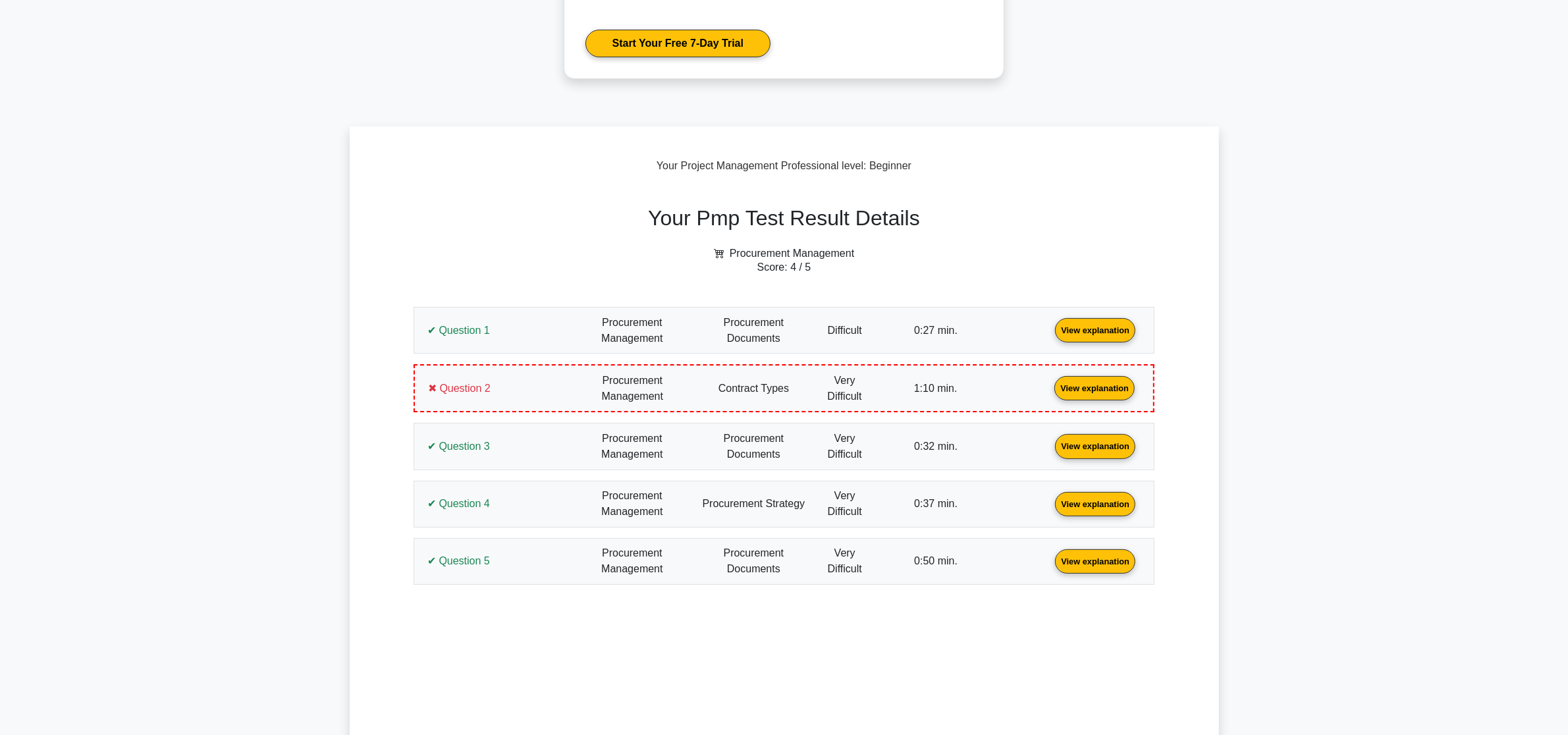
scroll to position [330, 0]
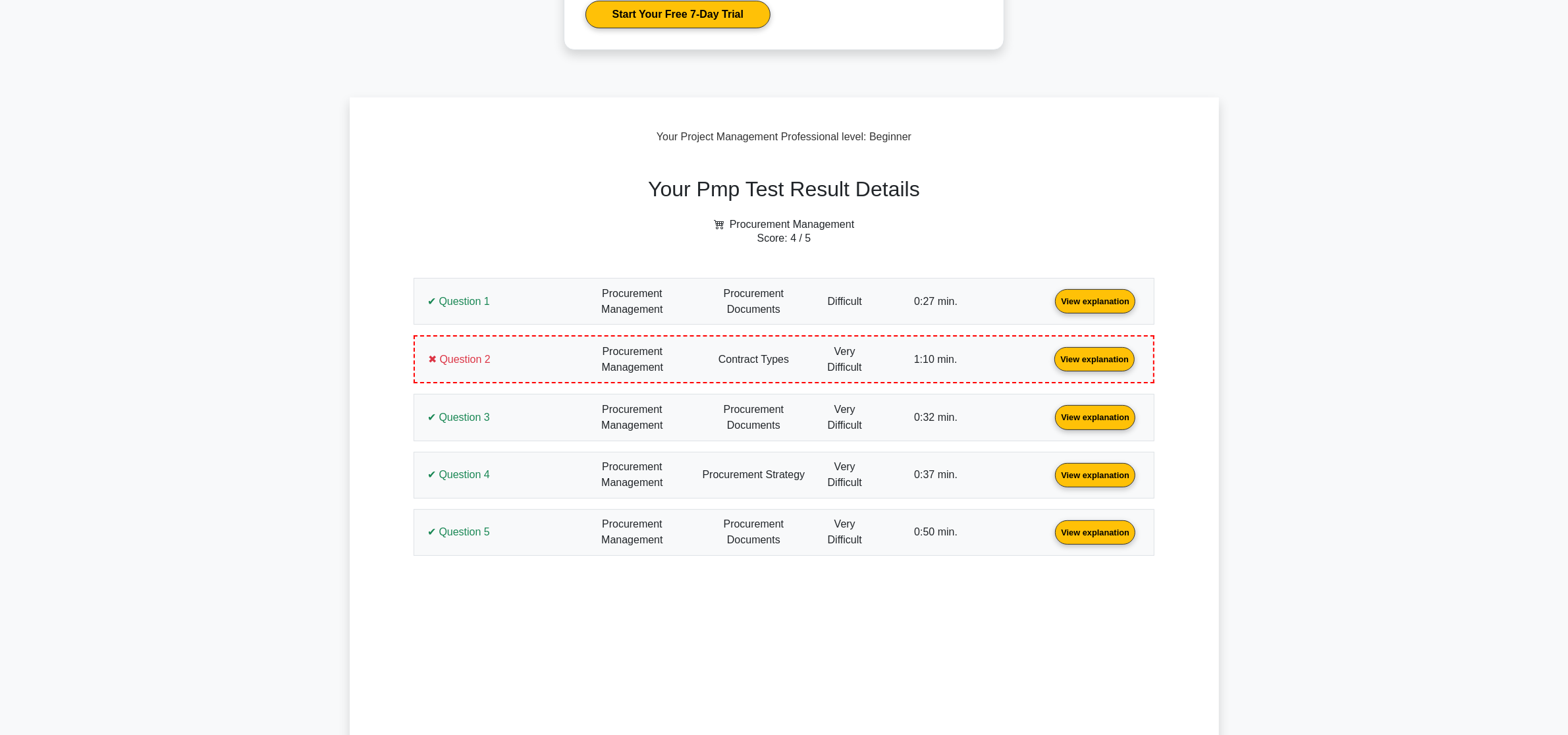
click at [1049, 359] on link "View explanation" at bounding box center [1094, 358] width 91 height 11
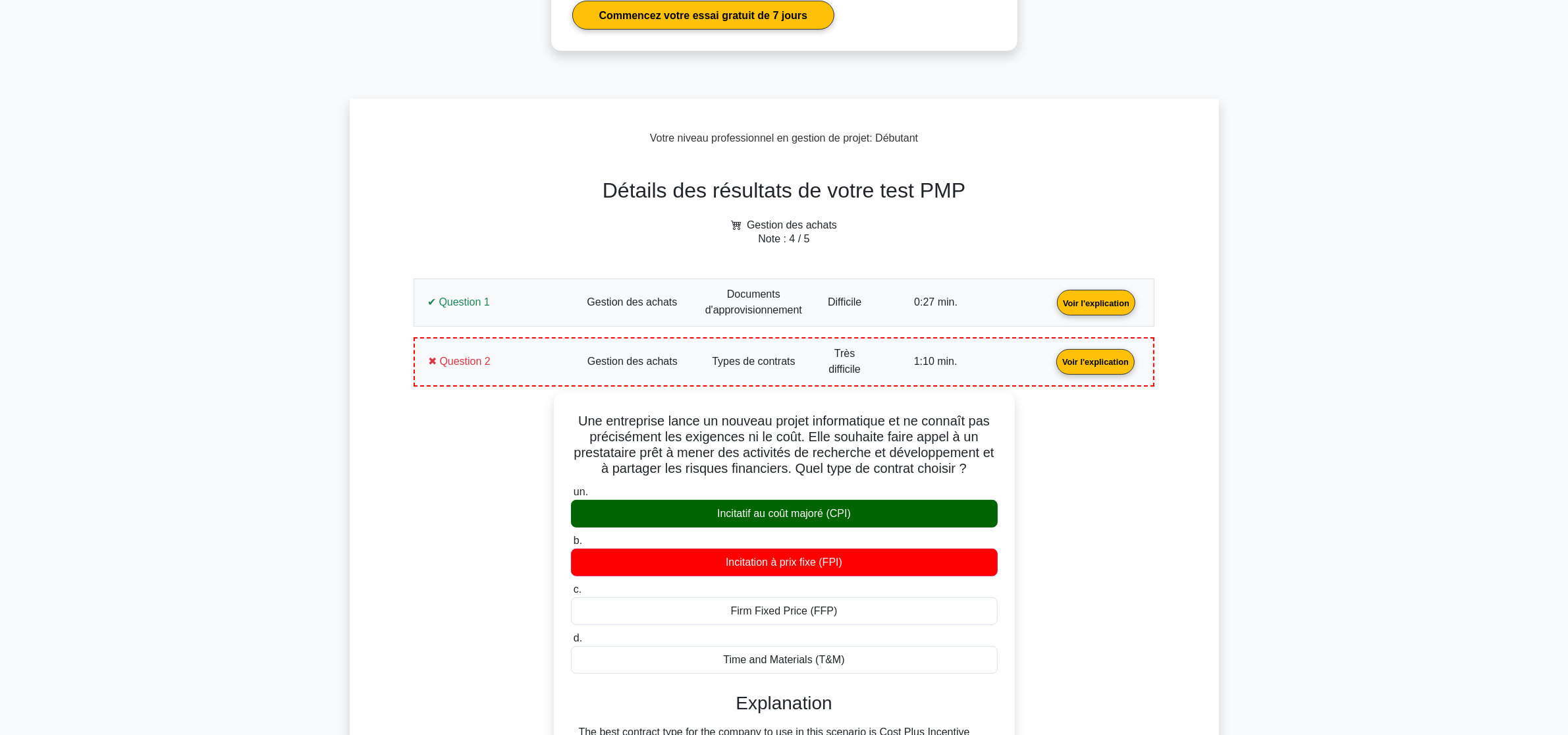
click at [1380, 313] on main "Devenir Premium Pack de préparation professionnelle en gestion de projet (2025)…" at bounding box center [784, 677] width 1568 height 2054
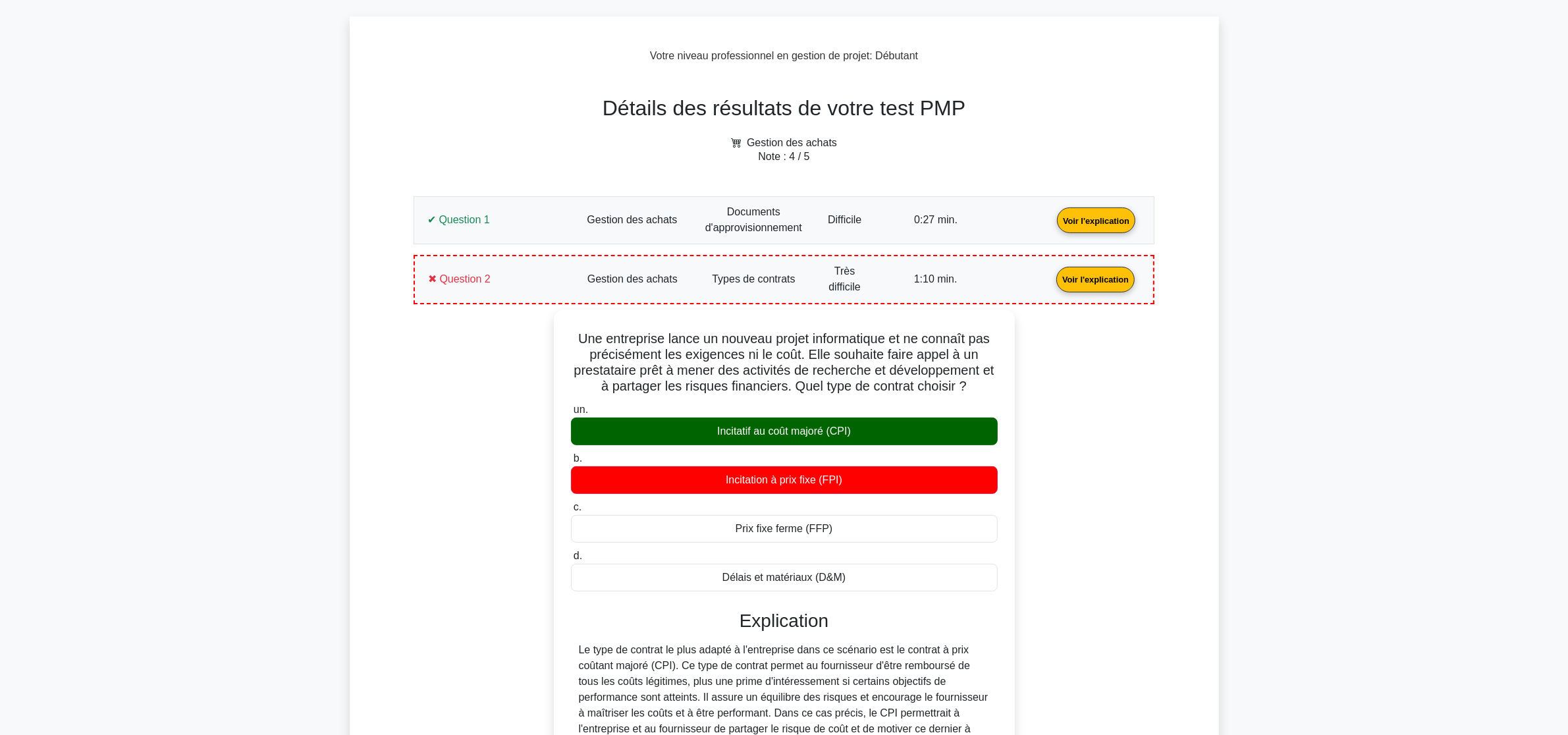
click at [1214, 400] on div "Détails des résultats de votre test PMP Gestion des achats Note : 4 / 5 Questio…" at bounding box center [784, 631] width 869 height 1122
click at [1051, 281] on link "Voir l'explication" at bounding box center [1095, 278] width 89 height 11
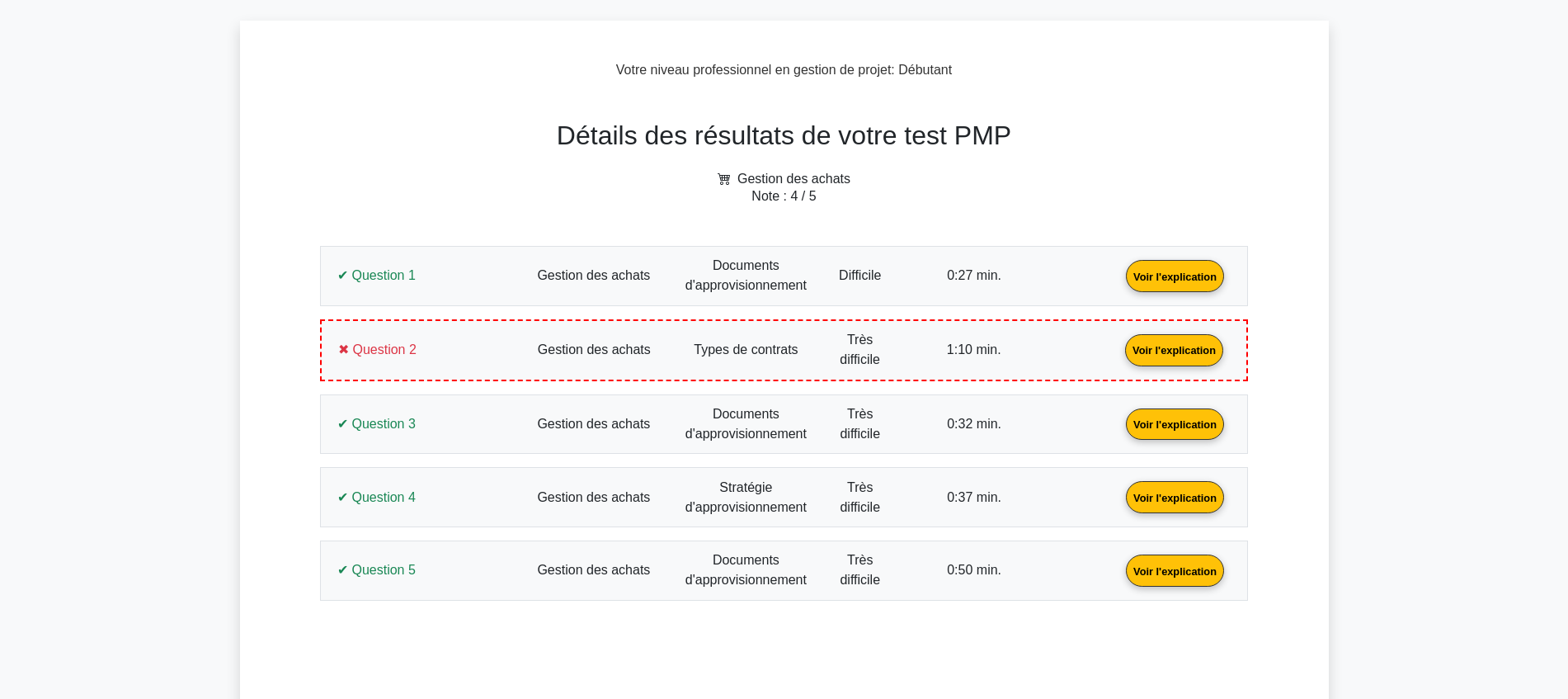
click at [1119, 348] on link "Voir l'explication" at bounding box center [1175, 348] width 112 height 14
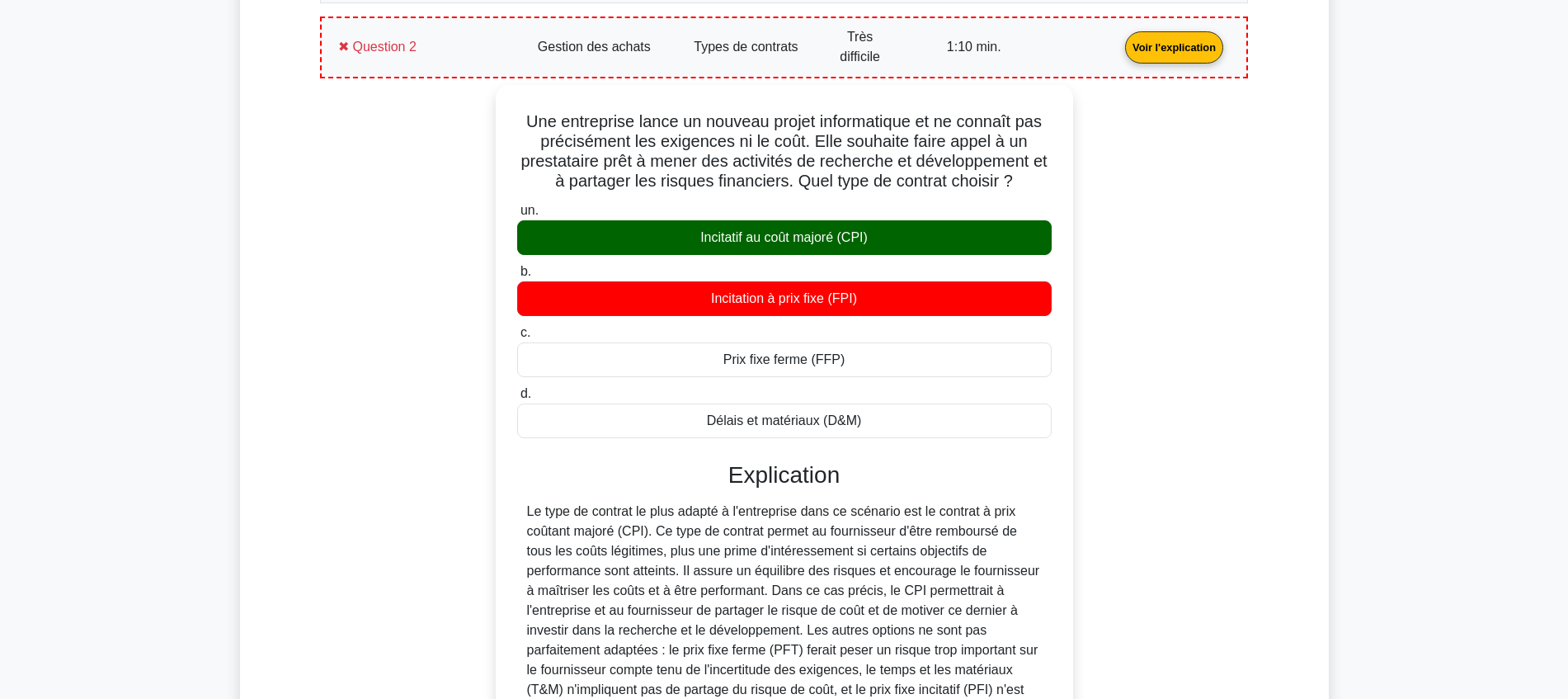
scroll to position [904, 0]
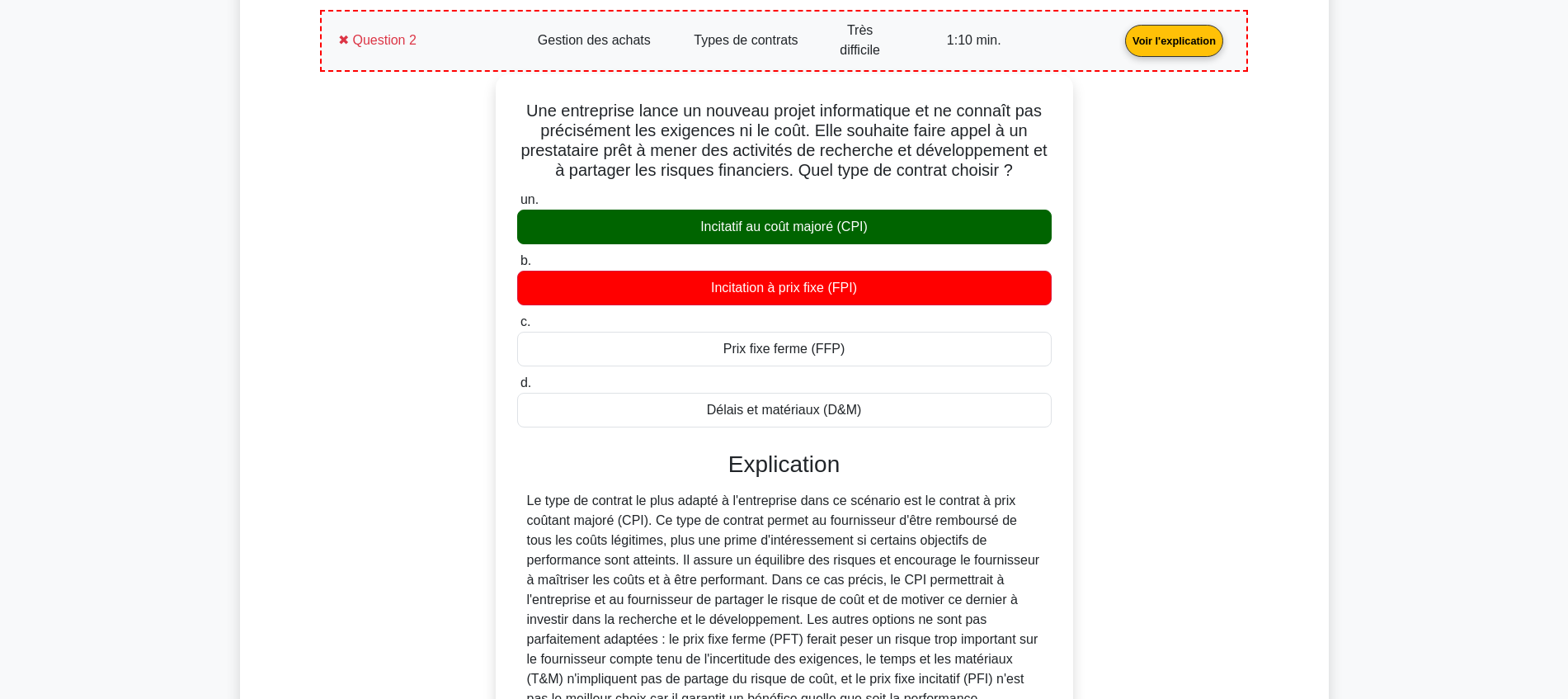
drag, startPoint x: 878, startPoint y: 407, endPoint x: 521, endPoint y: 111, distance: 463.8
click at [521, 111] on div "Une entreprise lance un nouveau projet informatique et ne connaît pas préciséme…" at bounding box center [784, 437] width 564 height 715
copy div "Une entreprise lance un nouveau projet informatique et ne connaît pas préciséme…"
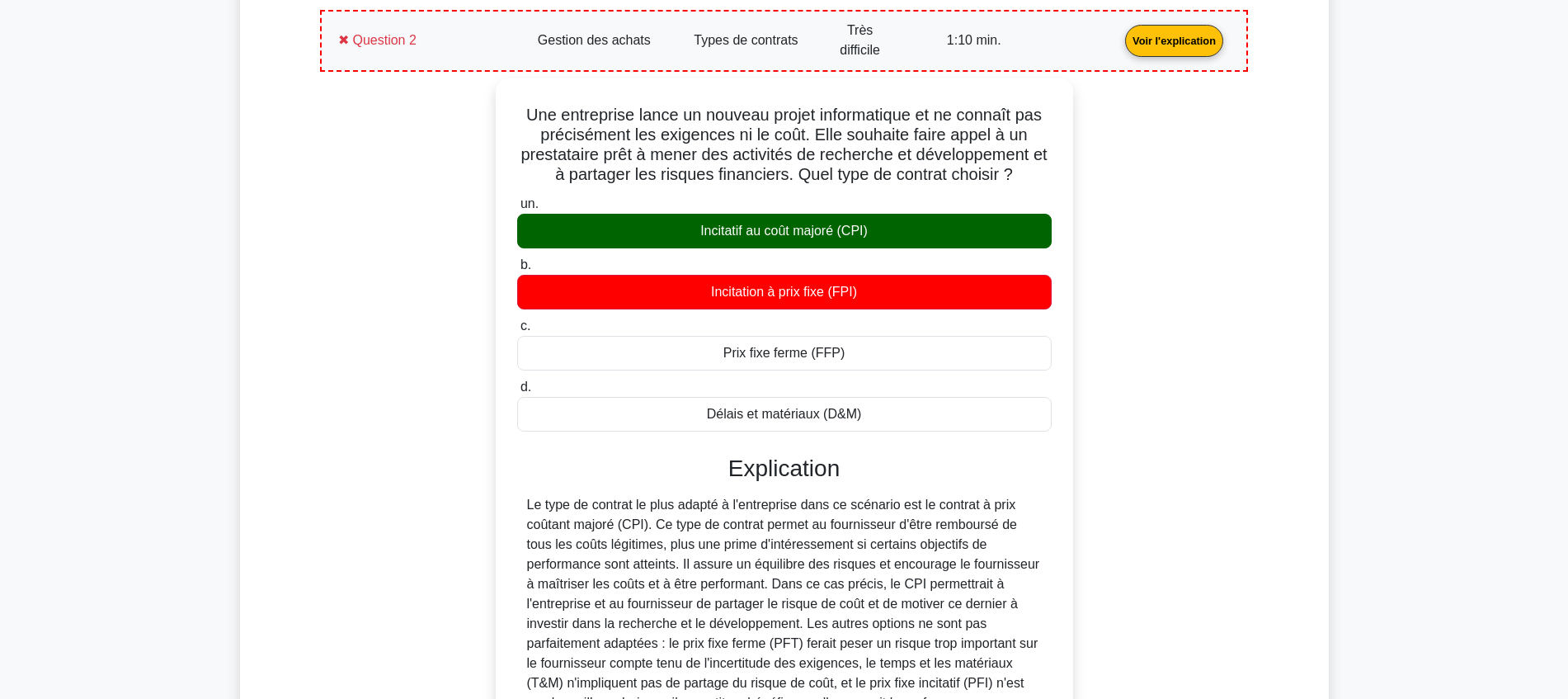
click at [409, 305] on div "Une entreprise lance un nouveau projet informatique et ne connaît pas préciséme…" at bounding box center [784, 452] width 908 height 747
drag, startPoint x: 400, startPoint y: 46, endPoint x: 390, endPoint y: 115, distance: 69.7
click at [1119, 46] on link "Voir l'explication" at bounding box center [1175, 38] width 112 height 14
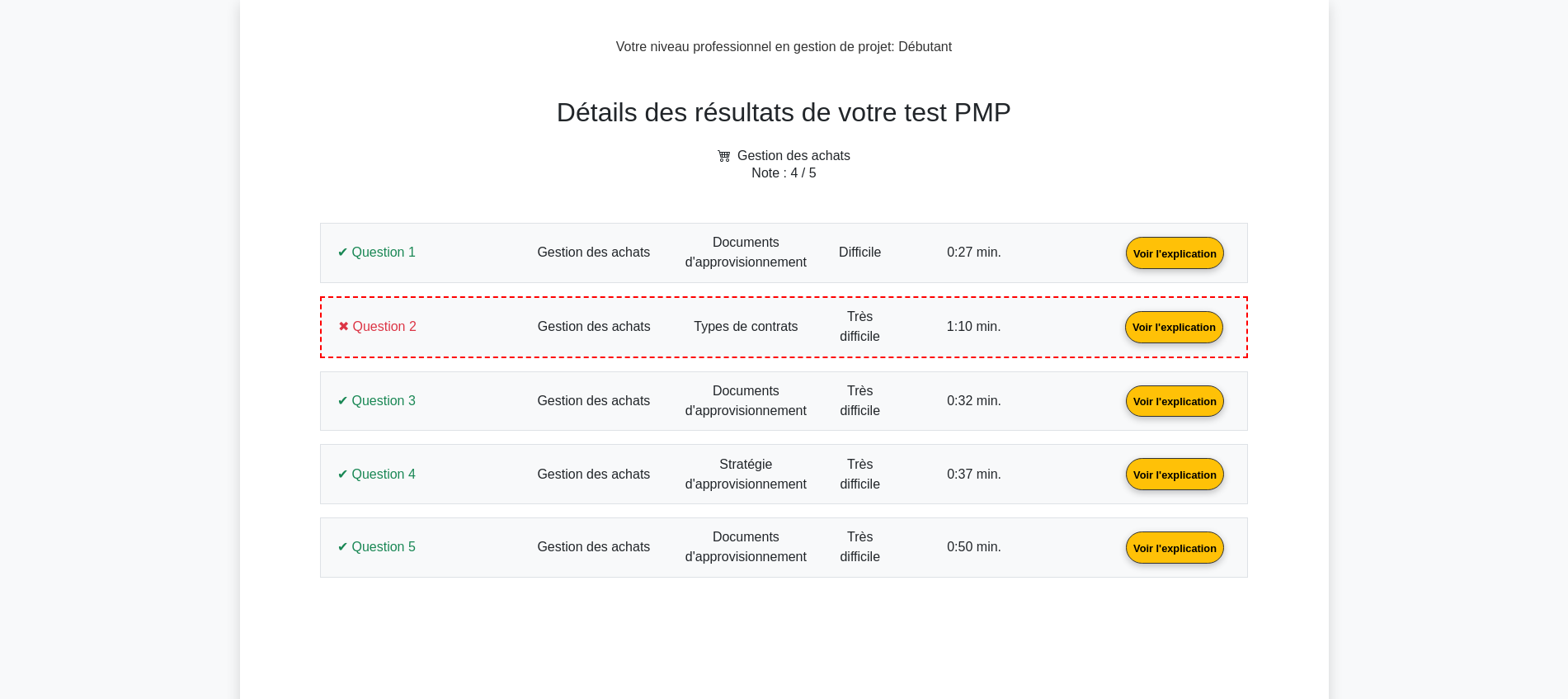
scroll to position [491, 0]
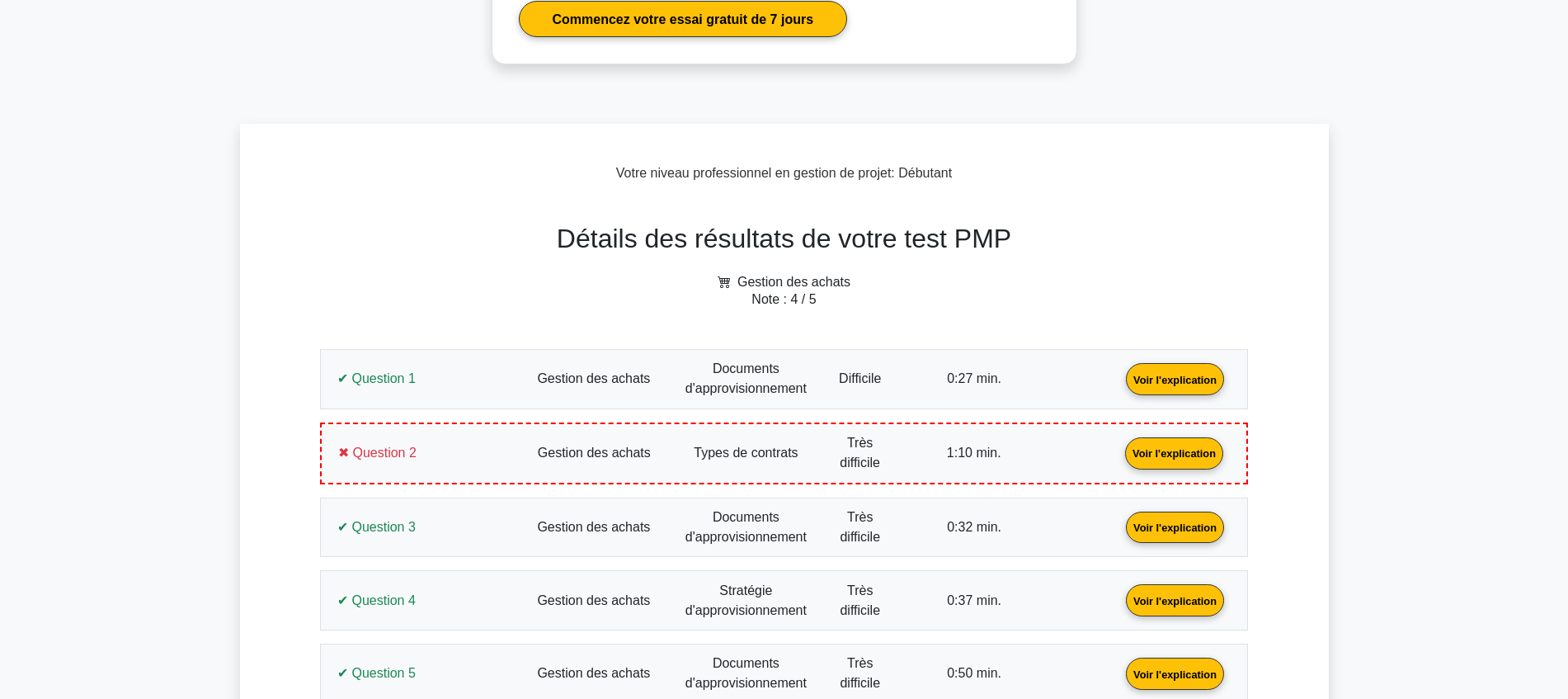
click at [1120, 385] on link "Voir l'explication" at bounding box center [1176, 378] width 112 height 14
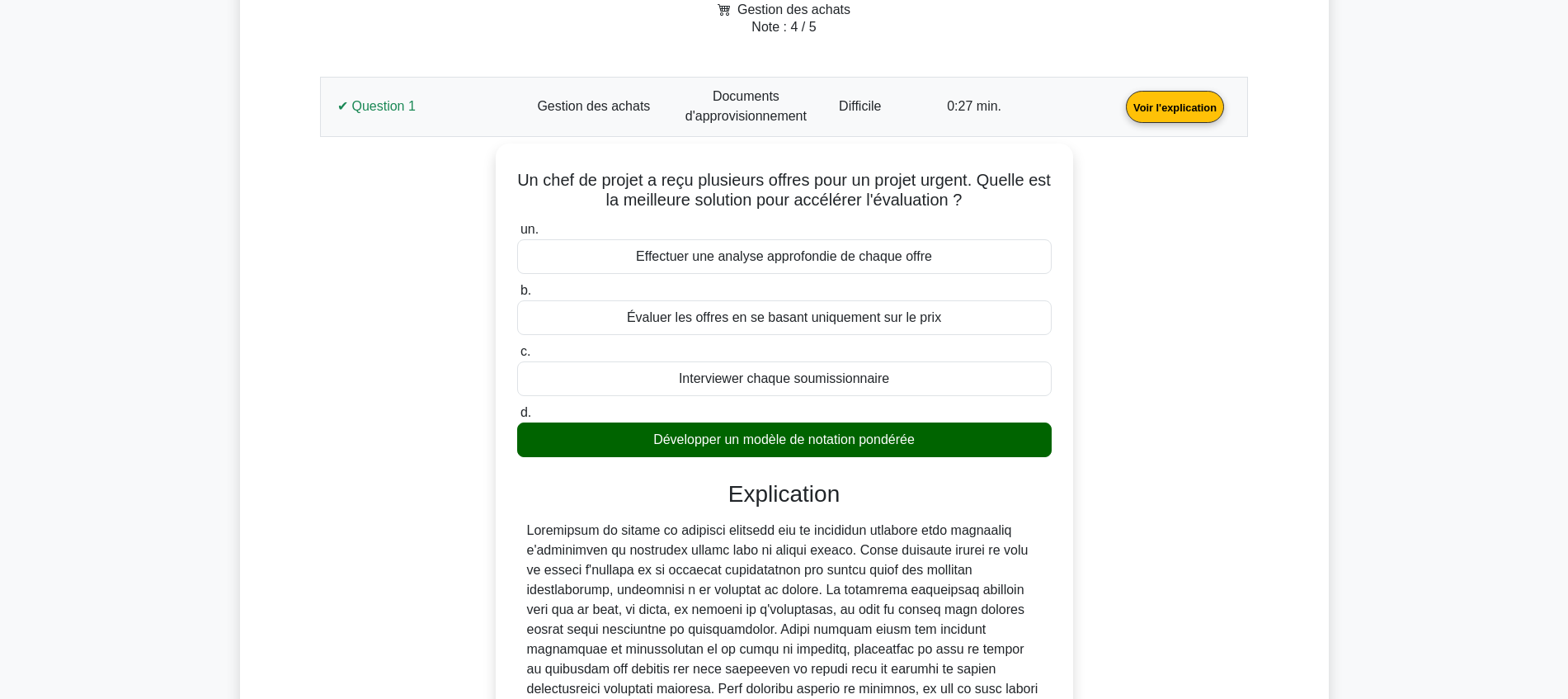
scroll to position [801, 0]
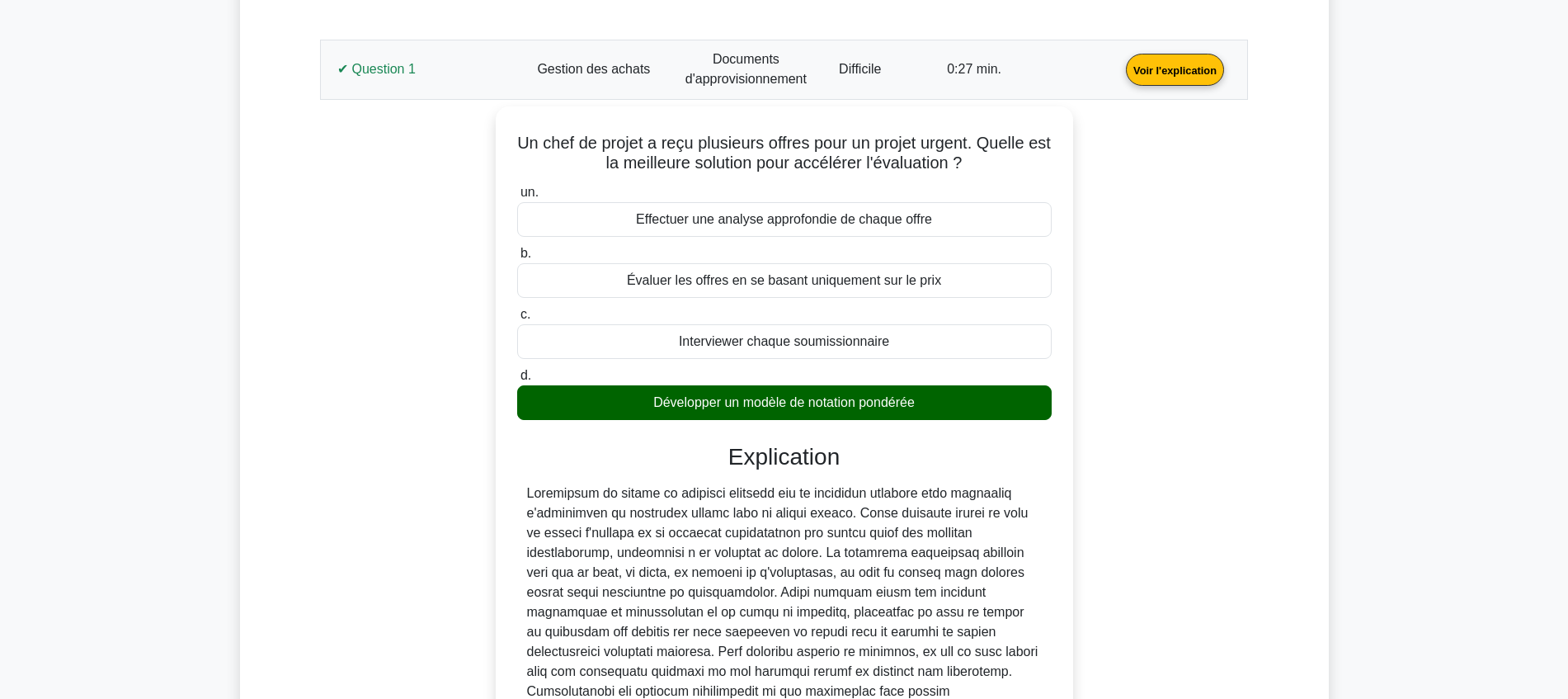
drag, startPoint x: 934, startPoint y: 397, endPoint x: 494, endPoint y: 145, distance: 507.1
click at [494, 145] on div "Un chef de projet a reçu plusieurs offres pour un projet urgent. Quelle est la …" at bounding box center [784, 500] width 908 height 787
copy div "Un chef de projet a reçu plusieurs offres pour un projet urgent. Quelle est la …"
click at [379, 357] on div "Un chef de projet a reçu plusieurs offres pour un projet urgent. Quelle est la …" at bounding box center [784, 500] width 908 height 787
click at [1120, 71] on link "Voir l'explication" at bounding box center [1176, 69] width 112 height 14
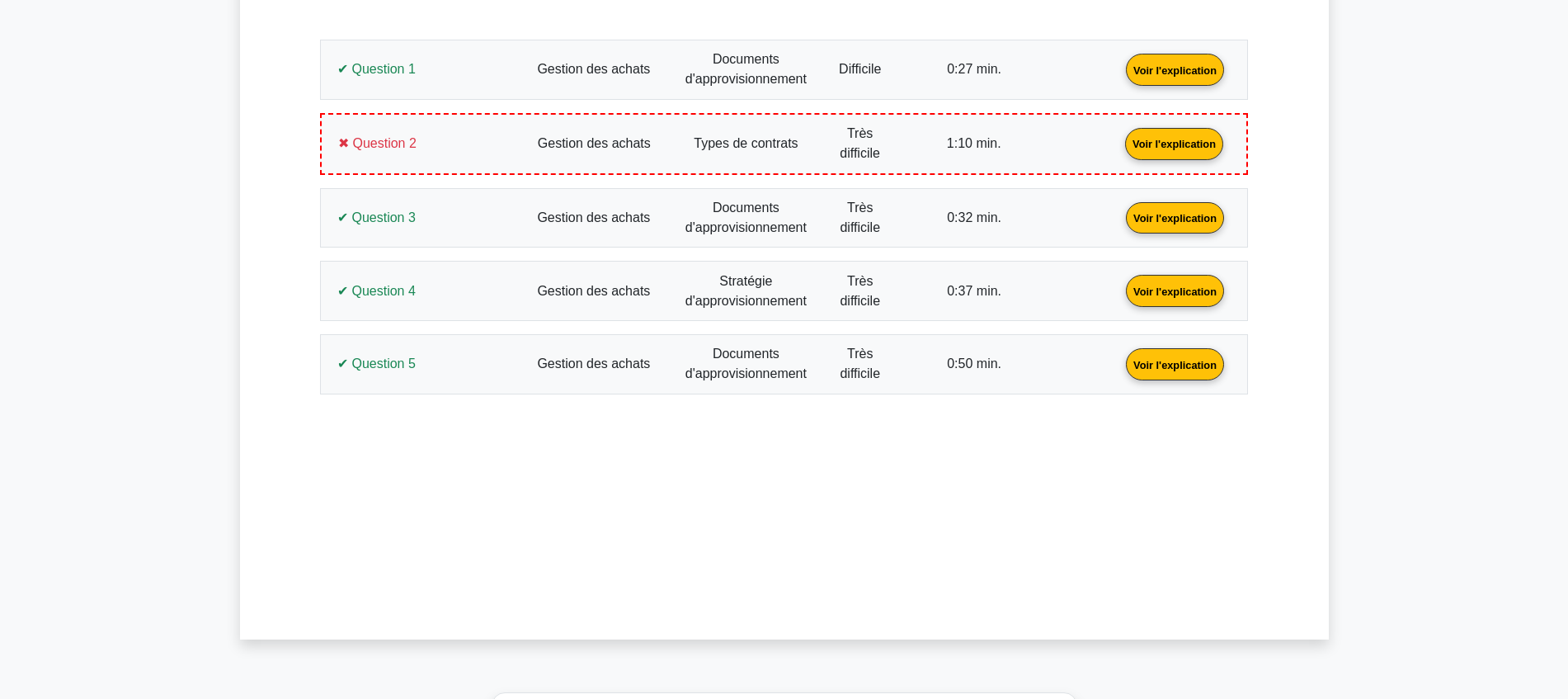
click at [1120, 215] on link "Voir l'explication" at bounding box center [1176, 216] width 112 height 14
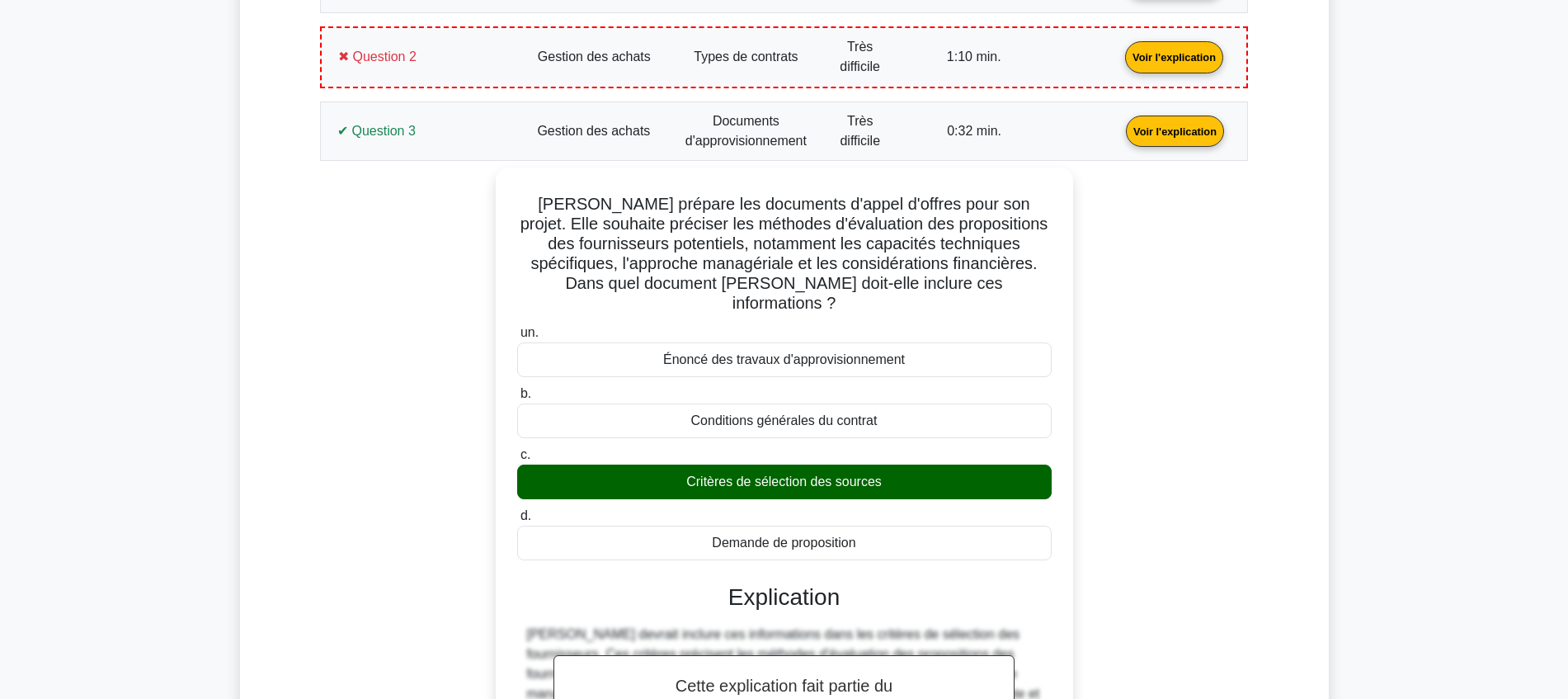
scroll to position [698, 0]
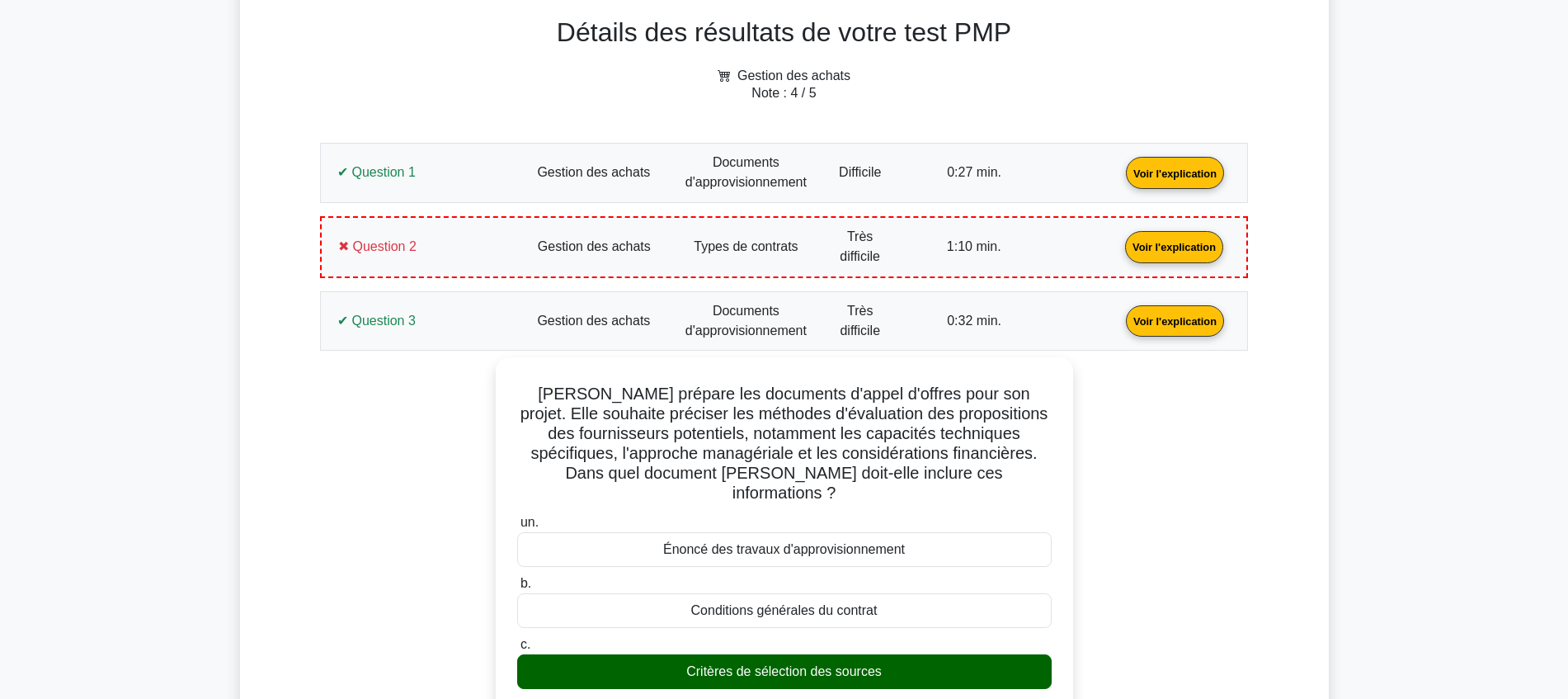
click at [1120, 313] on link "Voir l'explication" at bounding box center [1176, 319] width 112 height 14
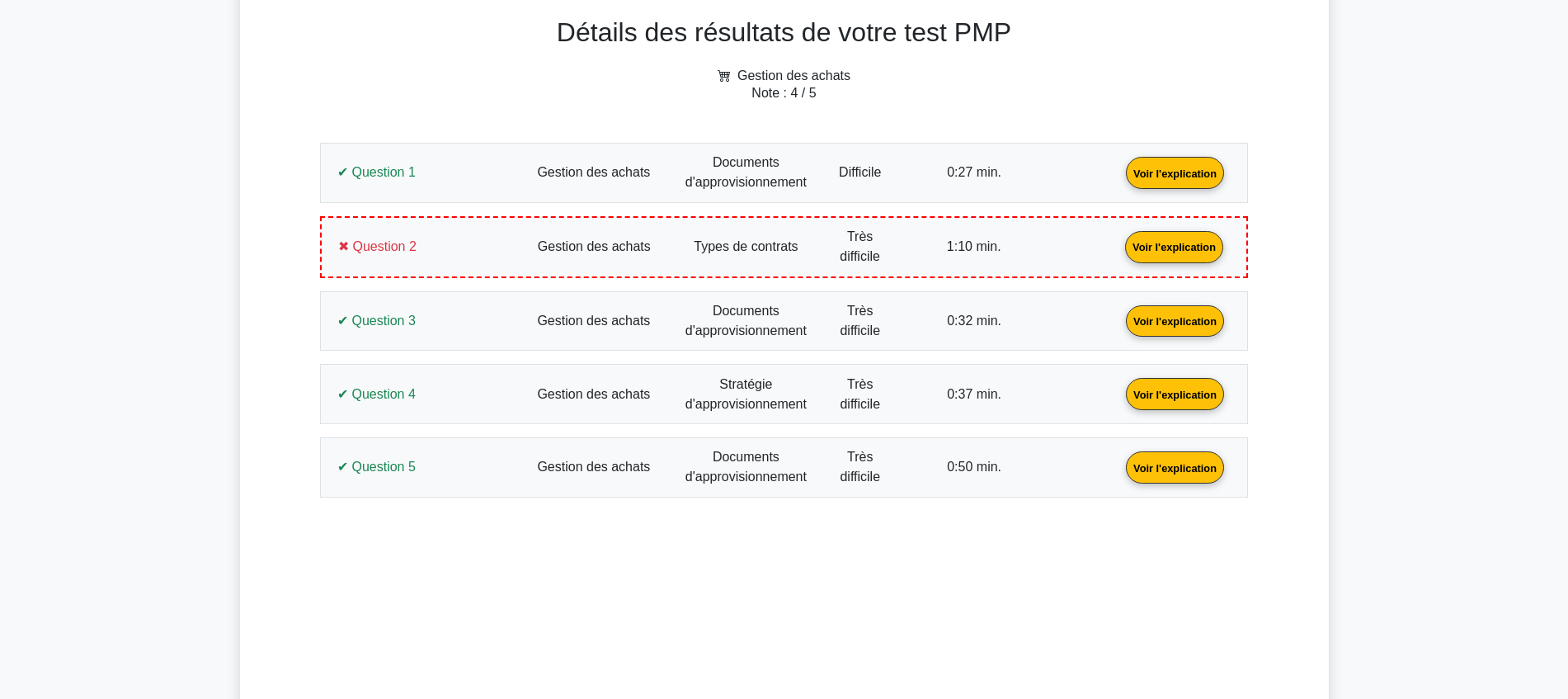
click at [1120, 174] on link "Voir l'explication" at bounding box center [1176, 171] width 112 height 14
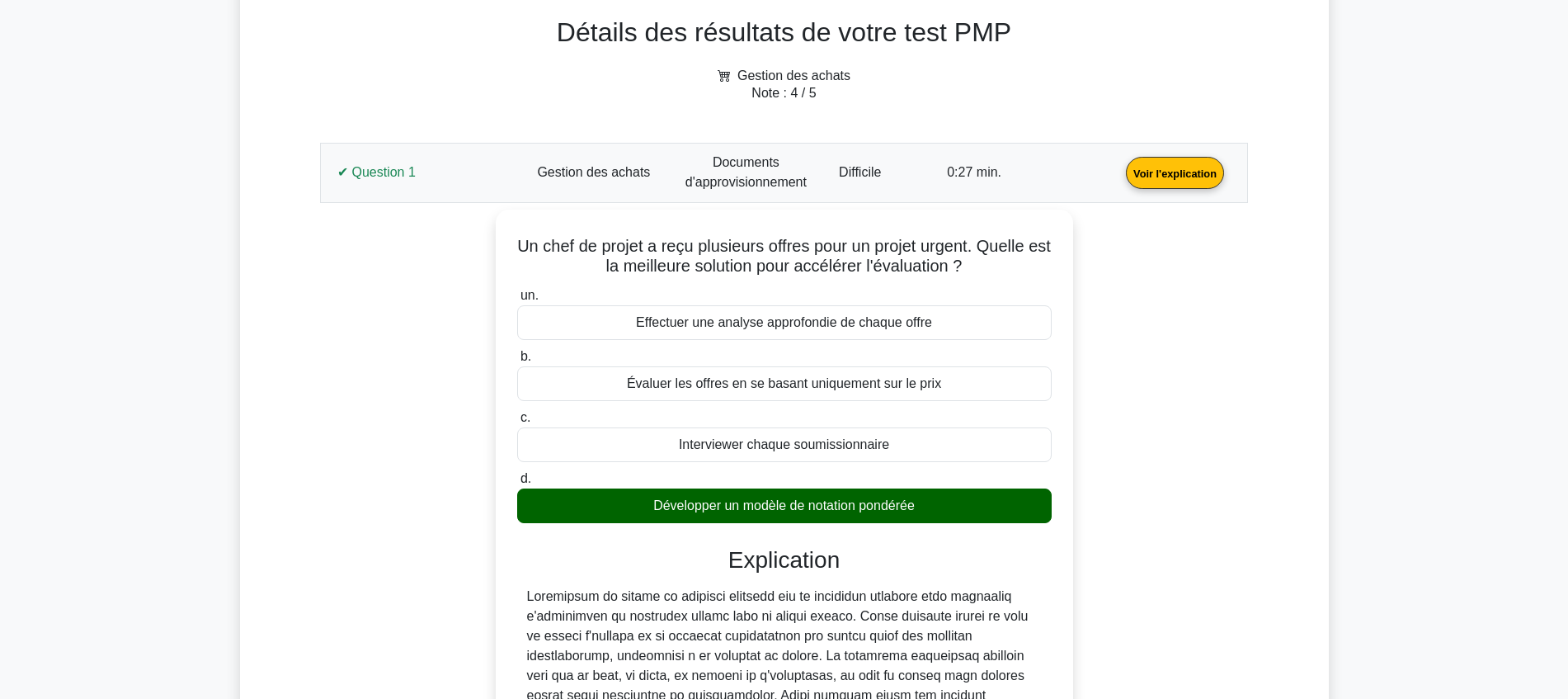
click at [1120, 174] on link "Voir l'explication" at bounding box center [1176, 171] width 112 height 14
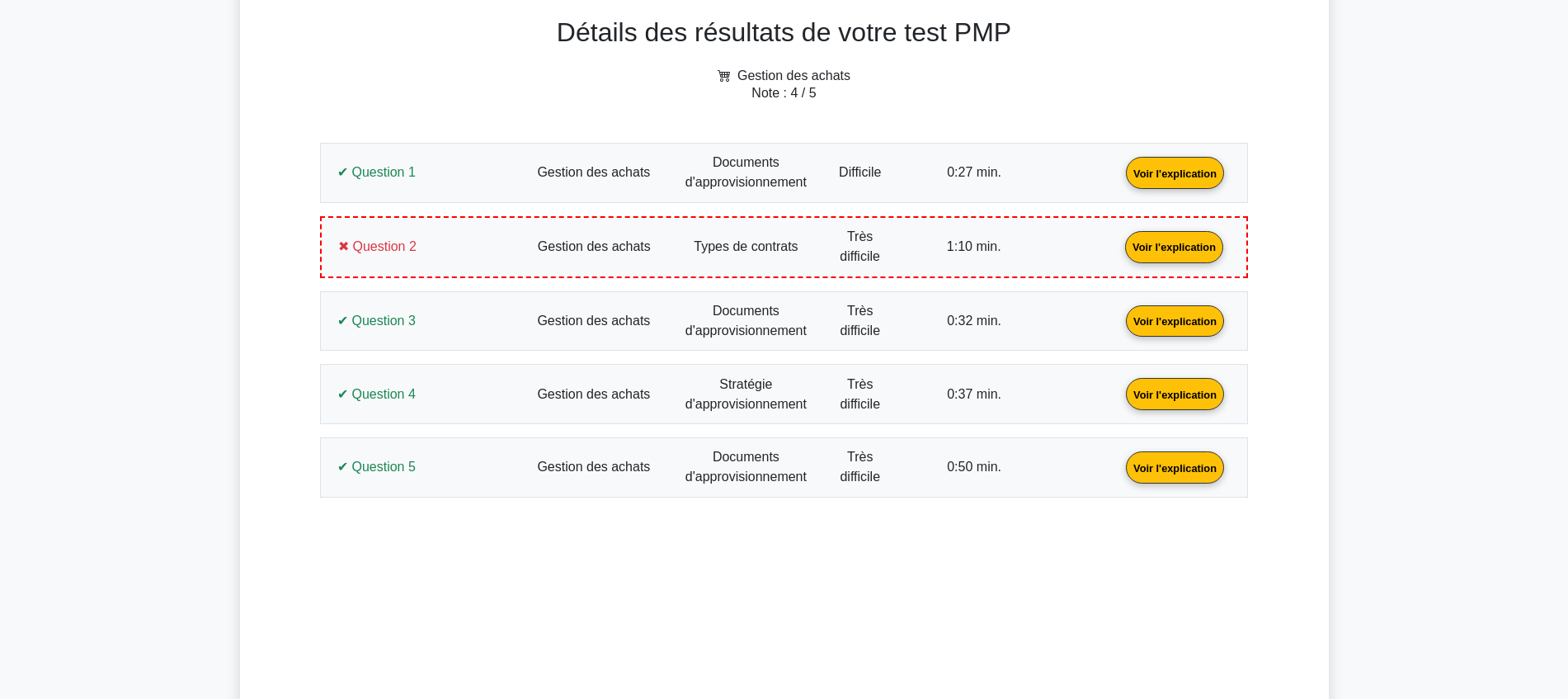
click at [1120, 327] on link "Voir l'explication" at bounding box center [1176, 319] width 112 height 14
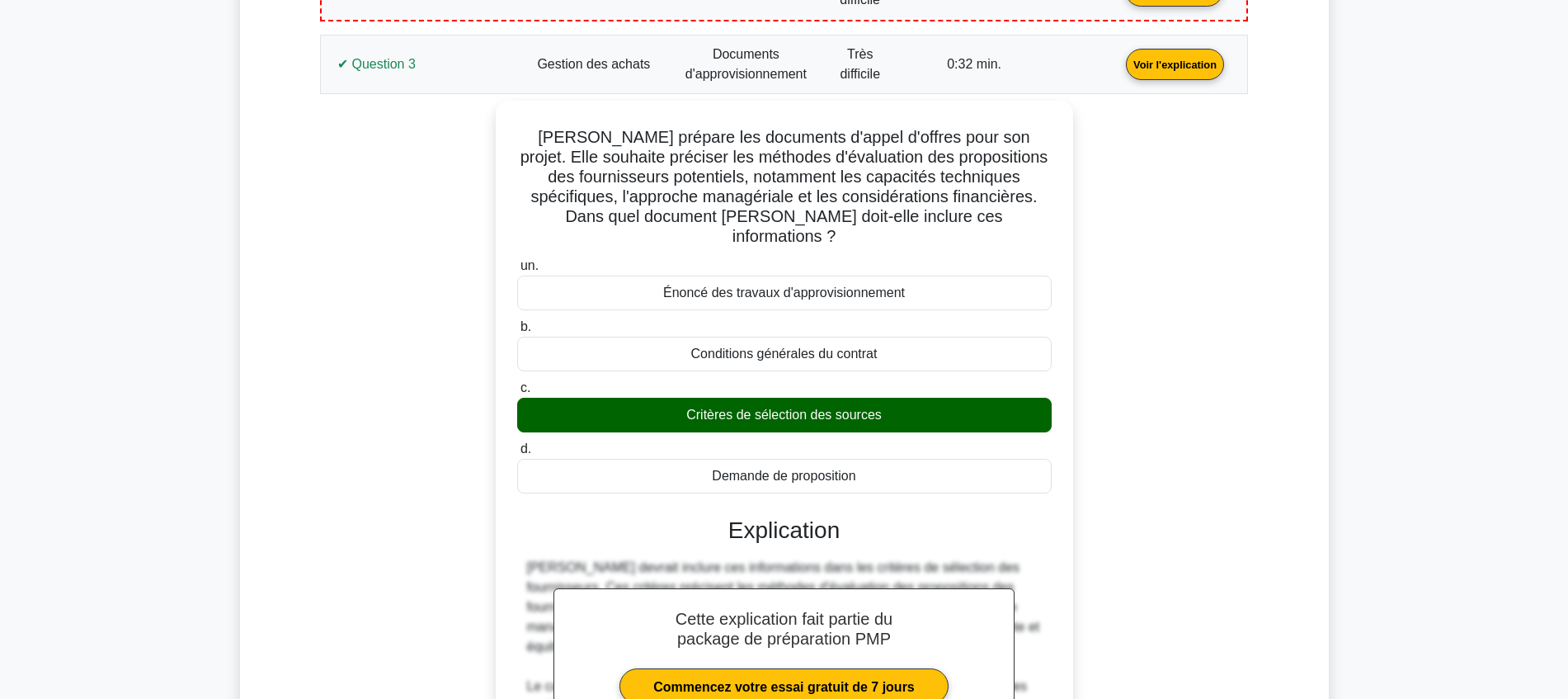
scroll to position [904, 0]
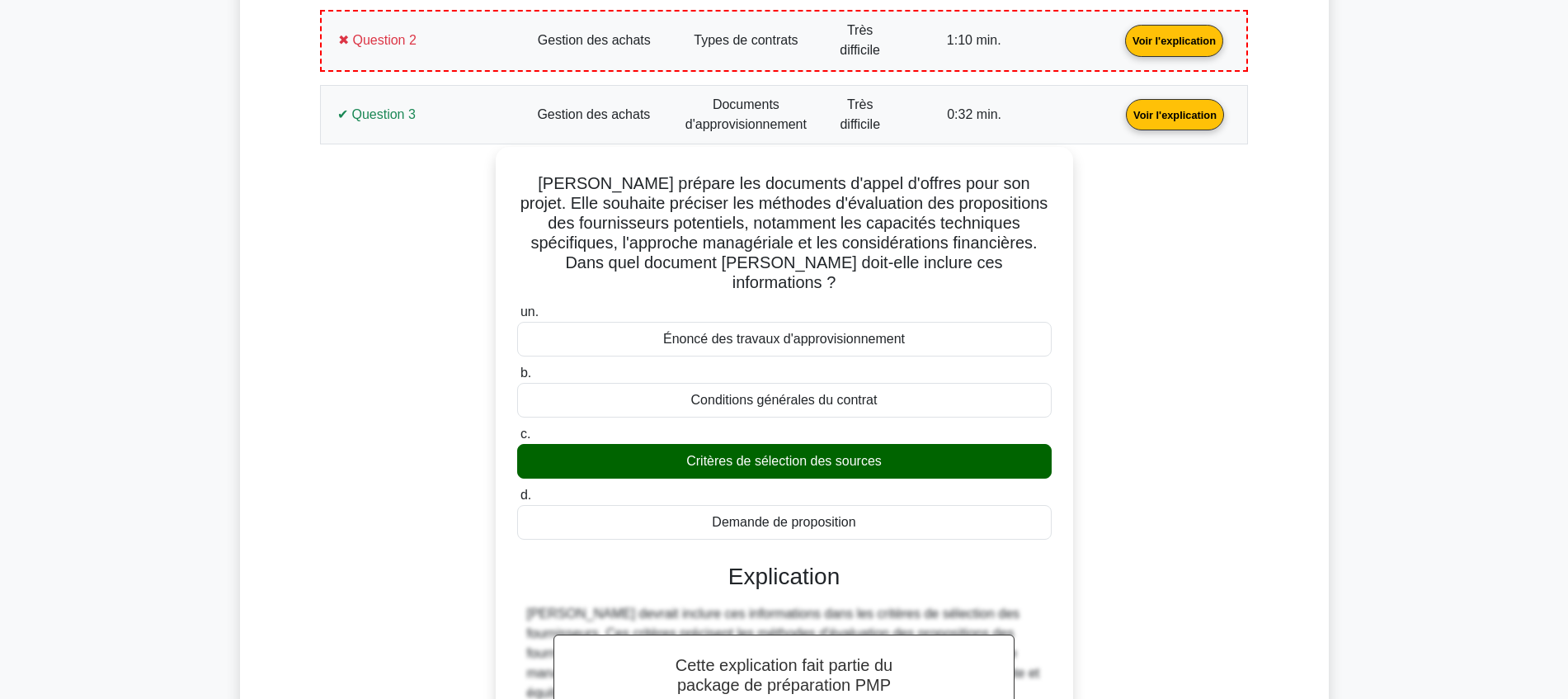
drag, startPoint x: 885, startPoint y: 502, endPoint x: 513, endPoint y: 183, distance: 490.0
click at [518, 181] on div "Susan prépare les documents d'appel d'offres pour son projet. Elle souhaite pré…" at bounding box center [784, 541] width 564 height 774
copy div "Susan prépare les documents d'appel d'offres pour son projet. Elle souhaite pré…"
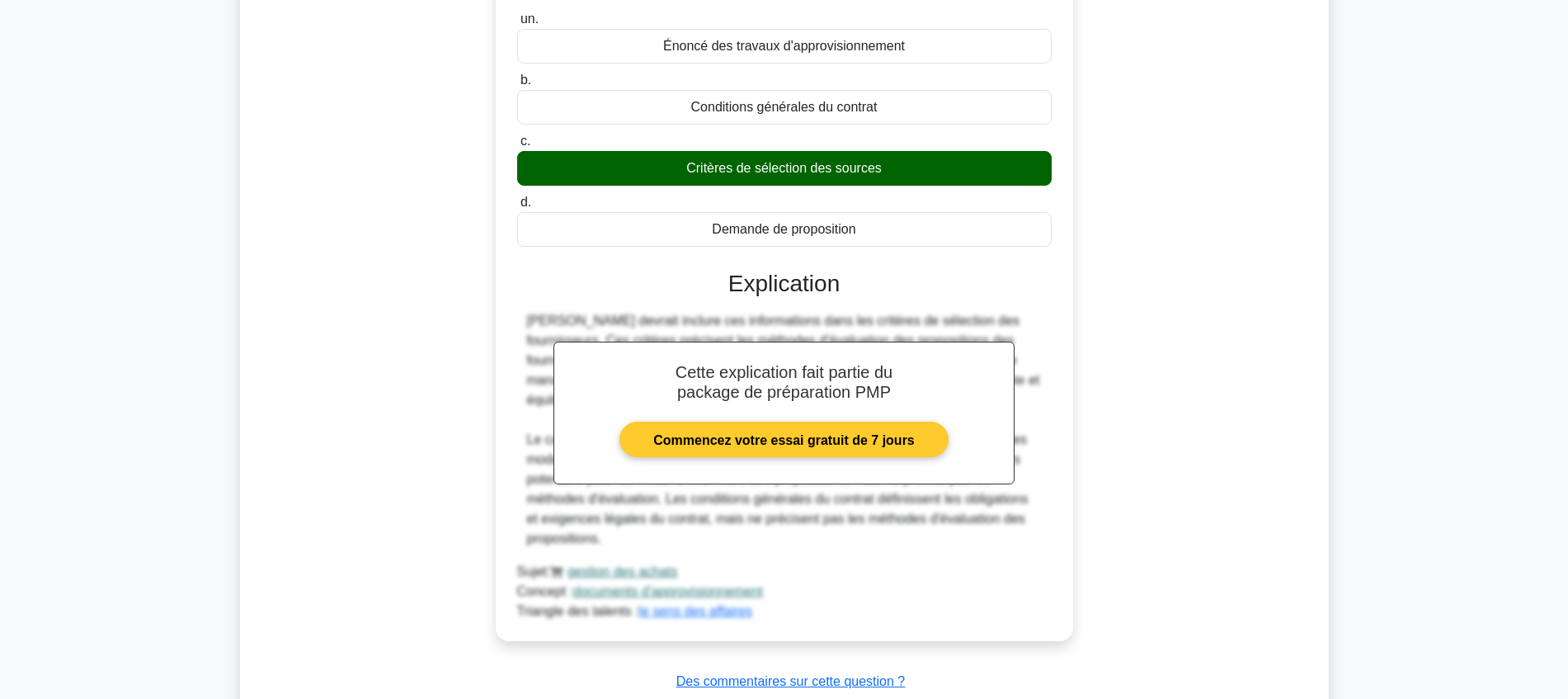
scroll to position [1213, 0]
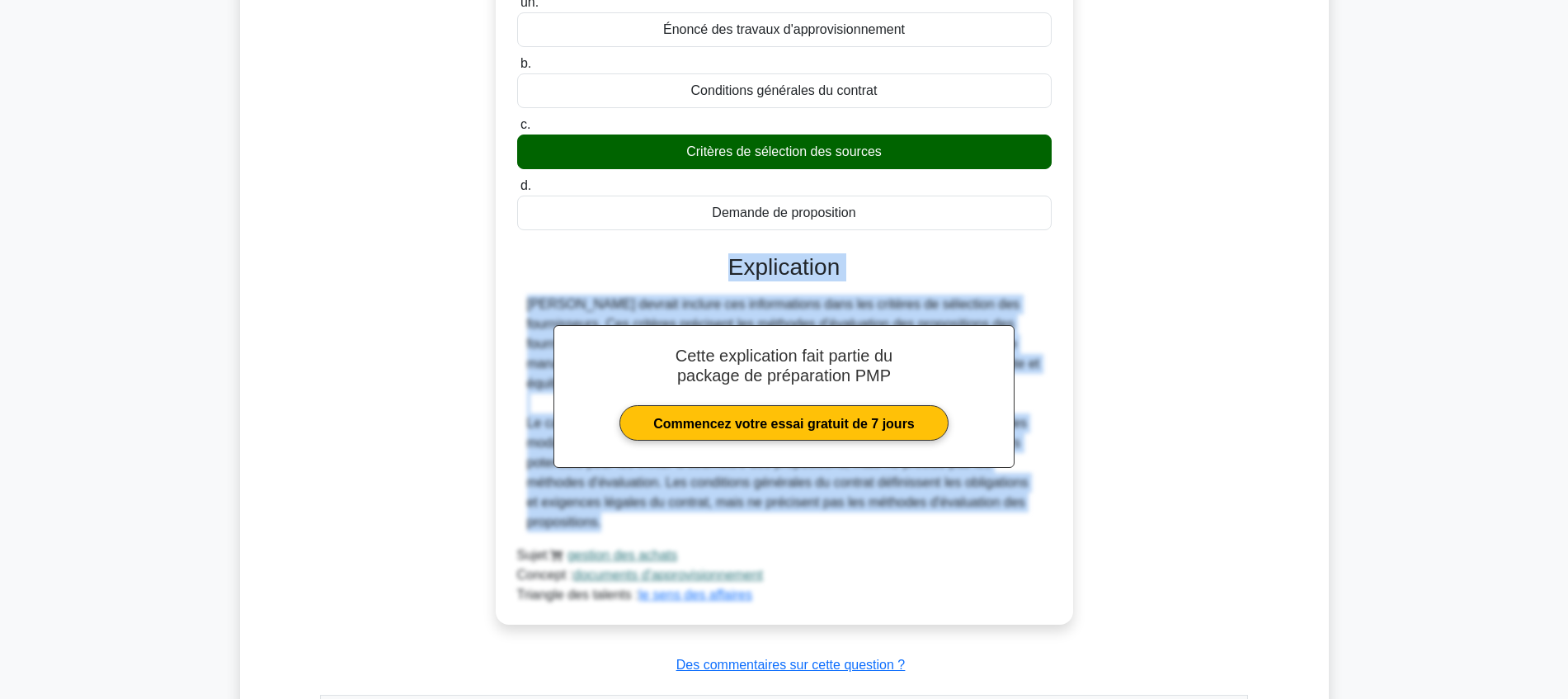
drag, startPoint x: 723, startPoint y: 242, endPoint x: 760, endPoint y: 503, distance: 263.6
click at [760, 503] on div "un. Énoncé des travaux d'approvisionnement b. Conditions générales du contrat" at bounding box center [785, 296] width 538 height 616
copy div "Explication Susan devrait inclure ces informations dans les critères de sélecti…"
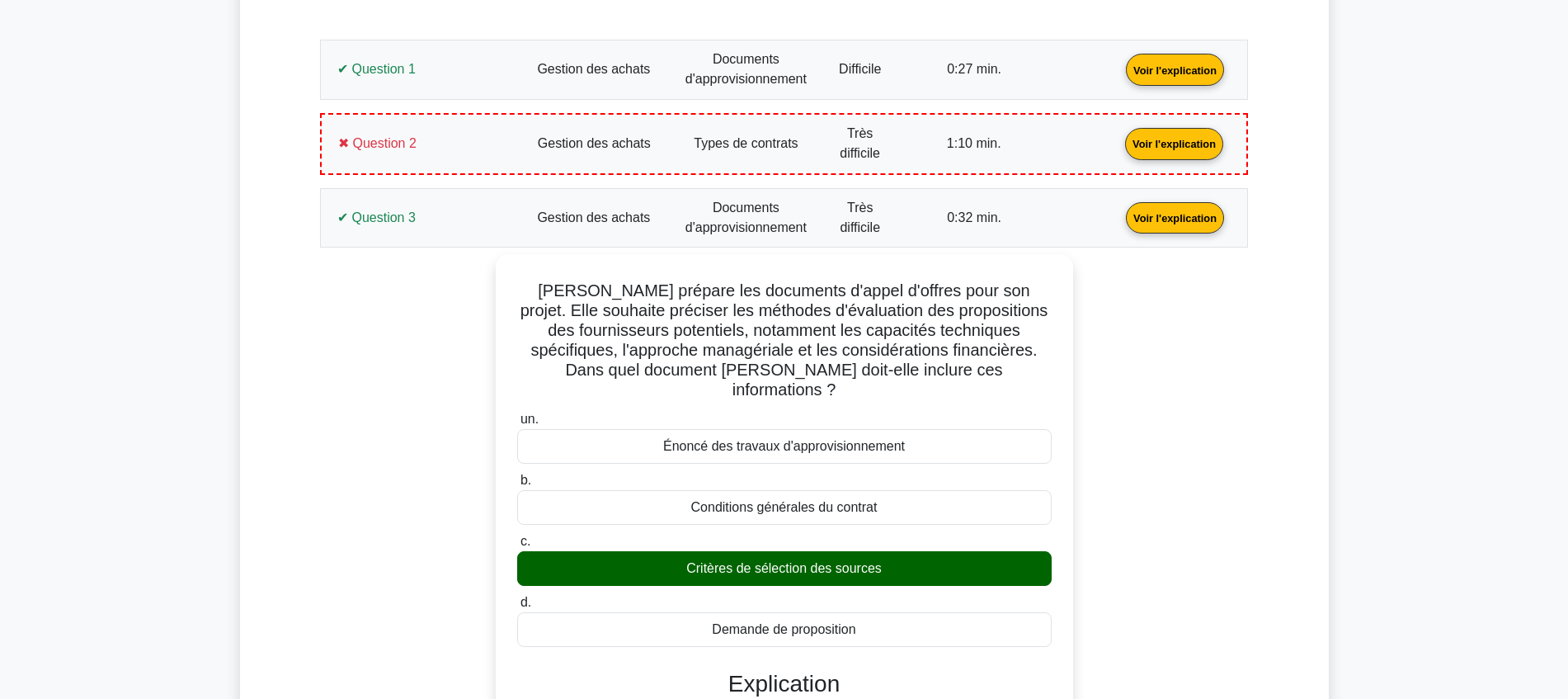
click at [1120, 220] on link "Voir l'explication" at bounding box center [1176, 216] width 112 height 14
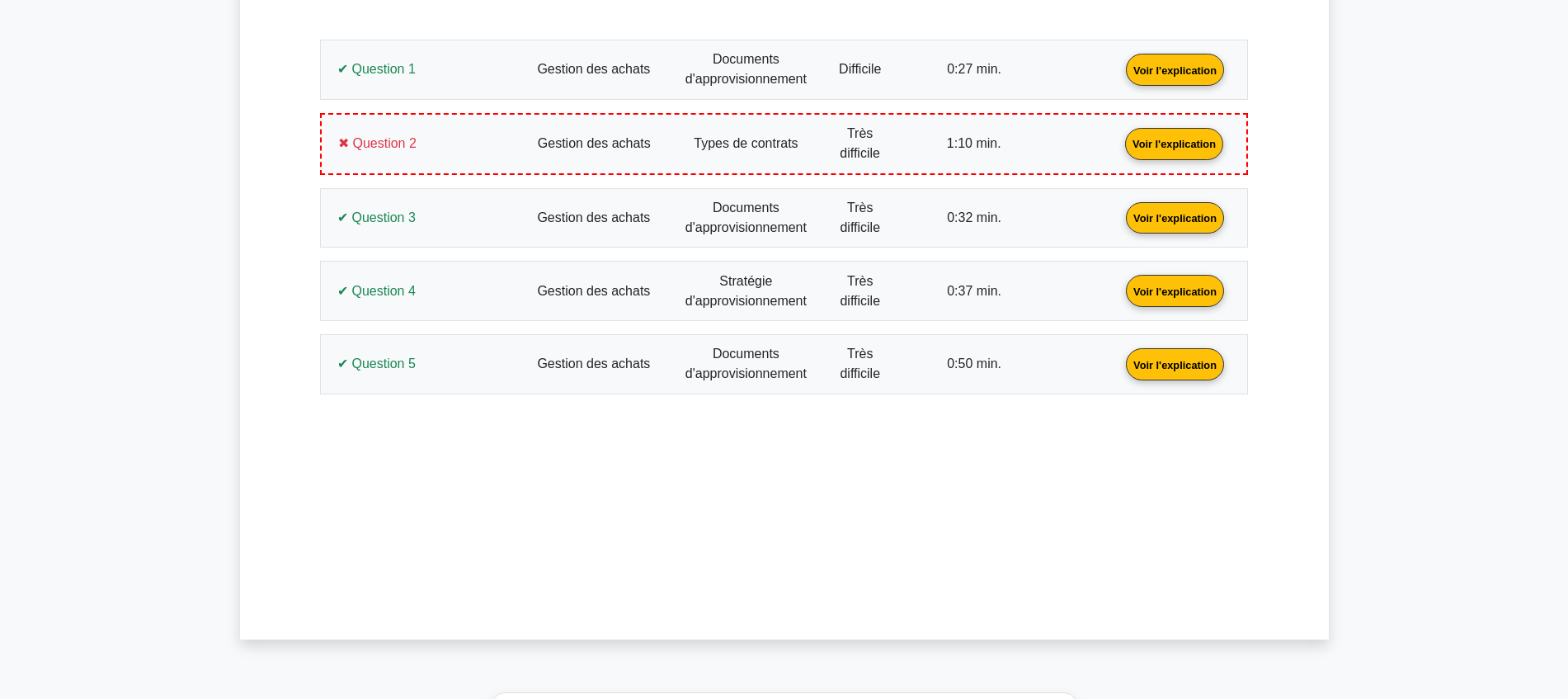
scroll to position [1007, 0]
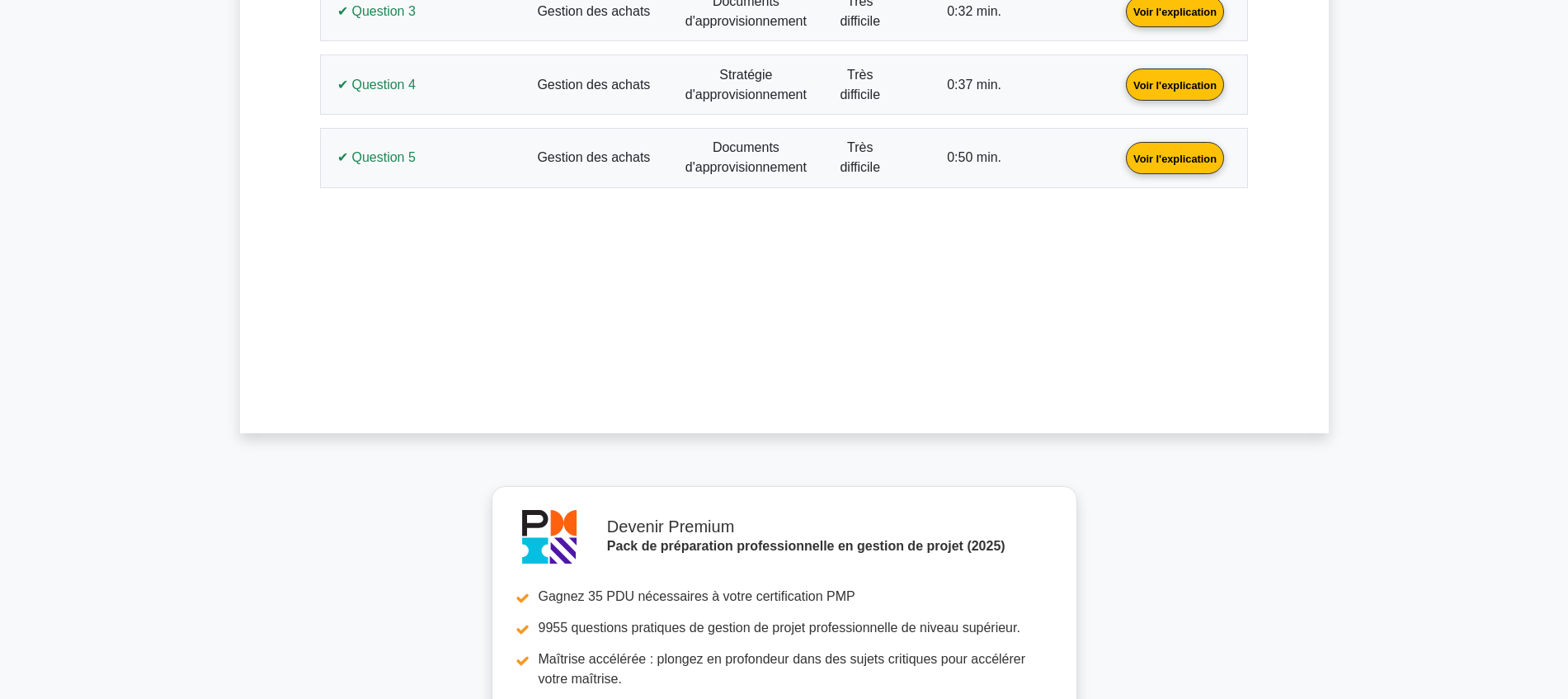
click at [1120, 90] on link "Voir l'explication" at bounding box center [1176, 83] width 112 height 14
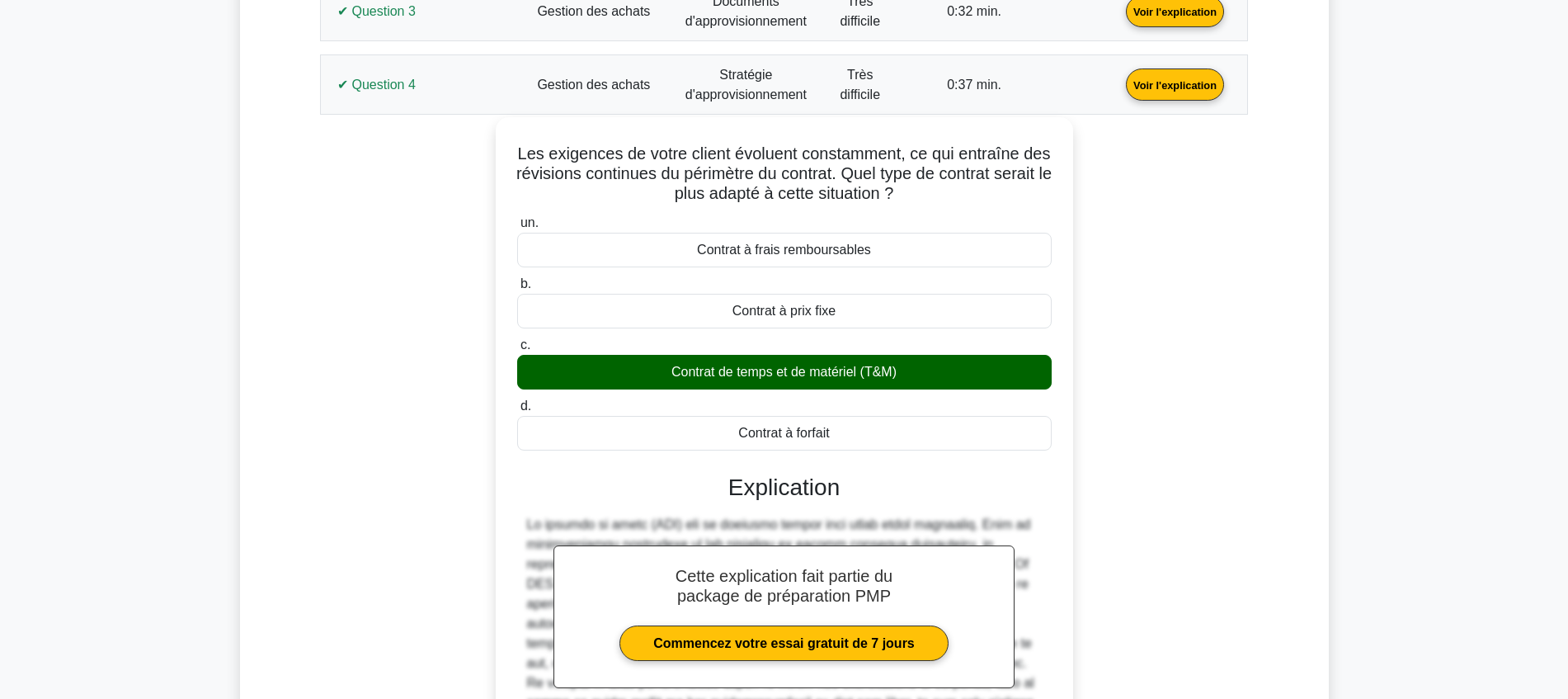
drag, startPoint x: 859, startPoint y: 434, endPoint x: 524, endPoint y: 152, distance: 437.9
click at [524, 152] on div "Les exigences de votre client évoluent constamment, ce qui entraîne des révisio…" at bounding box center [784, 490] width 564 height 734
copy div "Les exigences de votre client évoluent constamment, ce qui entraîne des révisio…"
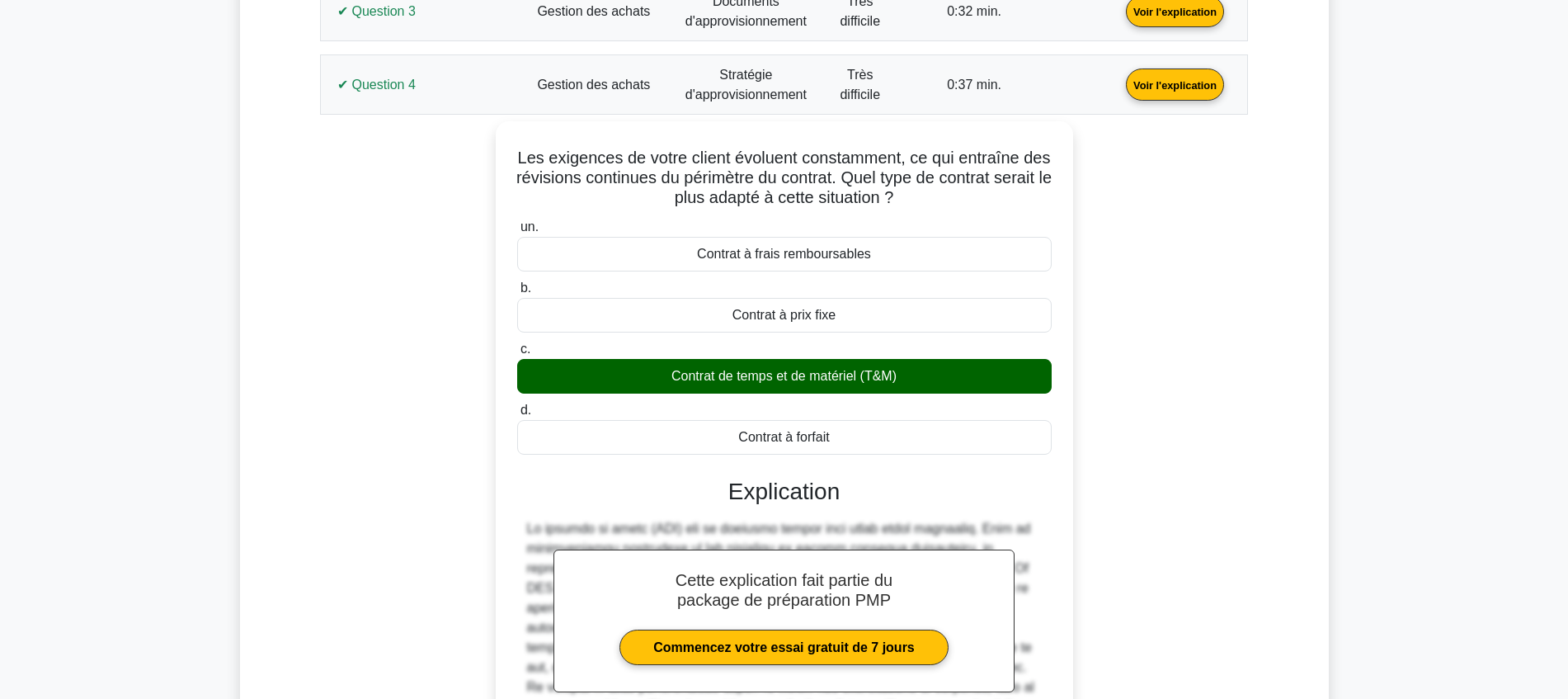
click at [1120, 91] on link "Voir l'explication" at bounding box center [1176, 83] width 112 height 14
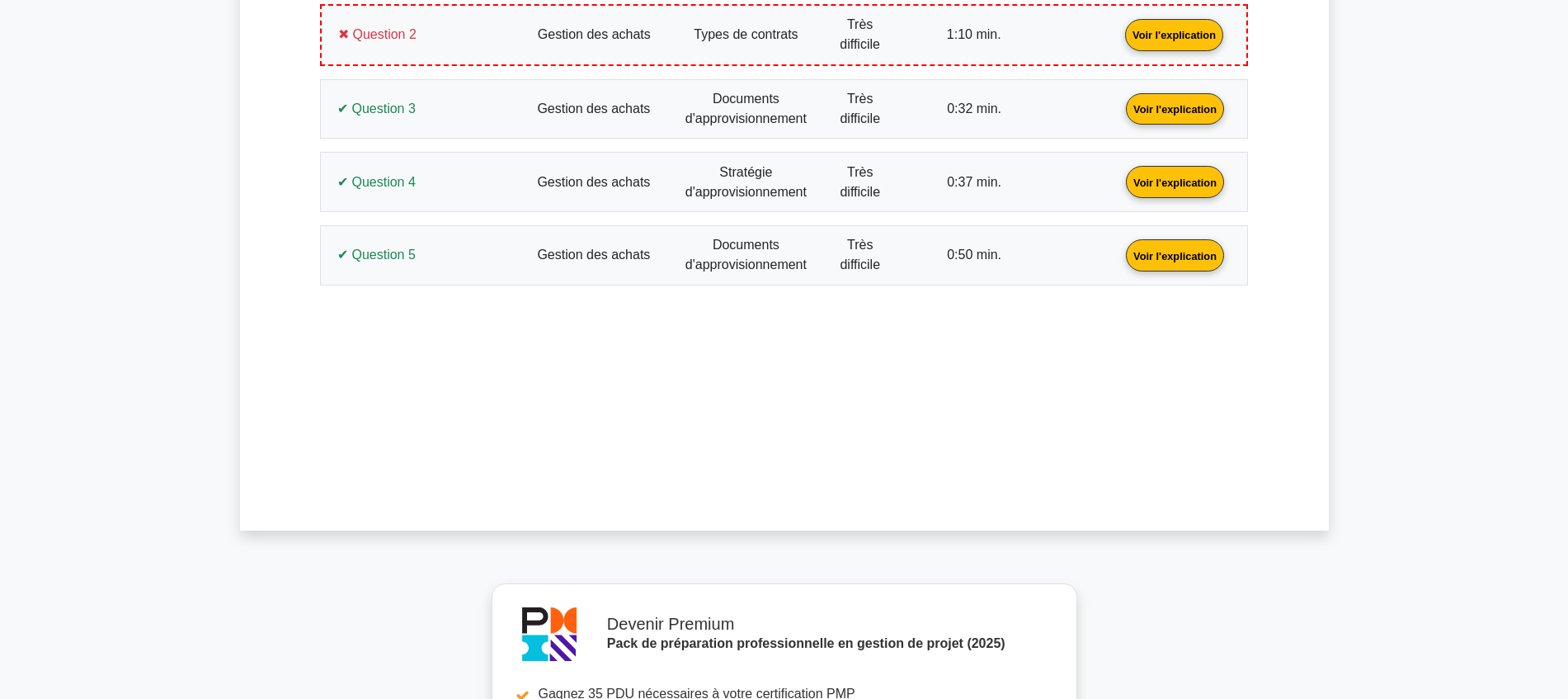
scroll to position [904, 0]
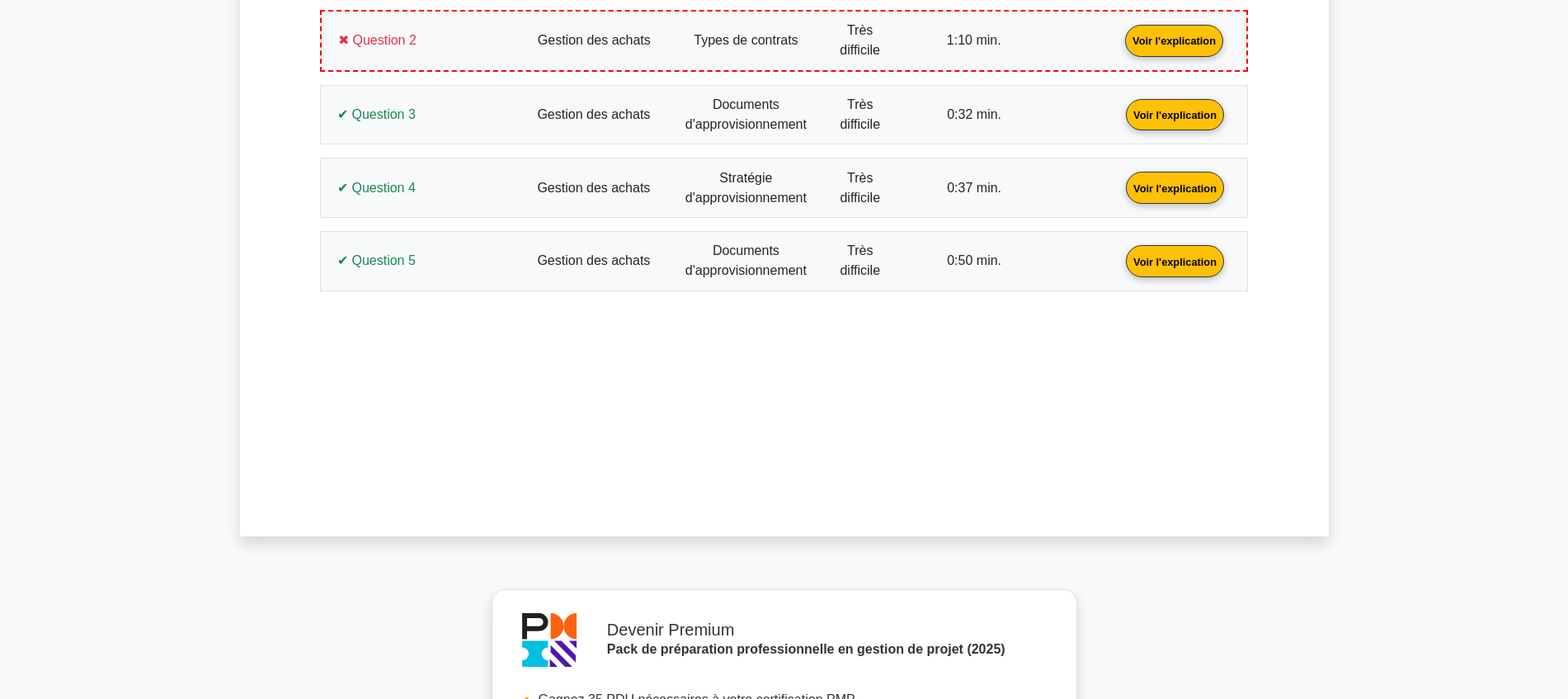
click at [1120, 267] on link "Voir l'explication" at bounding box center [1176, 260] width 112 height 14
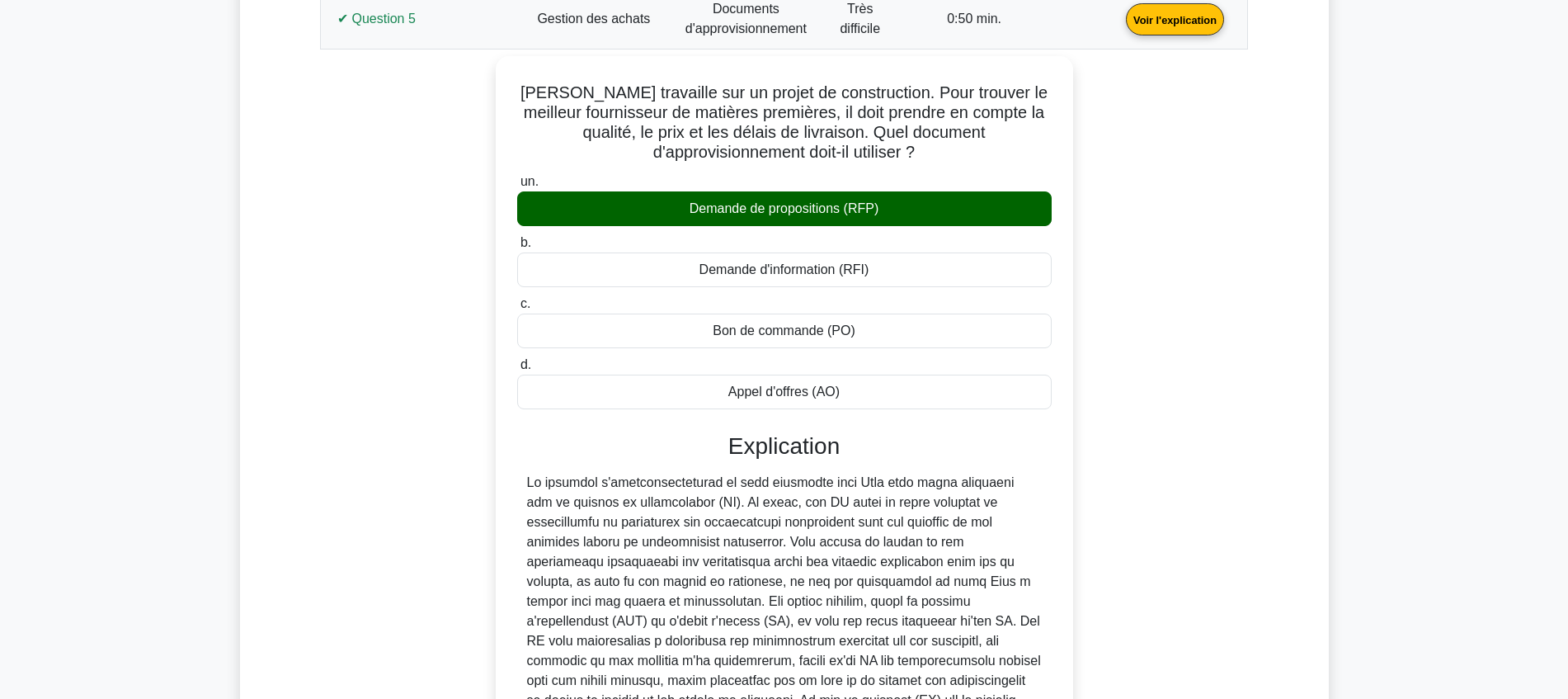
scroll to position [1111, 0]
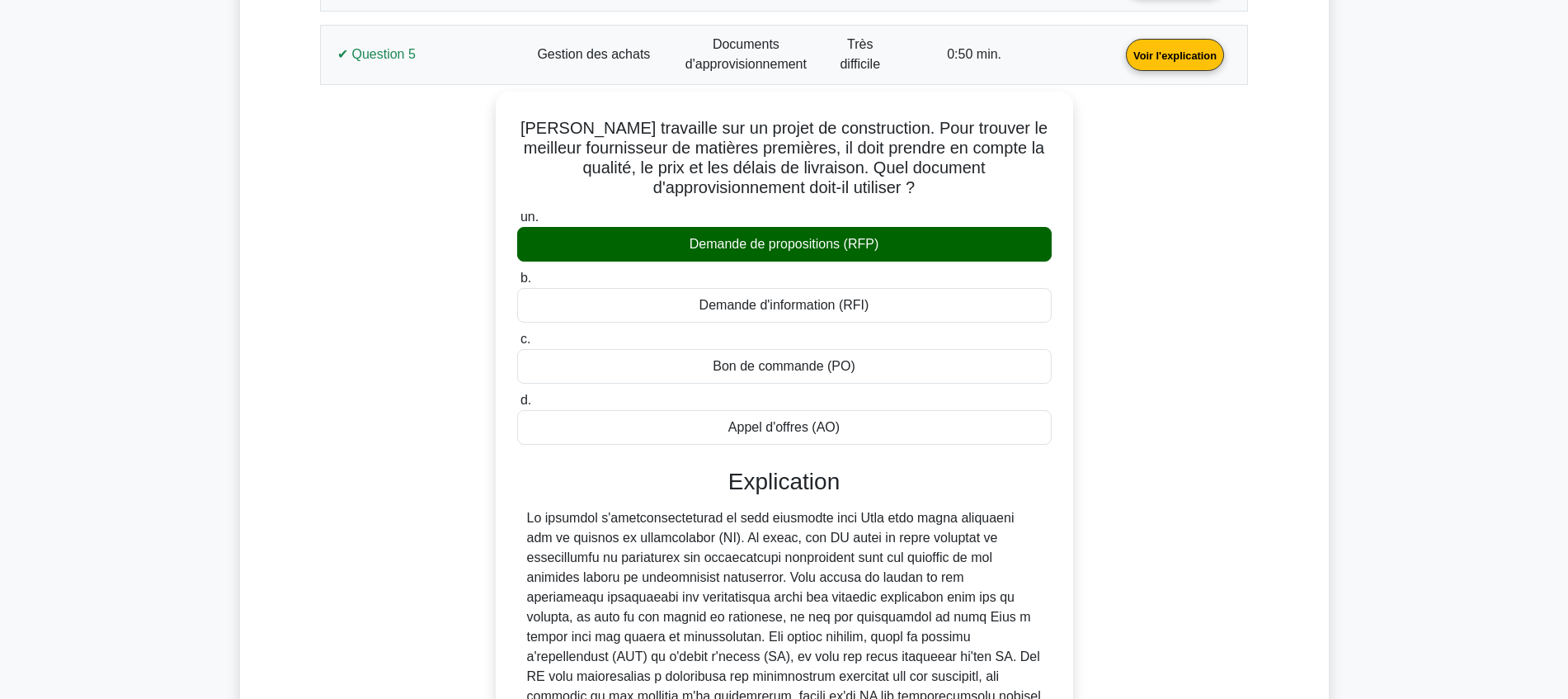
drag, startPoint x: 873, startPoint y: 416, endPoint x: 487, endPoint y: 126, distance: 482.8
click at [487, 126] on div "Mark travaille sur un projet de construction. Pour trouver le meilleur fourniss…" at bounding box center [784, 495] width 908 height 807
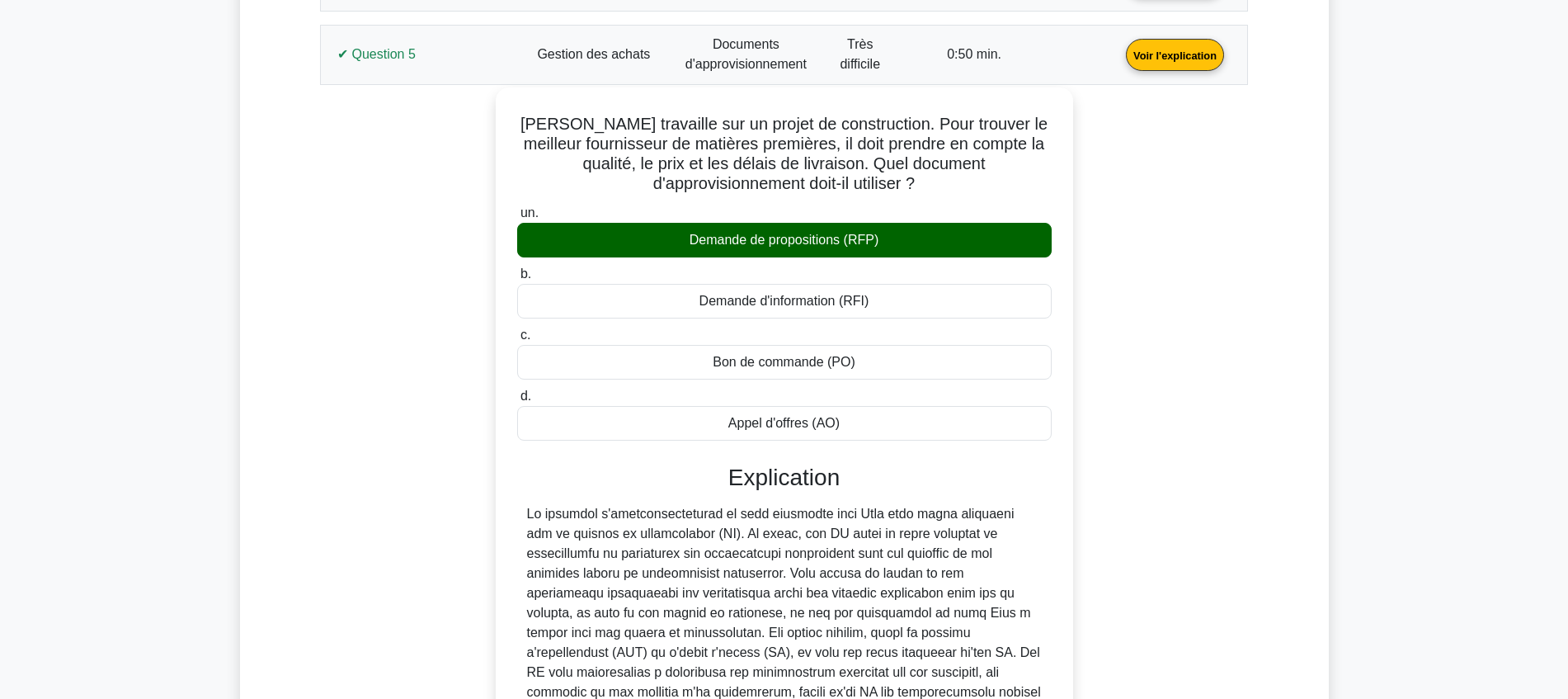
copy div "Mark travaille sur un projet de construction. Pour trouver le meilleur fourniss…"
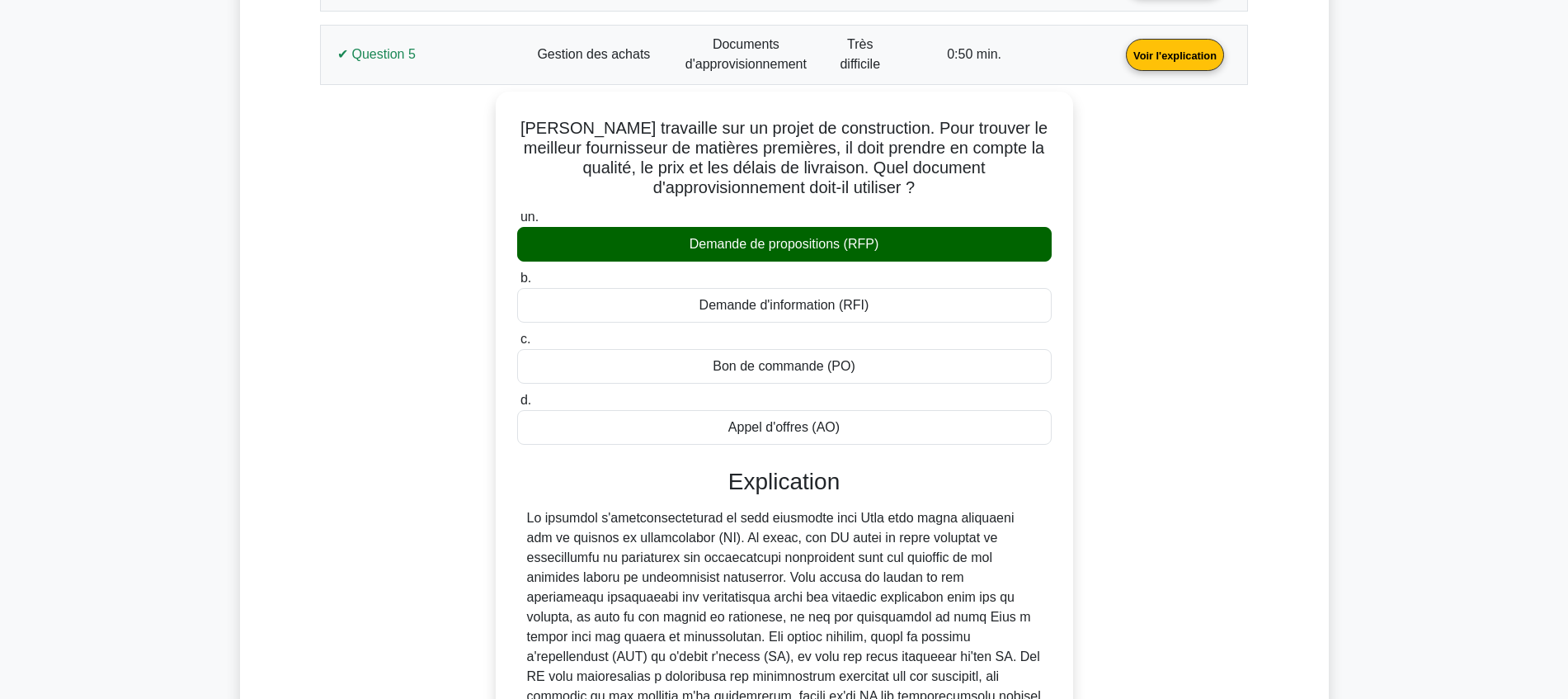
click at [1120, 47] on link "Voir l'explication" at bounding box center [1176, 53] width 112 height 14
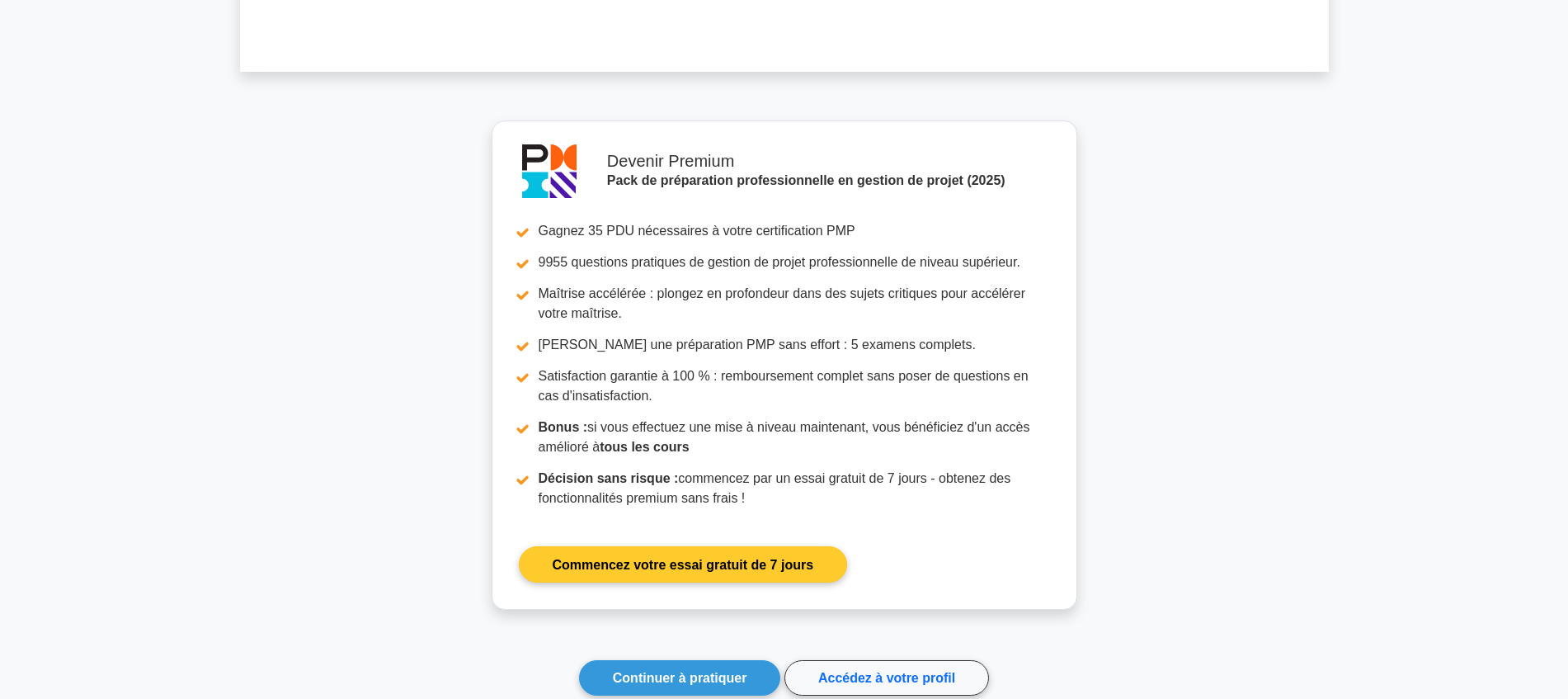
scroll to position [1561, 0]
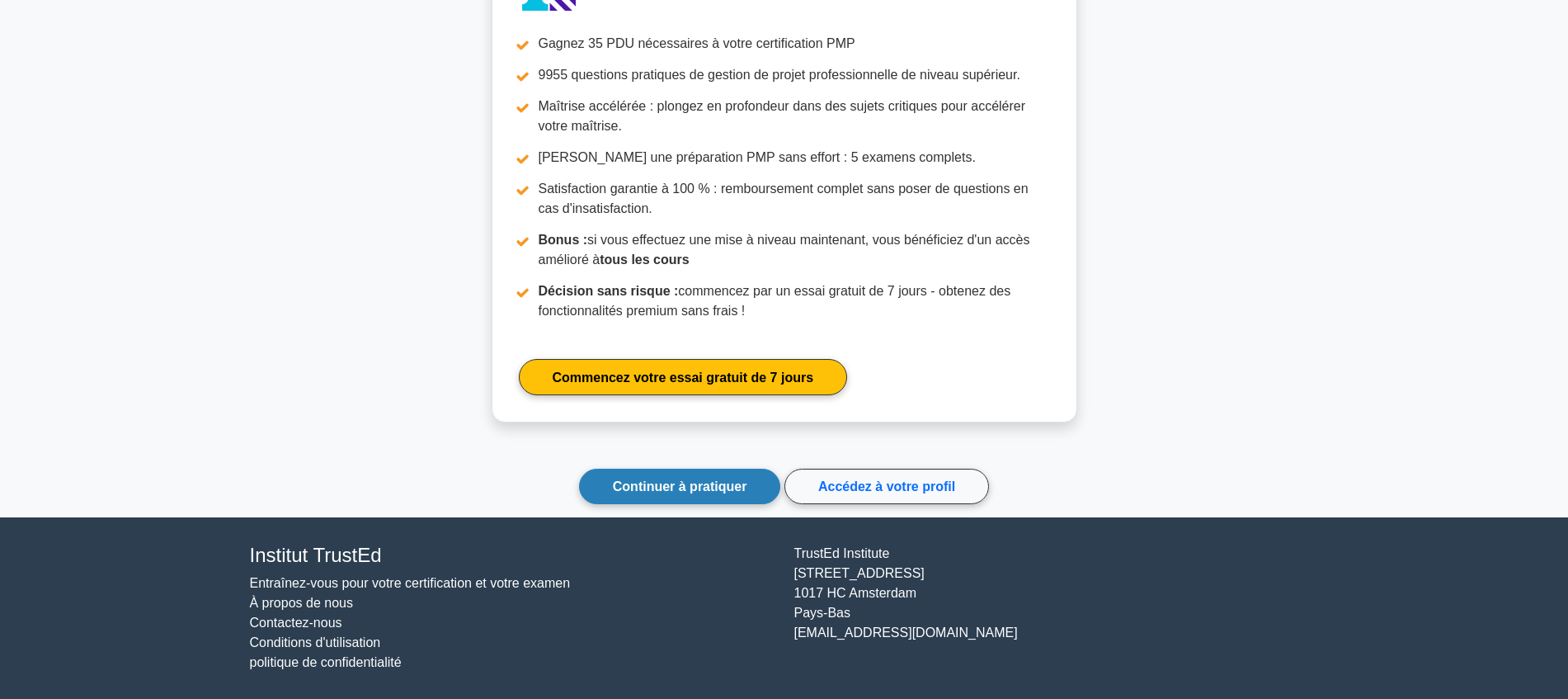
click at [654, 480] on font "Continuer à pratiquer" at bounding box center [680, 486] width 134 height 14
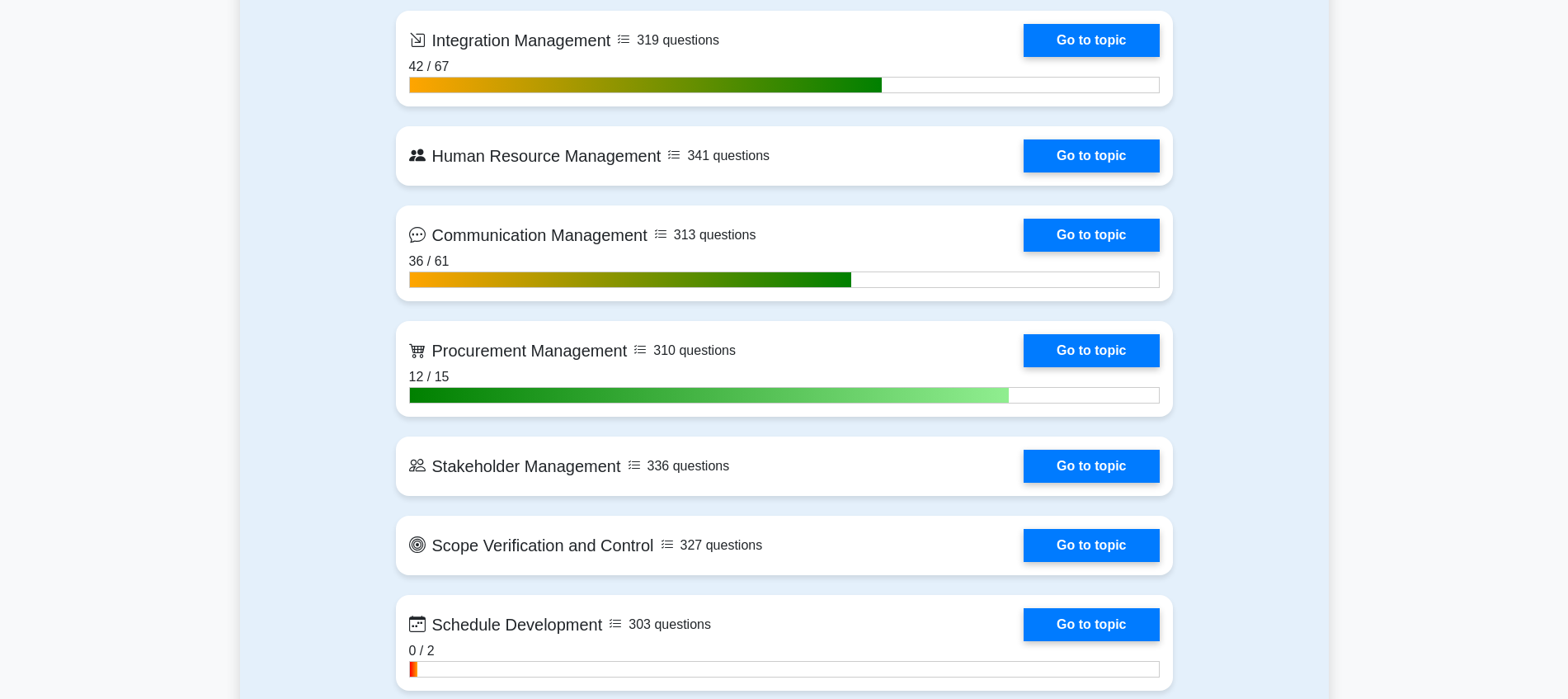
scroll to position [1753, 0]
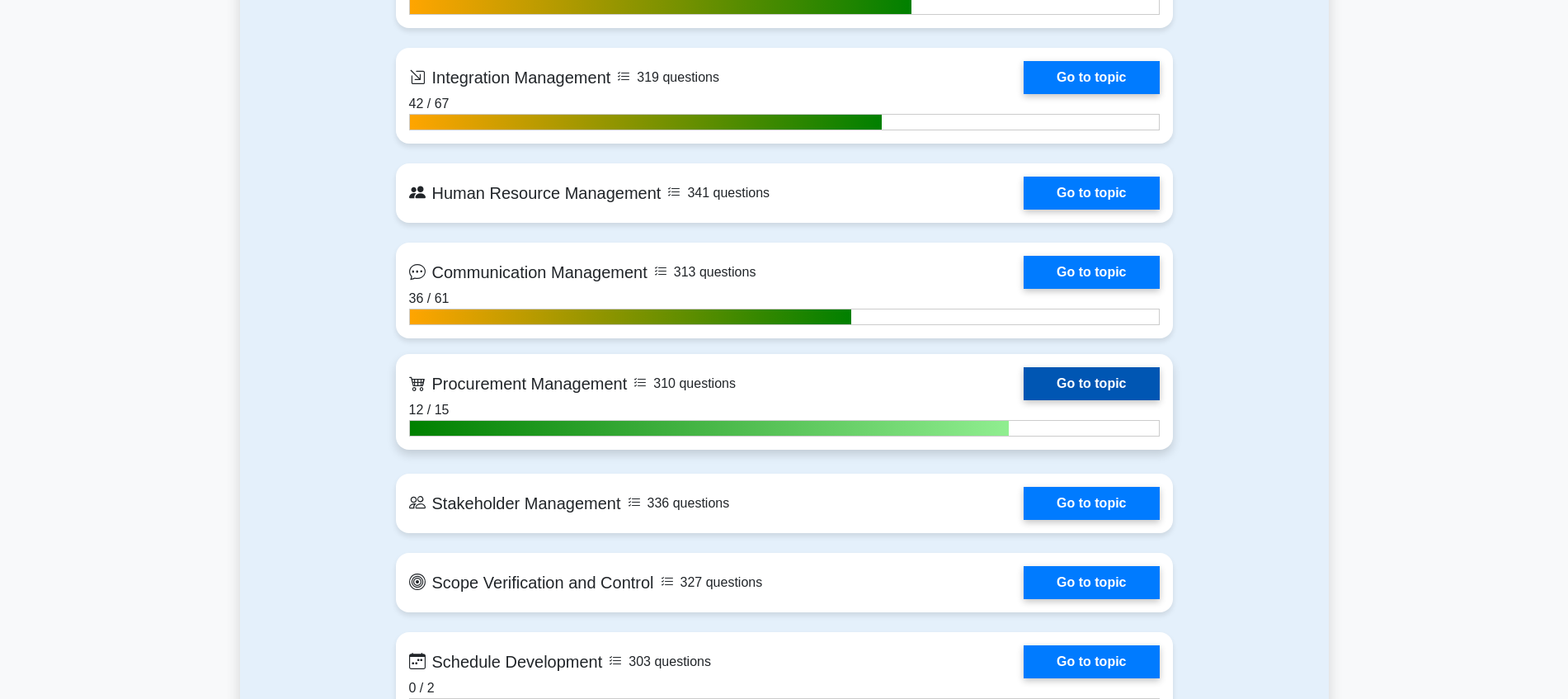
click at [1069, 390] on link "Go to topic" at bounding box center [1091, 383] width 135 height 33
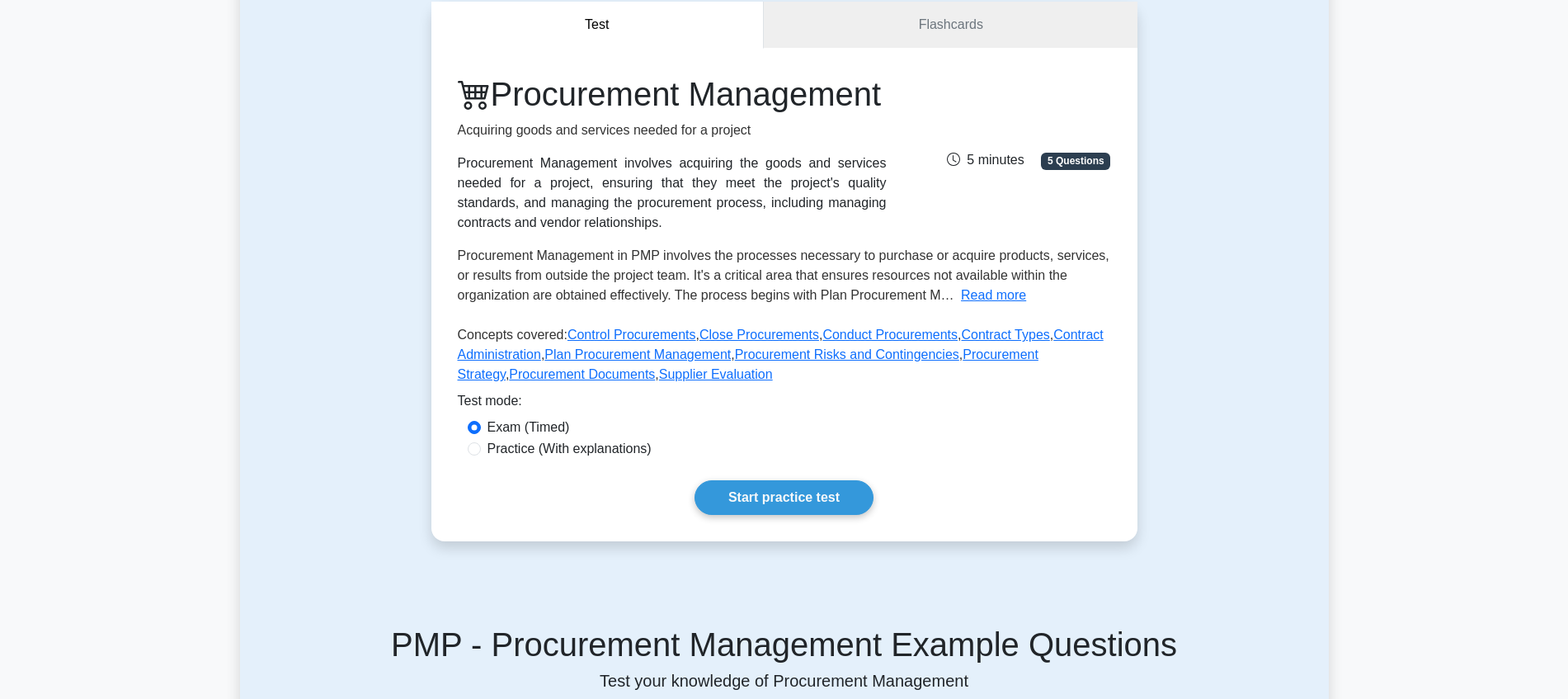
scroll to position [413, 0]
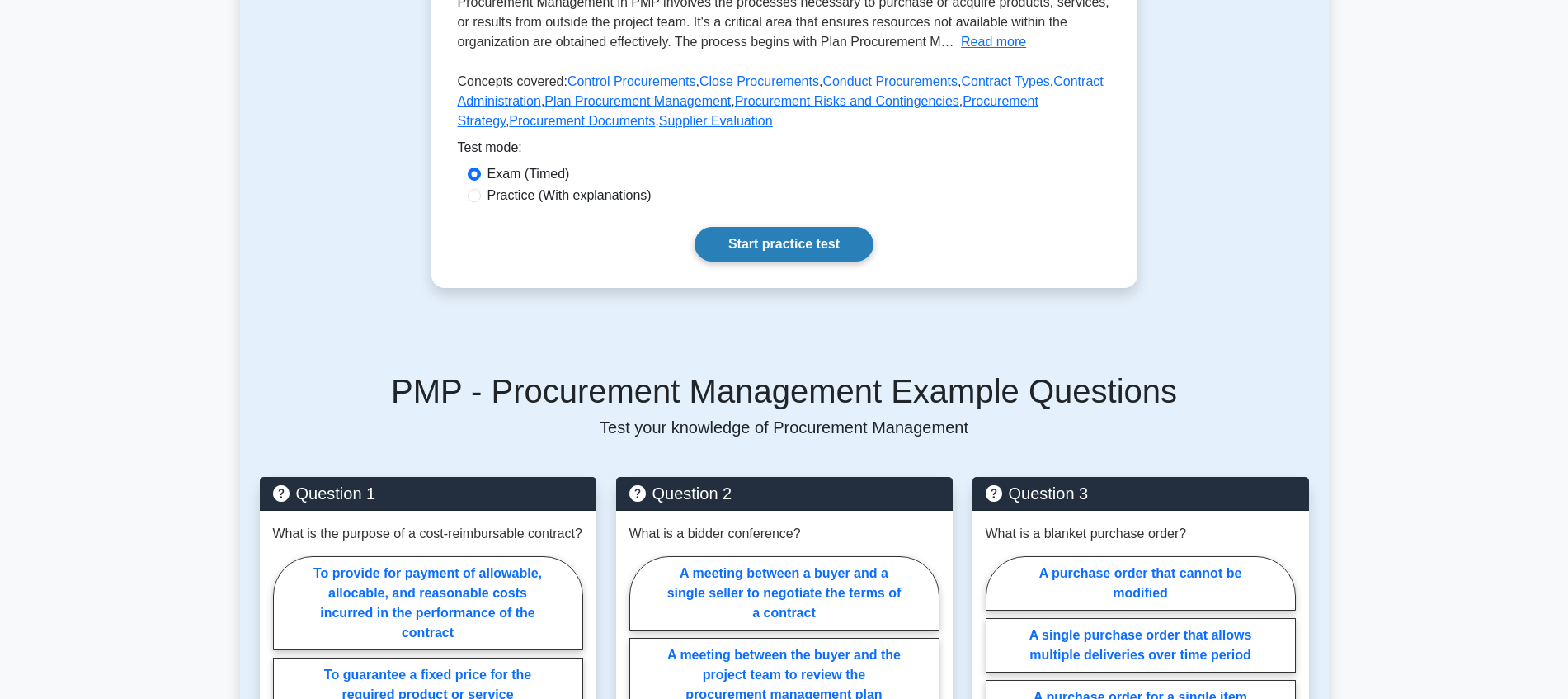
click at [831, 262] on link "Start practice test" at bounding box center [784, 244] width 179 height 35
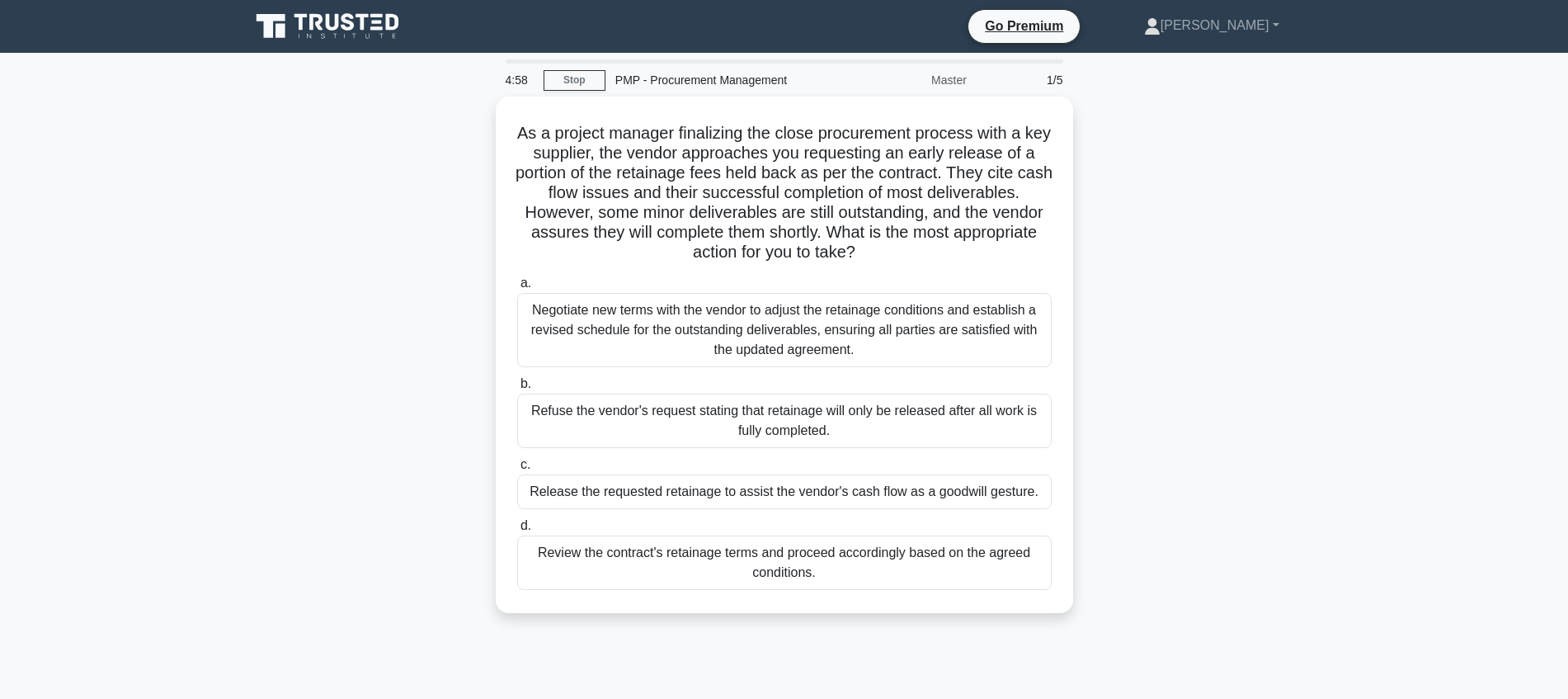
drag, startPoint x: 0, startPoint y: 0, endPoint x: 1150, endPoint y: 378, distance: 1210.5
click at [1159, 384] on div "As a project manager finalizing the close procurement process with a key suppli…" at bounding box center [784, 364] width 1089 height 536
click at [1144, 372] on div "As a project manager finalizing the close procurement process with a key suppli…" at bounding box center [784, 364] width 1089 height 536
click at [1274, 193] on div "As a project manager finalizing the close procurement process with a key suppli…" at bounding box center [784, 364] width 1089 height 536
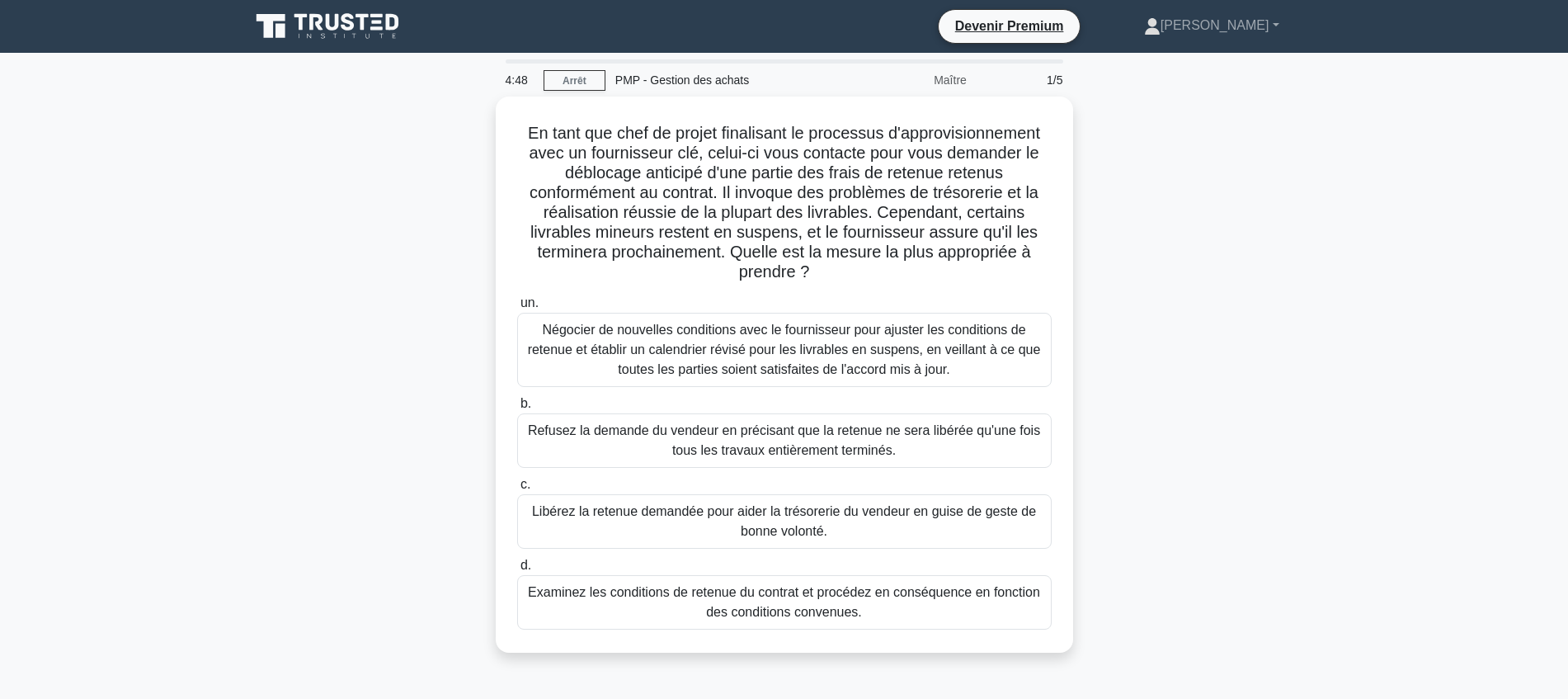
click at [291, 328] on div "En tant que chef de projet finalisant le processus d'approvisionnement avec un …" at bounding box center [784, 383] width 1089 height 575
click at [862, 354] on font "Négocier de nouvelles conditions avec le fournisseur pour ajuster les condition…" at bounding box center [784, 345] width 513 height 54
click at [517, 305] on input "un. Négocier de nouvelles conditions avec le fournisseur pour ajuster les condi…" at bounding box center [517, 299] width 0 height 11
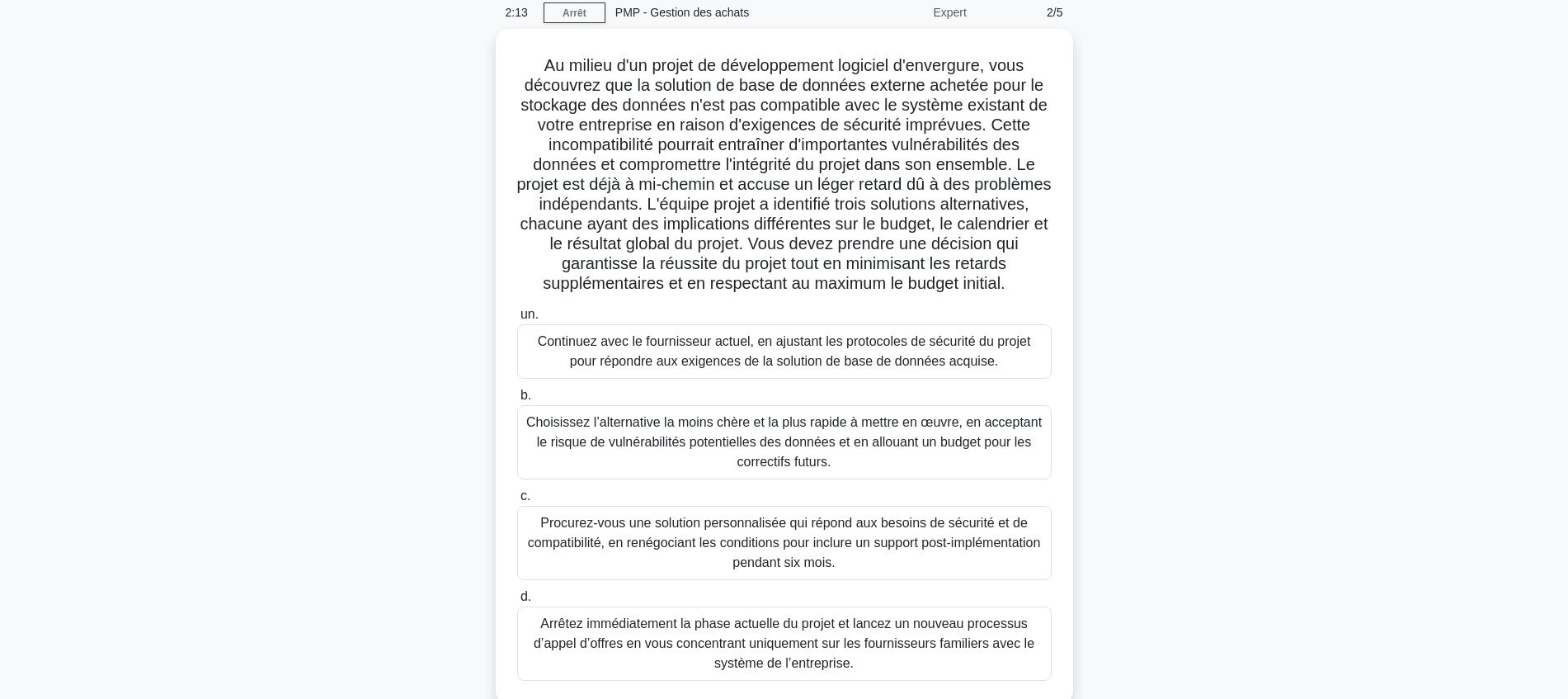
scroll to position [103, 0]
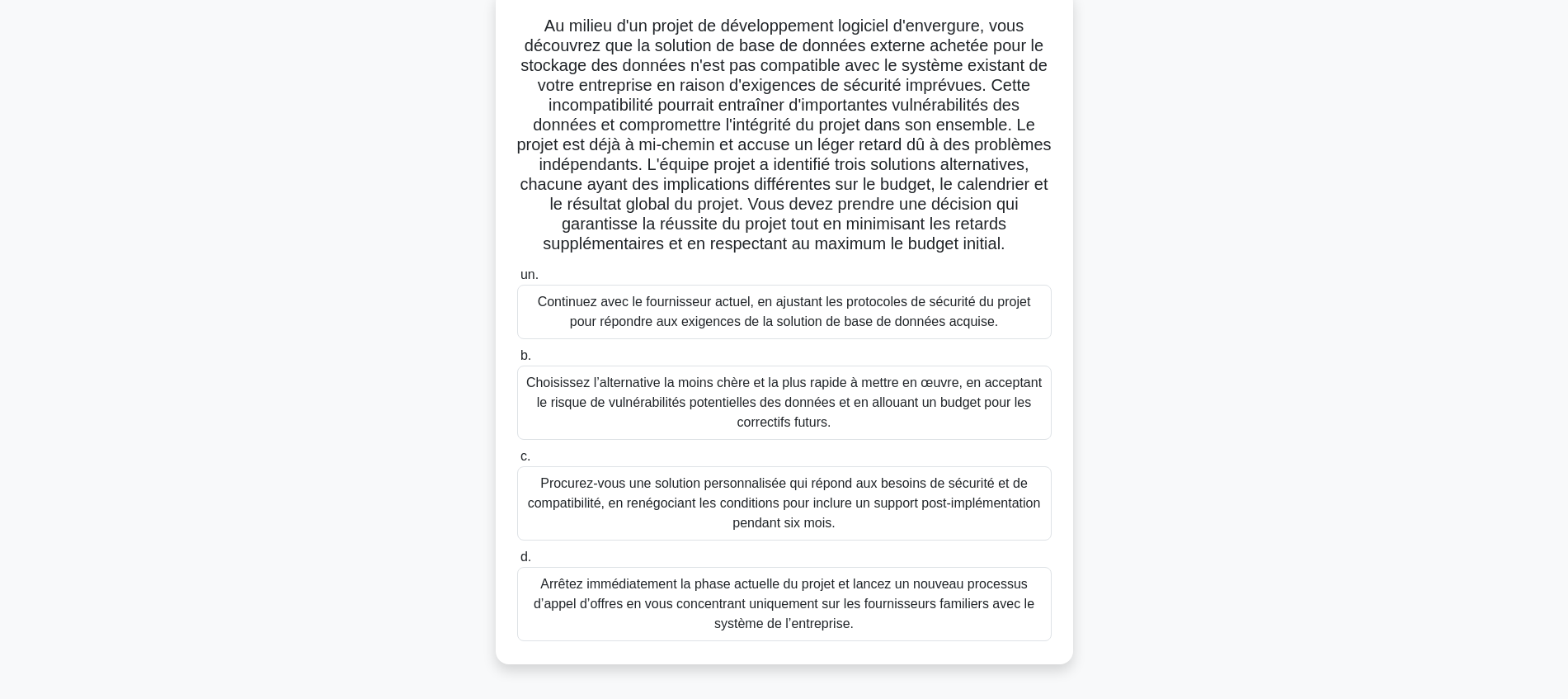
click at [677, 328] on font "Continuez avec le fournisseur actuel, en ajustant les protocoles de sécurité du…" at bounding box center [784, 311] width 493 height 34
click at [517, 281] on input "un. Continuez avec le fournisseur actuel, en ajustant les protocoles de sécurit…" at bounding box center [517, 275] width 0 height 11
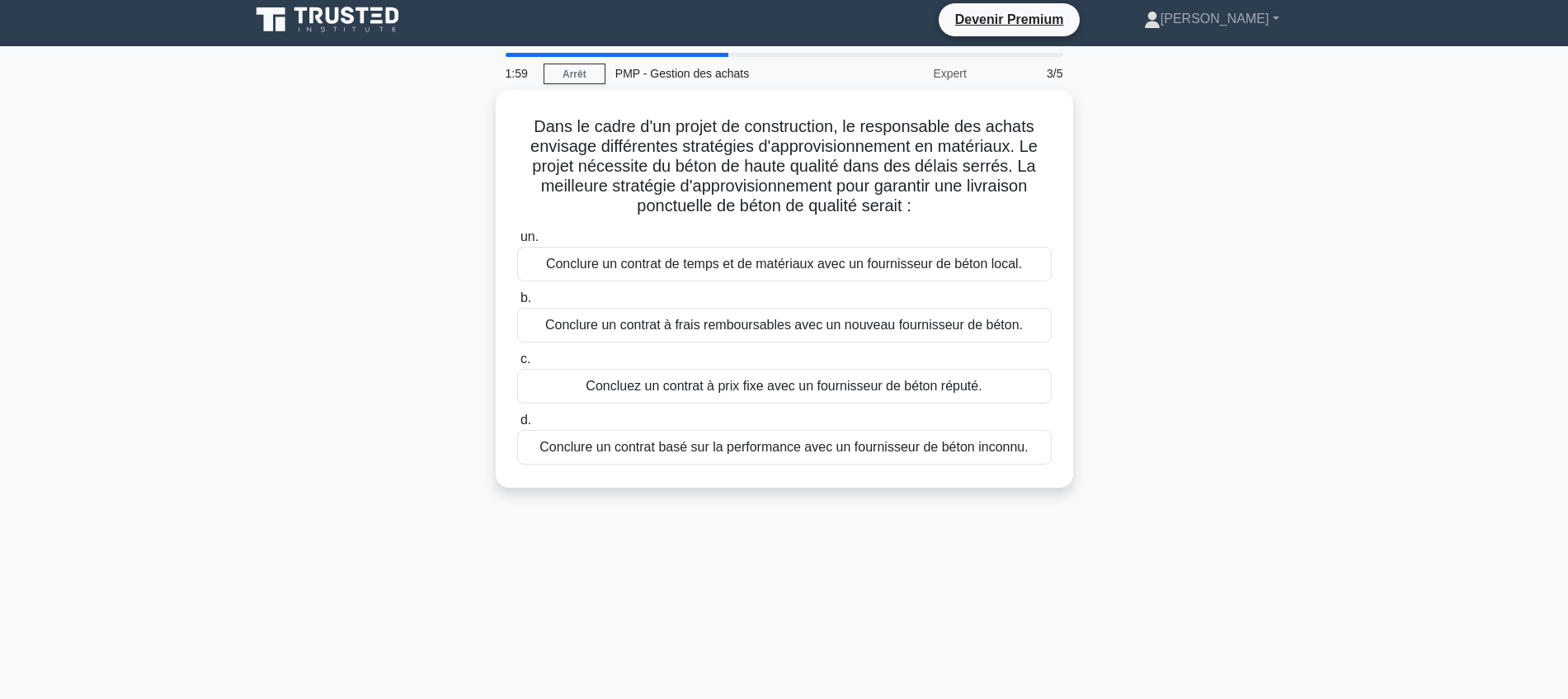
scroll to position [0, 0]
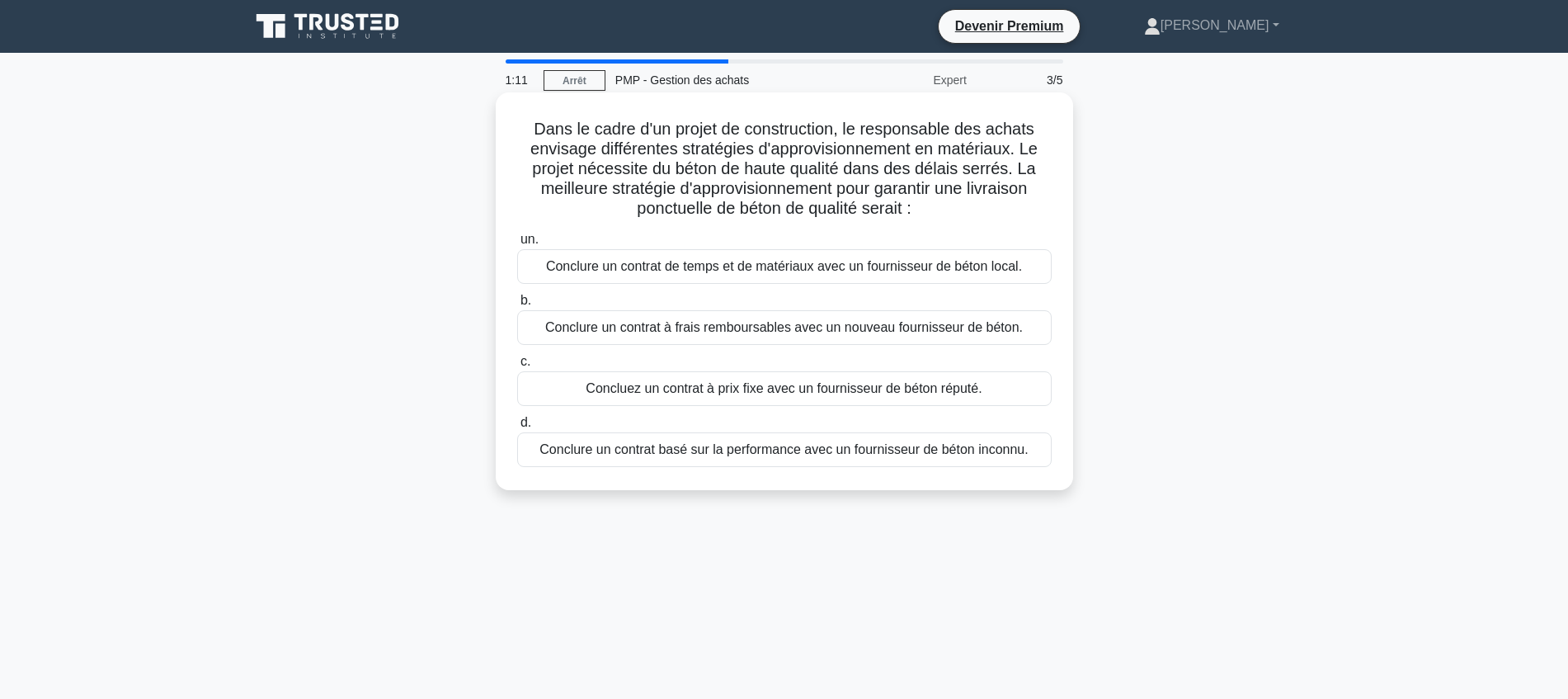
click at [779, 395] on font "Concluez un contrat à prix fixe avec un fournisseur de béton réputé." at bounding box center [783, 388] width 396 height 14
click at [517, 367] on input "c. Concluez un contrat à prix fixe avec un fournisseur de béton réputé." at bounding box center [517, 362] width 0 height 11
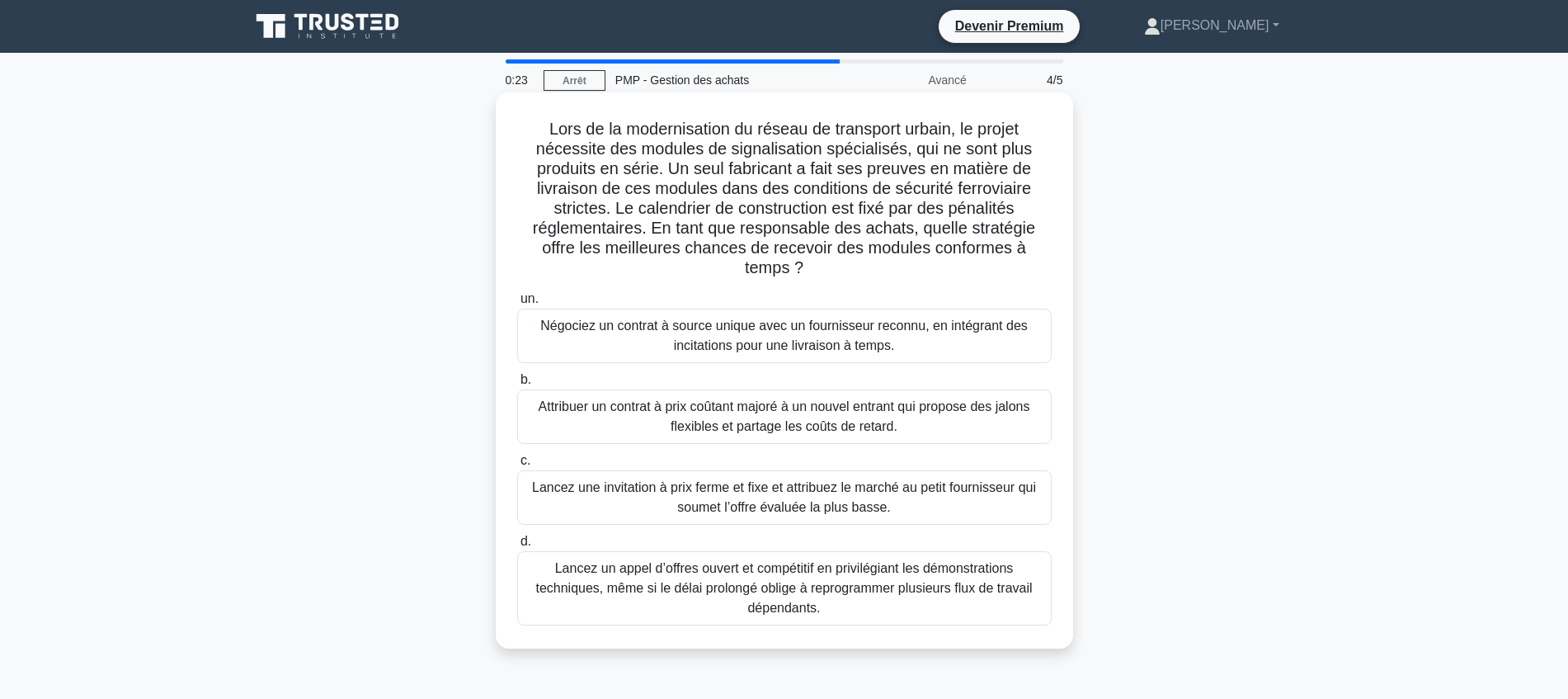
click at [689, 350] on font "Négociez un contrat à source unique avec un fournisseur reconnu, en intégrant d…" at bounding box center [784, 335] width 488 height 34
click at [517, 305] on input "un. Négociez un contrat à source unique avec un fournisseur reconnu, en intégra…" at bounding box center [517, 299] width 0 height 11
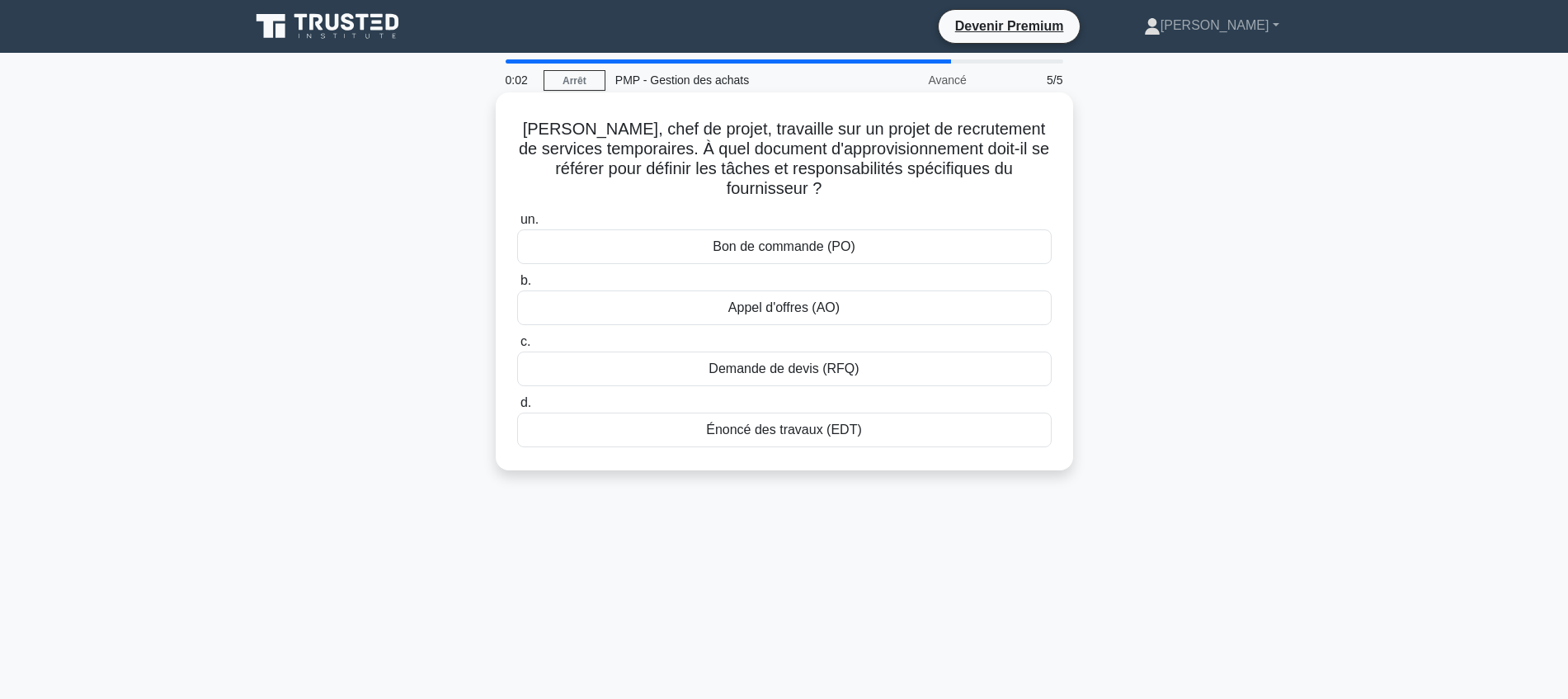
click at [800, 371] on font "Demande de devis (RFQ)" at bounding box center [784, 368] width 150 height 14
click at [517, 348] on input "c. Demande de devis (RFQ)" at bounding box center [517, 342] width 0 height 11
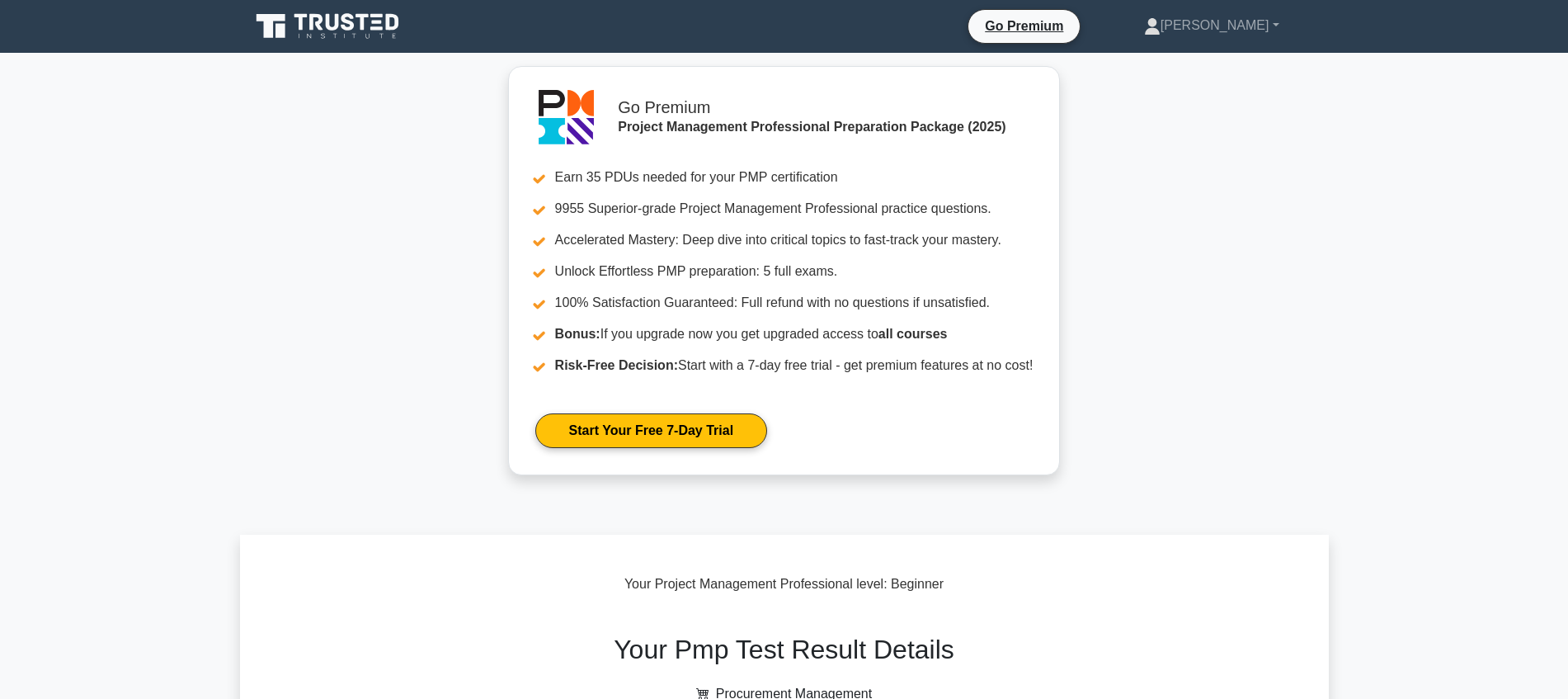
scroll to position [516, 0]
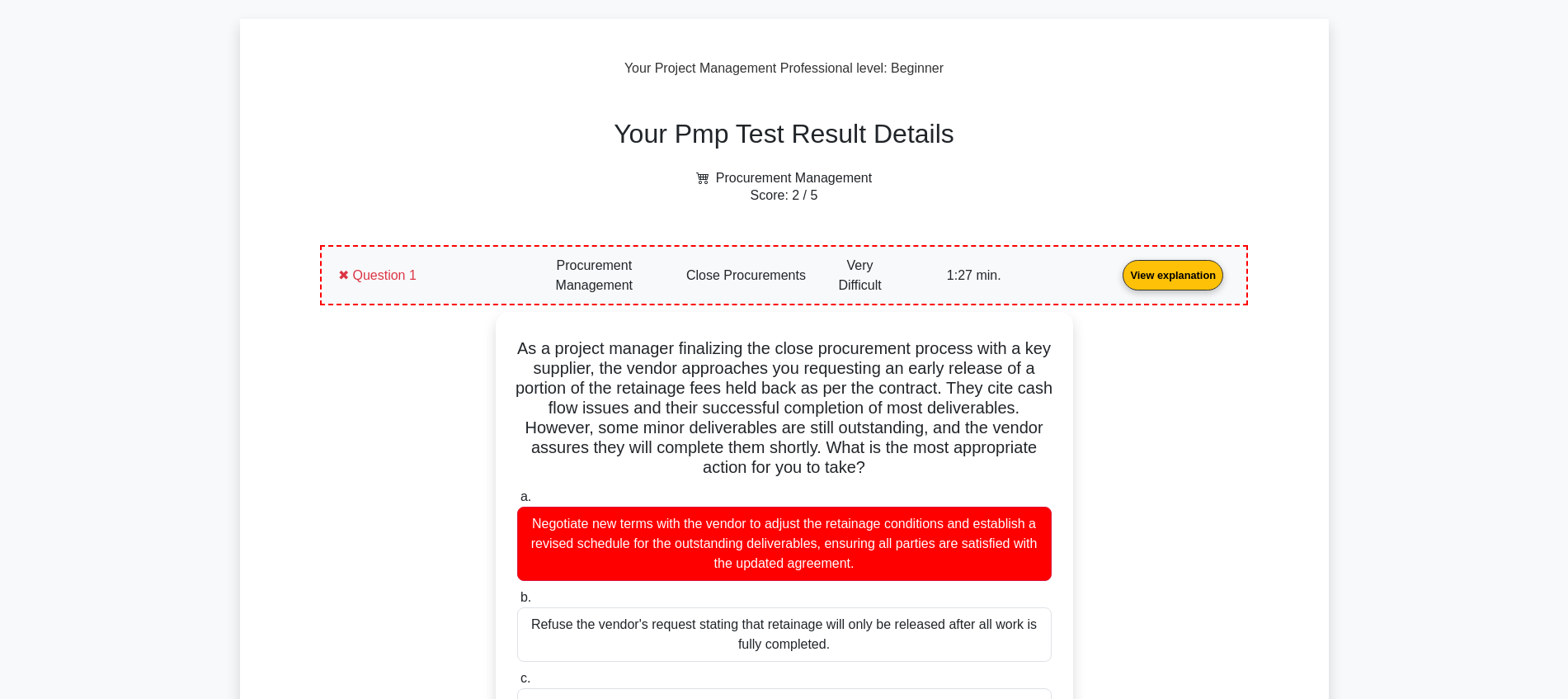
click at [381, 305] on div "✖ Question 1 Procurement Management Close Procurements" at bounding box center [784, 275] width 928 height 60
click at [1116, 273] on link "View explanation" at bounding box center [1173, 274] width 113 height 14
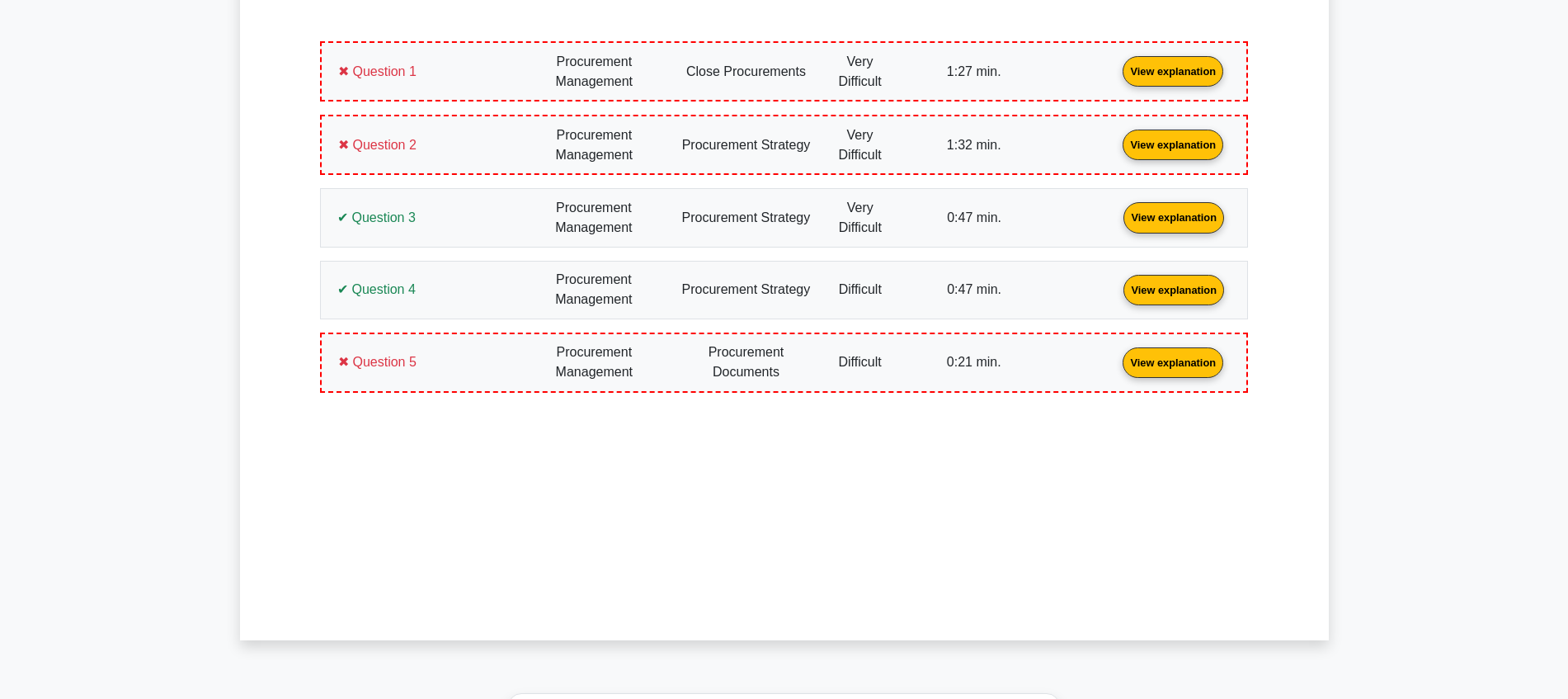
scroll to position [722, 0]
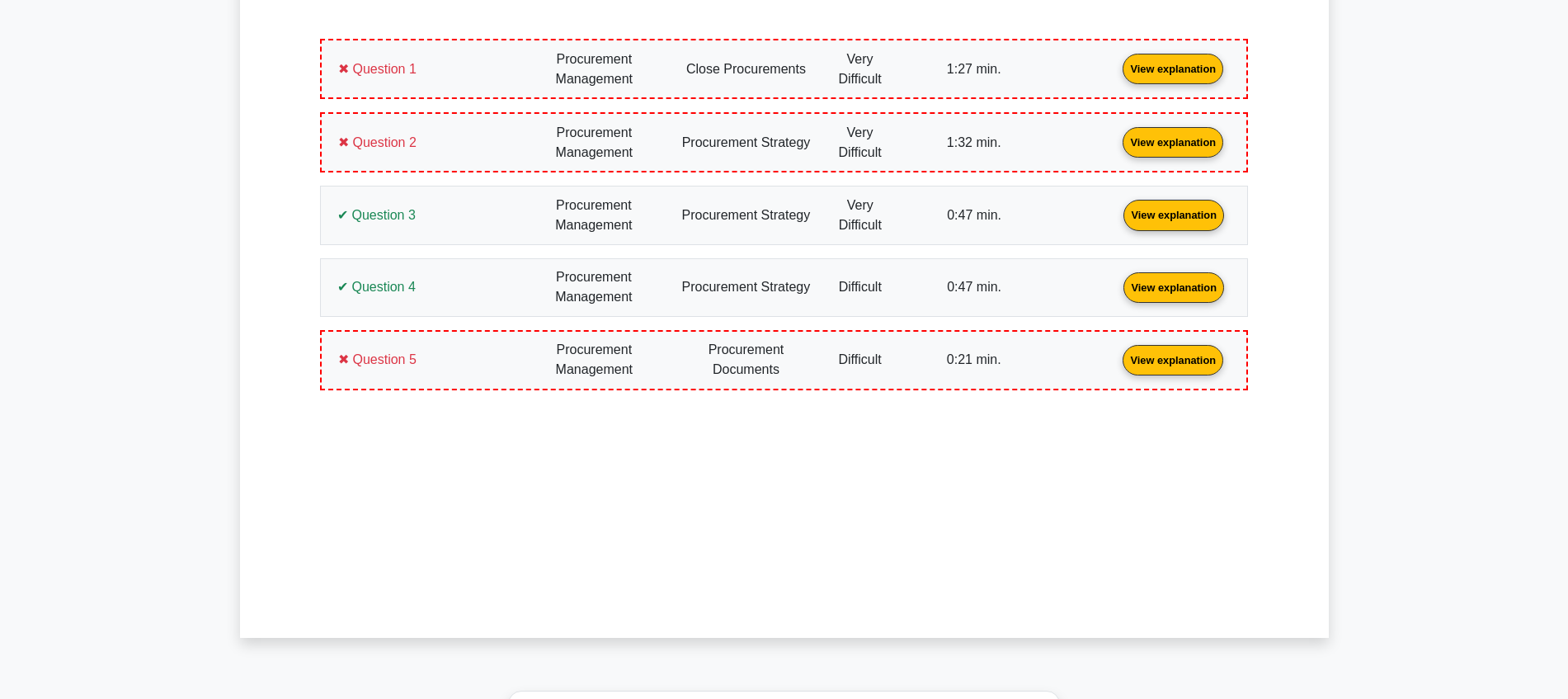
click at [1116, 71] on link "View explanation" at bounding box center [1173, 68] width 113 height 14
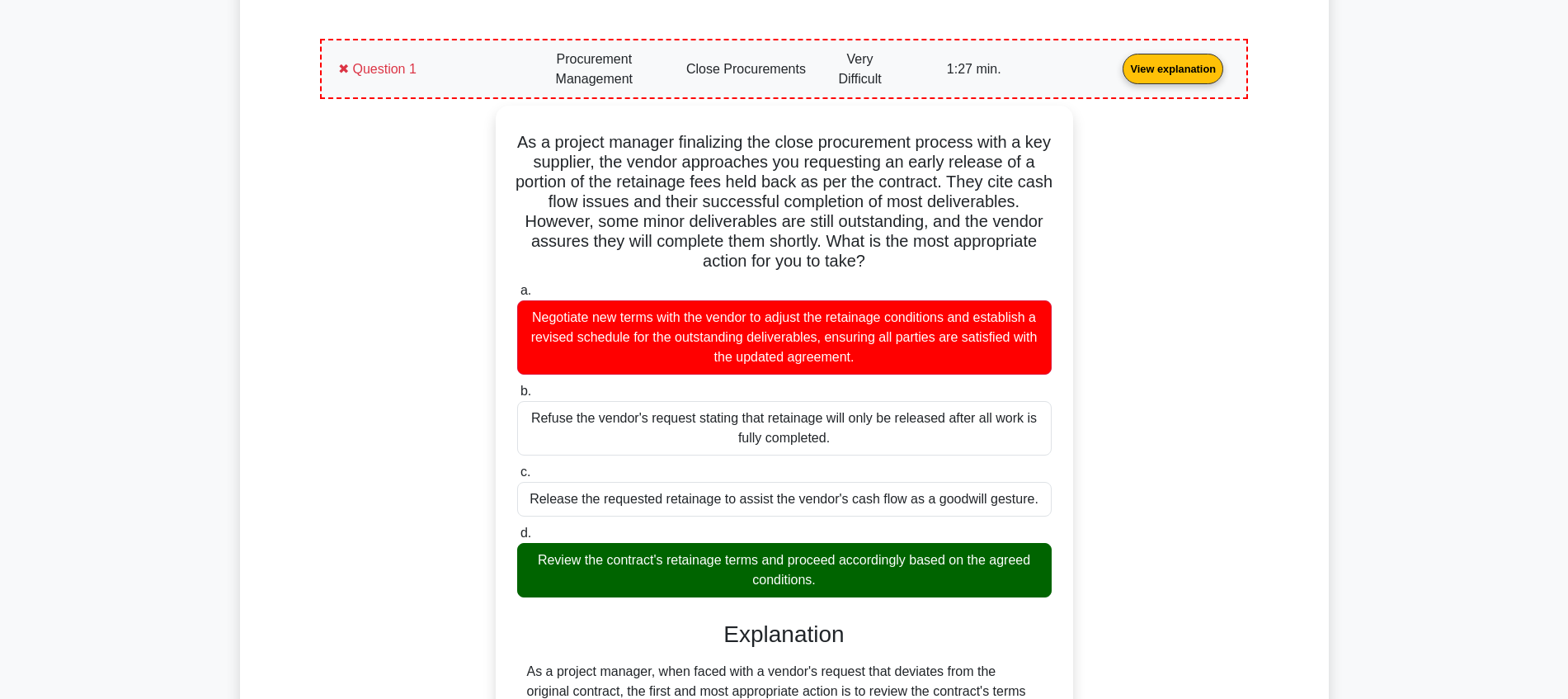
scroll to position [801, 0]
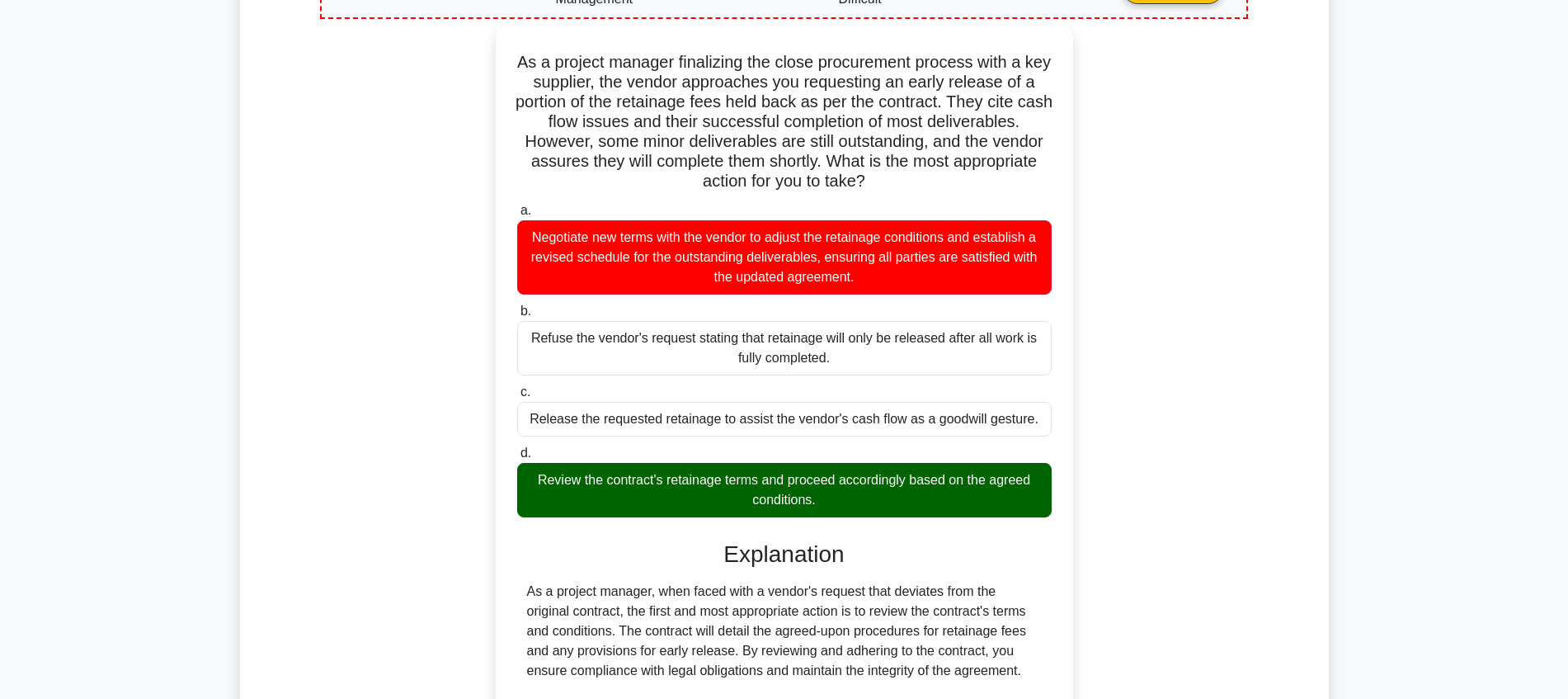
click at [1248, 174] on div "Question 1 View explanation ✖ Question 1 a." at bounding box center [784, 623] width 948 height 1370
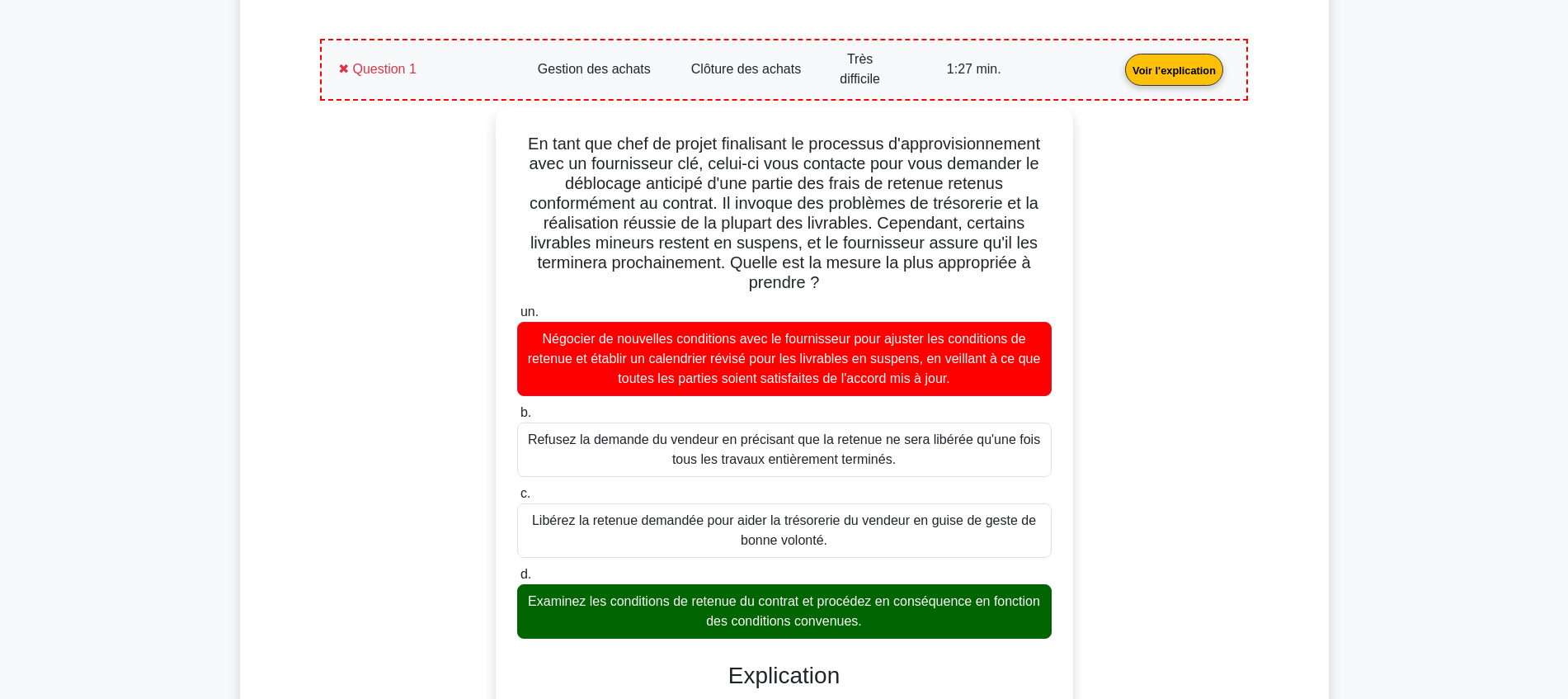
drag, startPoint x: 323, startPoint y: 342, endPoint x: 279, endPoint y: 321, distance: 48.8
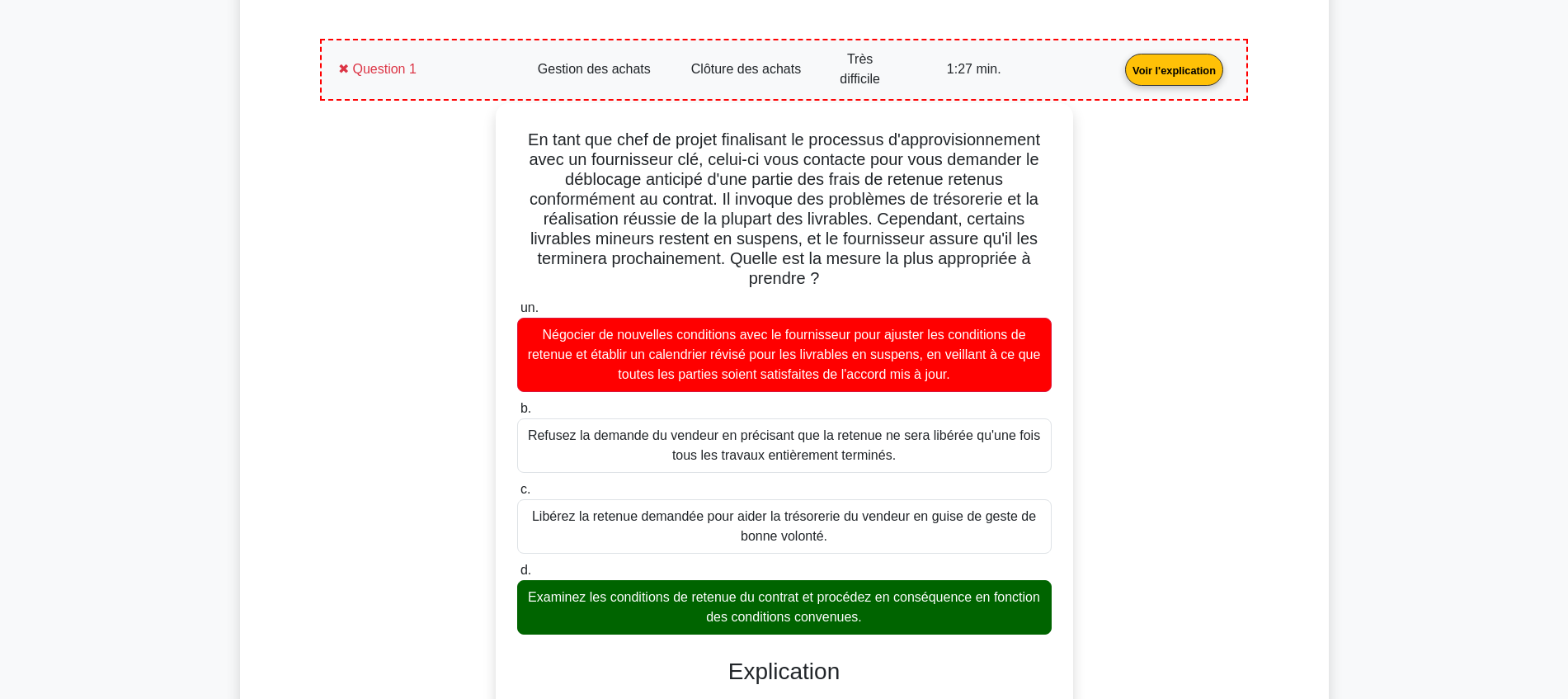
drag, startPoint x: 902, startPoint y: 615, endPoint x: 516, endPoint y: 130, distance: 619.9
click at [516, 130] on div "En tant que chef de projet finalisant le processus d'approvisionnement avec un …" at bounding box center [784, 606] width 564 height 992
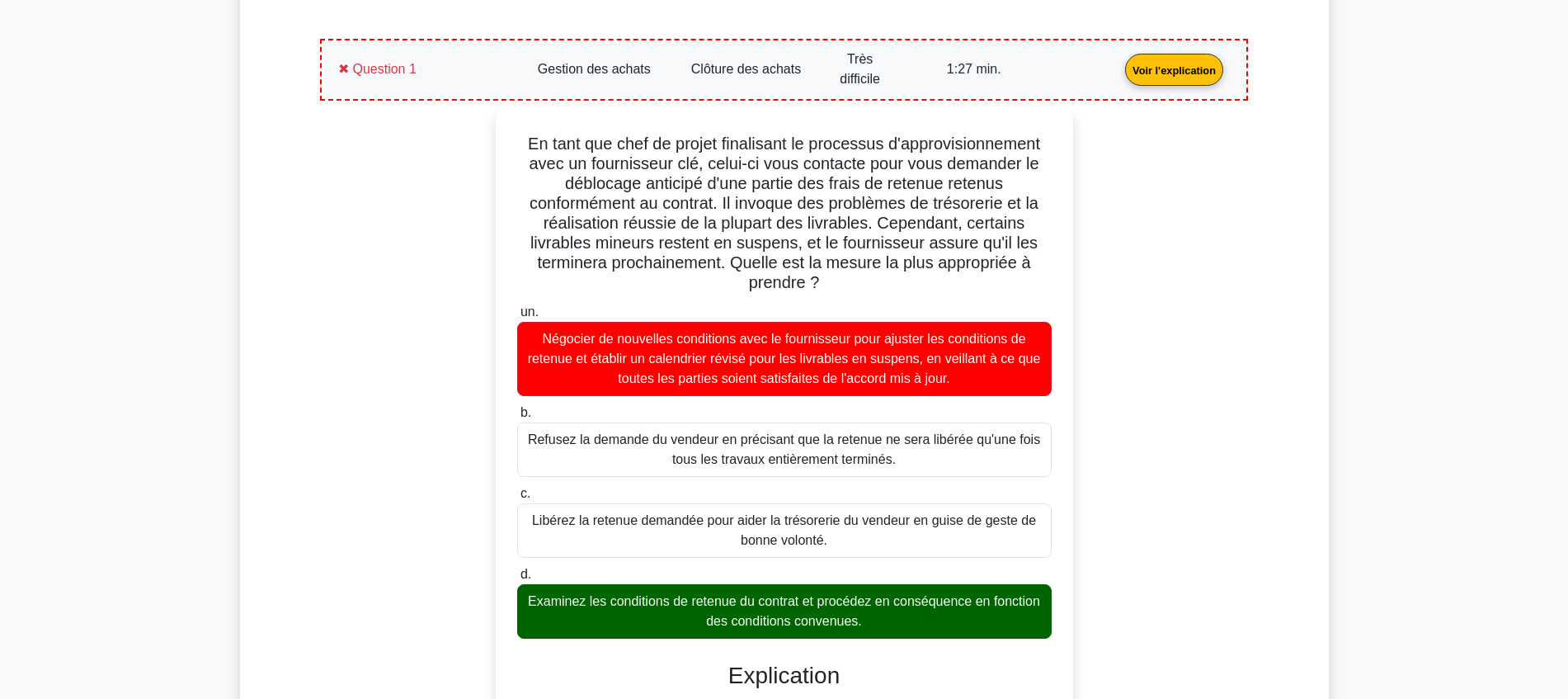
copy div "Lo ipsu dol sita co adipis elitseddoe te incididun u'laboreetdoloremag aliq en …"
click at [444, 252] on div "En tant que chef de projet finalisant le processus d'approvisionnement avec un …" at bounding box center [784, 619] width 908 height 1025
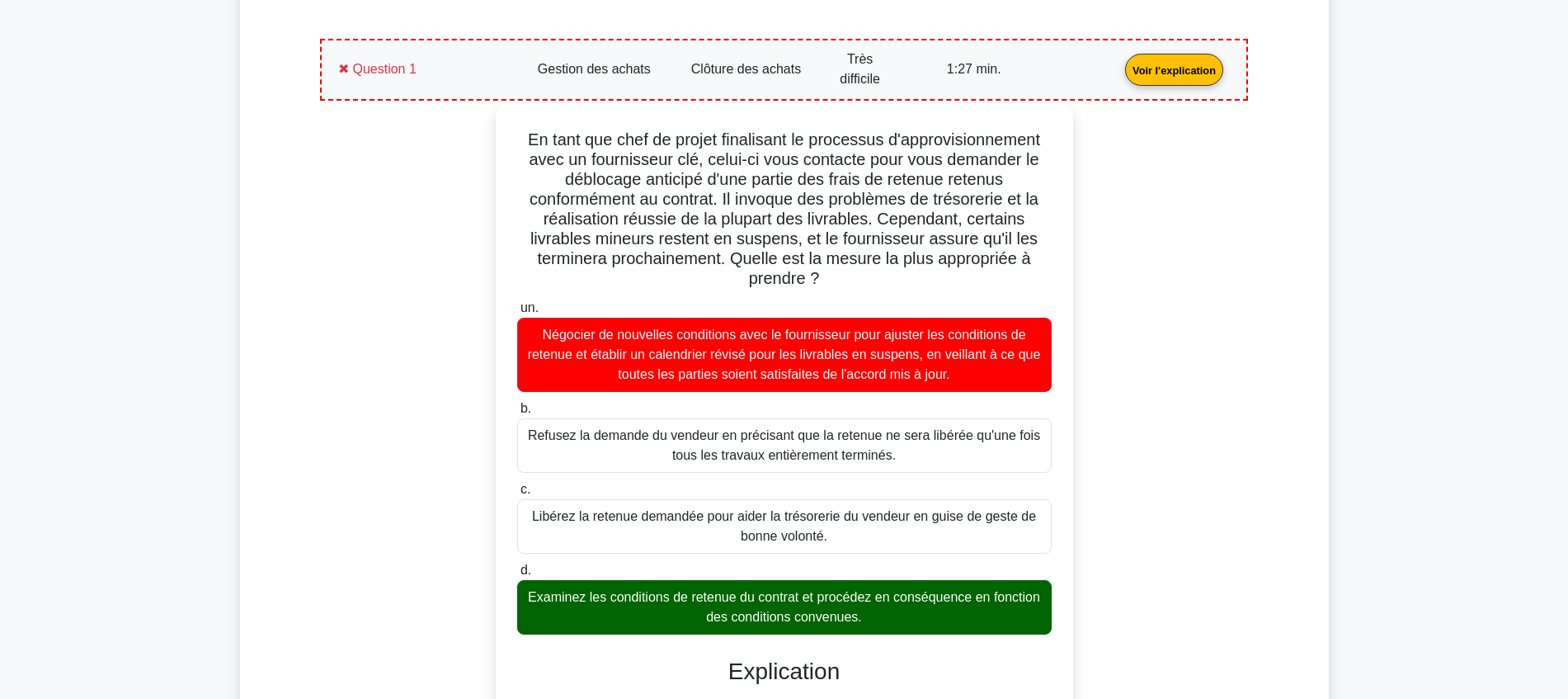
drag, startPoint x: 957, startPoint y: 624, endPoint x: 496, endPoint y: 141, distance: 667.7
click at [496, 141] on div "En tant que chef de projet finalisant le processus d'approvisionnement avec un …" at bounding box center [784, 606] width 577 height 1005
copy div "Lo ipsu dol sita co adipis elitseddoe te incididun u'laboreetdoloremag aliq en …"
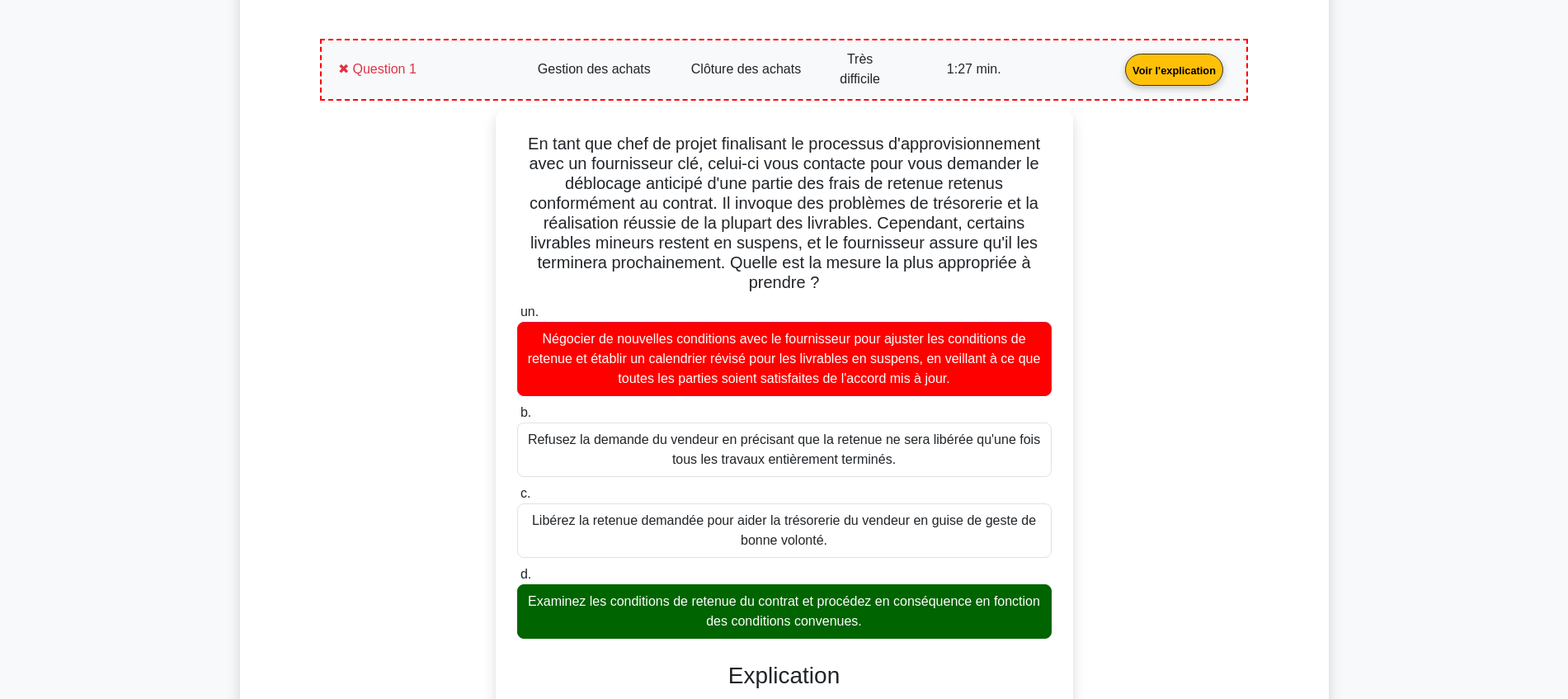
click at [435, 339] on div "En tant que chef de projet finalisant le processus d'approvisionnement avec un …" at bounding box center [784, 619] width 908 height 1025
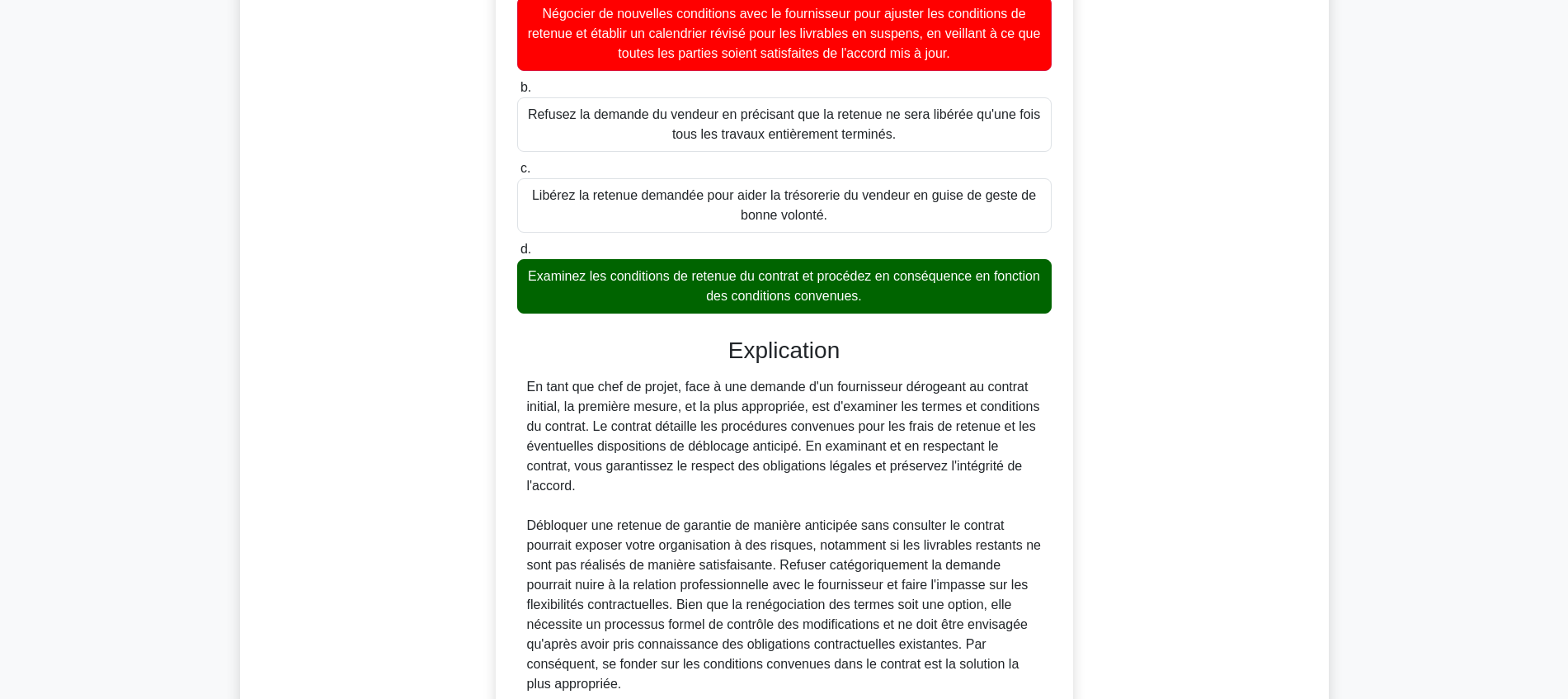
scroll to position [1112, 0]
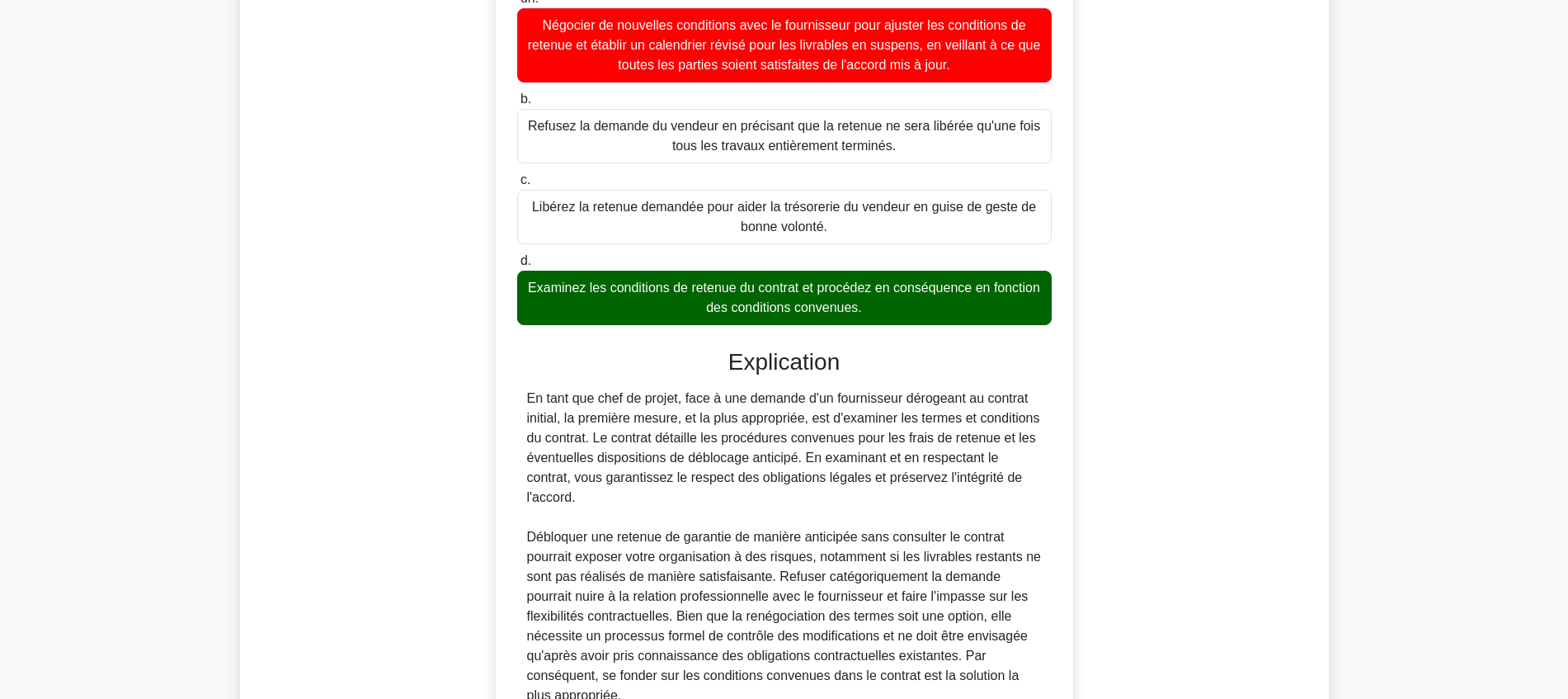
drag, startPoint x: 869, startPoint y: 320, endPoint x: 524, endPoint y: 284, distance: 346.9
click at [524, 284] on font "Examinez les conditions de retenue du contrat et procédez en conséquence en fon…" at bounding box center [784, 297] width 520 height 39
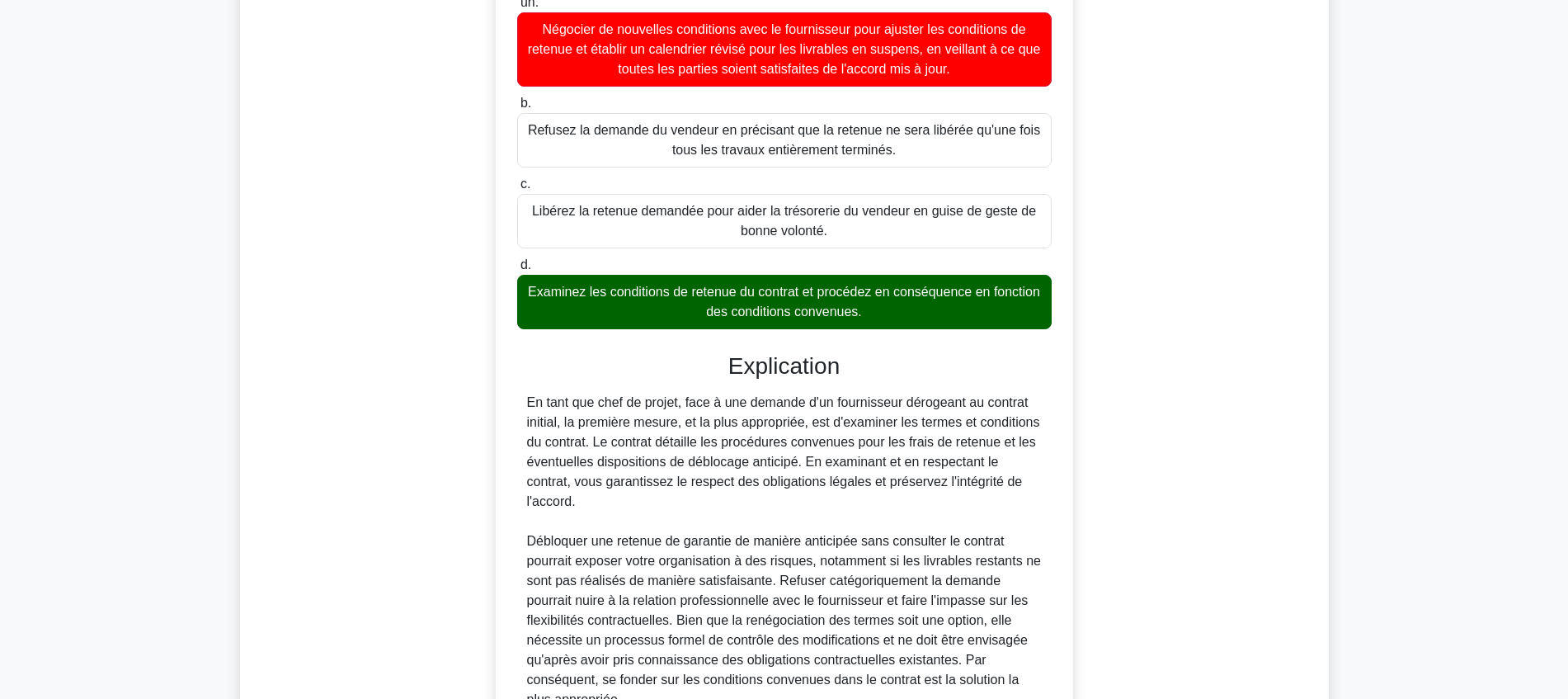
click at [416, 354] on div "En tant que chef de projet finalisant le processus d'approvisionnement avec un …" at bounding box center [784, 310] width 908 height 1025
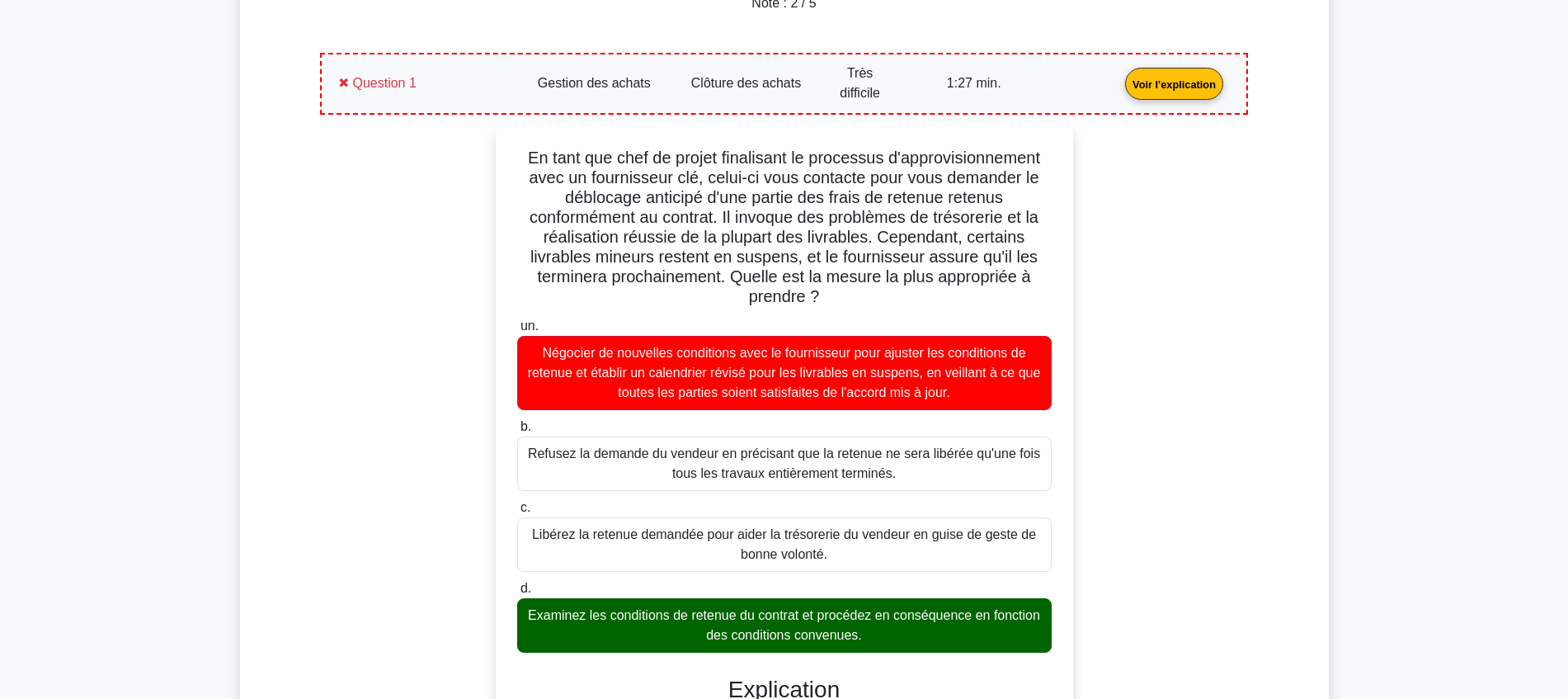
scroll to position [596, 0]
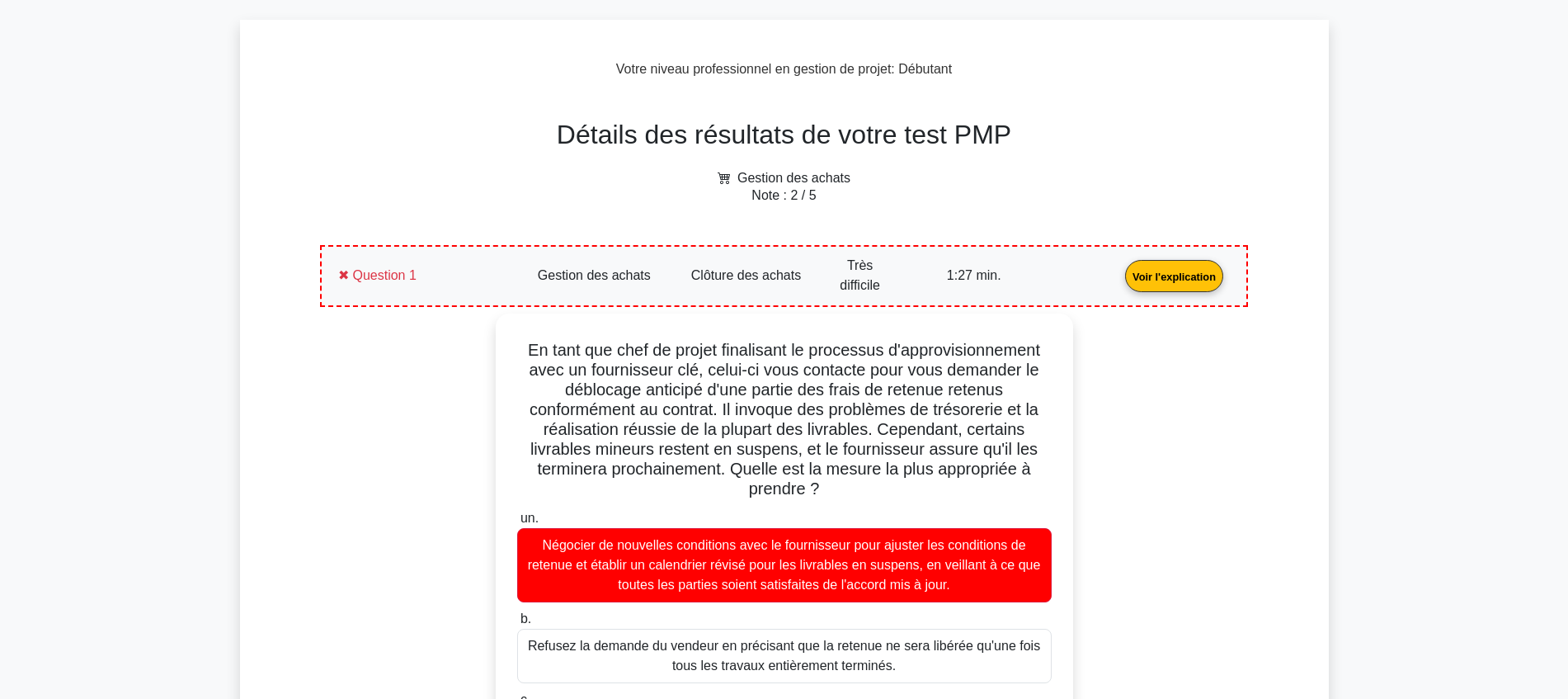
click at [1119, 268] on link "Voir l'explication" at bounding box center [1175, 274] width 112 height 14
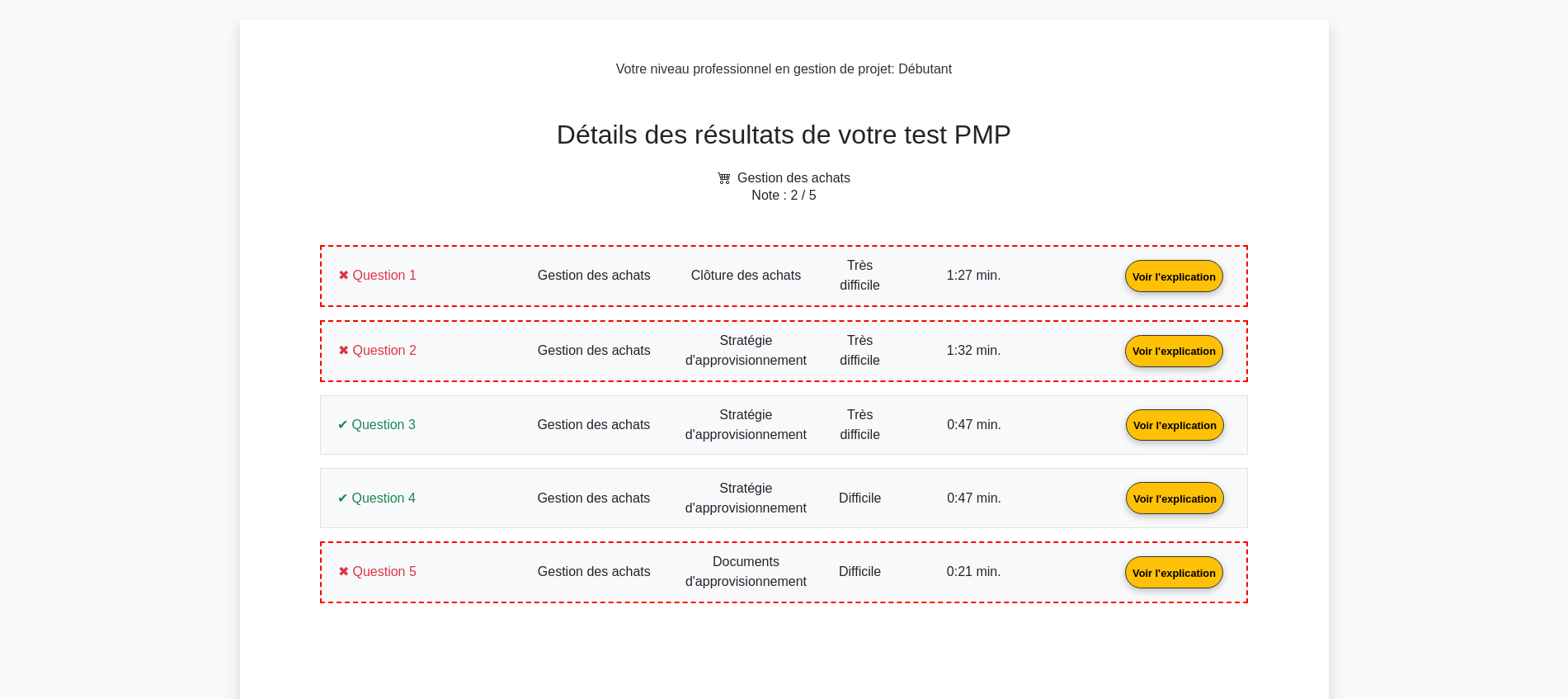
click at [1119, 354] on link "Voir l'explication" at bounding box center [1175, 349] width 112 height 14
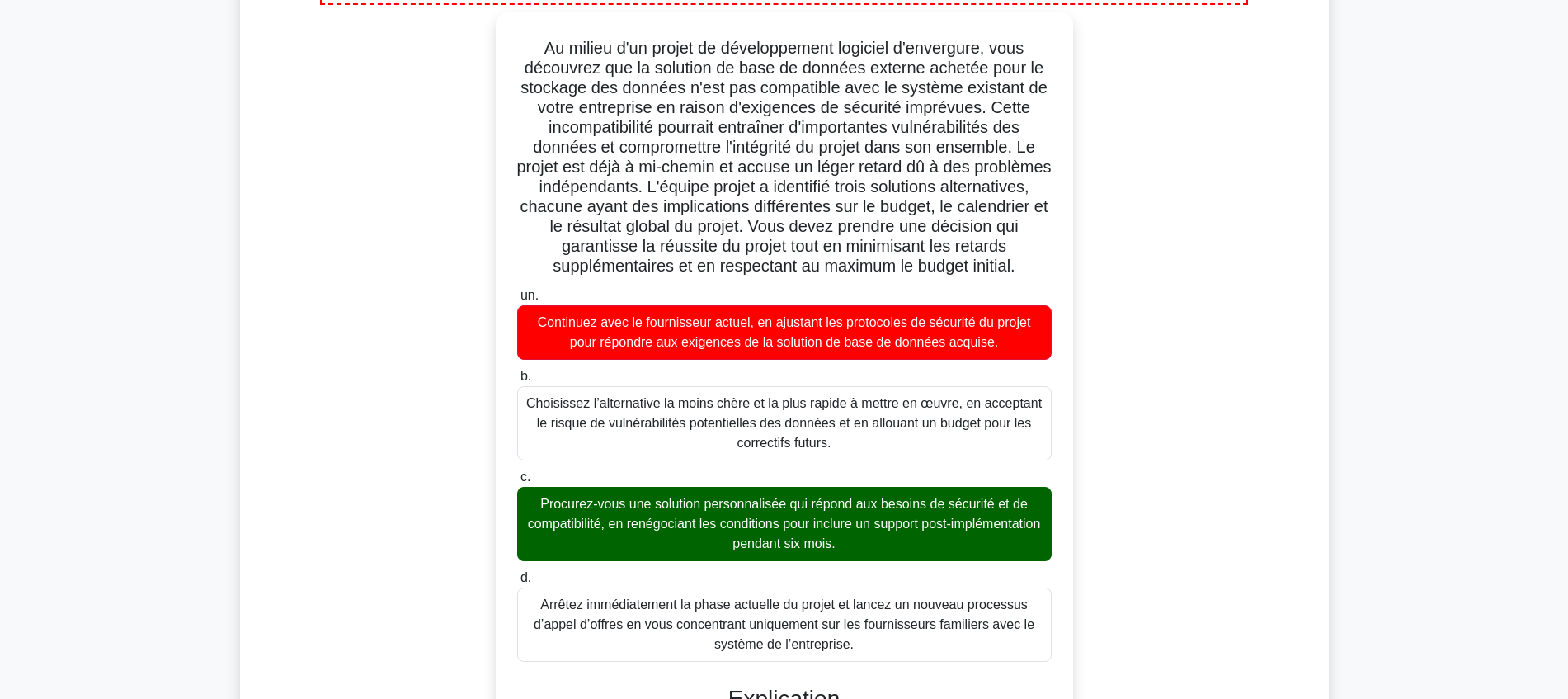
scroll to position [1008, 0]
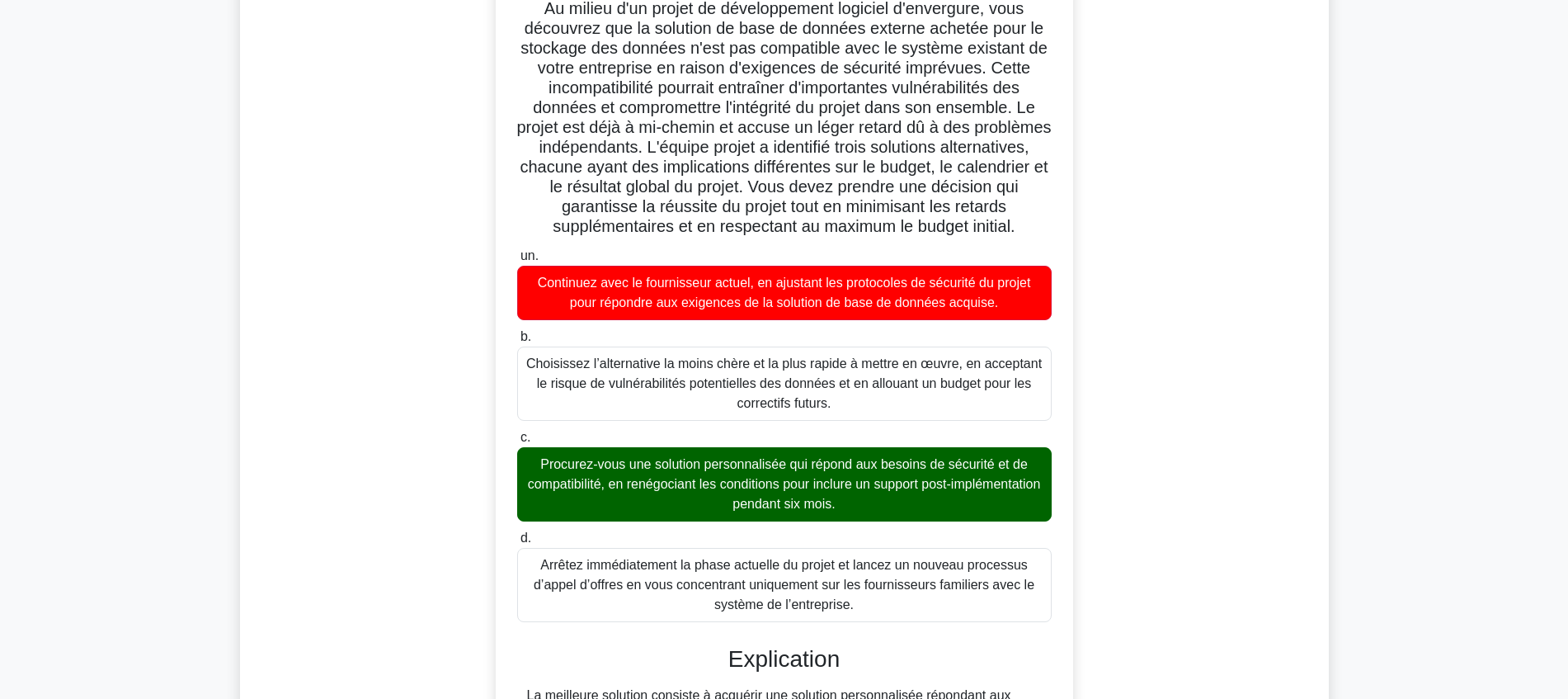
drag, startPoint x: 881, startPoint y: 610, endPoint x: 519, endPoint y: 280, distance: 489.8
click at [519, 280] on div "un. Continuez avec le fournisseur actuel, en ajustant les protocoles de sécurit…" at bounding box center [785, 434] width 554 height 382
copy div "Continuez avec le fournisseur actuel, en ajustant les protocoles de sécurité du…"
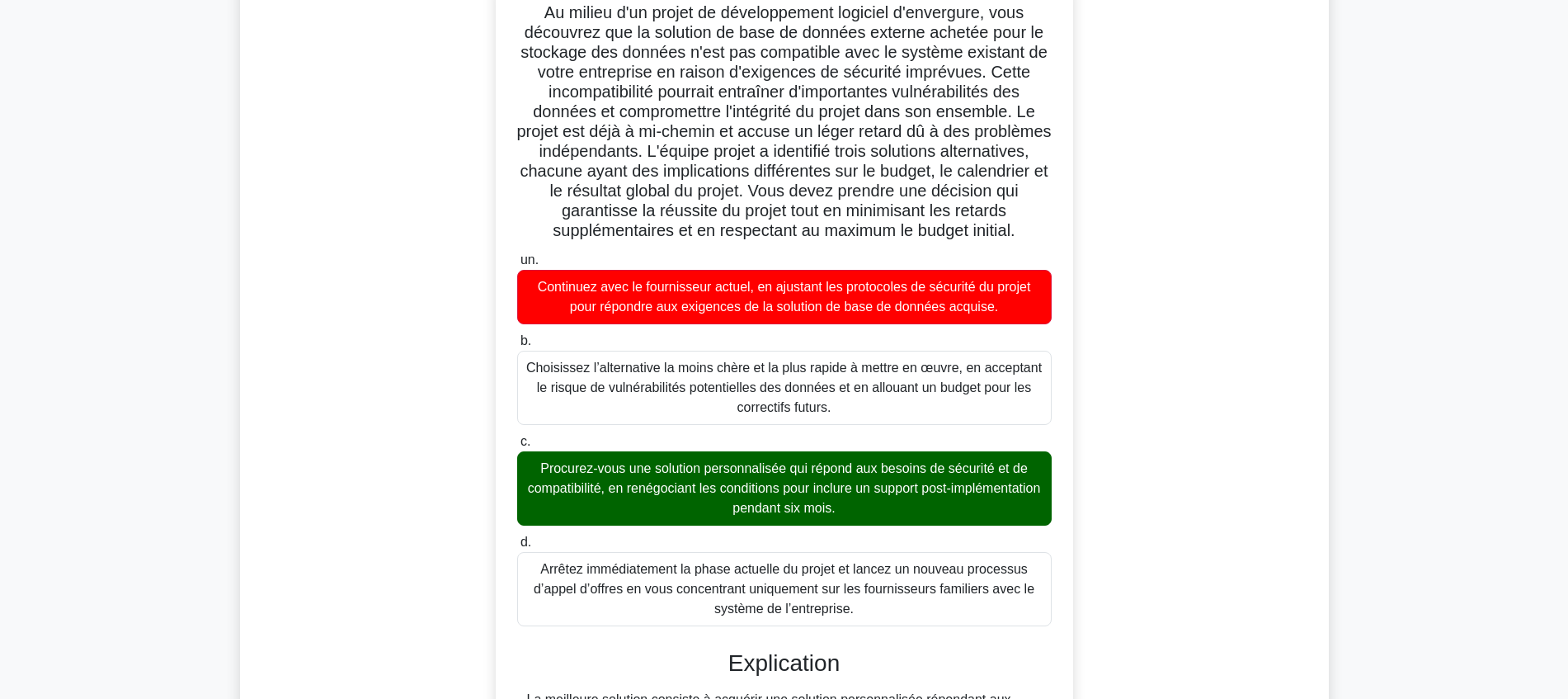
click at [1139, 365] on div "Au milieu d'un projet de développement logiciel d'envergure, vous découvrez que…" at bounding box center [784, 567] width 908 height 1183
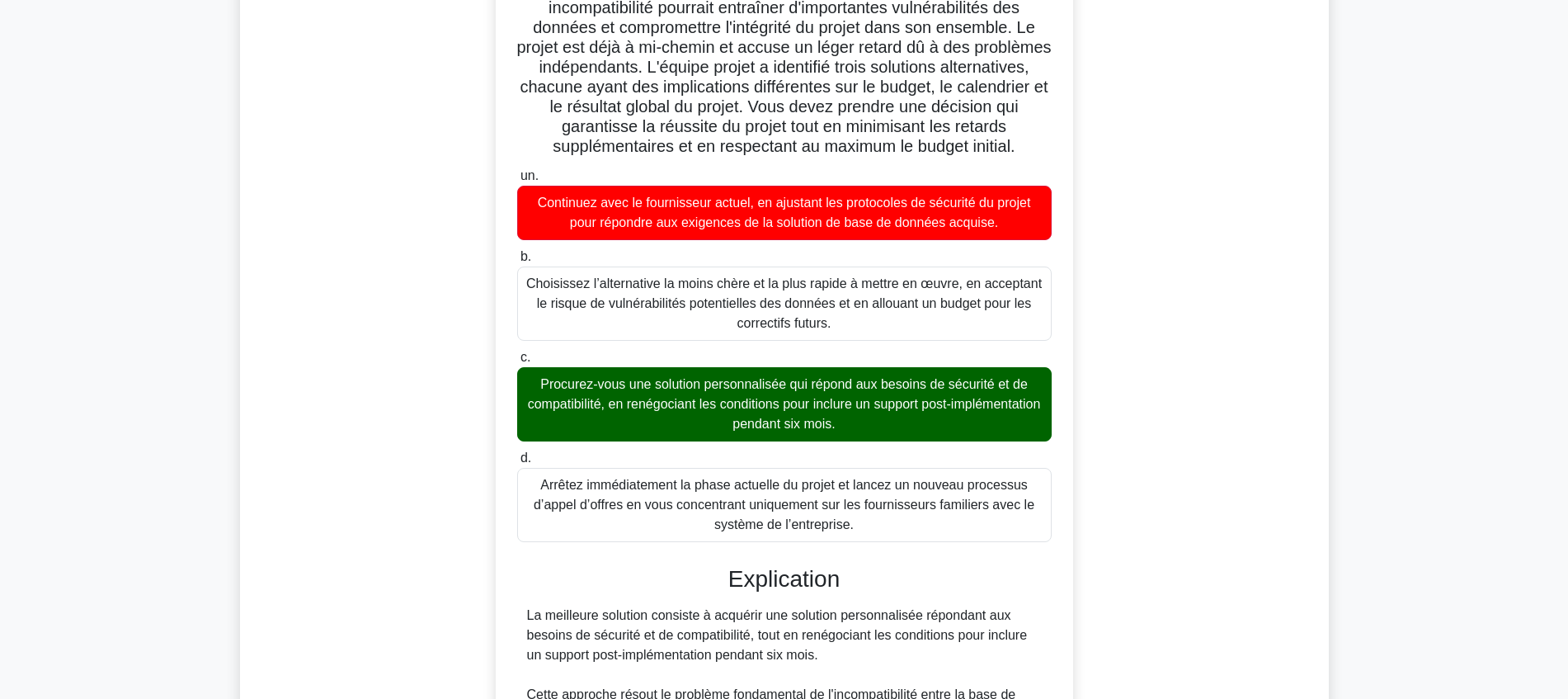
scroll to position [905, 0]
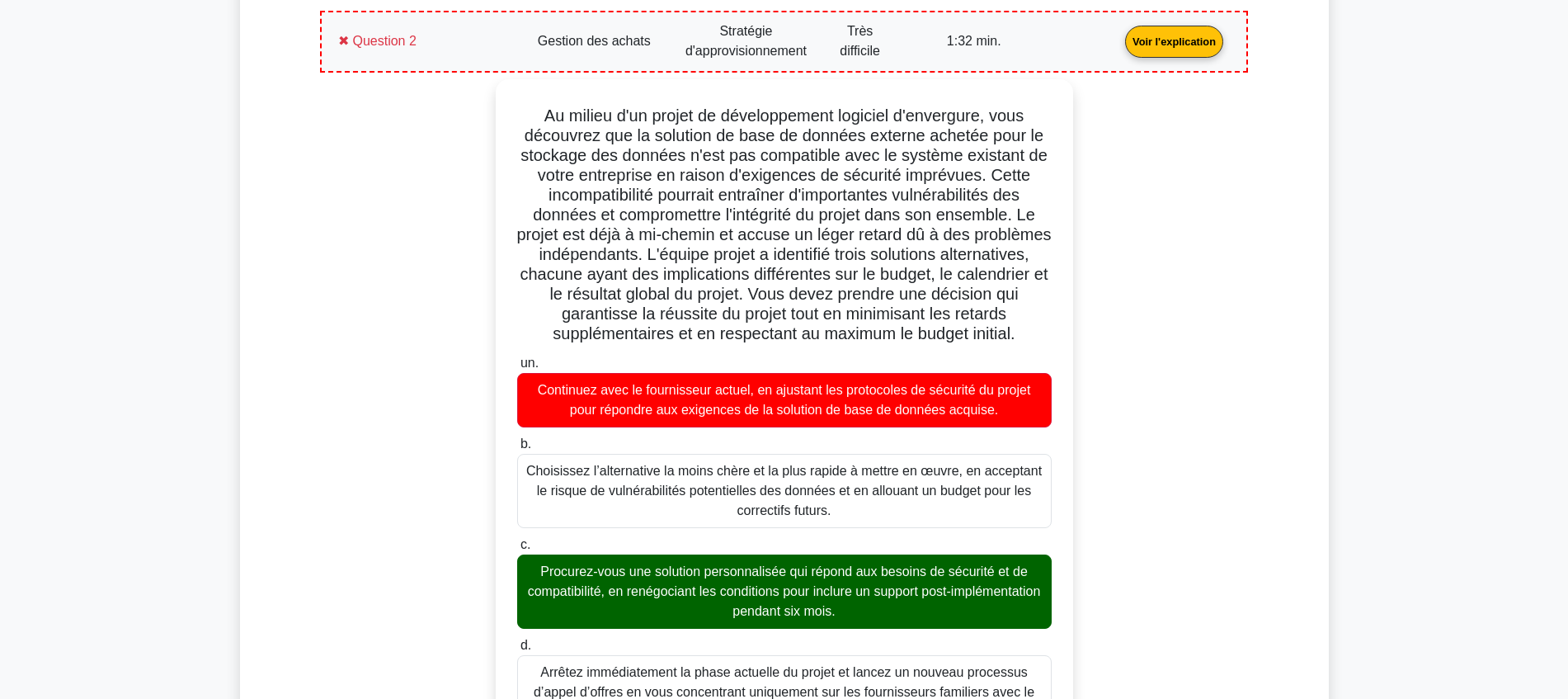
click at [1119, 38] on link "Voir l'explication" at bounding box center [1175, 39] width 112 height 14
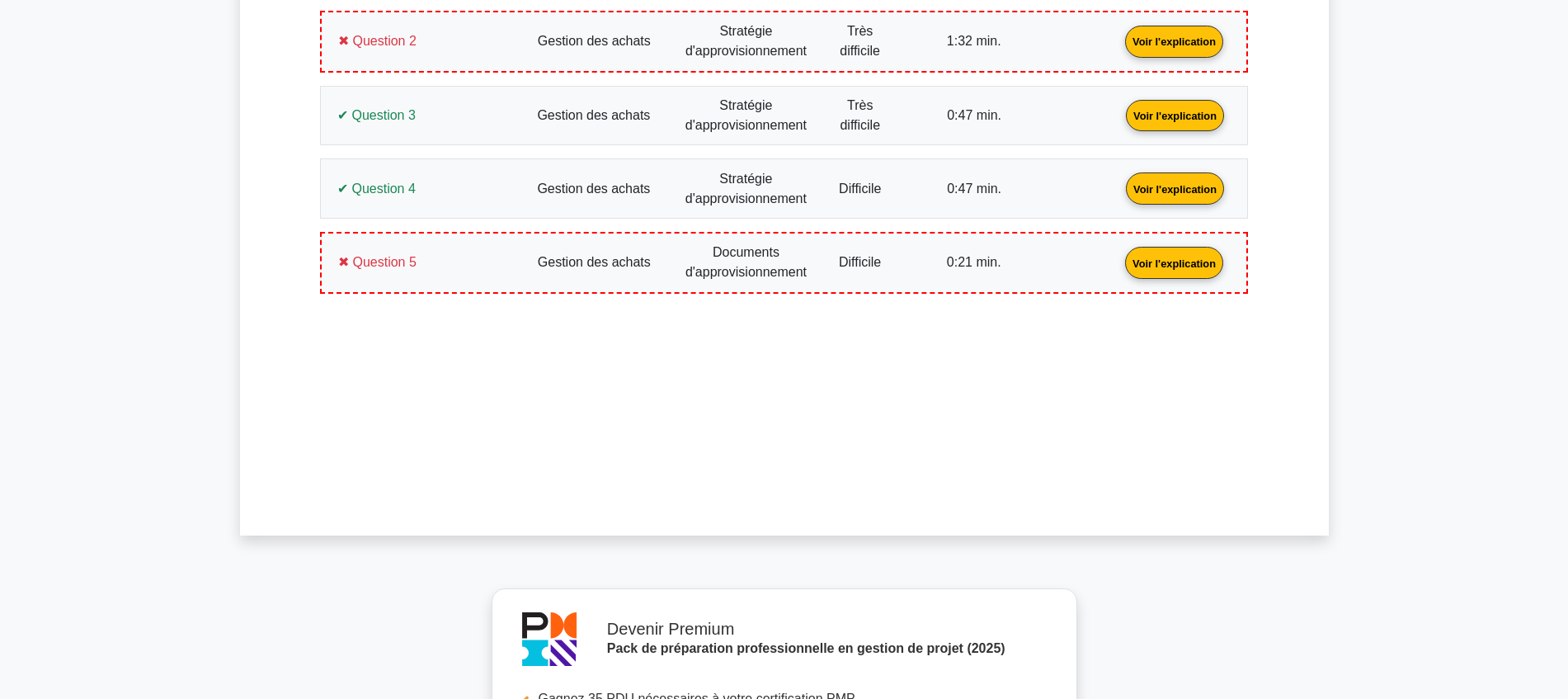
click at [1120, 120] on link "Voir l'explication" at bounding box center [1176, 113] width 112 height 14
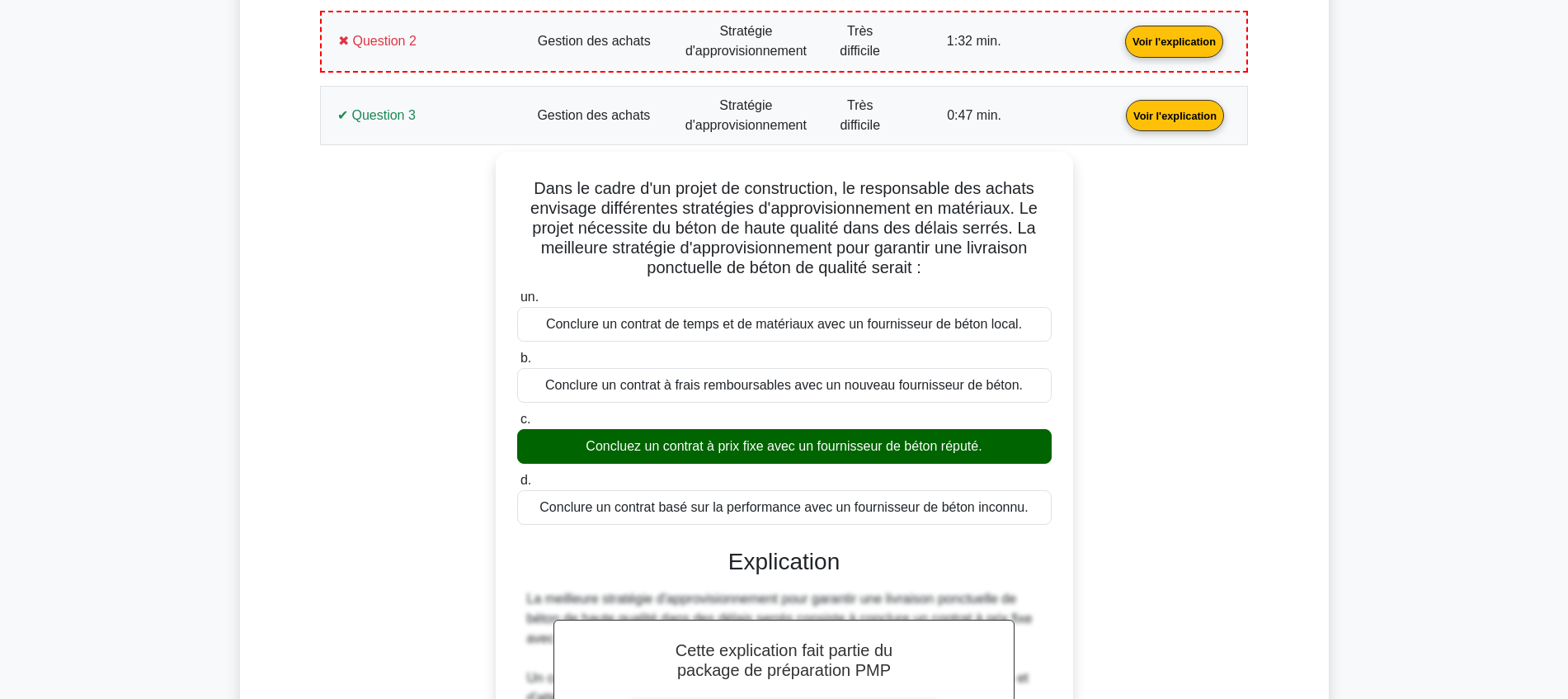
drag, startPoint x: 1041, startPoint y: 502, endPoint x: 472, endPoint y: 194, distance: 647.0
click at [472, 194] on div "Dans le cadre d'un projet de construction, le responsable des achats envisage d…" at bounding box center [784, 585] width 908 height 866
copy div "Dans le cadre d'un projet de construction, le responsable des achats envisage d…"
click at [1120, 107] on link "Voir l'explication" at bounding box center [1176, 113] width 112 height 14
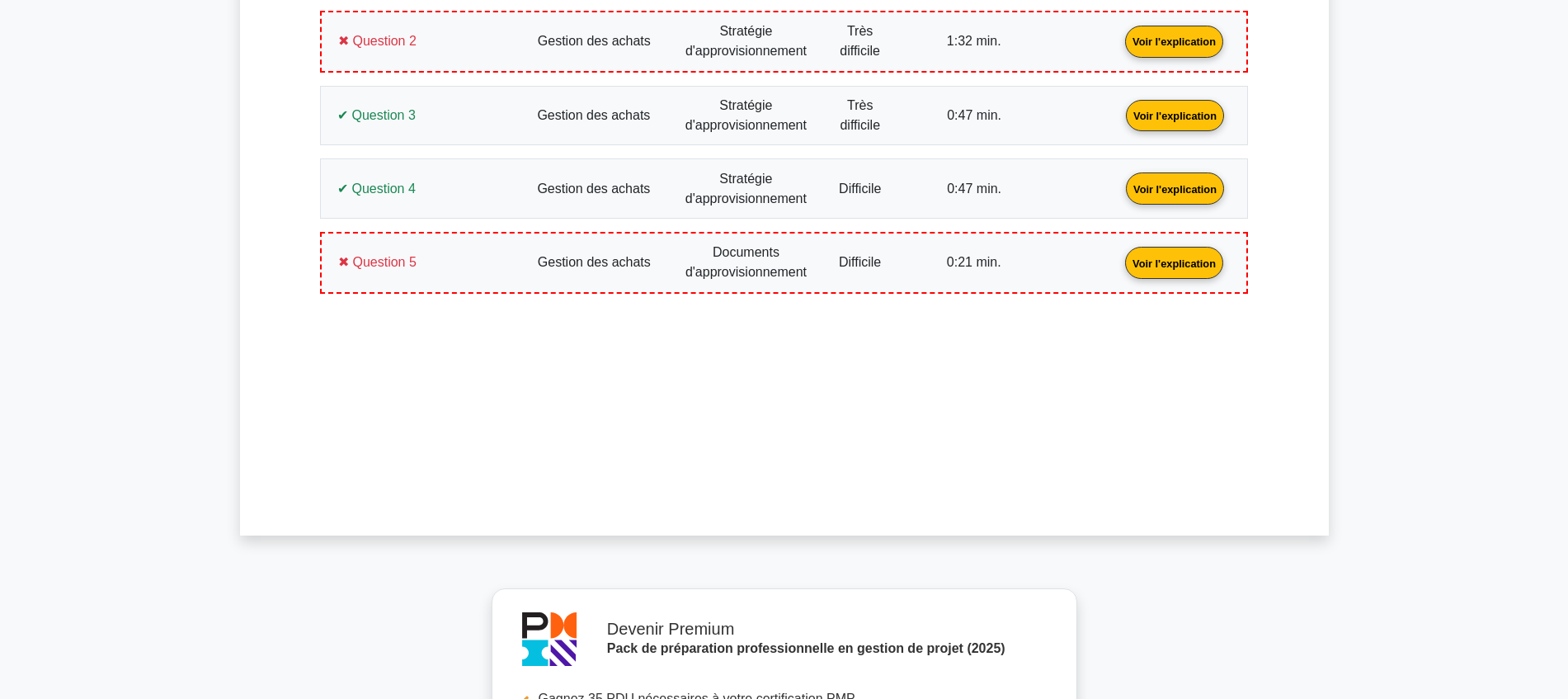
click at [1120, 195] on link "Voir l'explication" at bounding box center [1176, 187] width 112 height 14
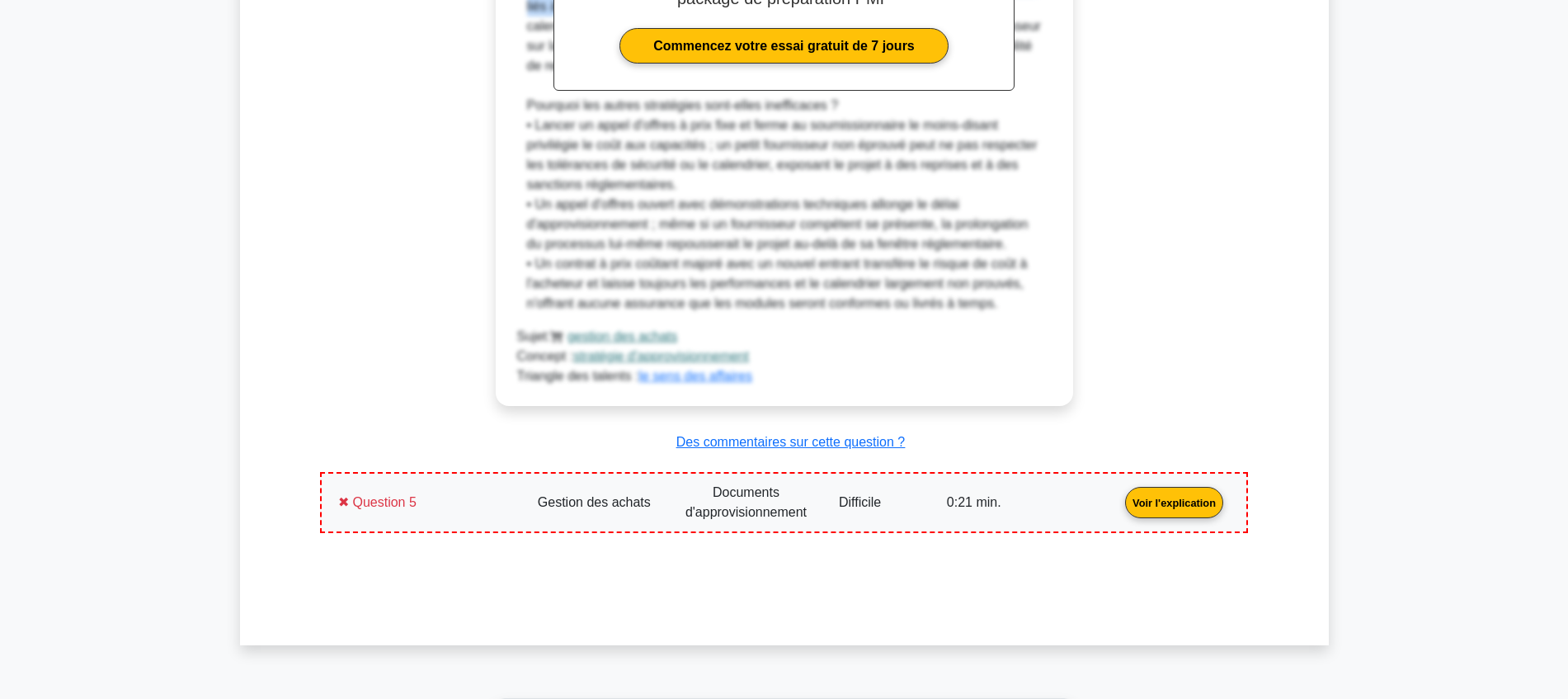
scroll to position [1646, 0]
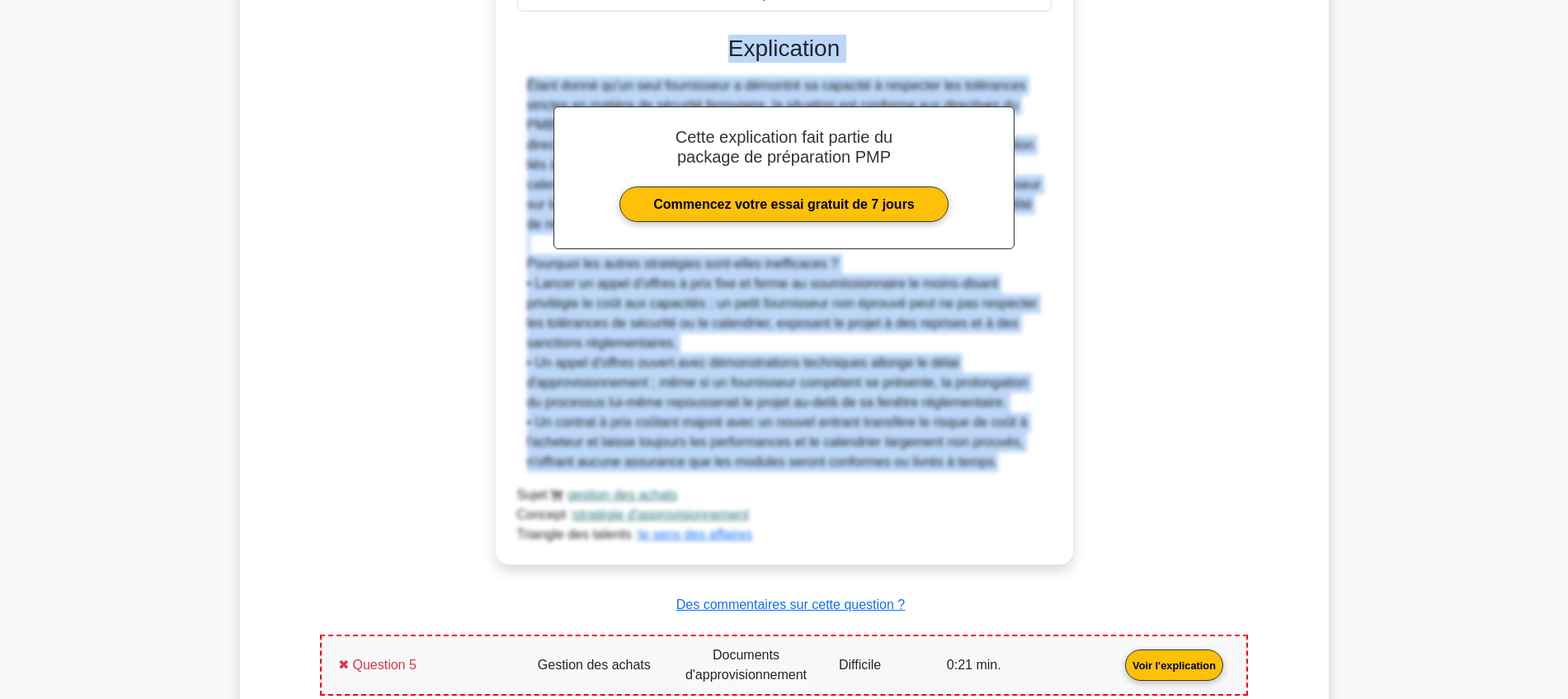
drag, startPoint x: 727, startPoint y: 266, endPoint x: 1003, endPoint y: 468, distance: 342.0
click at [1003, 468] on div "un. Négociez un contrat à source unique avec un fournisseur reconnu, en intégra…" at bounding box center [785, 108] width 538 height 873
copy div "Loremipsumd Sitam conse ad'el sedd eiusmodtemp i utlabore et dolorema a enimadm…"
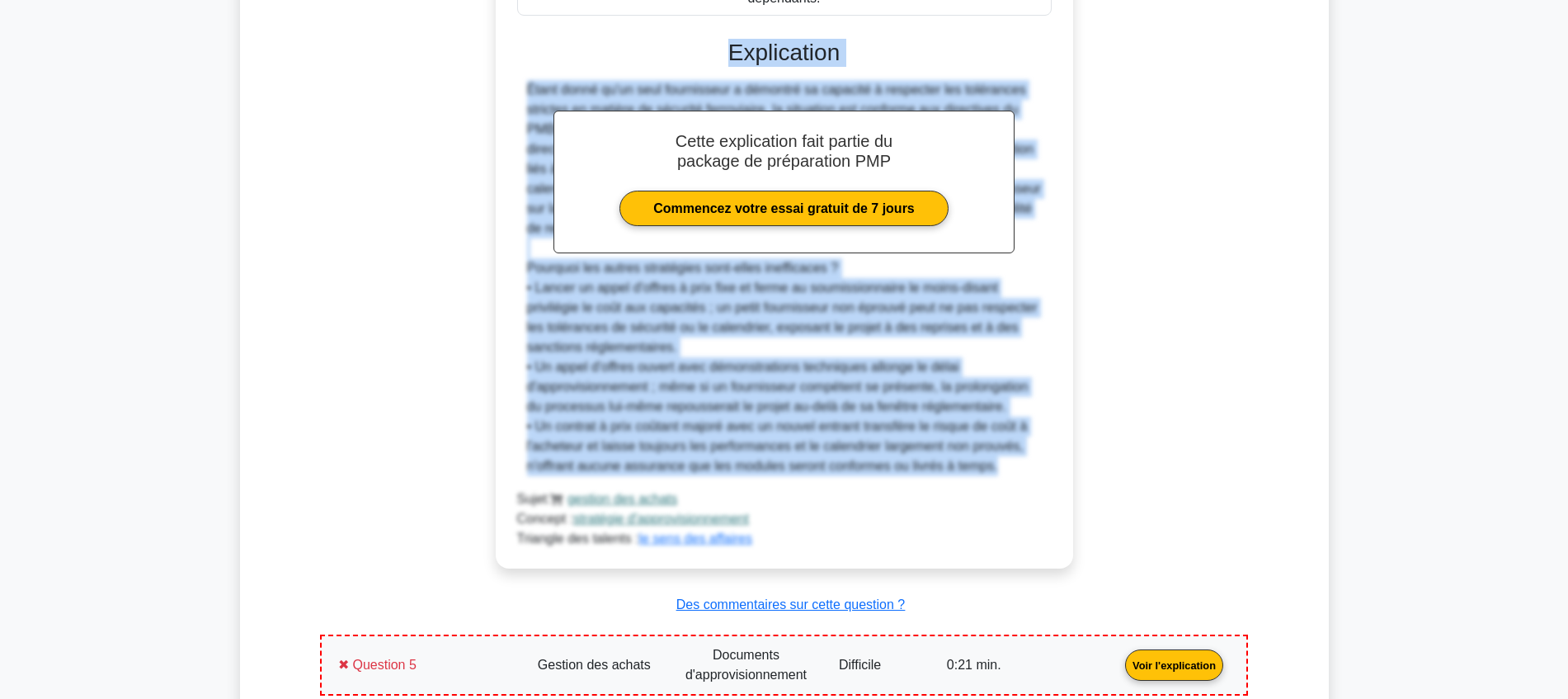
drag, startPoint x: 322, startPoint y: 214, endPoint x: 328, endPoint y: 222, distance: 10.0
click at [322, 214] on div "Lors de la modernisation du réseau de transport urbain, le projet nécessite des…" at bounding box center [784, 56] width 928 height 1144
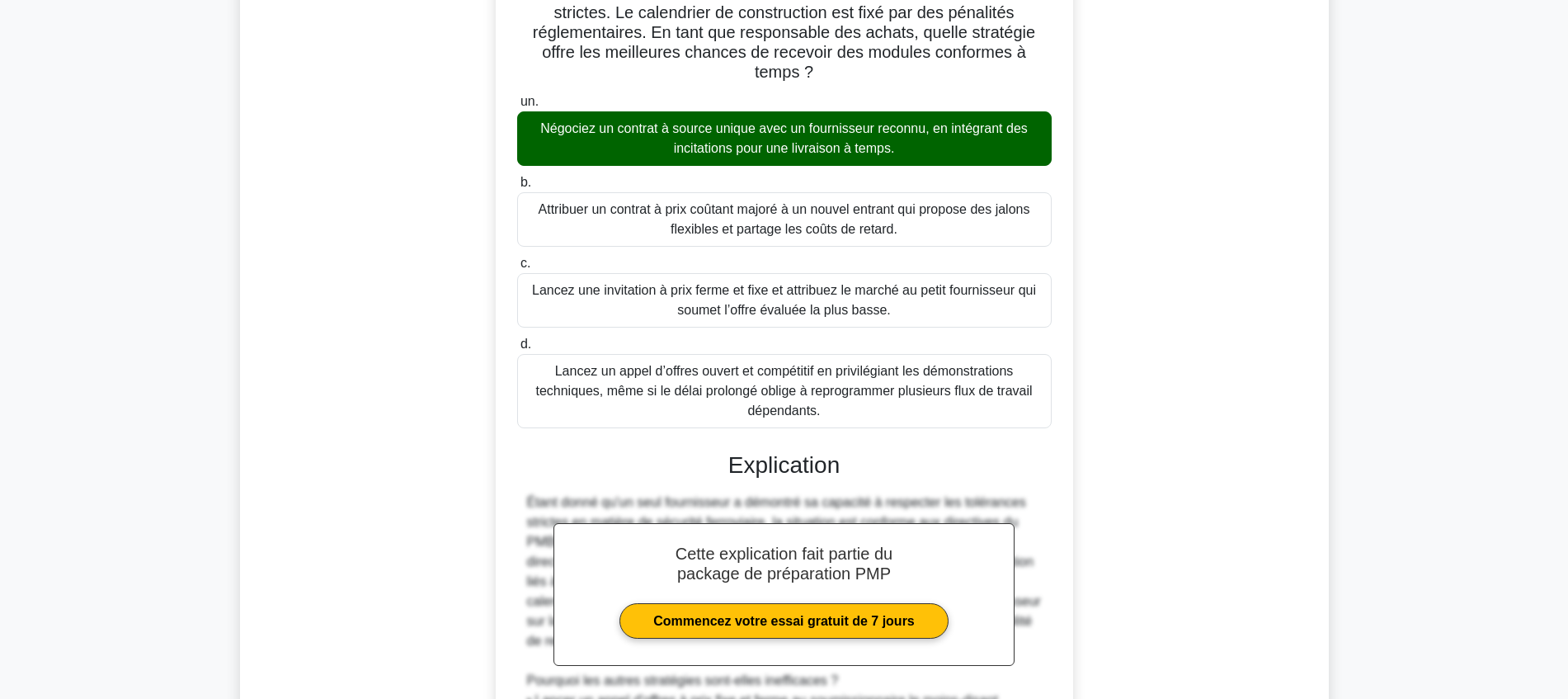
scroll to position [717, 0]
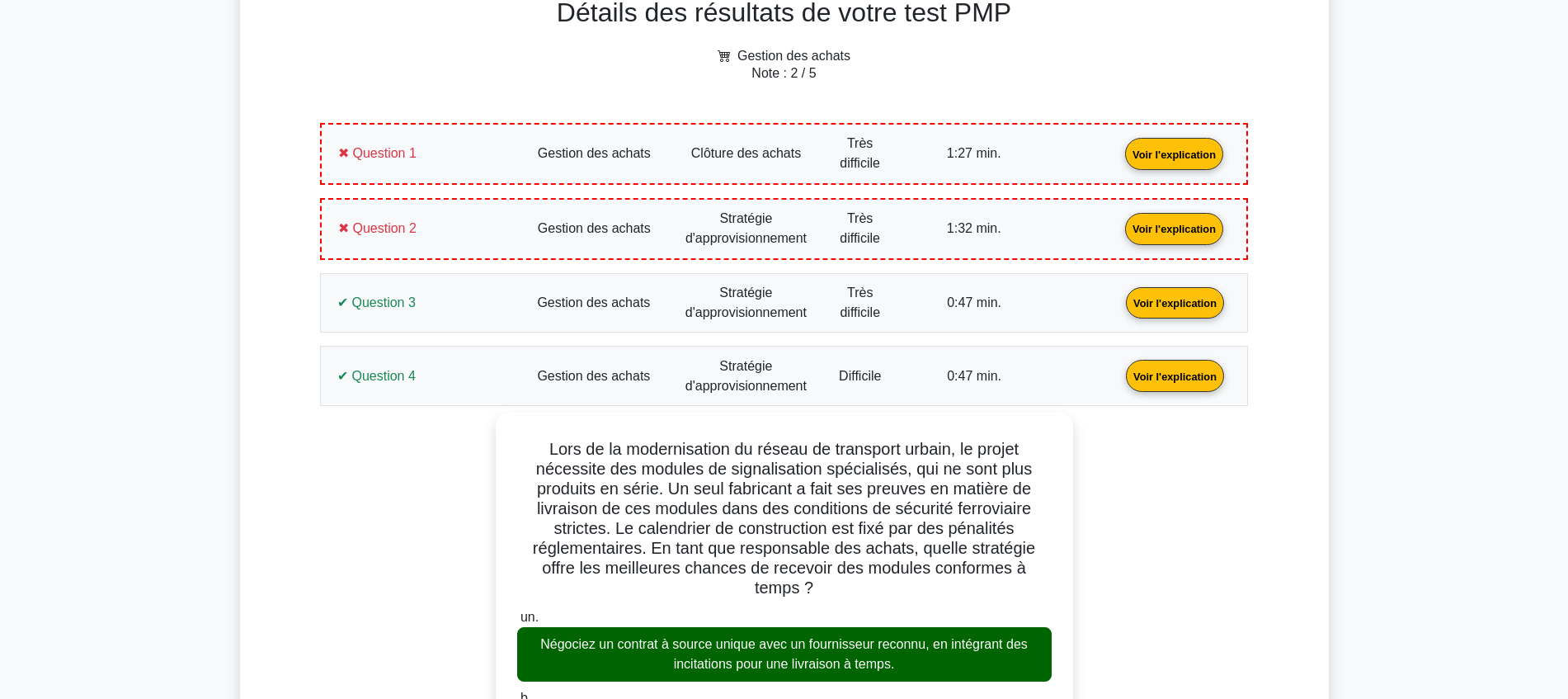
click at [1120, 371] on link "Voir l'explication" at bounding box center [1176, 374] width 112 height 14
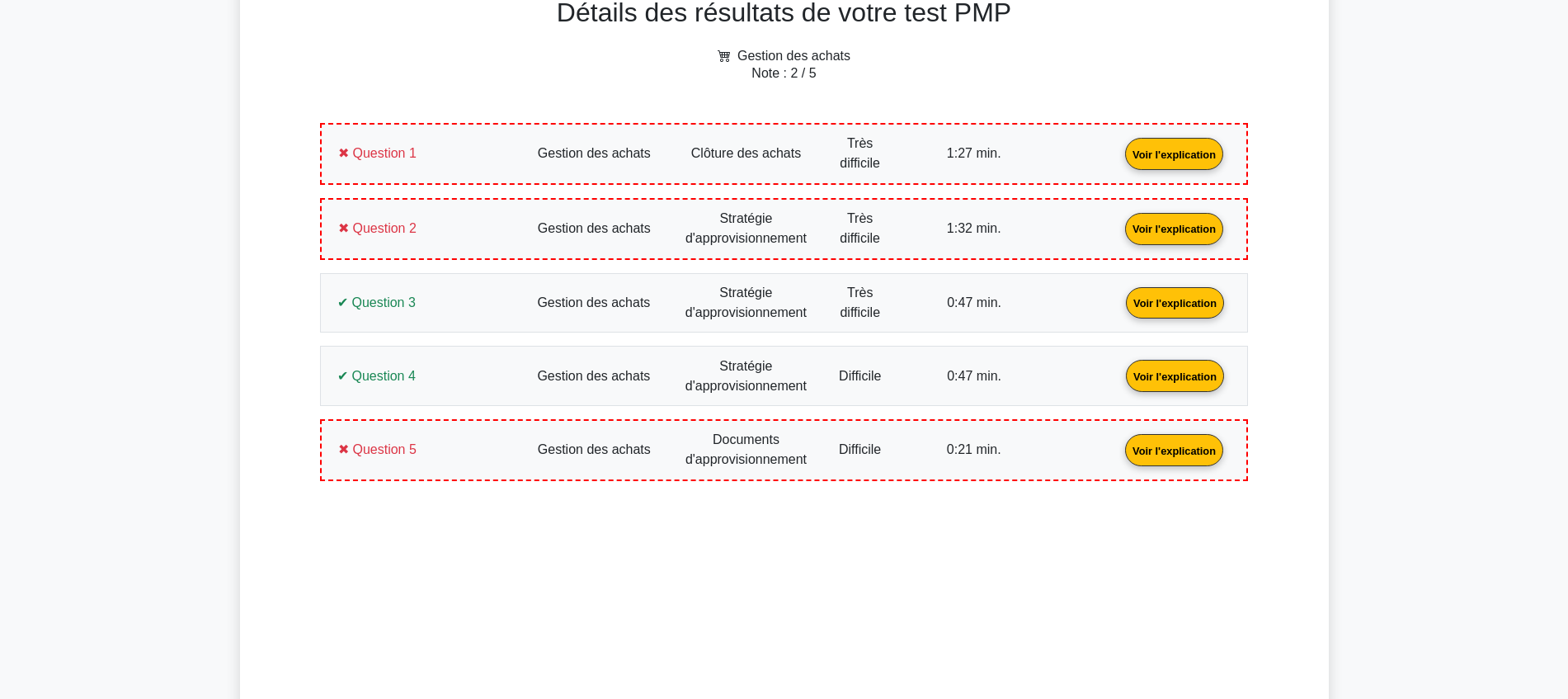
scroll to position [1027, 0]
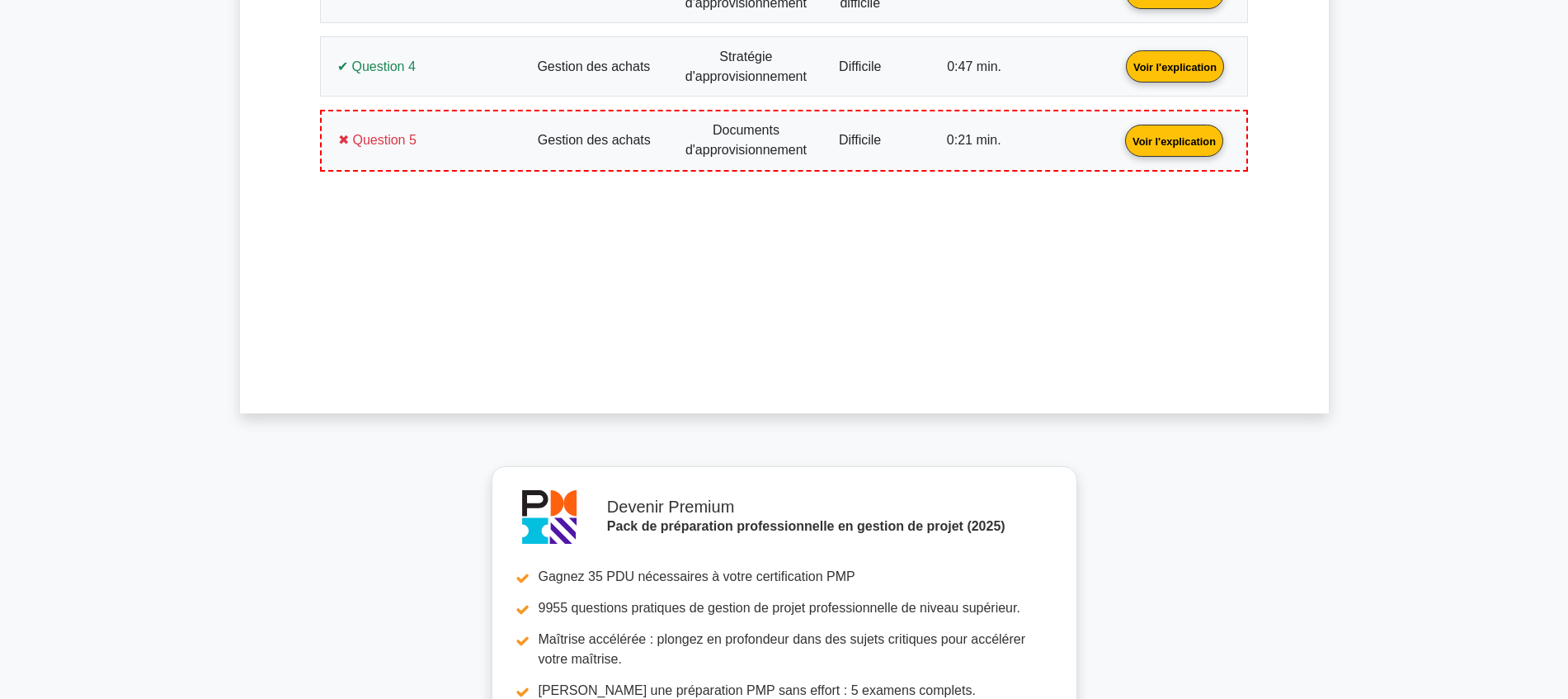
click at [1119, 146] on link "Voir l'explication" at bounding box center [1175, 139] width 112 height 14
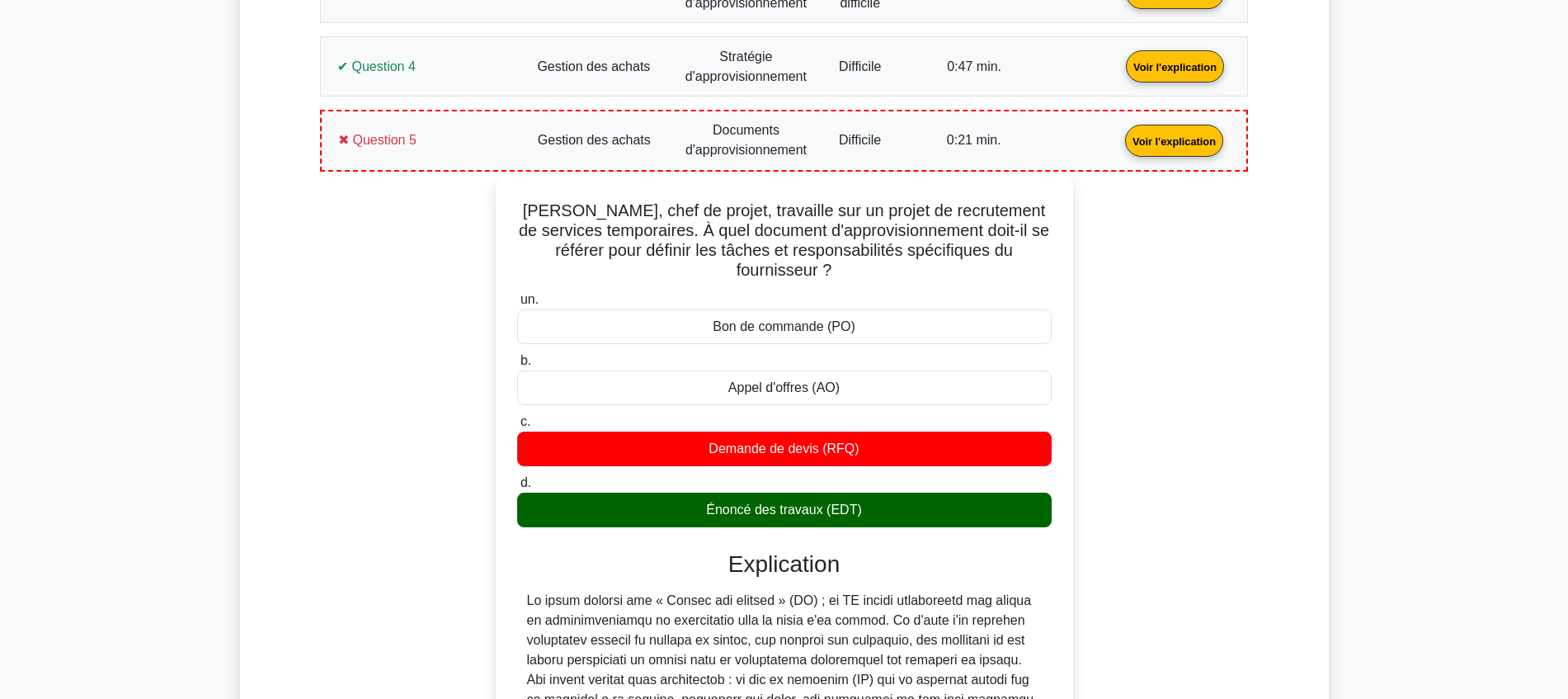
drag, startPoint x: 868, startPoint y: 487, endPoint x: 518, endPoint y: 193, distance: 457.1
click at [518, 193] on div "[PERSON_NAME], chef de projet, travaille sur un projet de recrutement de servic…" at bounding box center [784, 557] width 564 height 754
copy div "[PERSON_NAME], chef de projet, travaille sur un projet de recrutement de servic…"
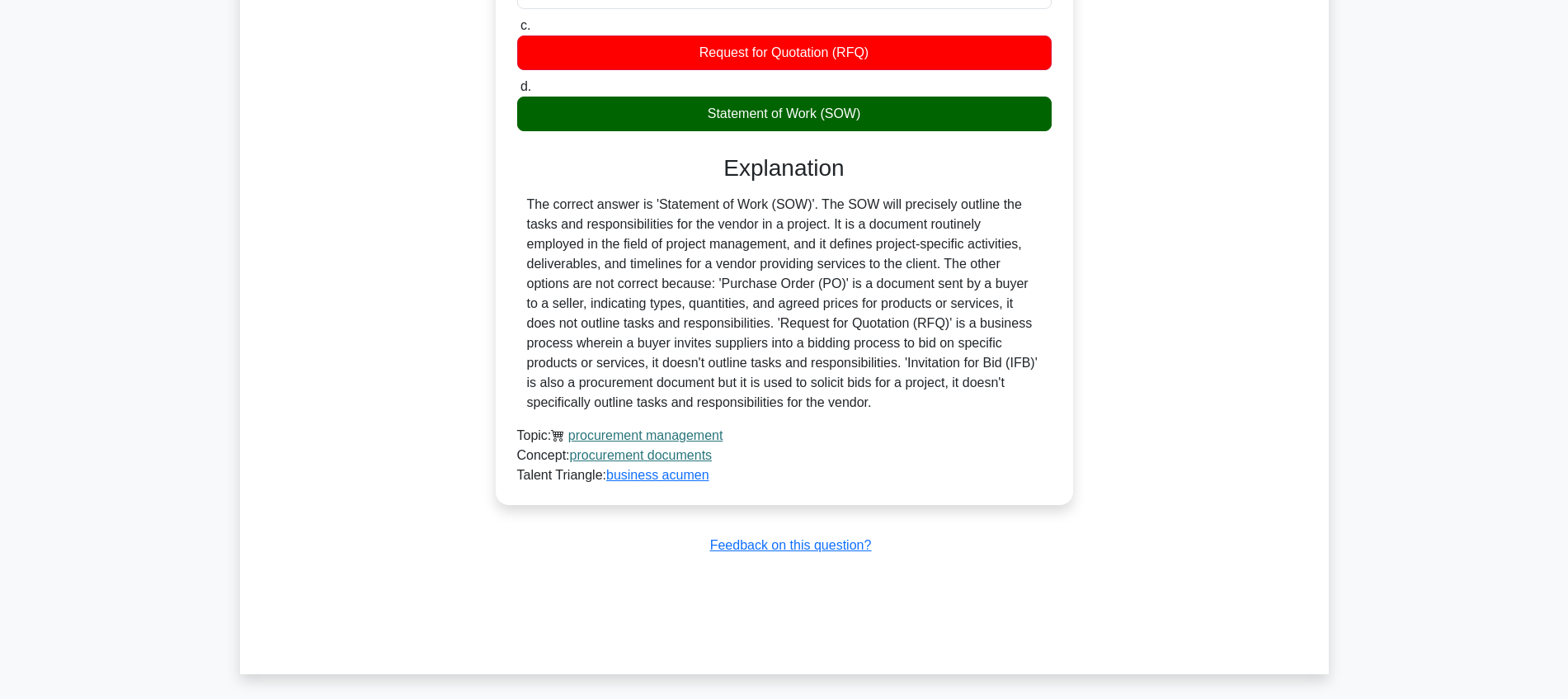
scroll to position [1250, 0]
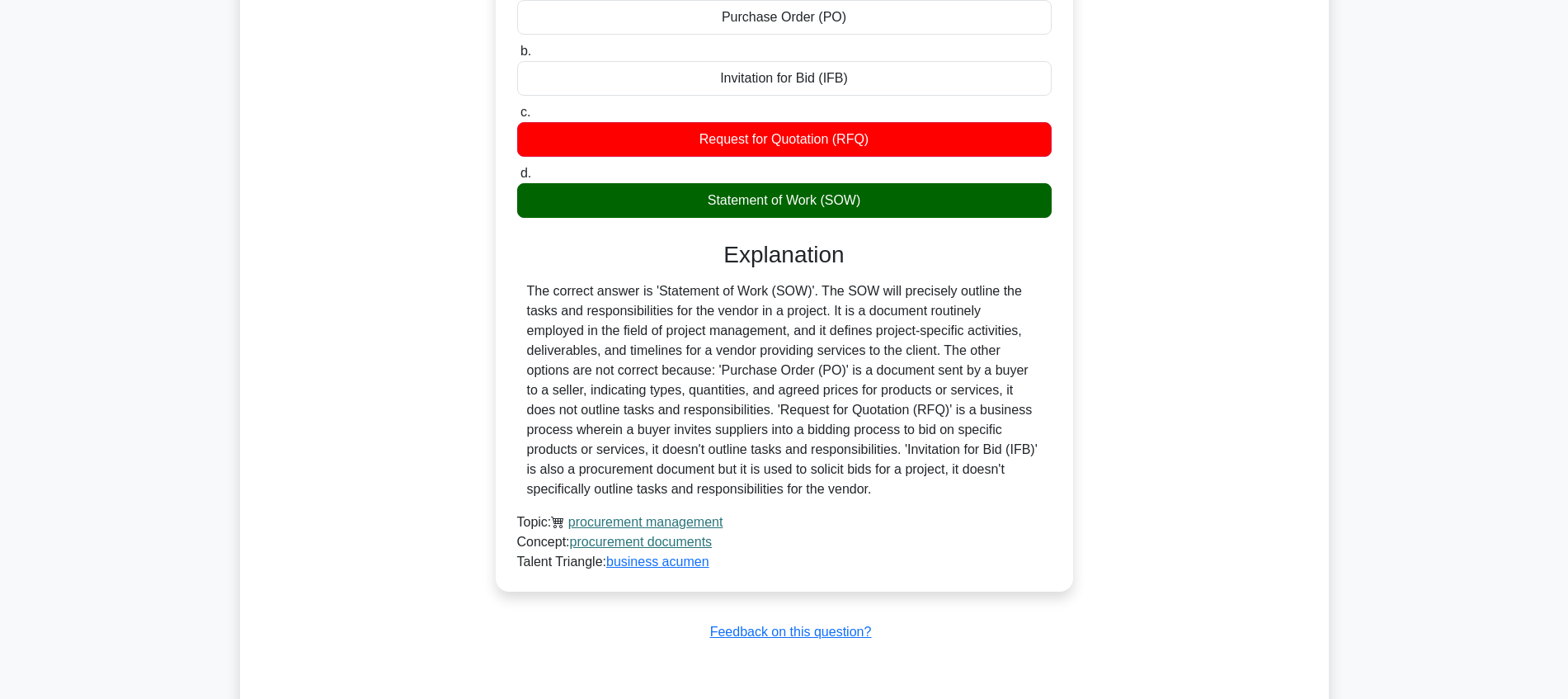
click at [1245, 201] on div "[PERSON_NAME], a project manager, is working on a project that involves acquiri…" at bounding box center [784, 263] width 928 height 787
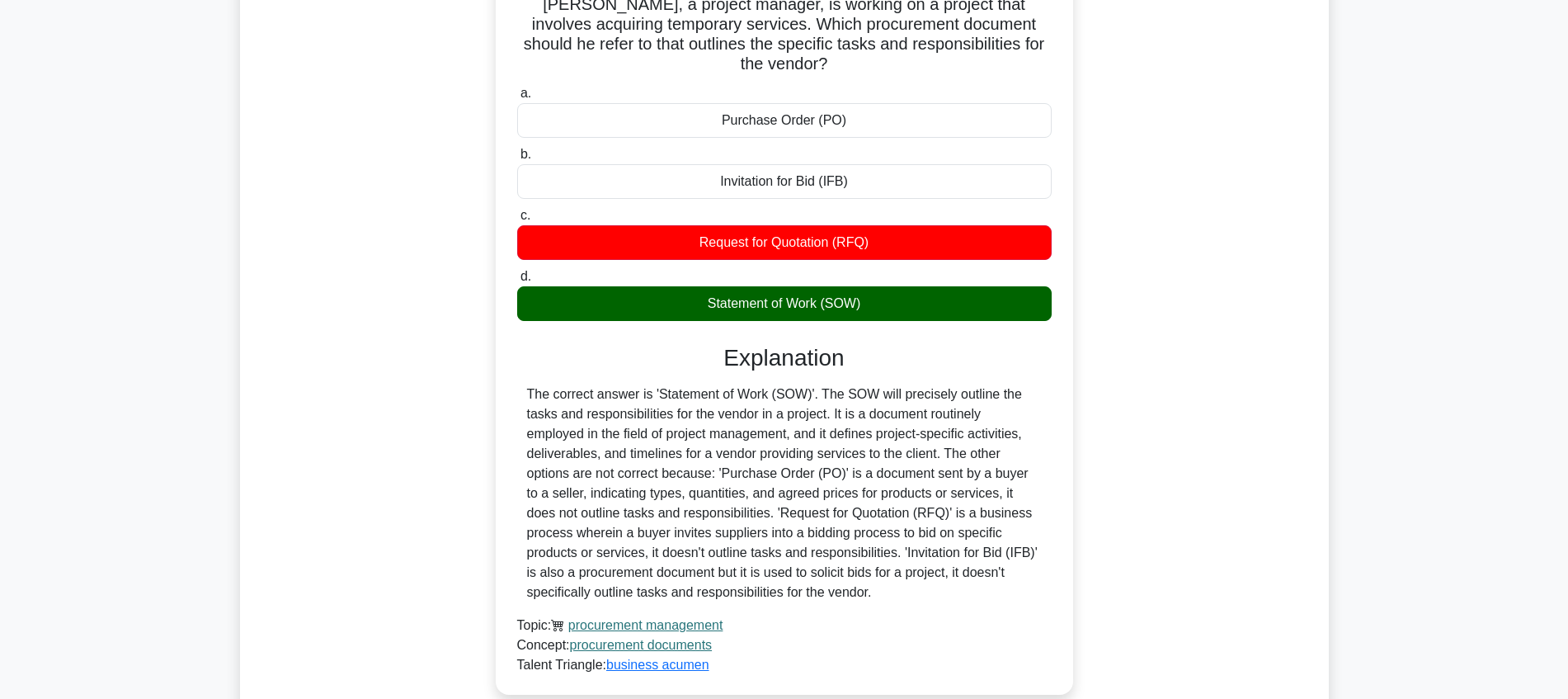
scroll to position [1044, 0]
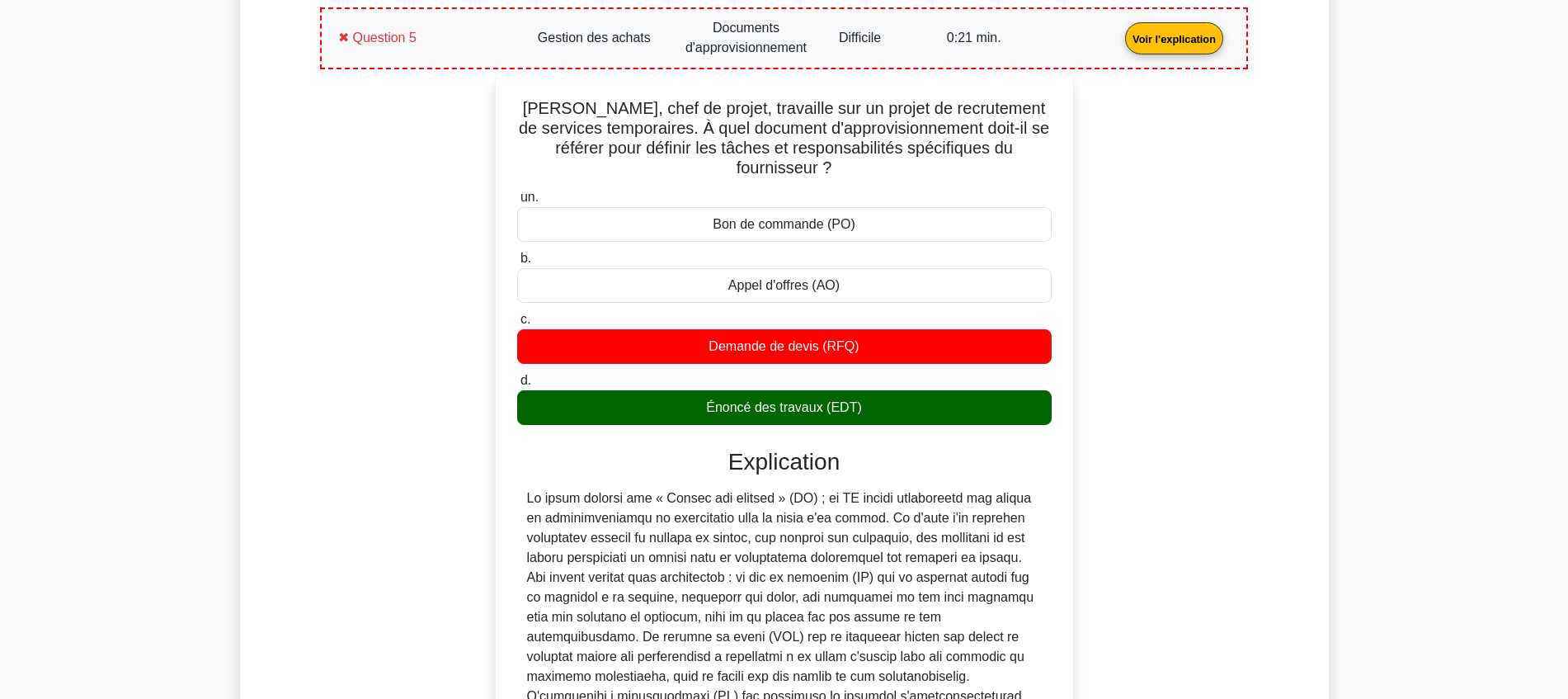
click at [1201, 288] on div "[PERSON_NAME], chef de projet, travaille sur un projet de recrutement de servic…" at bounding box center [784, 469] width 908 height 787
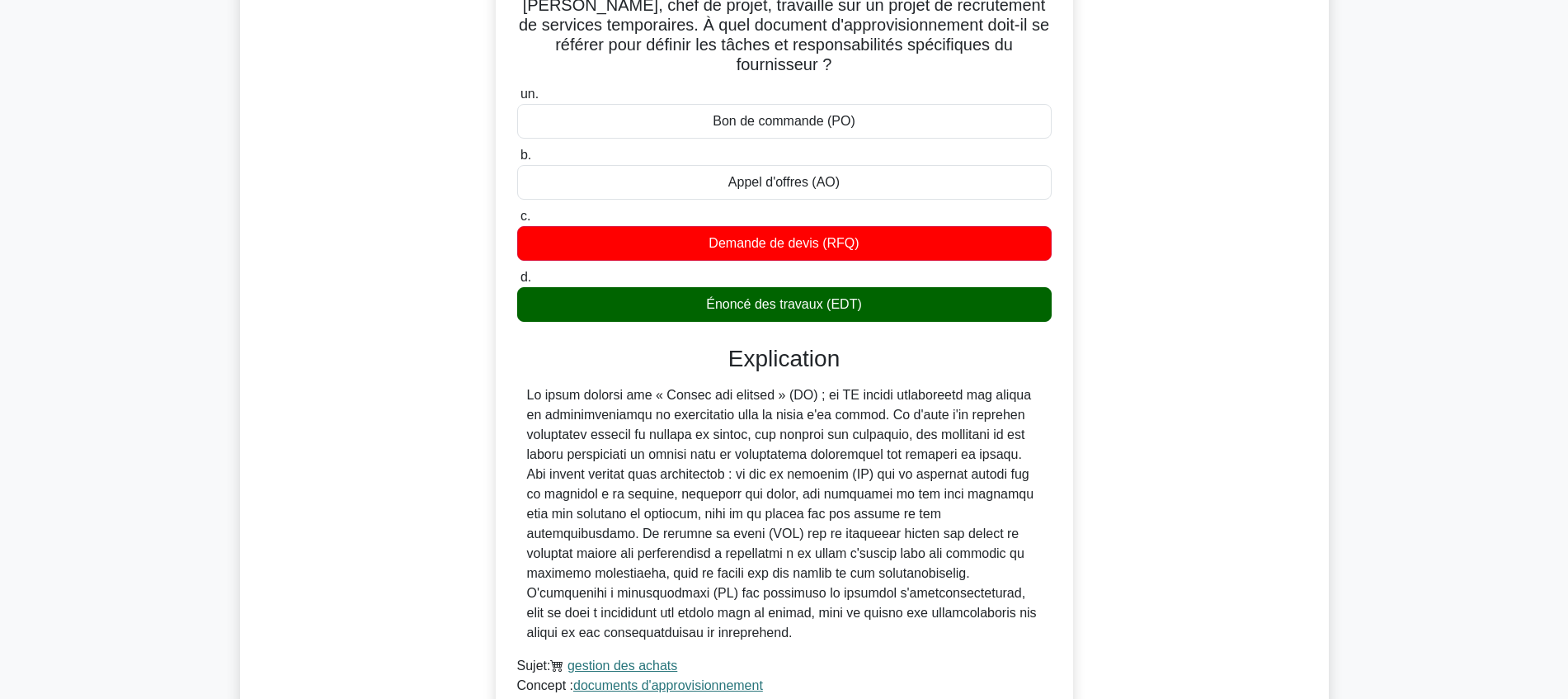
scroll to position [1129, 0]
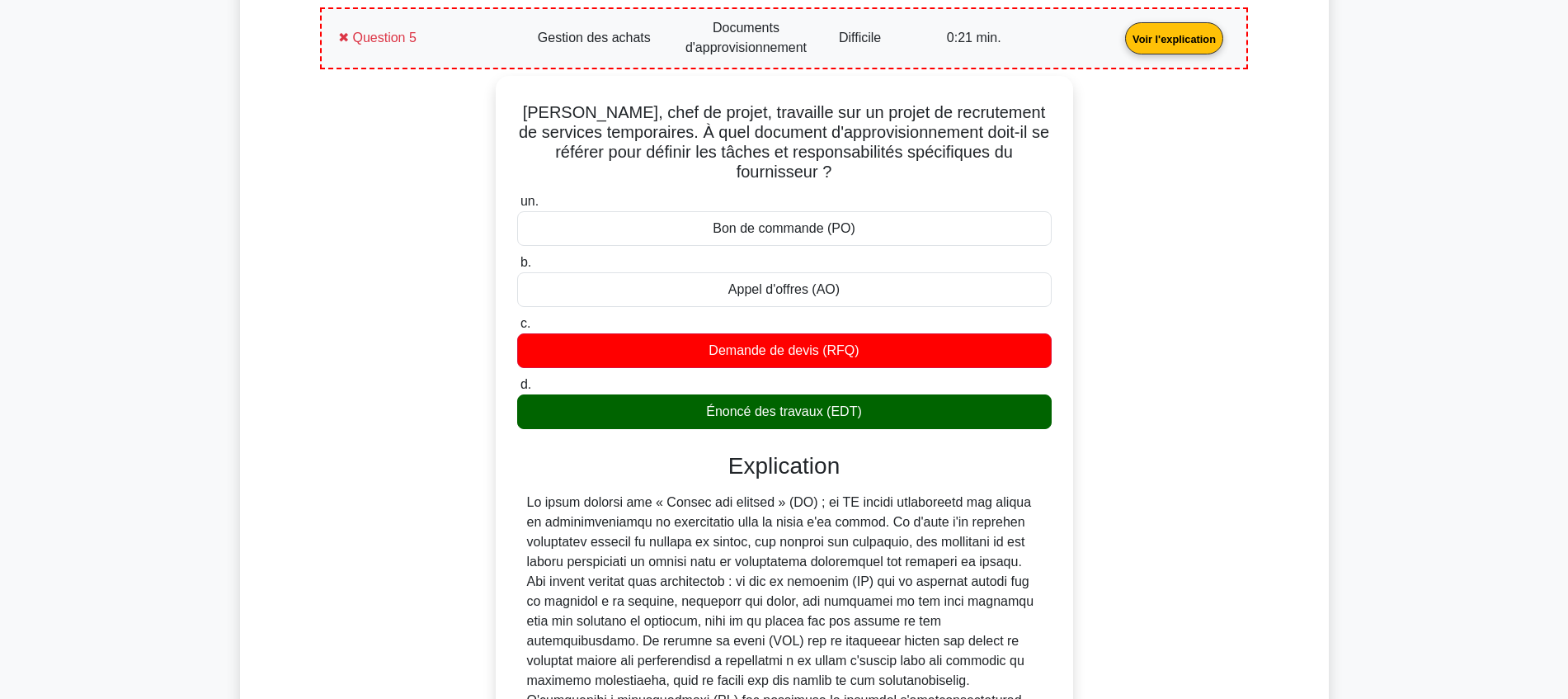
drag, startPoint x: 799, startPoint y: 386, endPoint x: 1137, endPoint y: 449, distance: 343.8
click at [1123, 449] on div "[PERSON_NAME], chef de projet, travaille sur un projet de recrutement de servic…" at bounding box center [784, 469] width 908 height 787
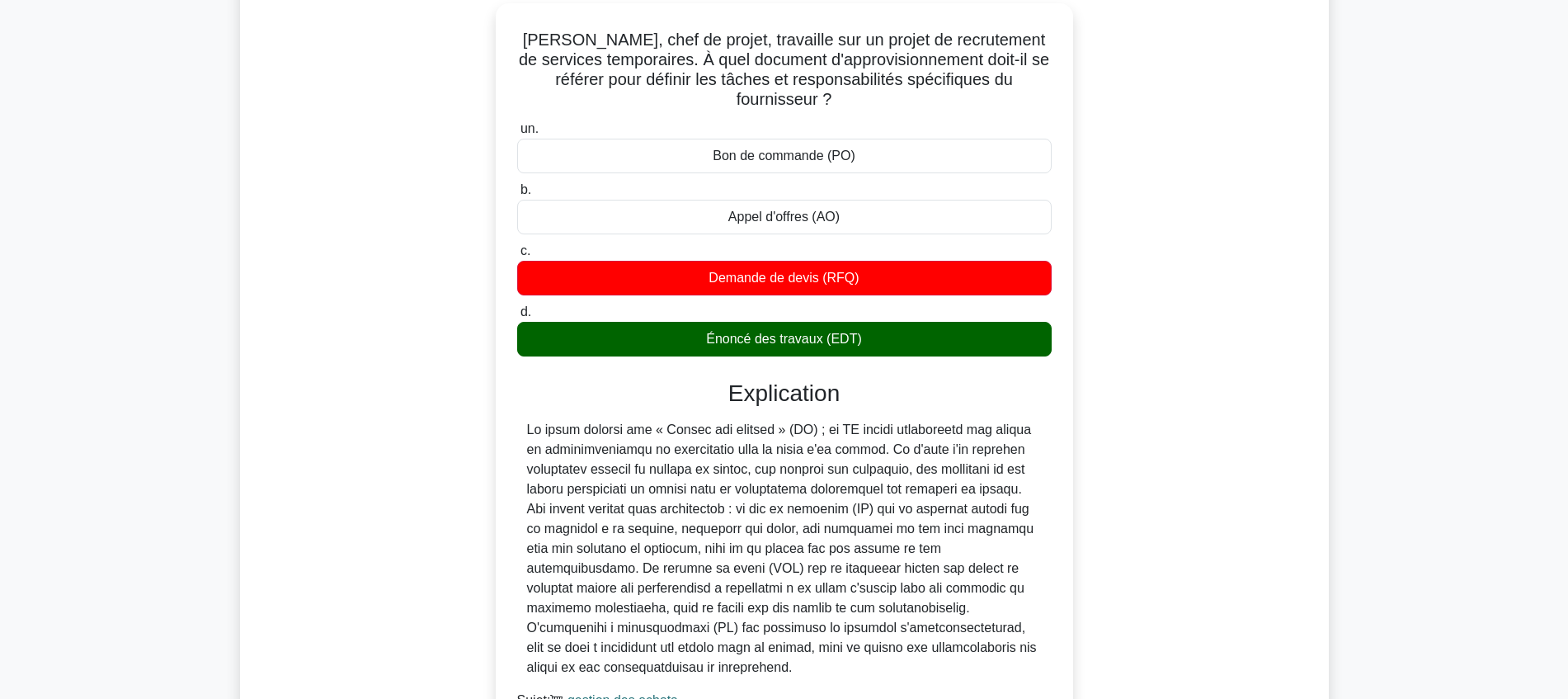
scroll to position [1232, 0]
